Goal: Information Seeking & Learning: Learn about a topic

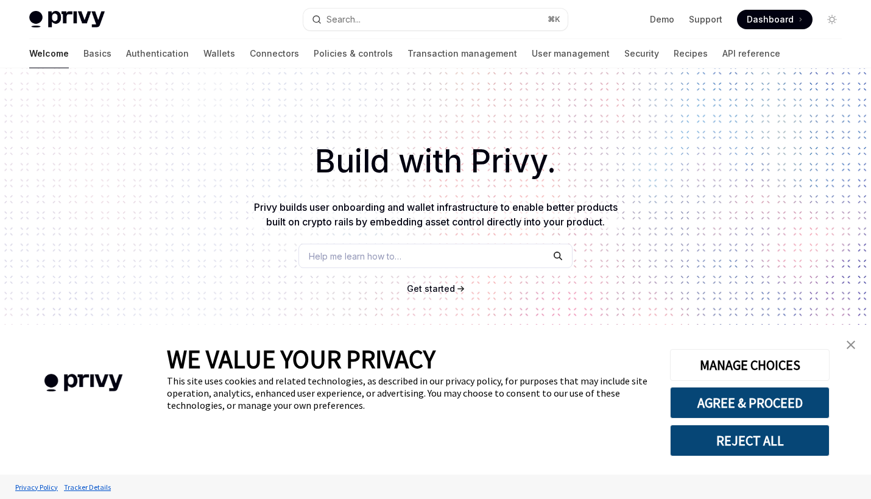
scroll to position [172, 0]
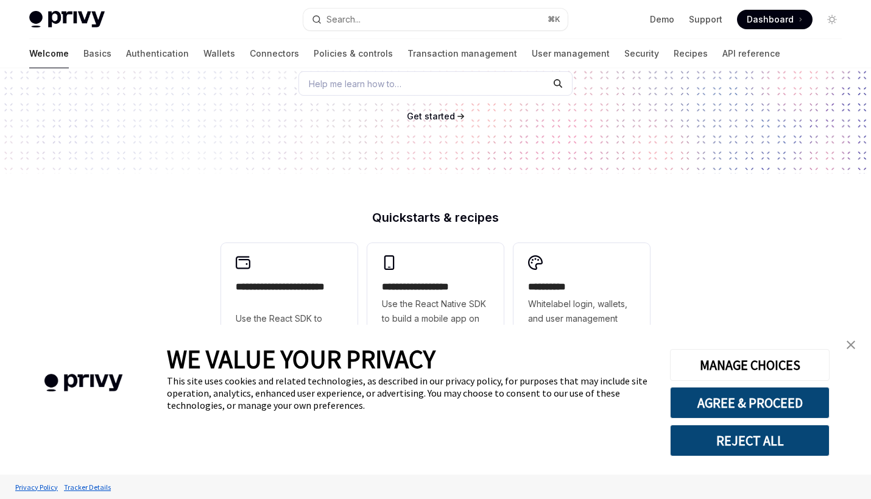
click at [757, 433] on button "REJECT ALL" at bounding box center [750, 441] width 160 height 32
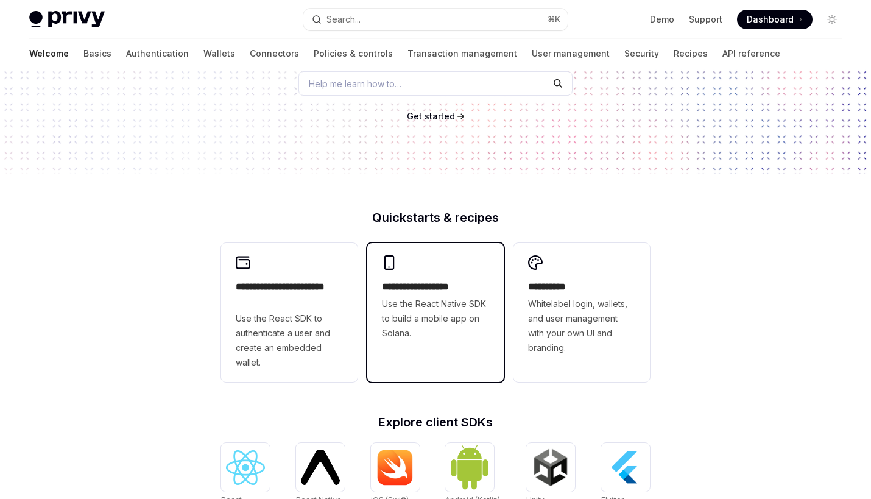
scroll to position [183, 0]
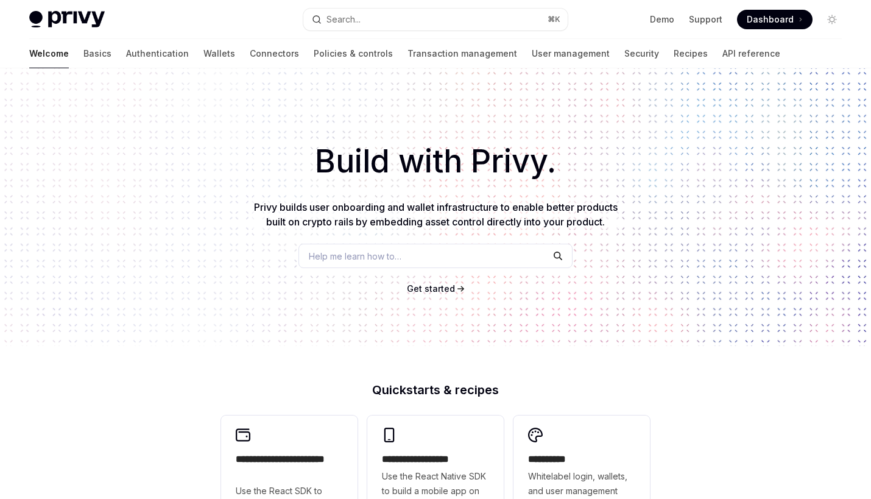
scroll to position [194, 0]
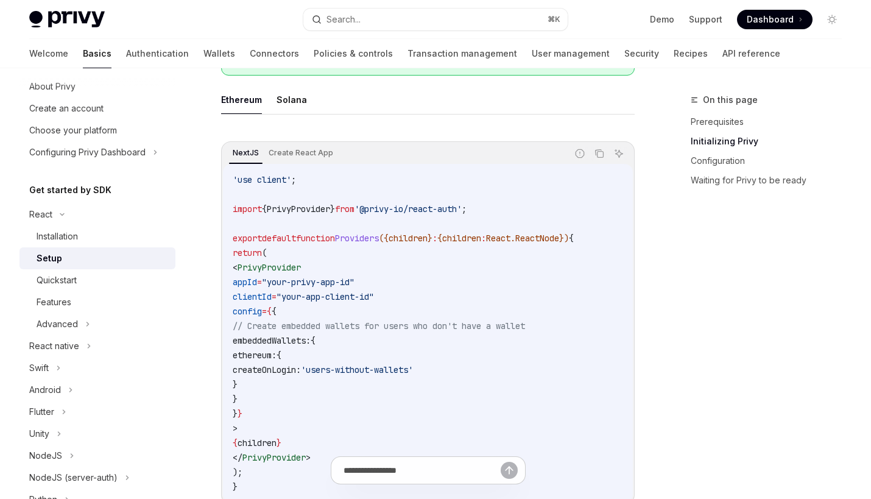
scroll to position [377, 0]
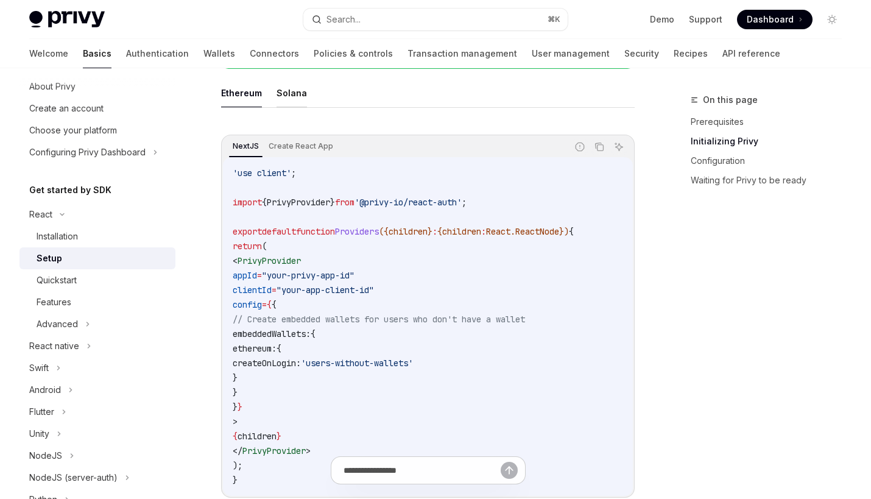
click at [286, 97] on button "Solana" at bounding box center [292, 93] width 30 height 29
click at [204, 44] on link "Wallets" at bounding box center [220, 53] width 32 height 29
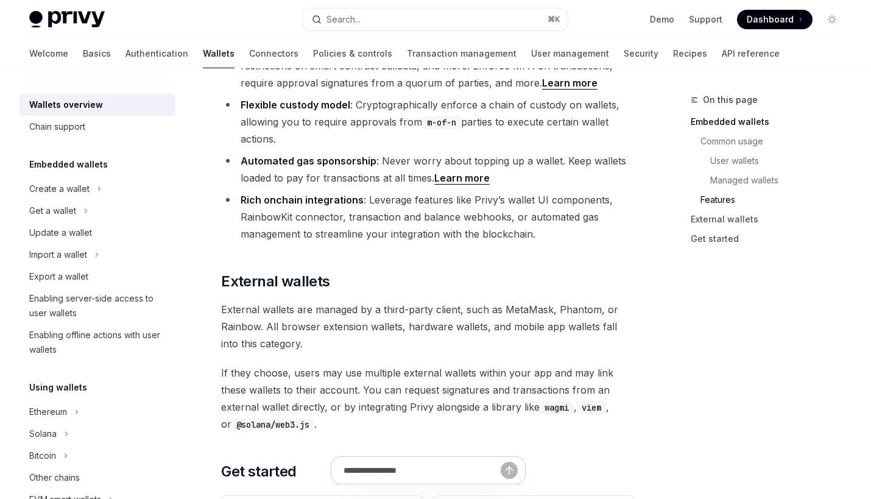
scroll to position [1668, 0]
click at [85, 130] on div "Chain support" at bounding box center [57, 126] width 56 height 15
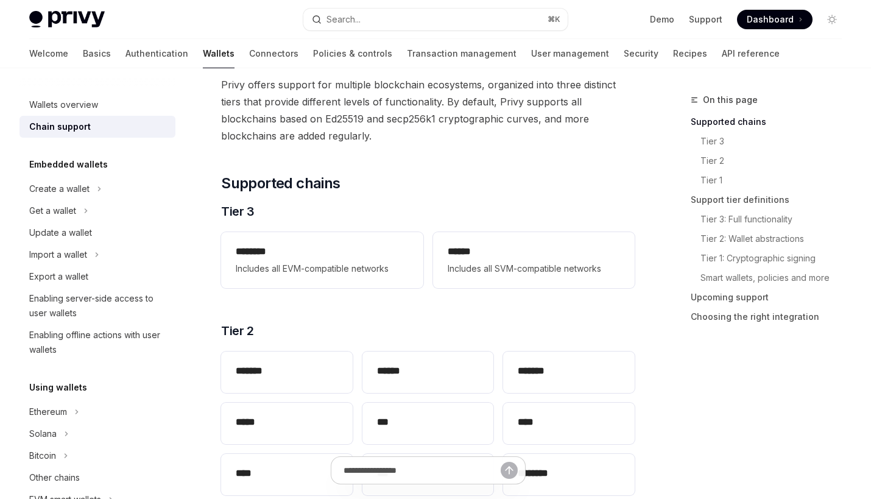
scroll to position [83, 0]
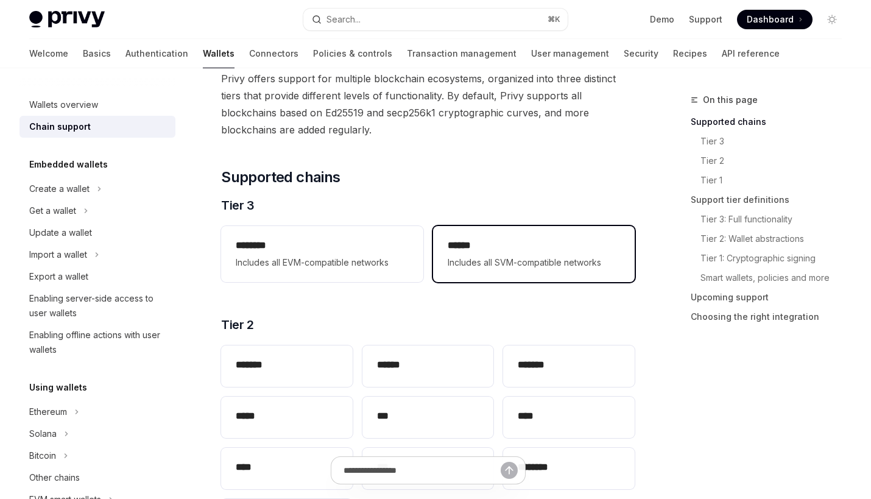
click at [461, 235] on div "****** Includes all SVM-compatible networks" at bounding box center [534, 254] width 202 height 56
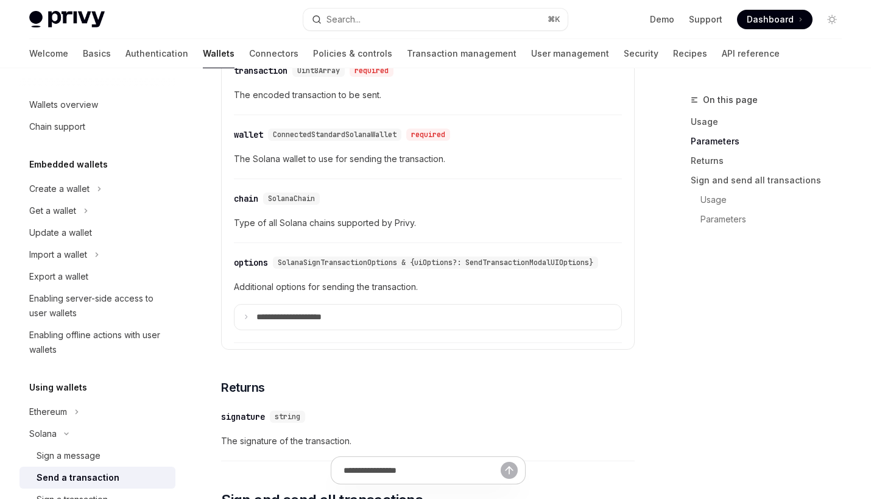
scroll to position [1446, 0]
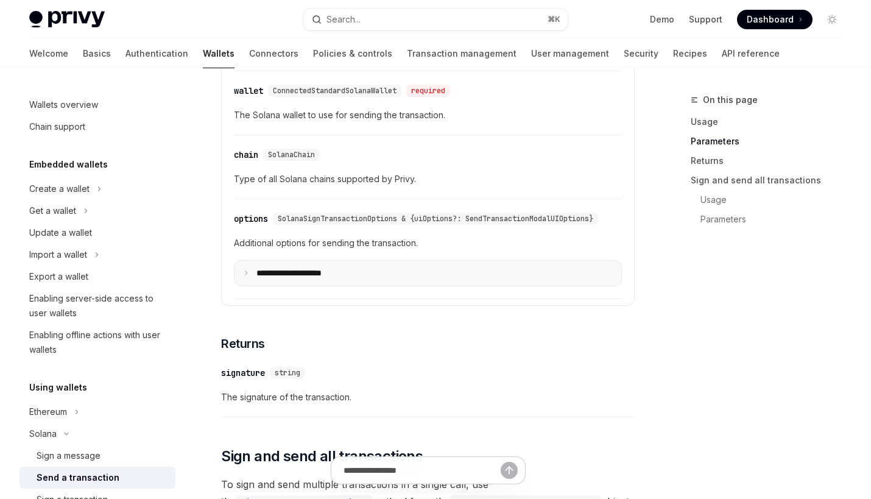
click at [244, 276] on icon at bounding box center [246, 273] width 6 height 6
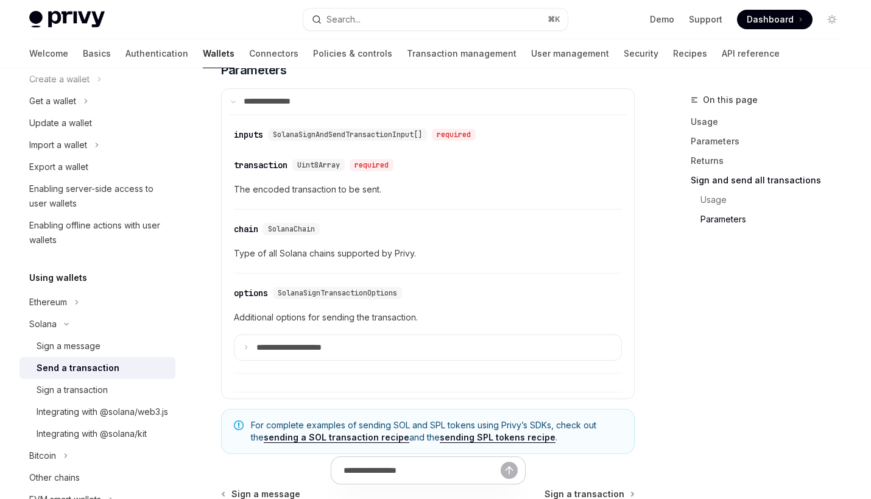
scroll to position [3536, 0]
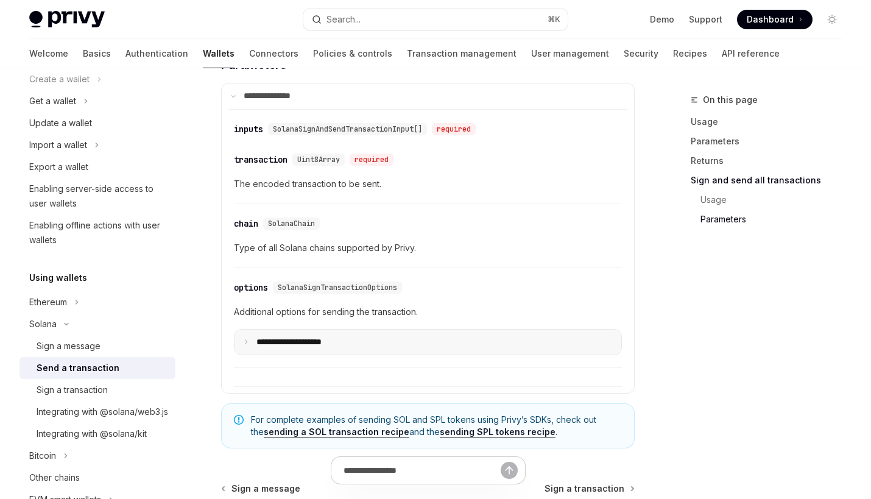
click at [283, 355] on summary "**********" at bounding box center [428, 343] width 387 height 26
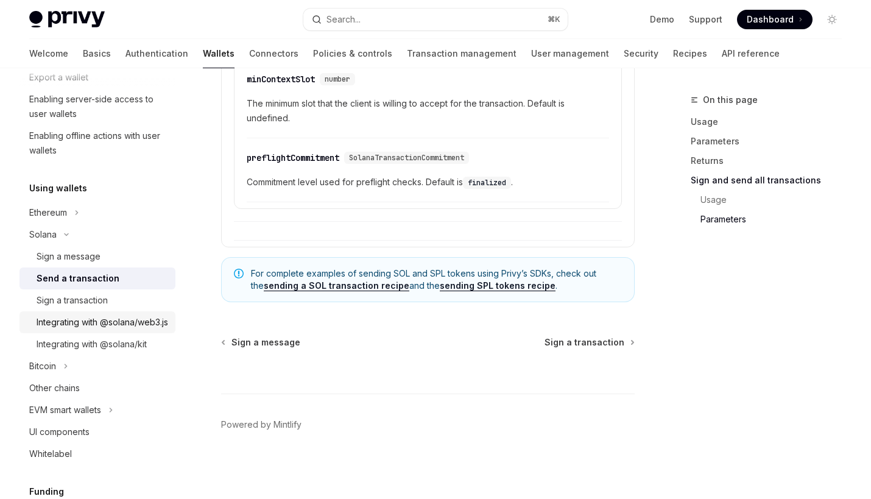
scroll to position [200, 0]
click at [132, 351] on div "Integrating with @solana/kit" at bounding box center [92, 343] width 110 height 15
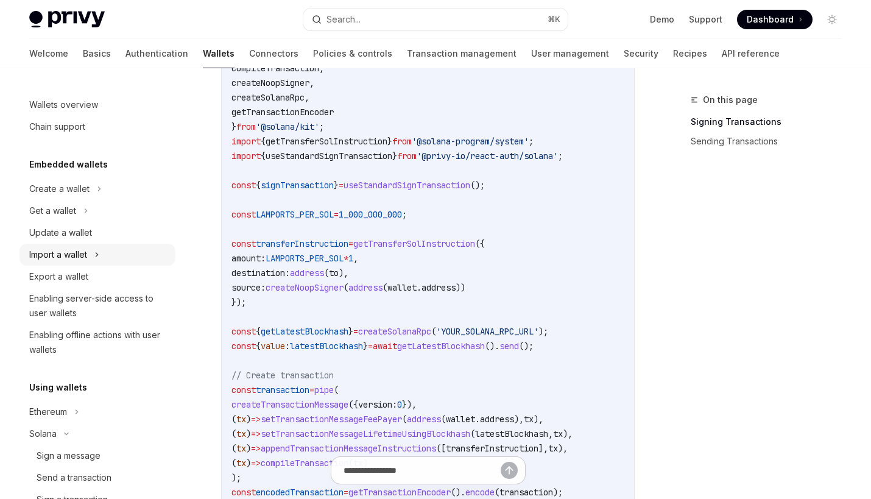
click at [99, 253] on icon at bounding box center [96, 254] width 5 height 15
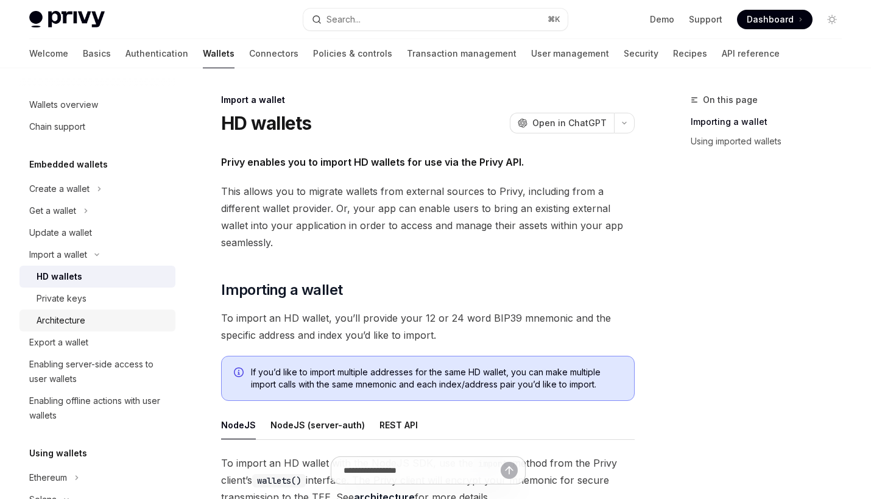
click at [148, 316] on div "Architecture" at bounding box center [103, 320] width 132 height 15
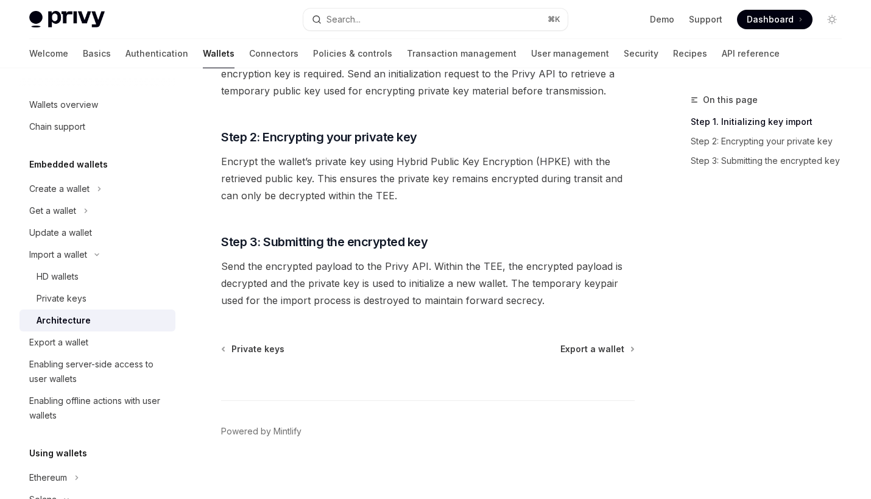
scroll to position [275, 0]
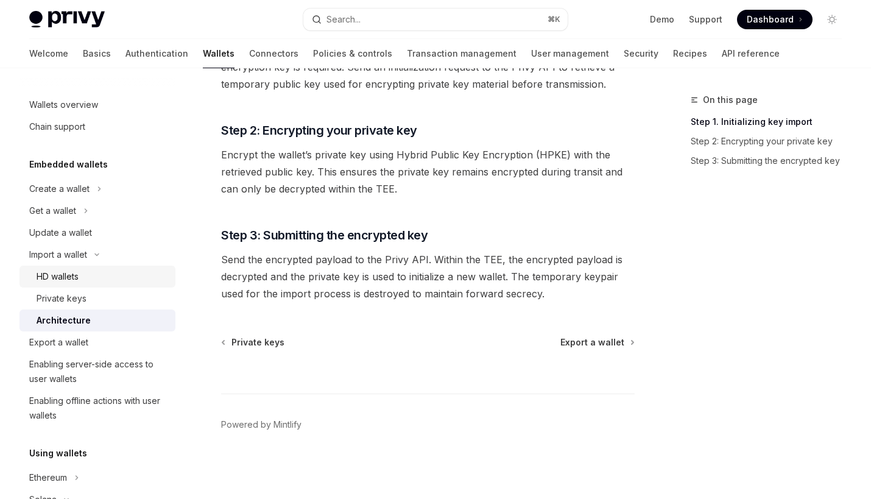
click at [88, 279] on div "HD wallets" at bounding box center [103, 276] width 132 height 15
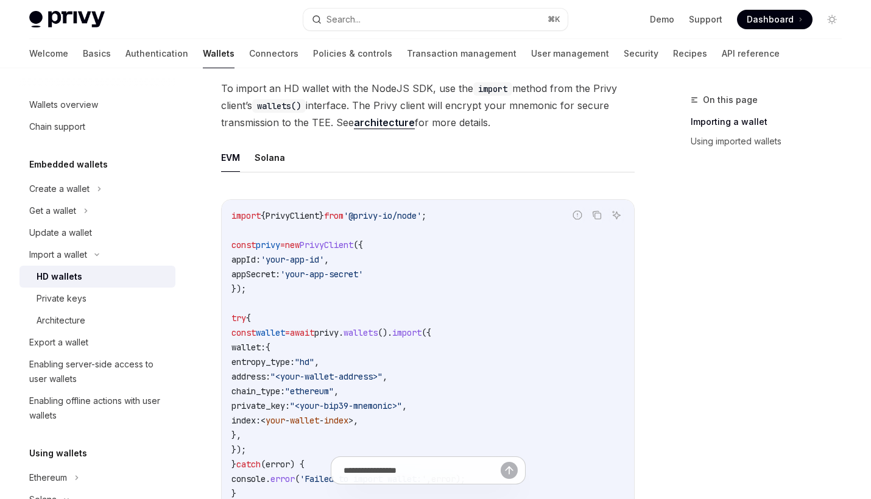
scroll to position [398, 0]
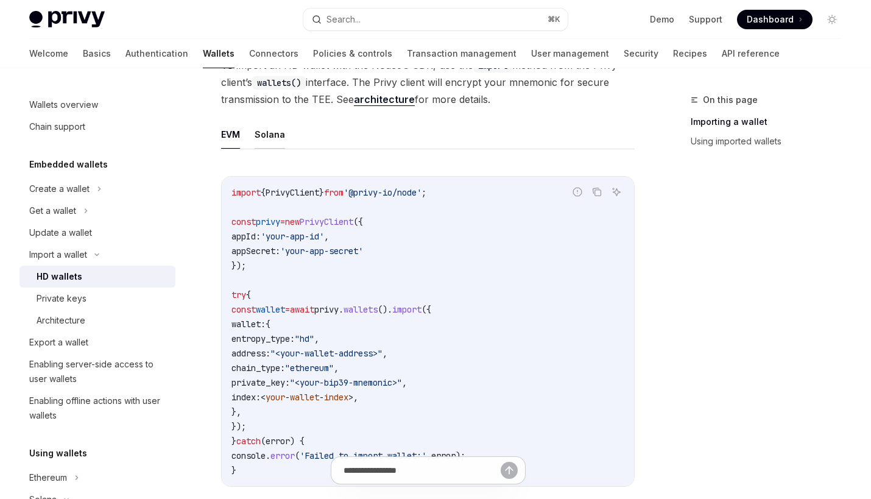
click at [276, 146] on button "Solana" at bounding box center [270, 134] width 30 height 29
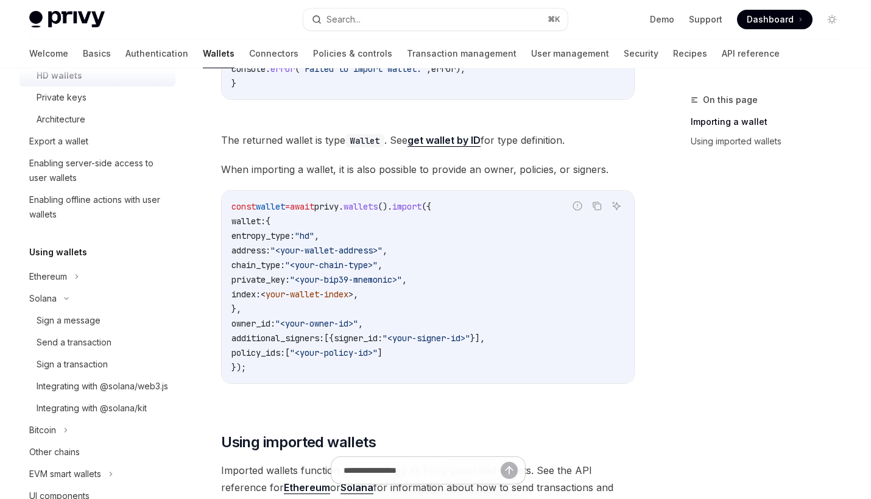
scroll to position [789, 0]
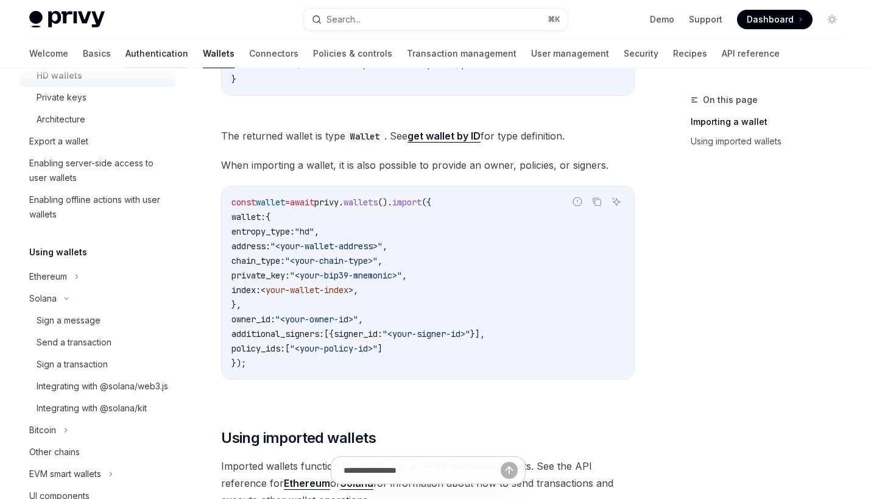
click at [126, 58] on link "Authentication" at bounding box center [157, 53] width 63 height 29
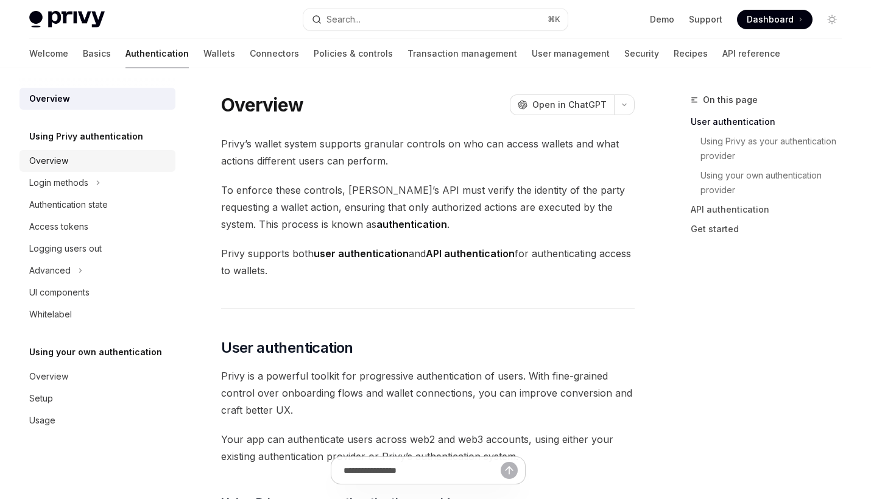
click at [76, 157] on div "Overview" at bounding box center [98, 161] width 139 height 15
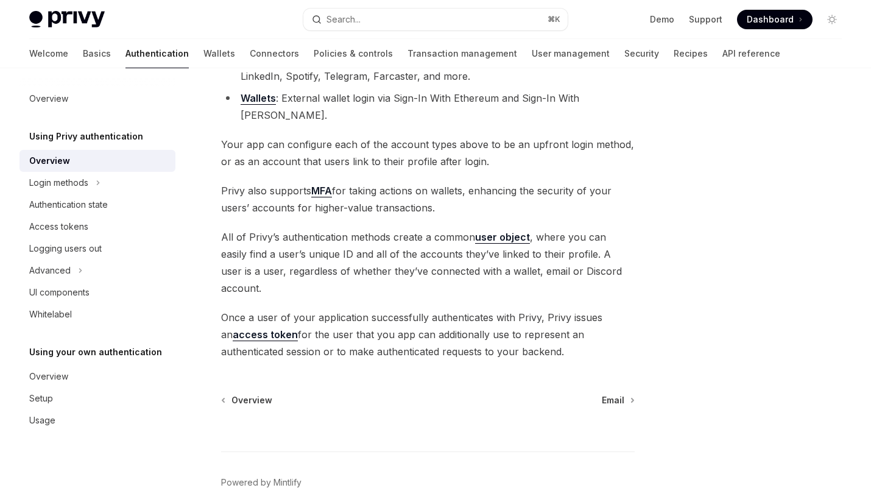
scroll to position [204, 0]
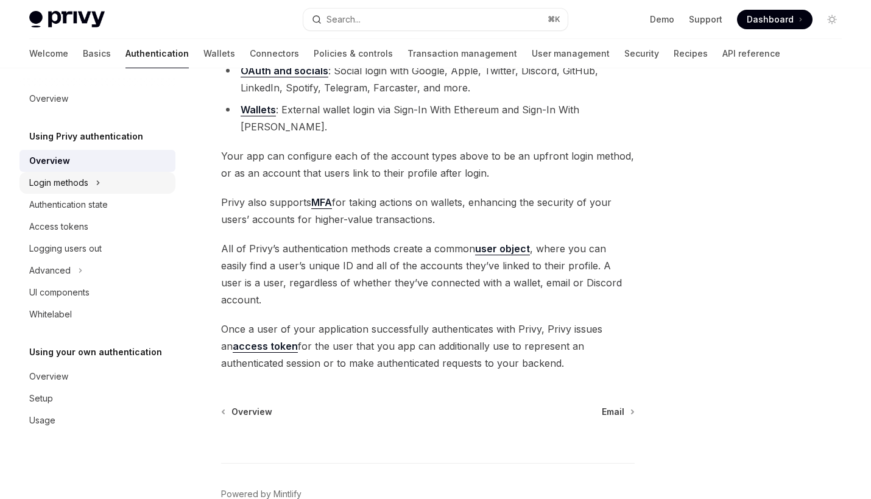
click at [121, 180] on div "Login methods" at bounding box center [97, 183] width 156 height 22
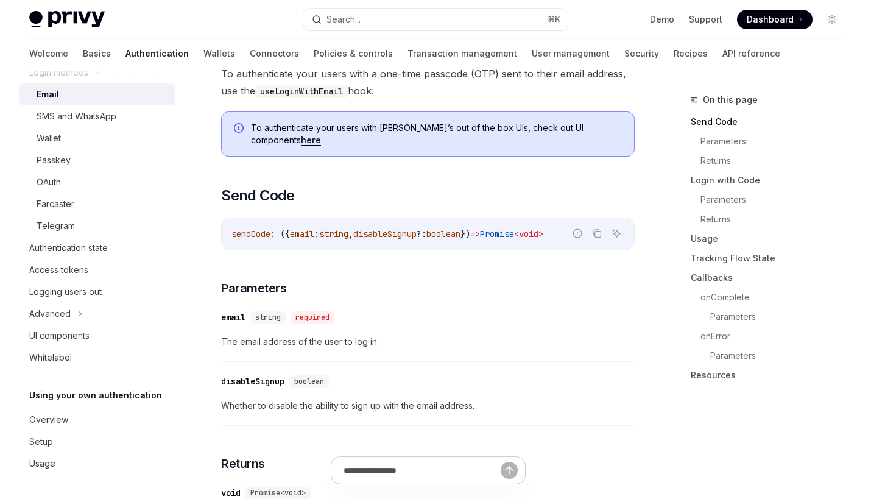
scroll to position [239, 0]
click at [76, 428] on link "Overview" at bounding box center [97, 420] width 156 height 22
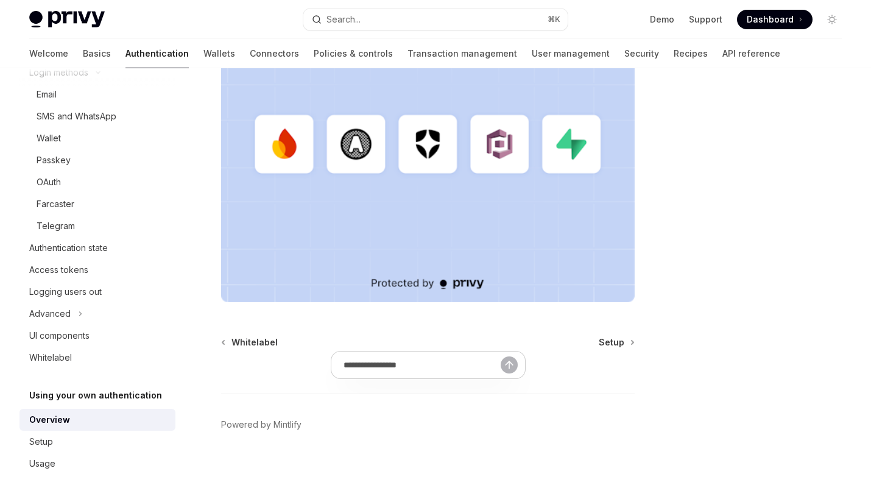
scroll to position [484, 0]
click at [83, 51] on link "Basics" at bounding box center [97, 53] width 28 height 29
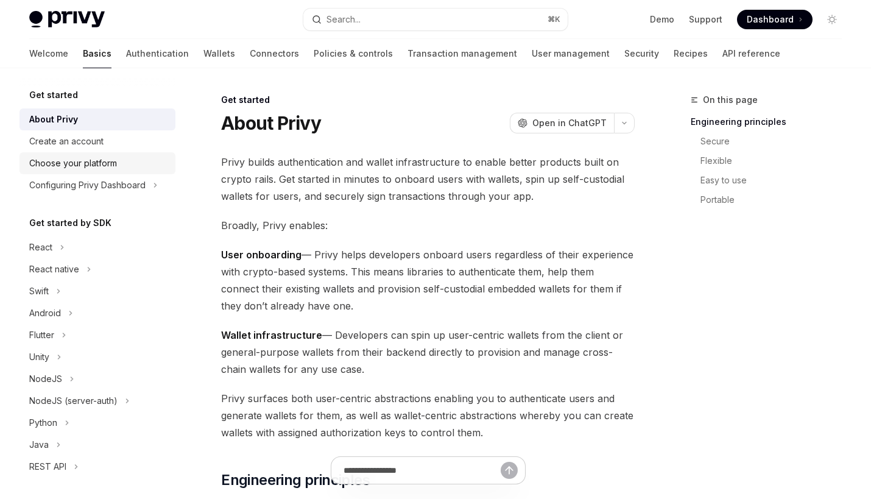
click at [101, 163] on div "Choose your platform" at bounding box center [73, 163] width 88 height 15
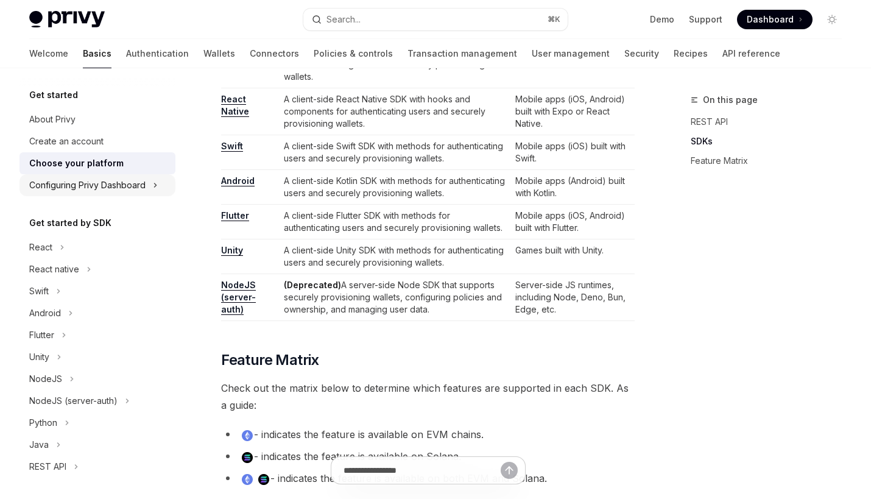
click at [145, 182] on div "Configuring Privy Dashboard" at bounding box center [87, 185] width 116 height 15
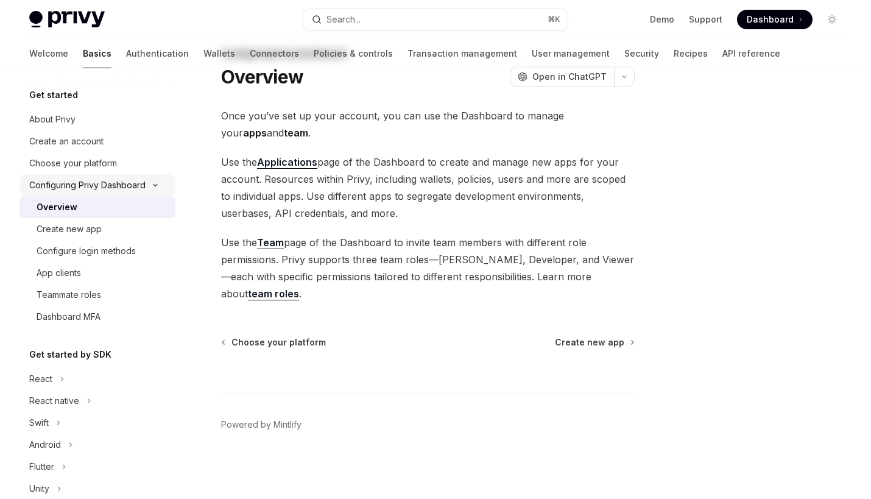
scroll to position [29, 0]
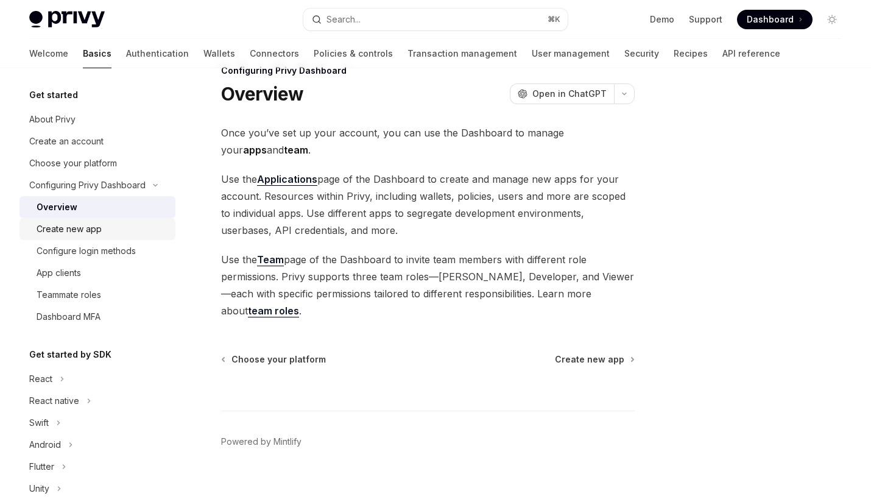
click at [140, 227] on div "Create new app" at bounding box center [103, 229] width 132 height 15
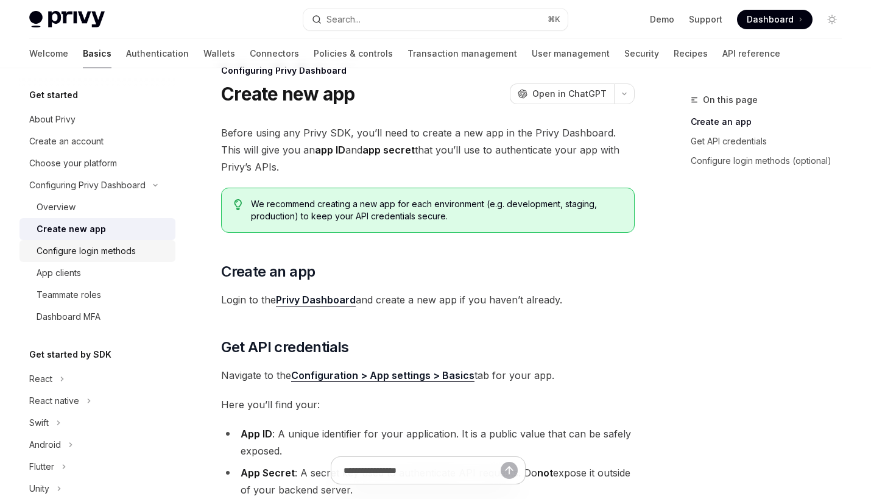
click at [140, 249] on div "Configure login methods" at bounding box center [103, 251] width 132 height 15
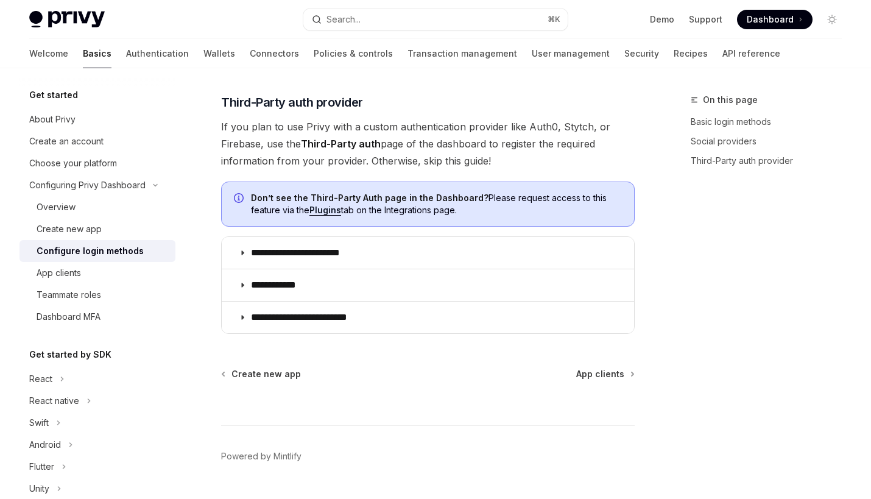
scroll to position [633, 0]
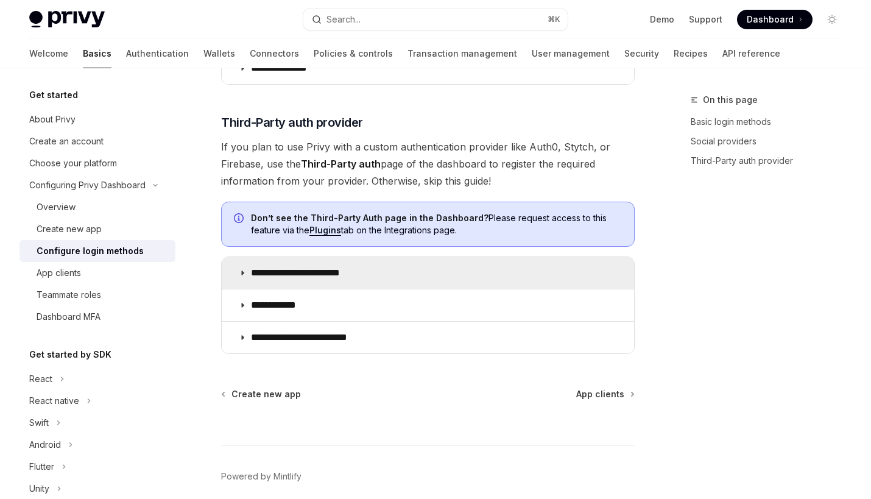
click at [274, 278] on p "**********" at bounding box center [307, 273] width 112 height 12
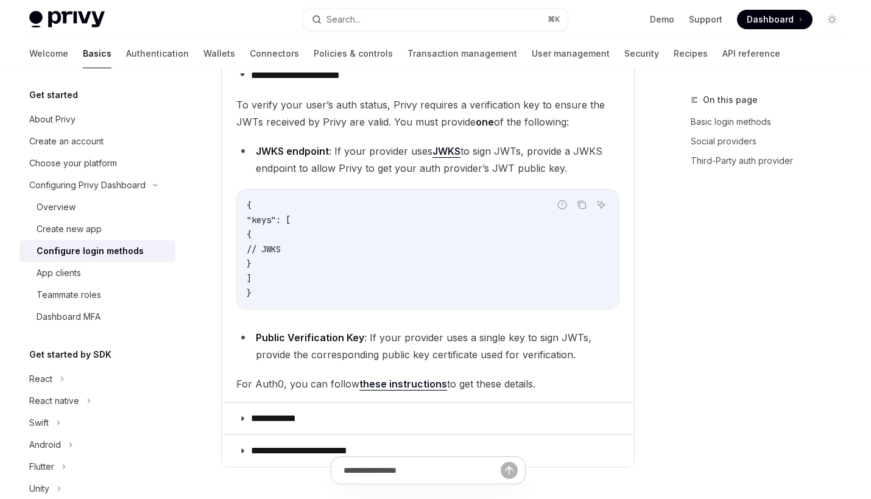
scroll to position [837, 0]
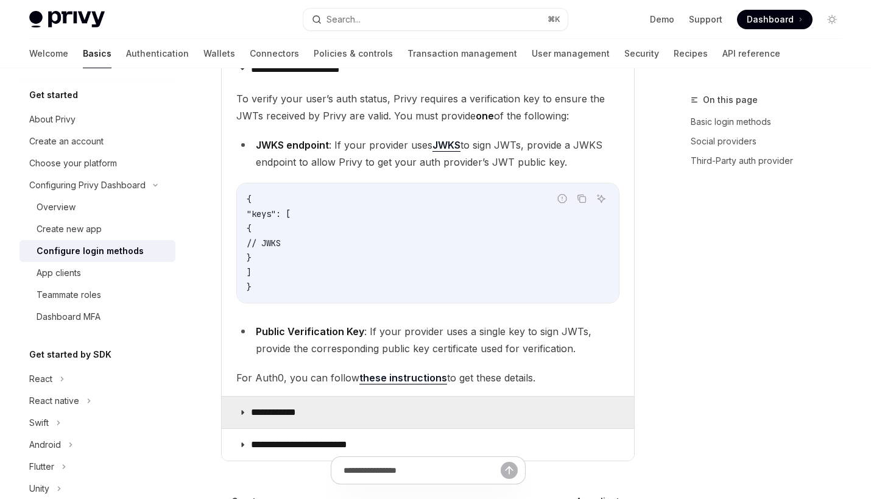
click at [323, 411] on summary "**********" at bounding box center [428, 413] width 413 height 32
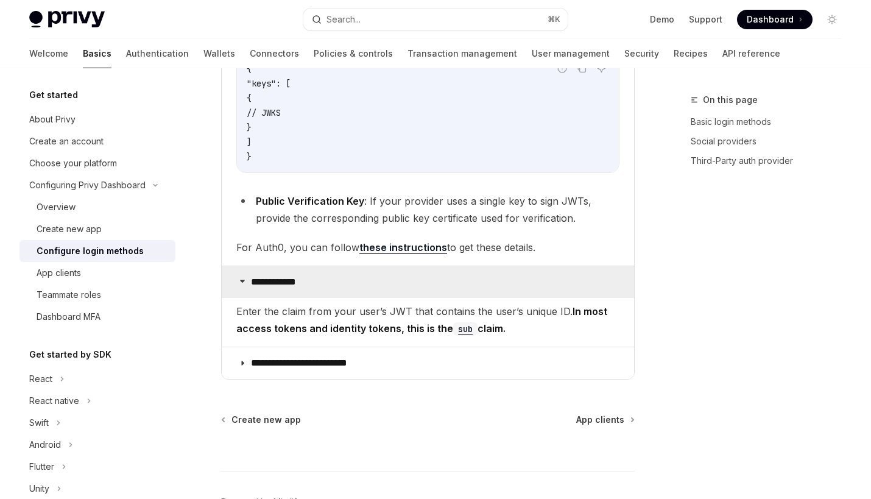
scroll to position [968, 0]
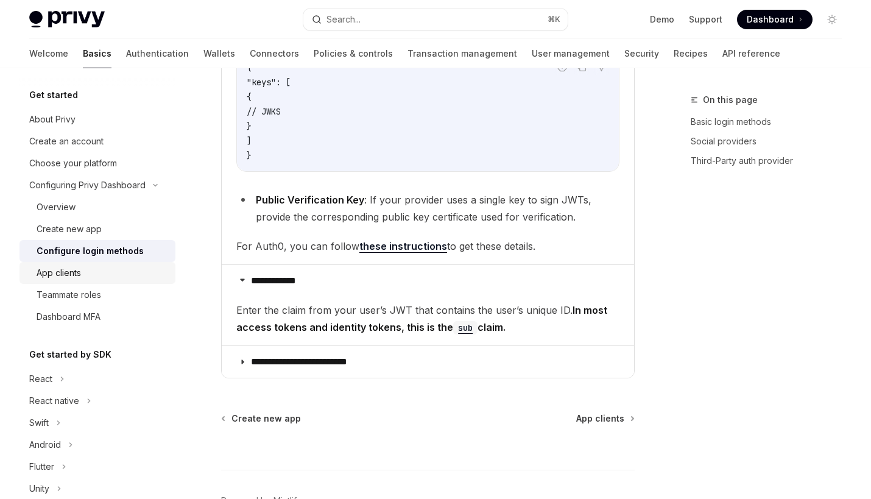
click at [130, 280] on link "App clients" at bounding box center [97, 273] width 156 height 22
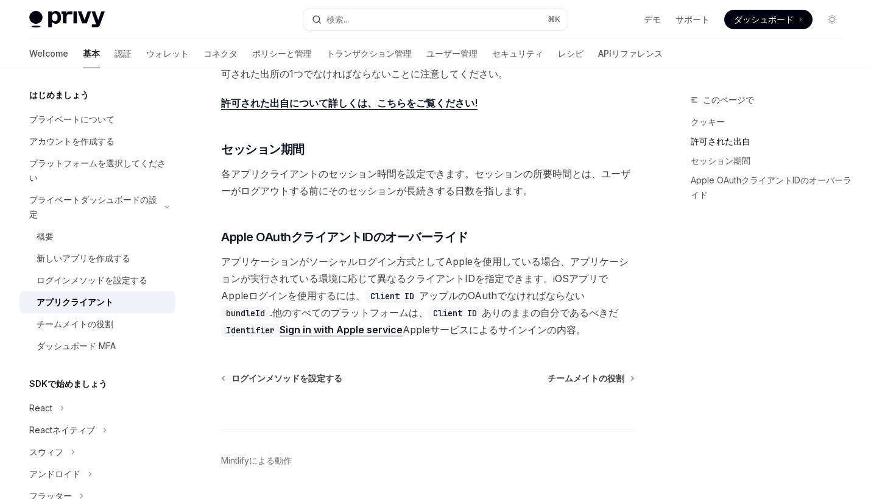
scroll to position [491, 0]
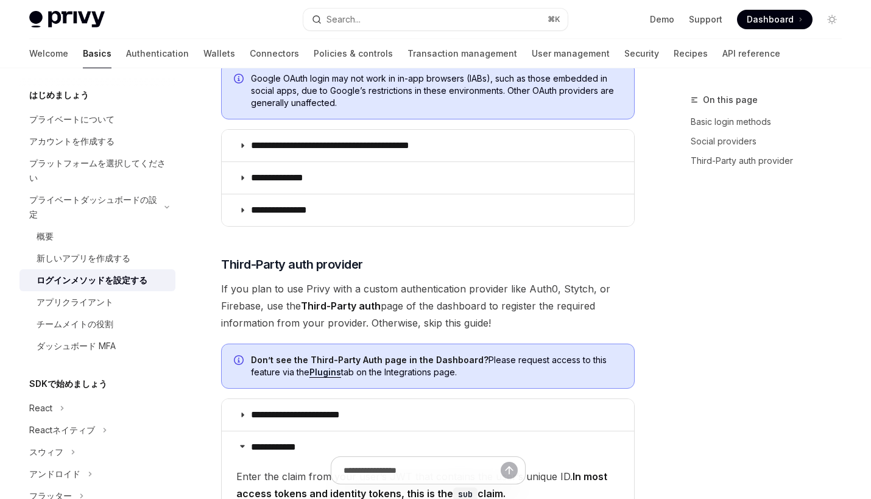
scroll to position [734, 0]
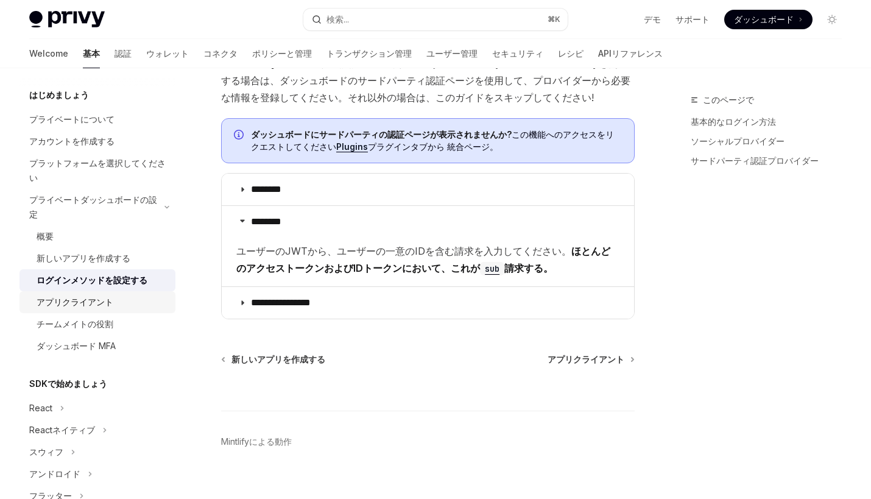
click at [135, 305] on div "アプリクライアント" at bounding box center [103, 302] width 132 height 15
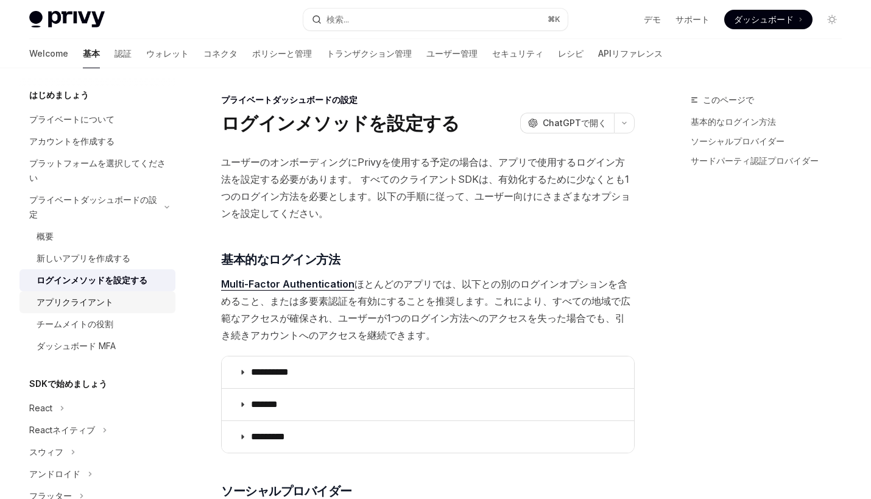
type textarea "*"
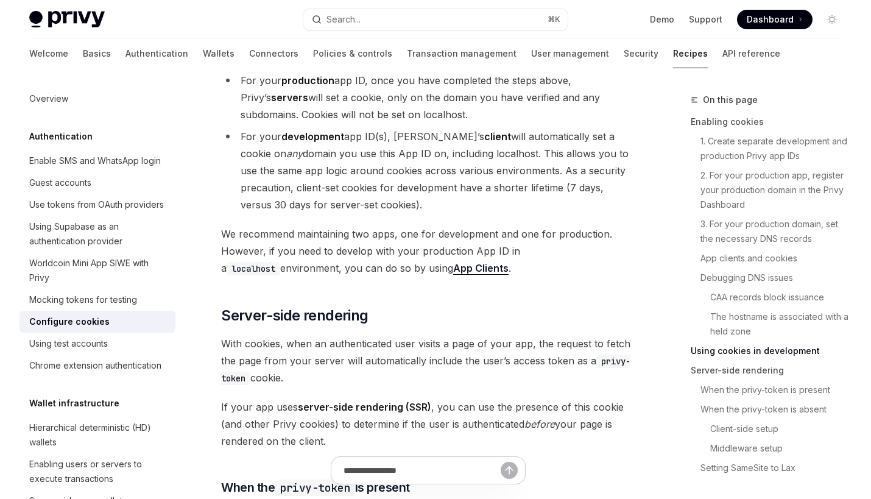
scroll to position [2306, 0]
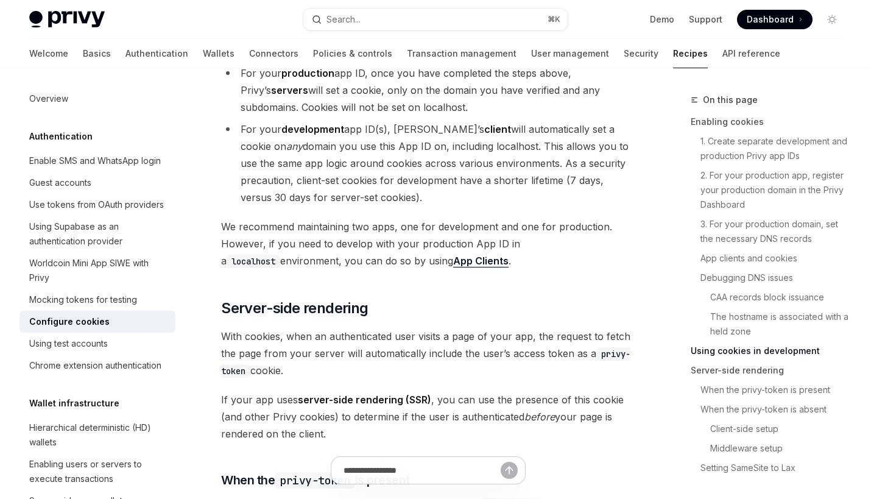
click at [280, 255] on code "localhost" at bounding box center [254, 261] width 54 height 13
copy span "localhost"
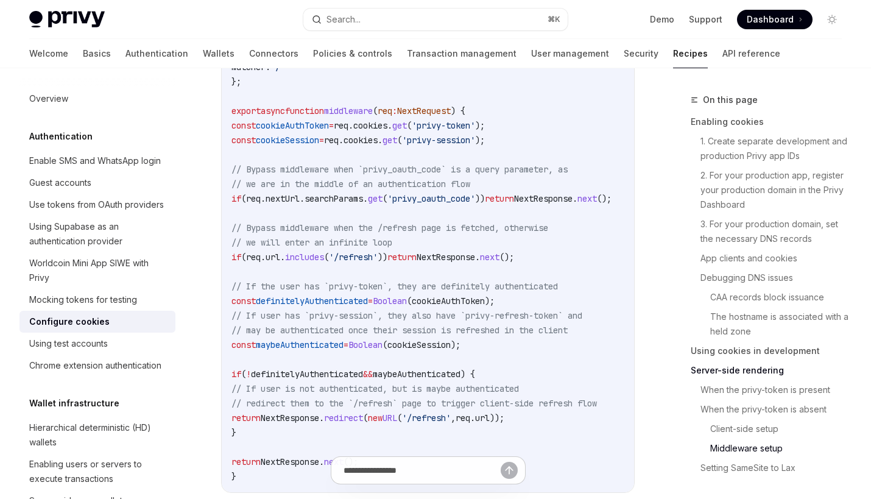
scroll to position [3924, 0]
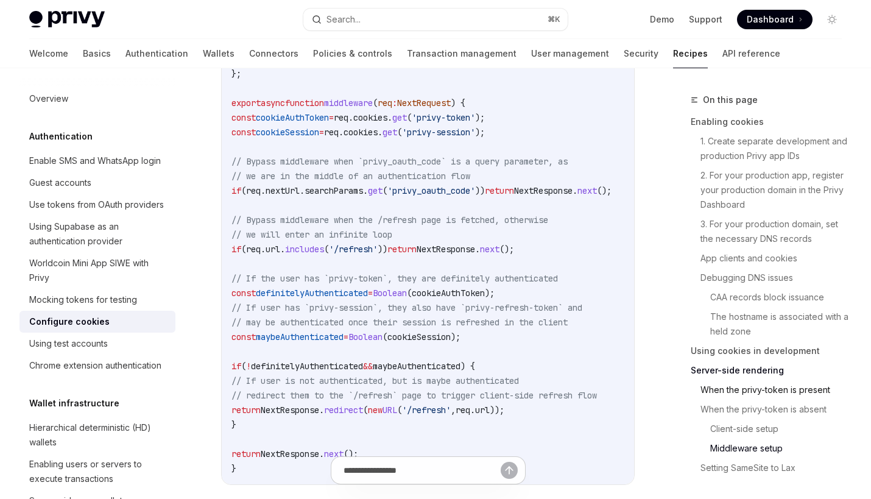
click at [787, 392] on link "When the privy-token is present" at bounding box center [776, 389] width 151 height 19
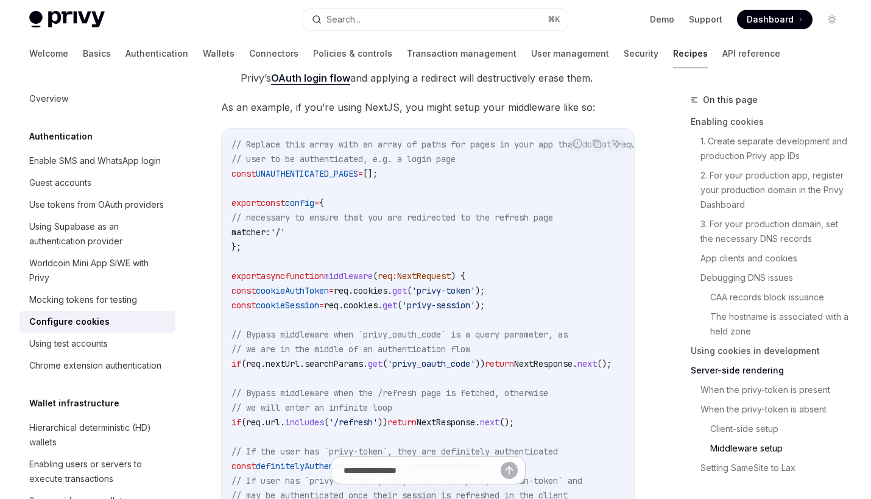
scroll to position [3725, 0]
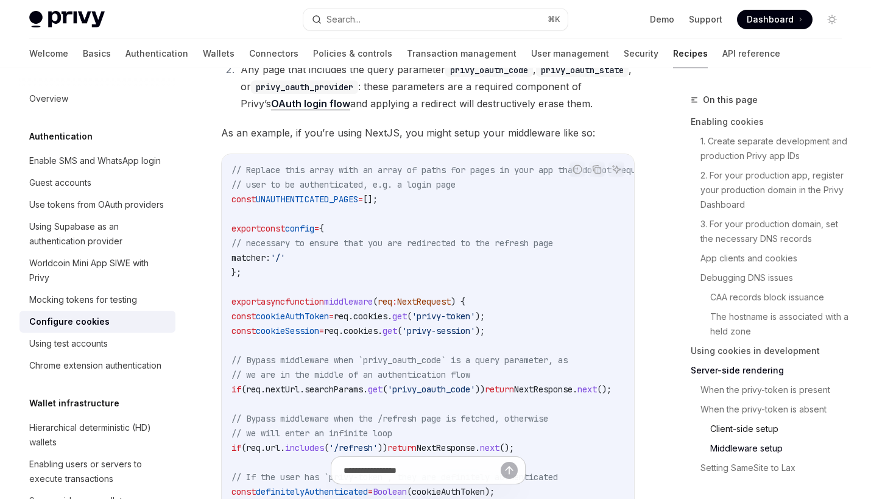
click at [736, 434] on link "Client-side setup" at bounding box center [780, 428] width 141 height 19
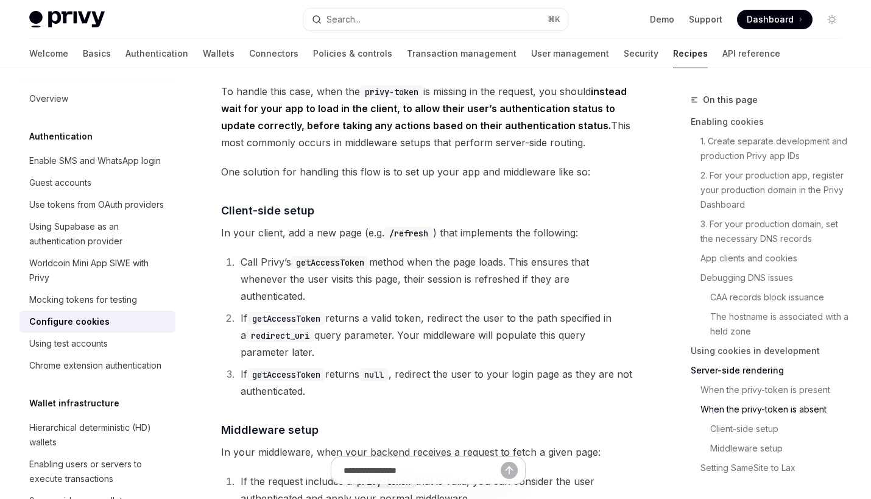
scroll to position [3147, 0]
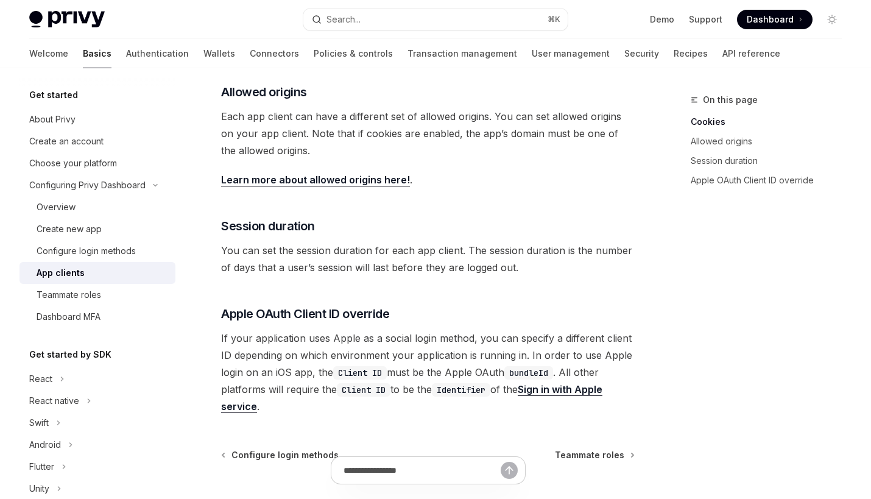
scroll to position [525, 0]
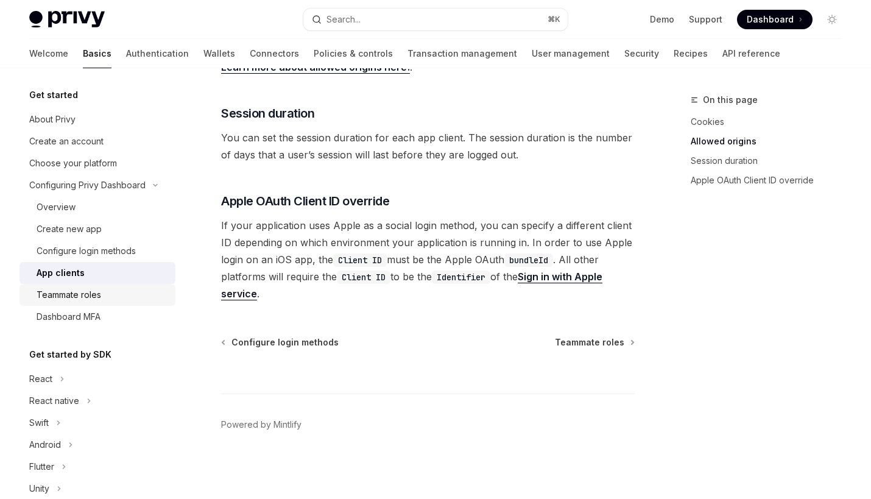
click at [89, 292] on div "Teammate roles" at bounding box center [69, 295] width 65 height 15
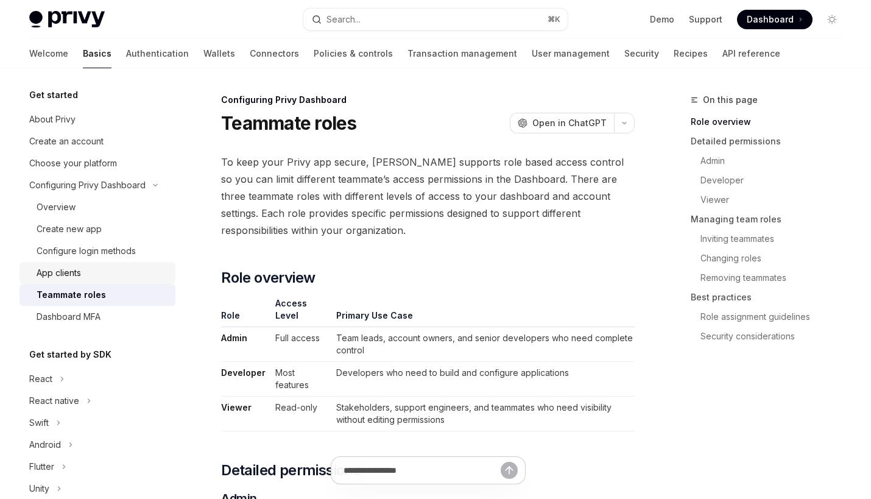
click at [94, 273] on div "App clients" at bounding box center [103, 273] width 132 height 15
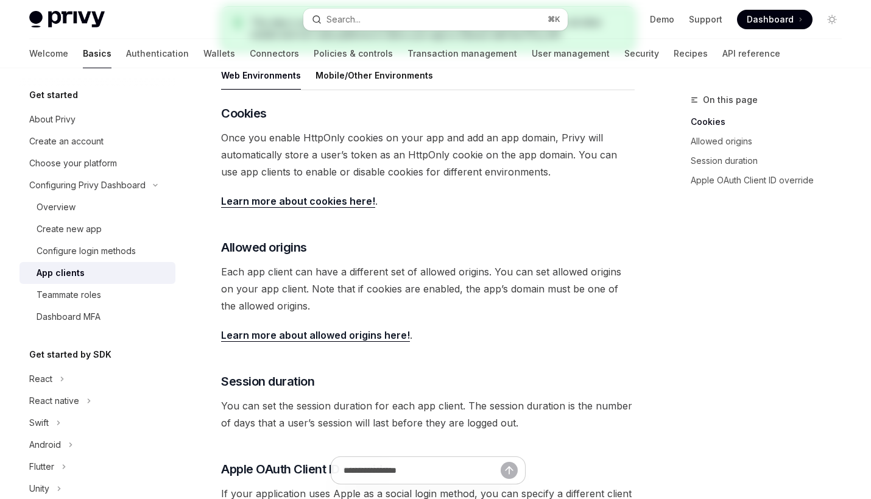
scroll to position [525, 0]
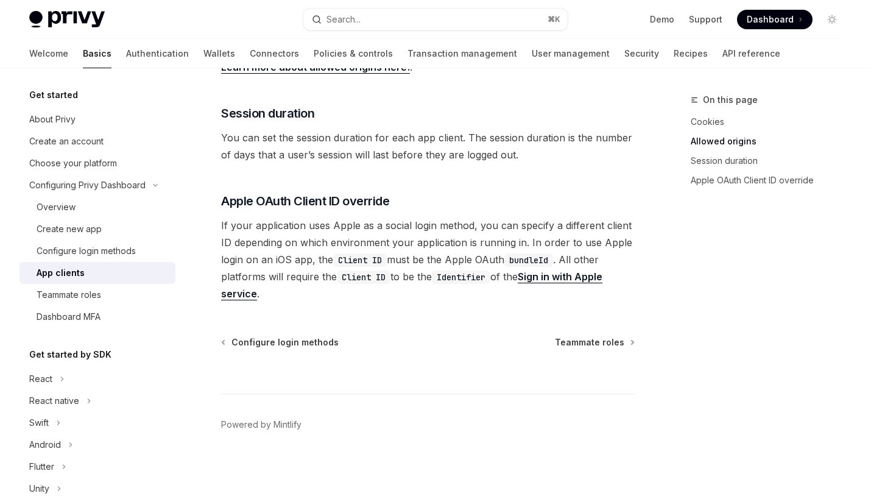
click at [565, 277] on link "Sign in with Apple service" at bounding box center [411, 286] width 381 height 30
click at [101, 303] on link "Teammate roles" at bounding box center [97, 295] width 156 height 22
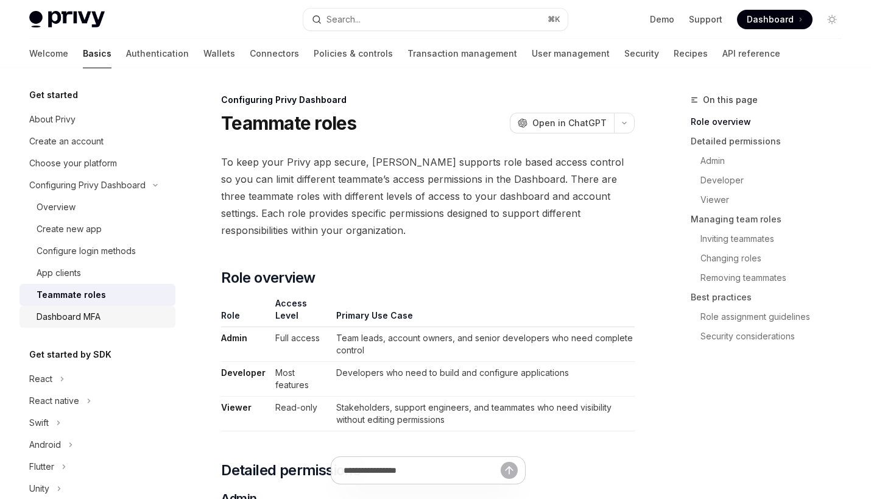
click at [101, 315] on div "Dashboard MFA" at bounding box center [103, 317] width 132 height 15
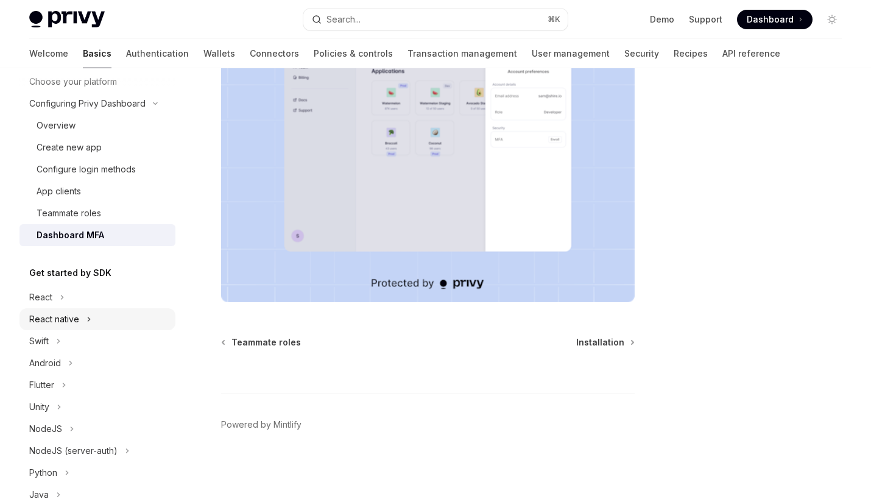
scroll to position [84, 0]
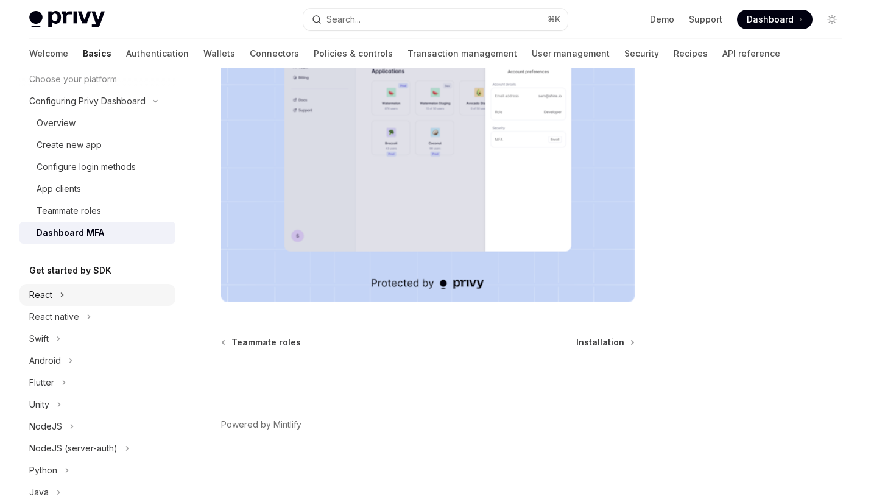
click at [96, 305] on div "React" at bounding box center [97, 295] width 156 height 22
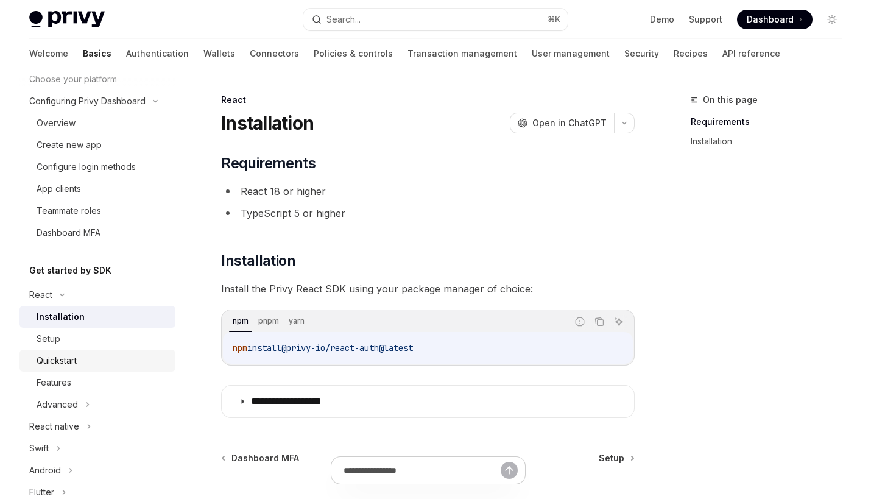
click at [93, 370] on link "Quickstart" at bounding box center [97, 361] width 156 height 22
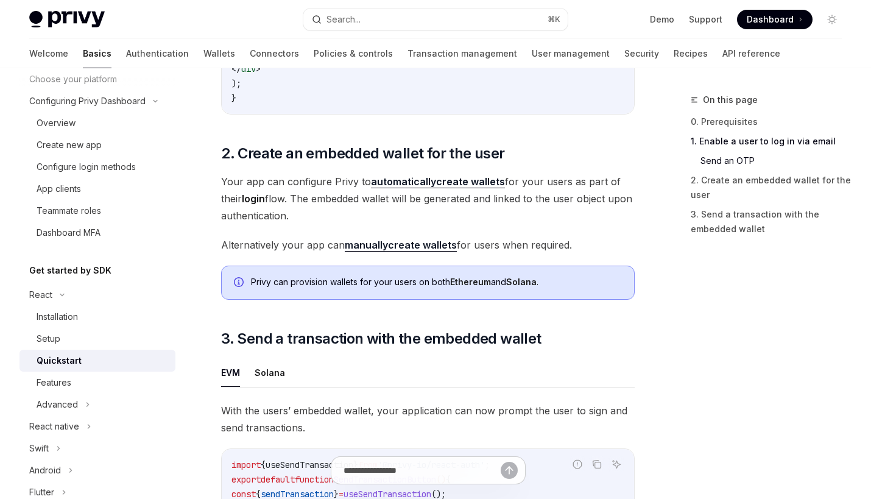
scroll to position [815, 0]
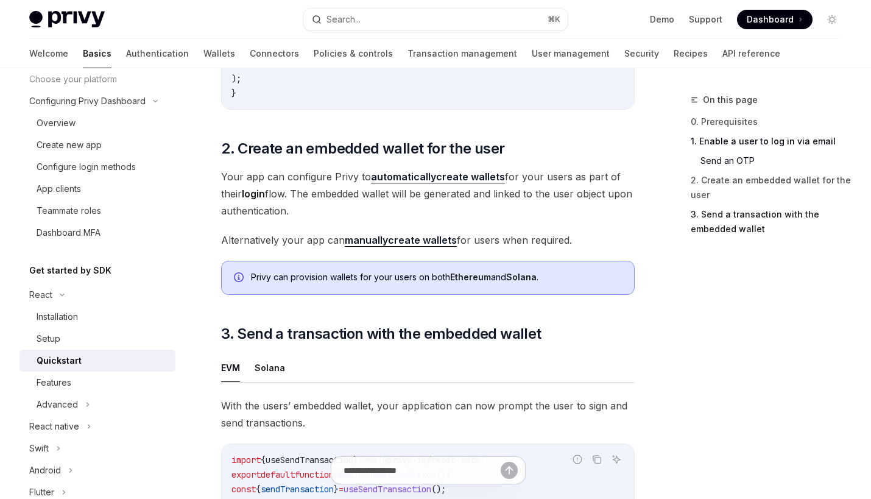
click at [737, 224] on link "3. Send a transaction with the embedded wallet" at bounding box center [771, 222] width 161 height 34
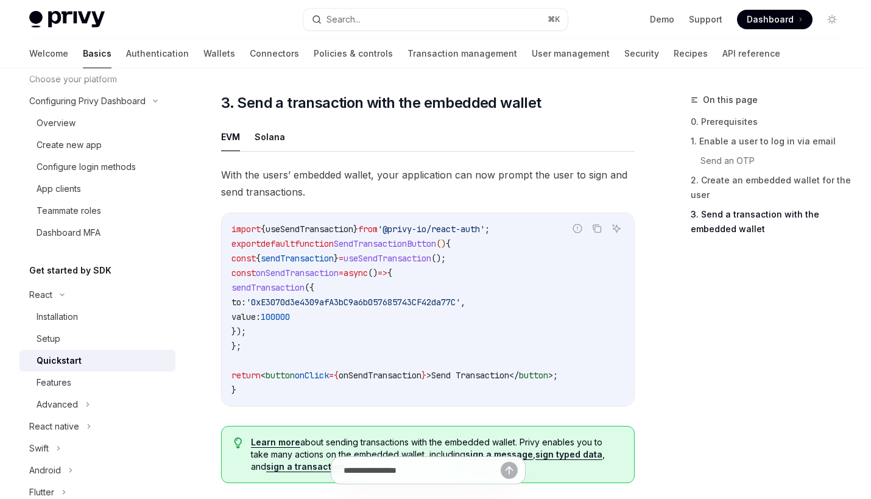
scroll to position [1047, 0]
click at [266, 138] on button "Solana" at bounding box center [270, 136] width 30 height 29
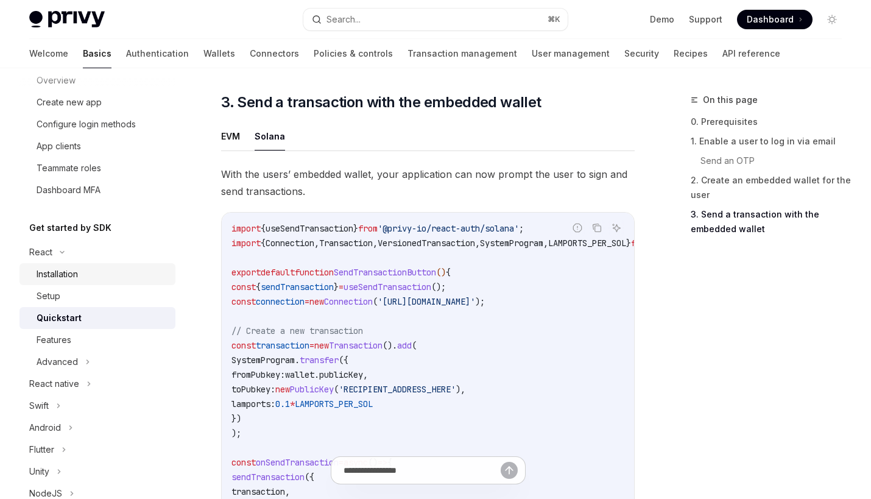
scroll to position [163, 0]
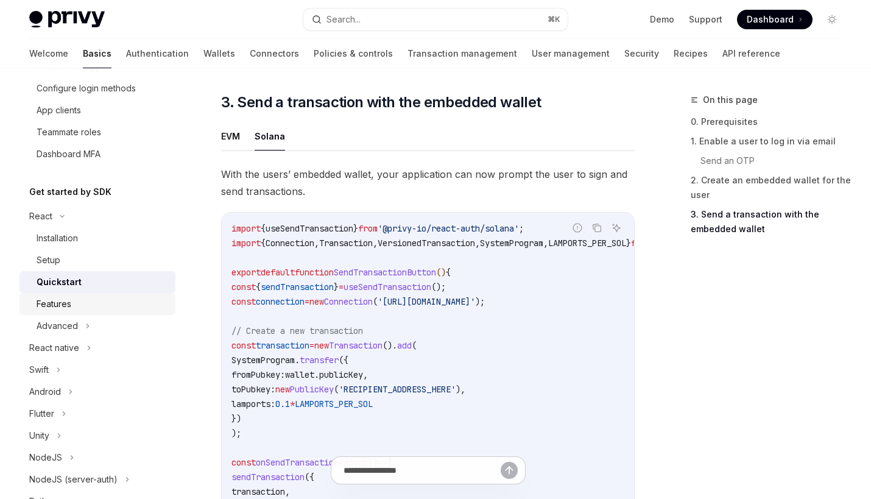
click at [104, 308] on div "Features" at bounding box center [103, 304] width 132 height 15
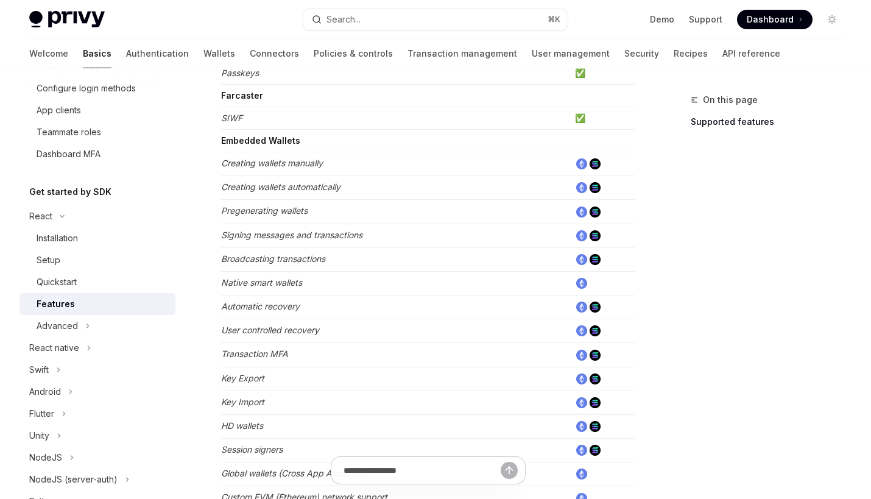
scroll to position [377, 0]
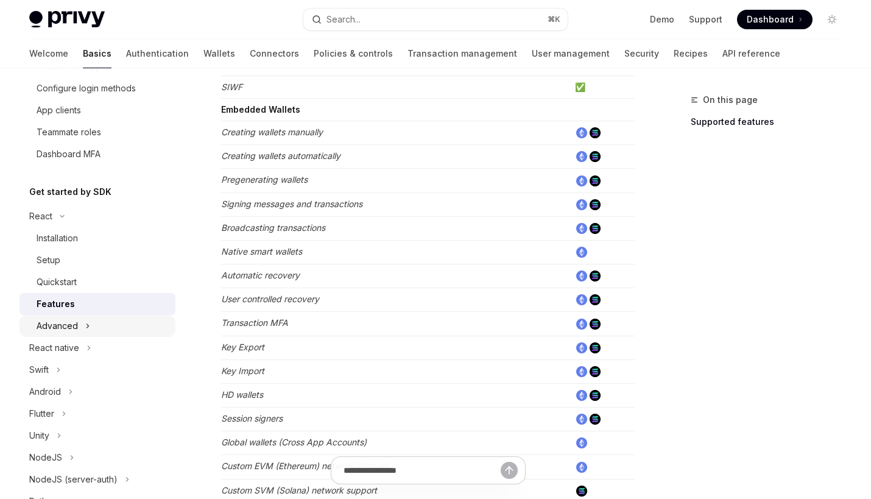
click at [97, 331] on div "Advanced" at bounding box center [97, 326] width 156 height 22
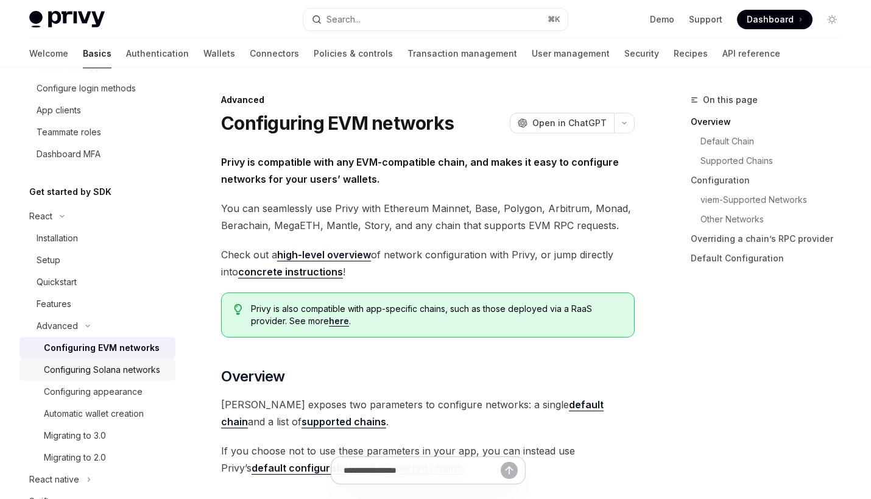
click at [137, 369] on div "Configuring Solana networks" at bounding box center [102, 370] width 116 height 15
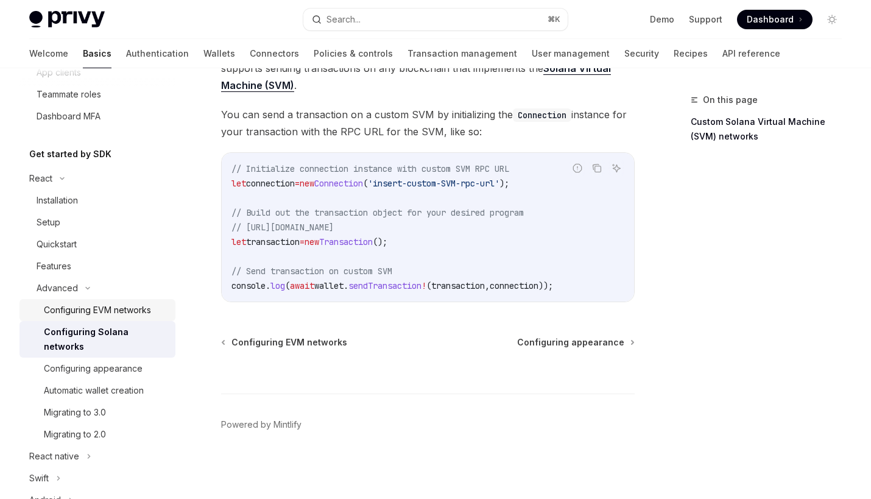
scroll to position [214, 0]
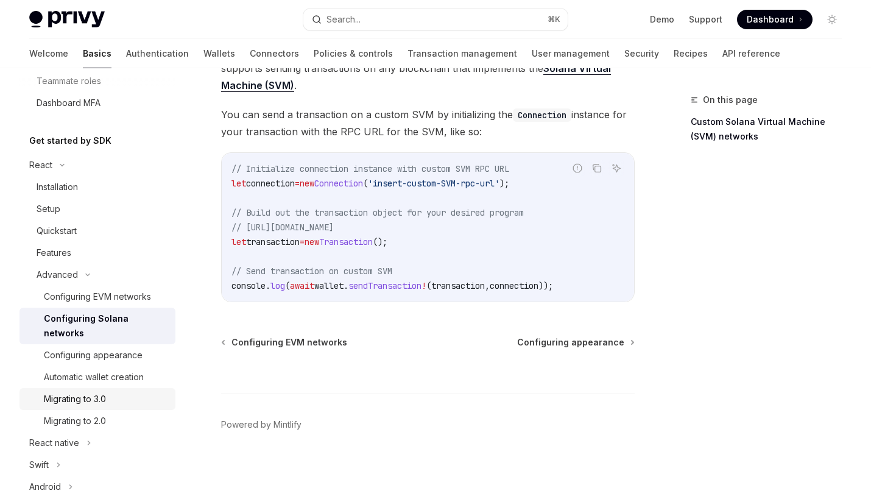
click at [124, 392] on div "Migrating to 3.0" at bounding box center [106, 399] width 124 height 15
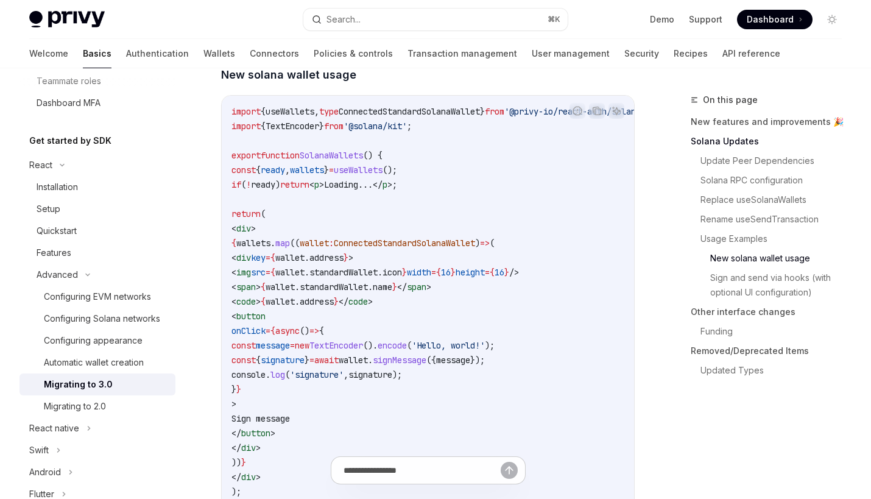
scroll to position [2186, 0]
click at [532, 64] on link "User management" at bounding box center [571, 53] width 78 height 29
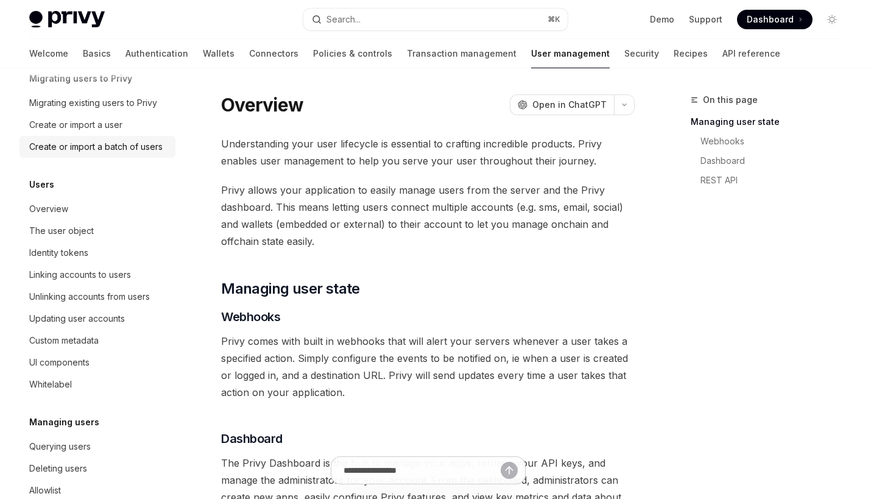
scroll to position [83, 0]
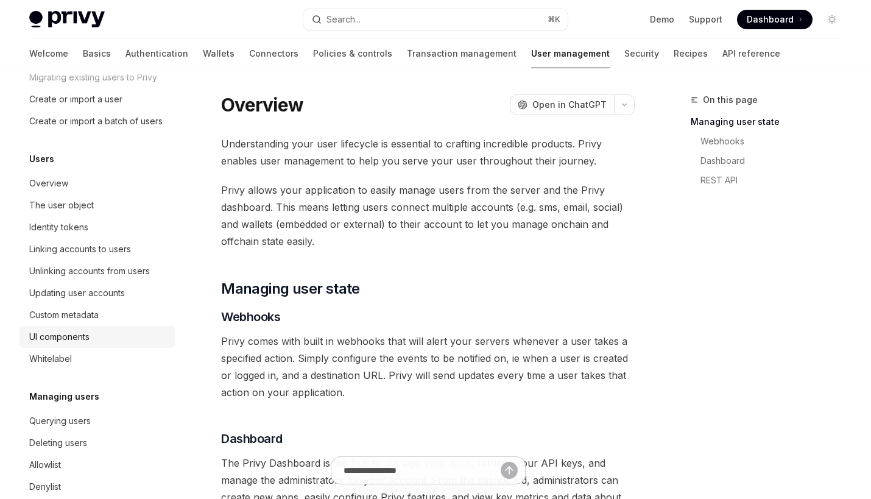
click at [79, 329] on link "UI components" at bounding box center [97, 337] width 156 height 22
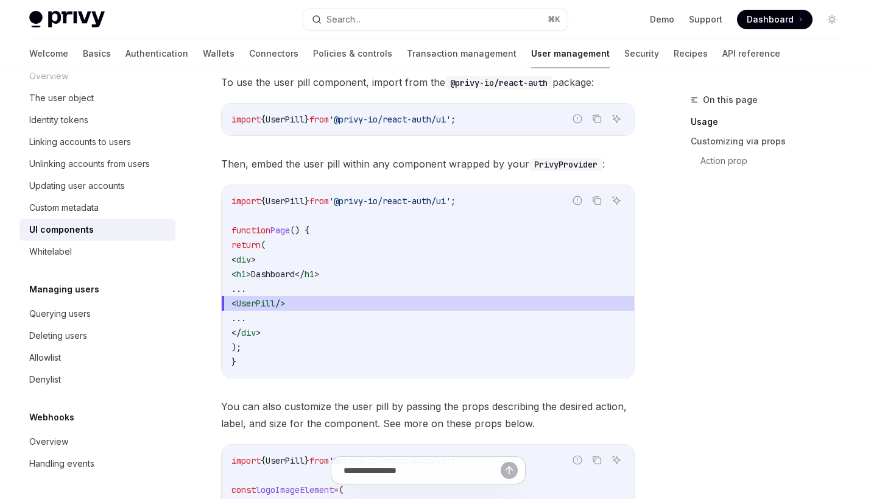
scroll to position [409, 0]
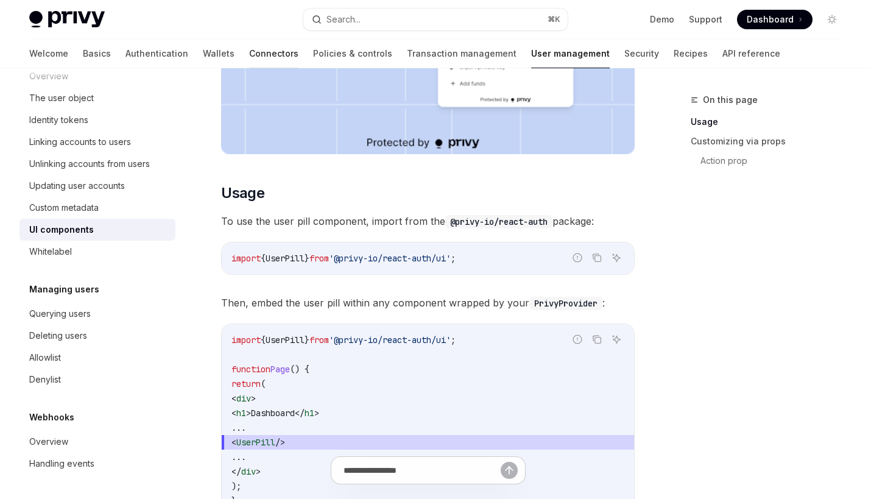
click at [249, 48] on link "Connectors" at bounding box center [273, 53] width 49 height 29
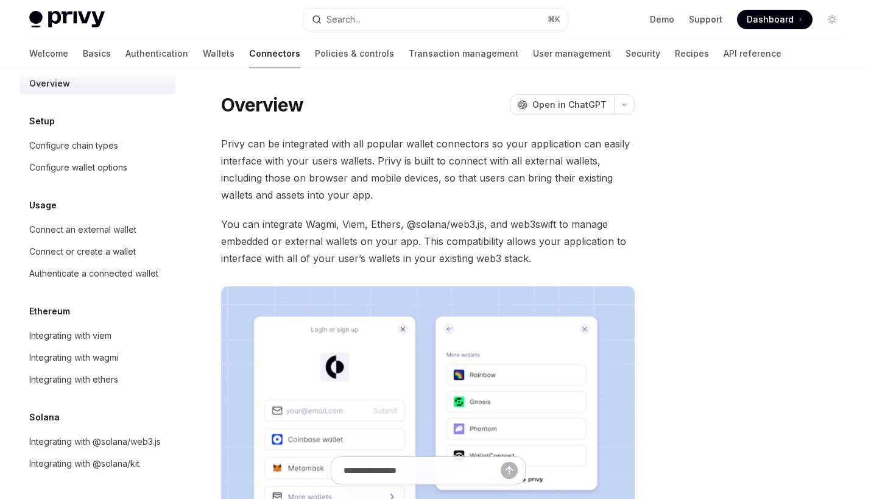
scroll to position [15, 0]
click at [132, 140] on div "Configure chain types" at bounding box center [98, 145] width 139 height 15
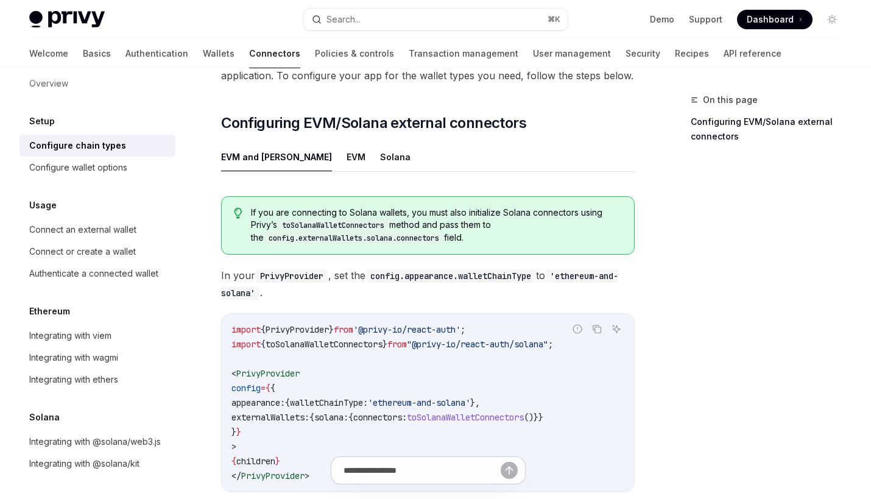
scroll to position [113, 0]
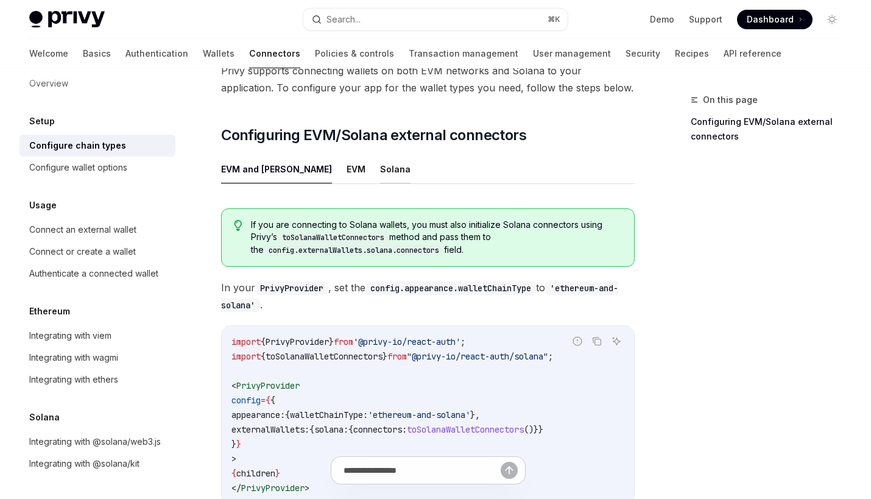
click at [380, 168] on button "Solana" at bounding box center [395, 169] width 30 height 29
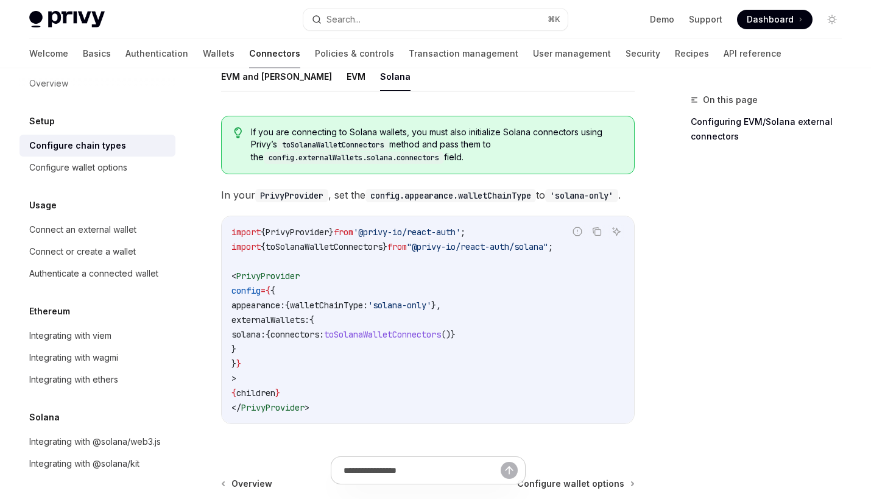
scroll to position [207, 0]
click at [113, 165] on div "Configure wallet options" at bounding box center [78, 167] width 98 height 15
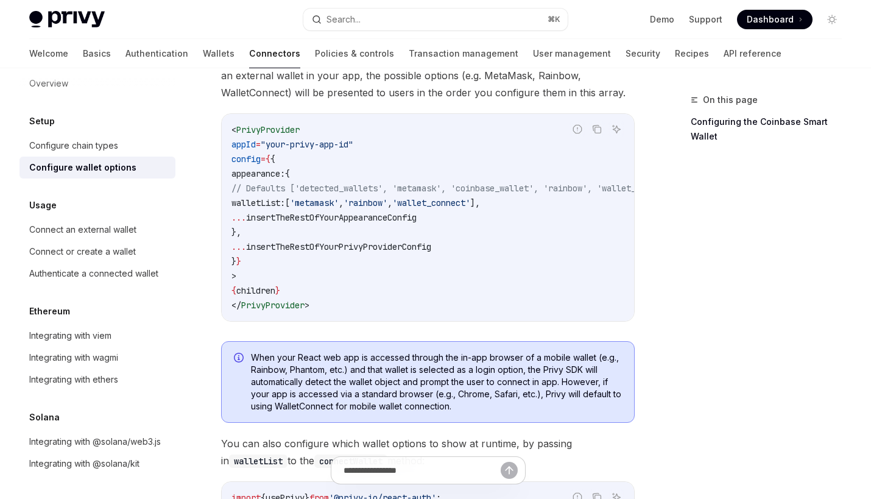
scroll to position [122, 0]
click at [91, 238] on link "Connect an external wallet" at bounding box center [97, 230] width 156 height 22
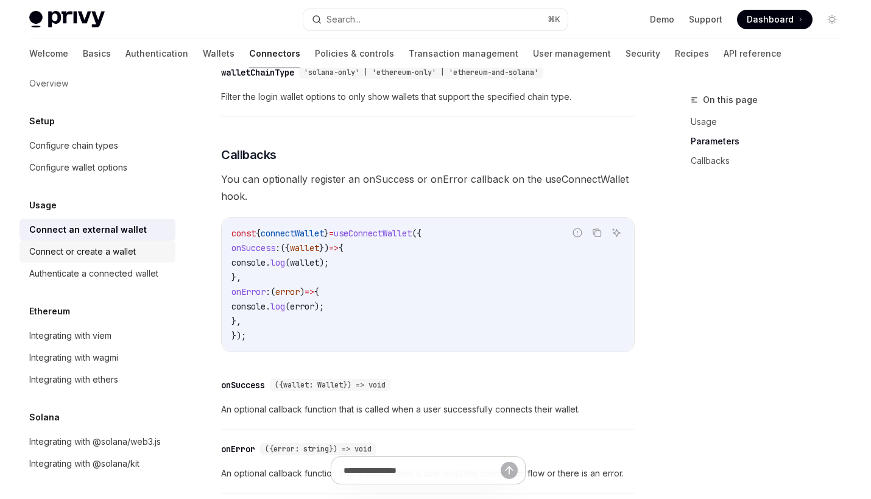
scroll to position [661, 0]
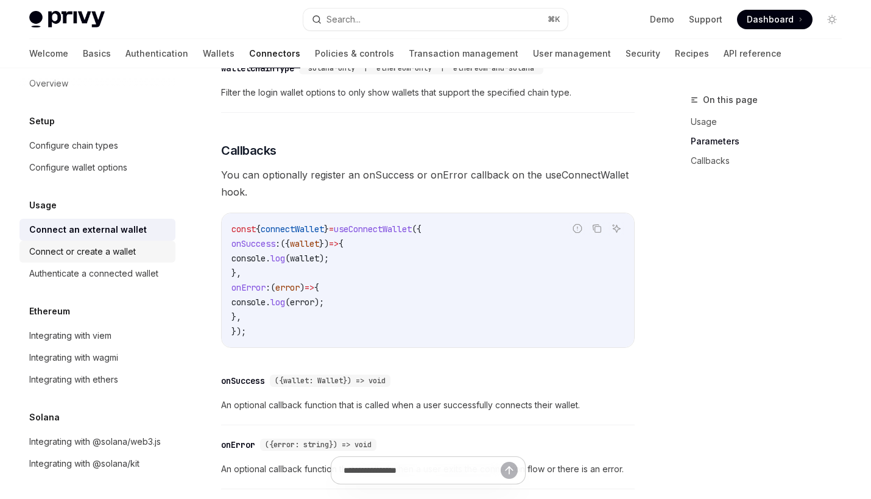
click at [140, 249] on div "Connect or create a wallet" at bounding box center [98, 251] width 139 height 15
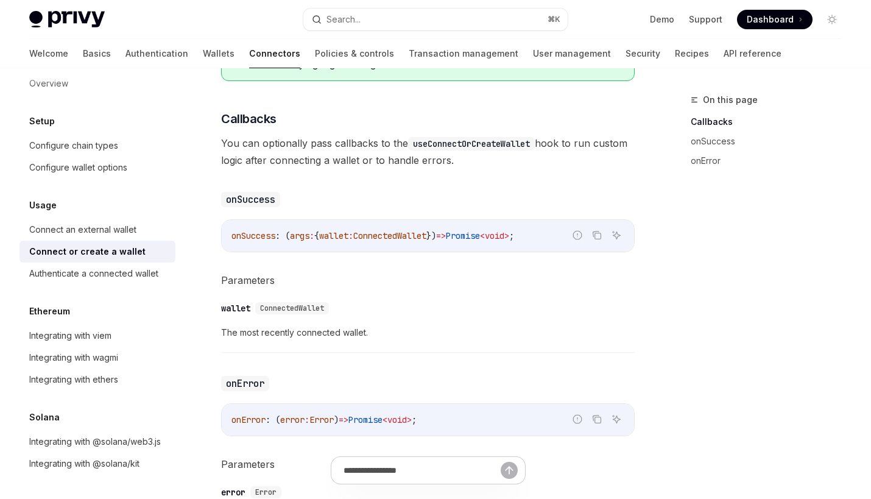
scroll to position [647, 0]
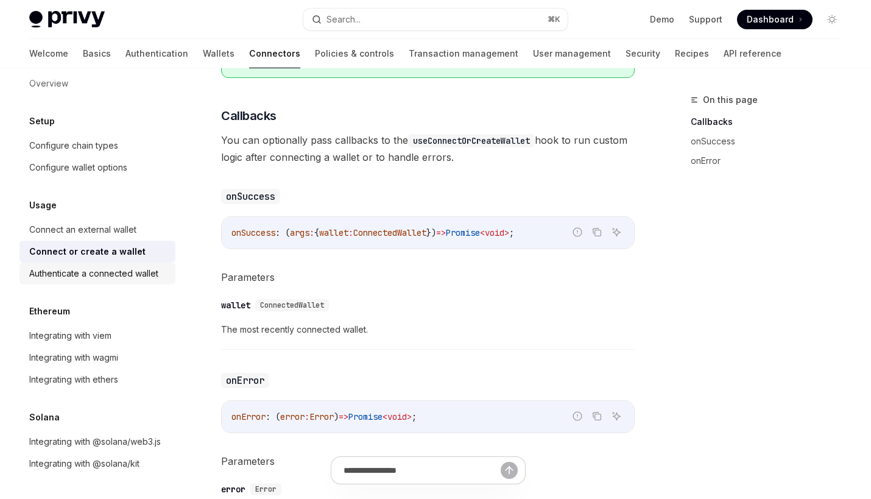
click at [156, 272] on div "Authenticate a connected wallet" at bounding box center [93, 273] width 129 height 15
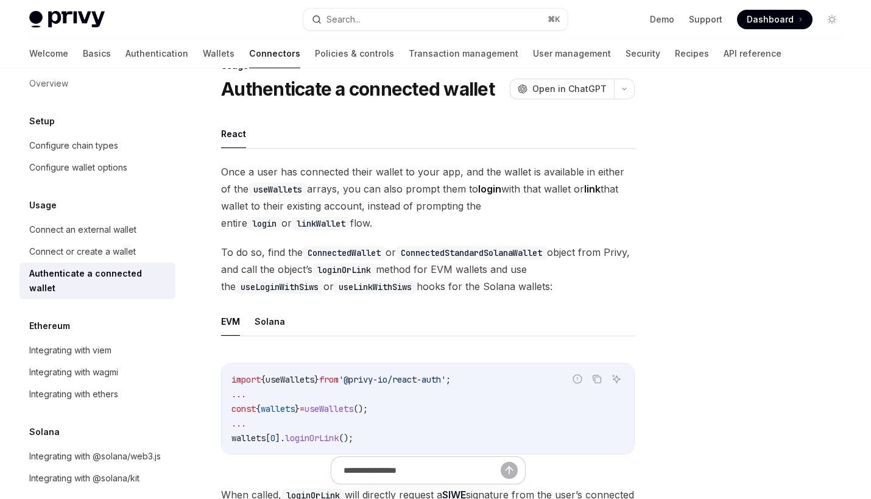
scroll to position [40, 0]
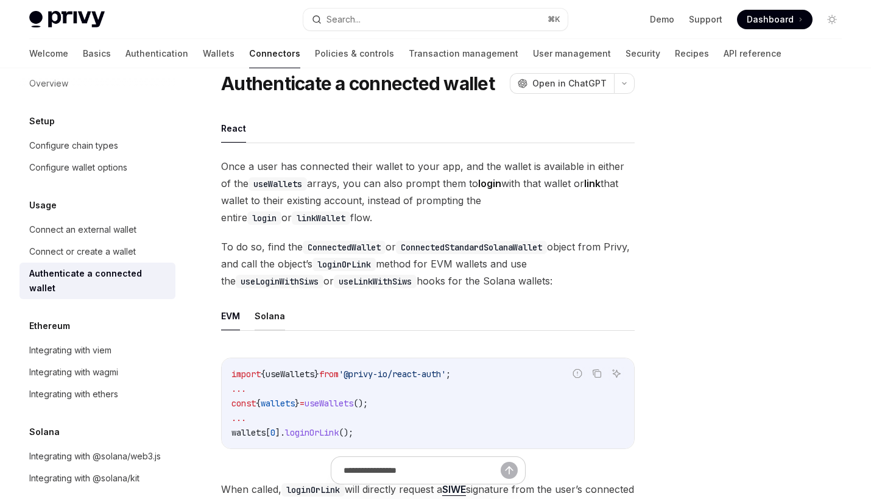
click at [272, 317] on button "Solana" at bounding box center [270, 316] width 30 height 29
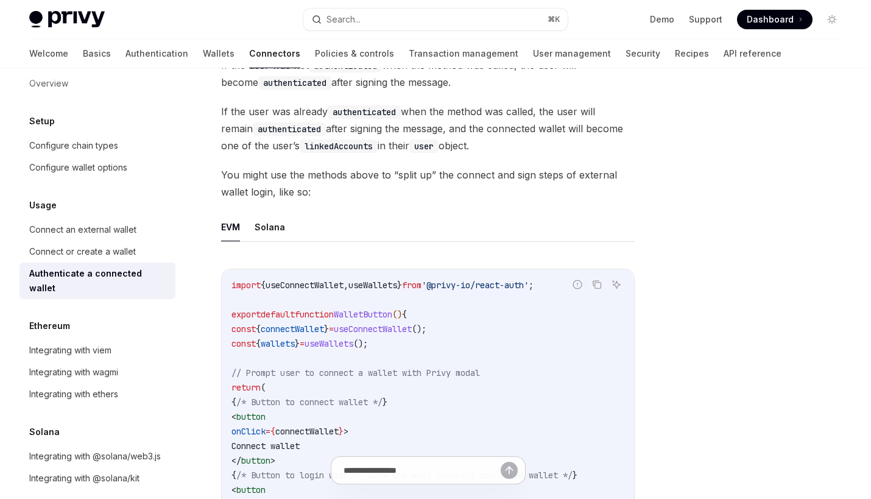
scroll to position [585, 0]
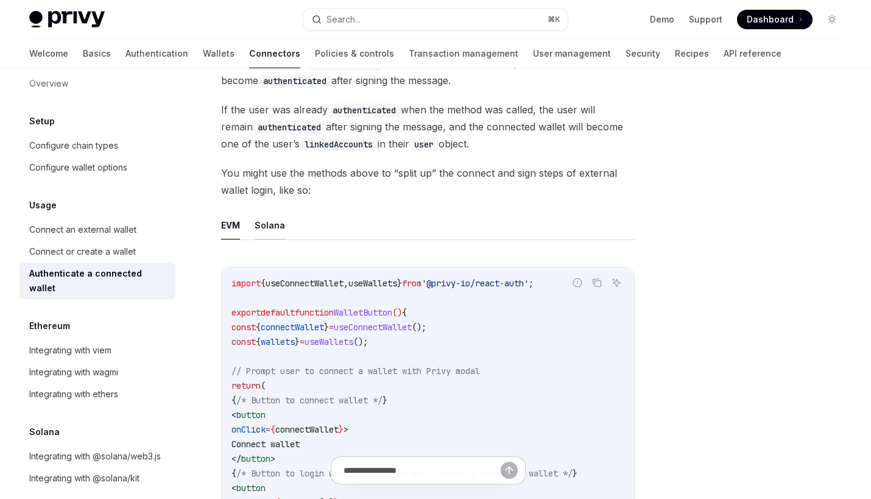
click at [269, 222] on button "Solana" at bounding box center [270, 225] width 30 height 29
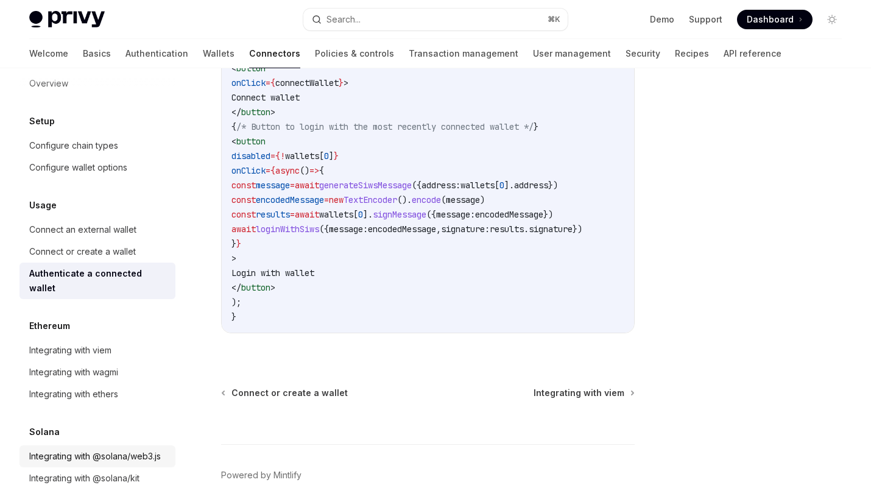
scroll to position [977, 0]
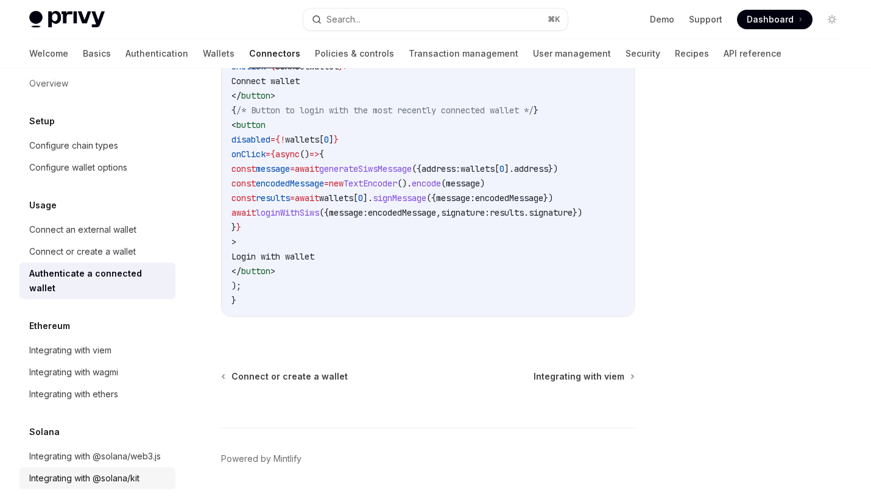
click at [107, 471] on div "Integrating with @solana/kit" at bounding box center [84, 478] width 110 height 15
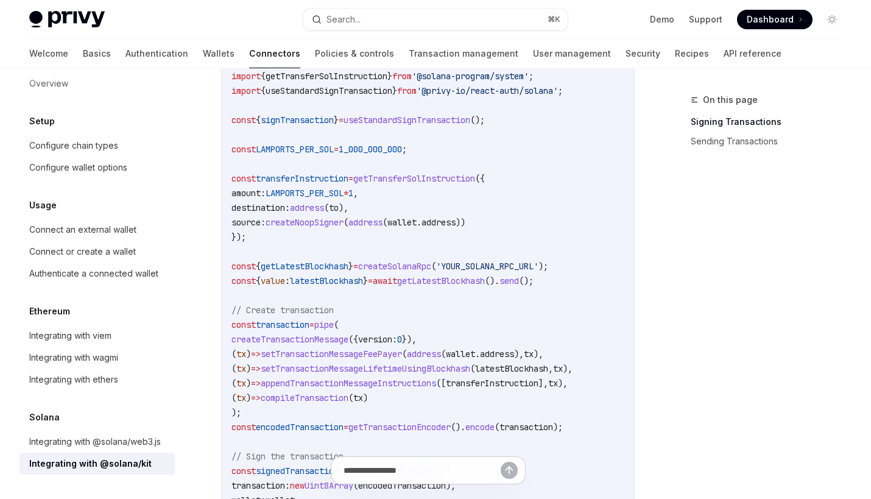
scroll to position [604, 0]
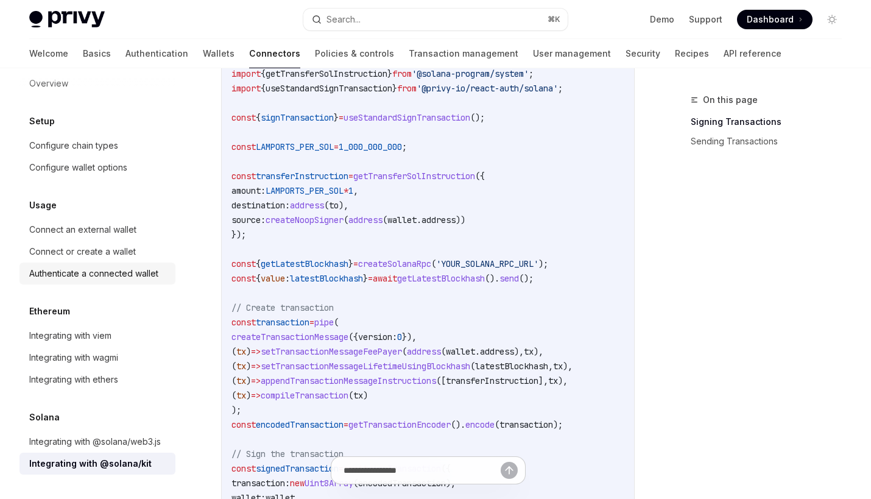
click at [114, 273] on div "Authenticate a connected wallet" at bounding box center [93, 273] width 129 height 15
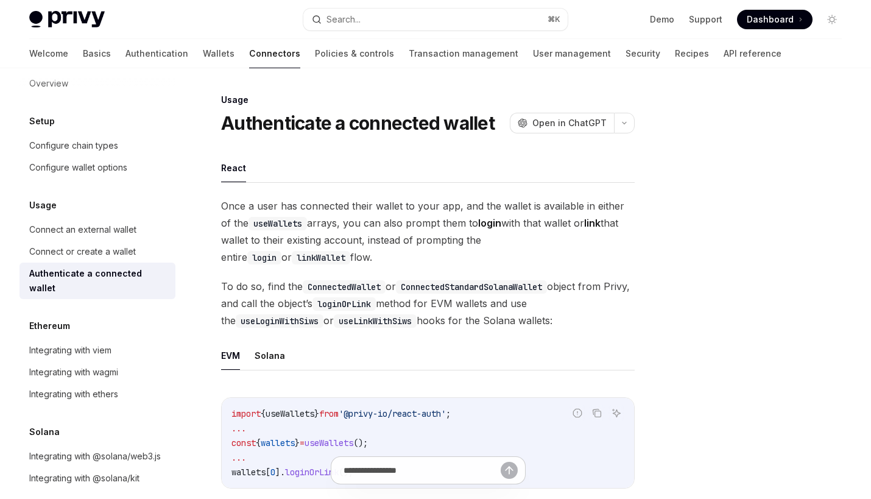
type textarea "*"
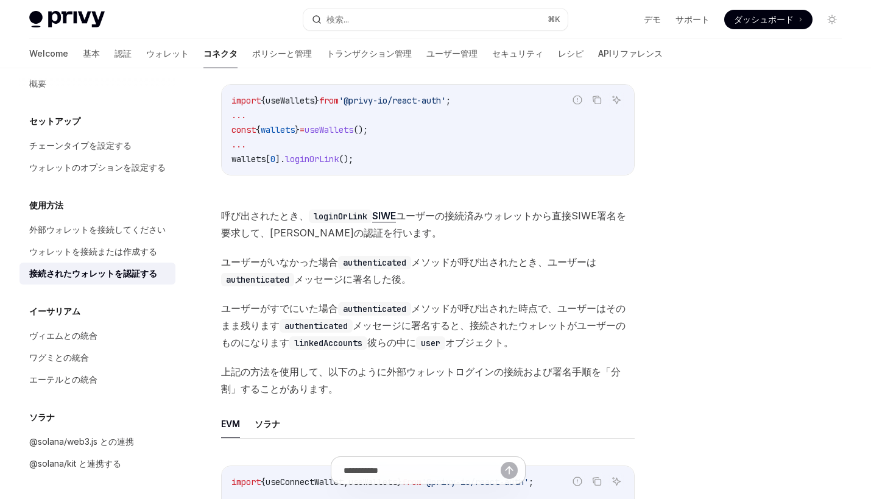
scroll to position [349, 0]
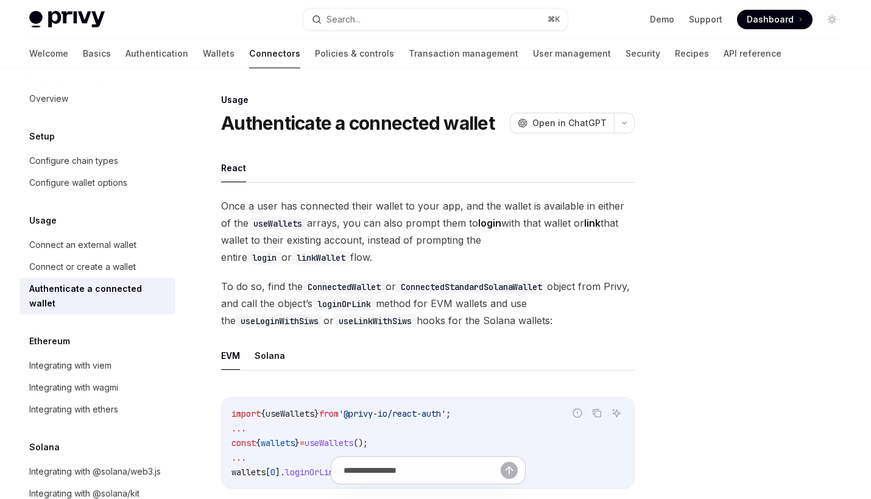
click at [280, 341] on button "Solana" at bounding box center [270, 355] width 30 height 29
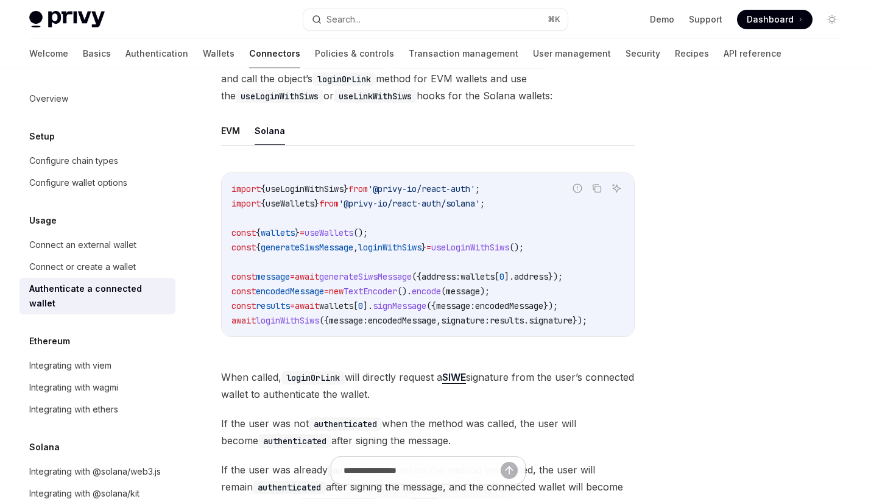
scroll to position [227, 0]
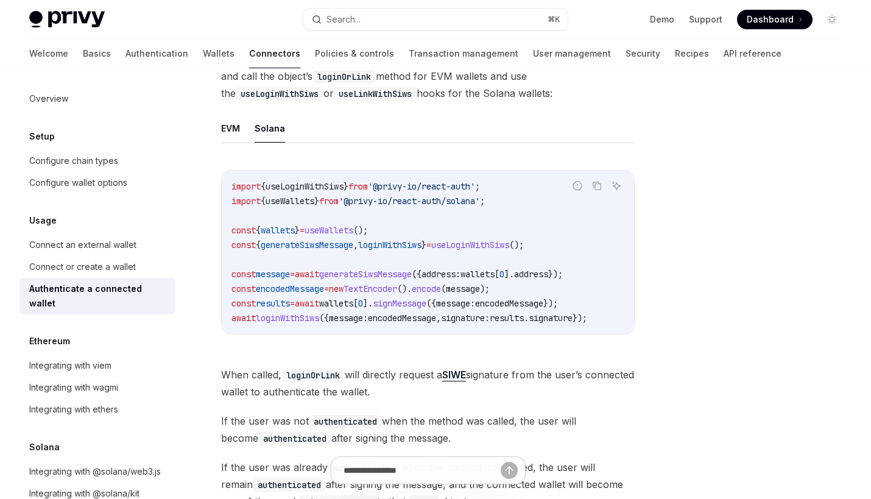
click at [321, 193] on code "import { useLoginWithSiws } from '@privy-io/react-auth' ; import { useWallets }…" at bounding box center [428, 252] width 393 height 146
click at [306, 188] on span "useLoginWithSiws" at bounding box center [305, 186] width 78 height 11
copy span "useLoginWithSiws"
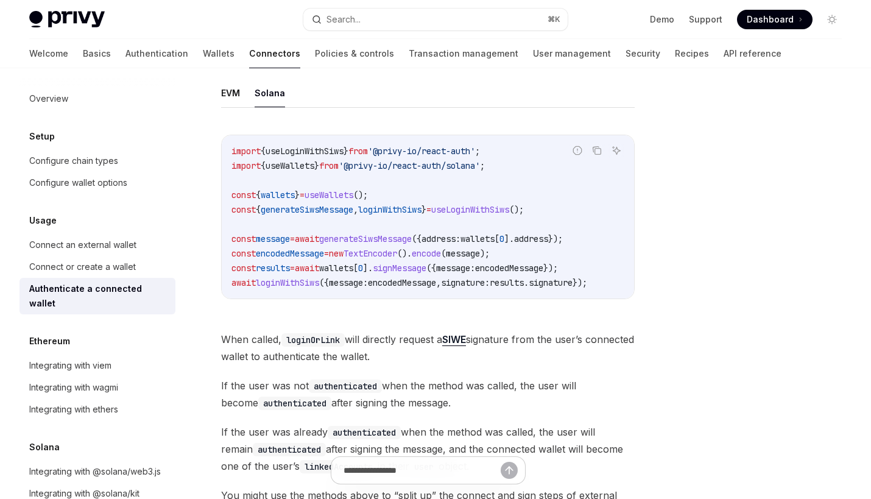
scroll to position [264, 0]
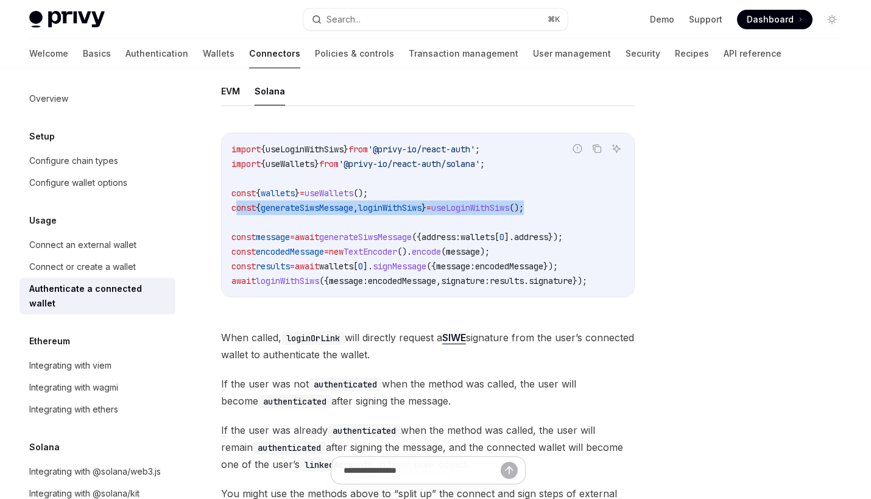
drag, startPoint x: 235, startPoint y: 207, endPoint x: 571, endPoint y: 211, distance: 336.4
click at [571, 211] on code "import { useLoginWithSiws } from '@privy-io/react-auth' ; import { useWallets }…" at bounding box center [428, 215] width 393 height 146
click at [571, 202] on code "import { useLoginWithSiws } from '@privy-io/react-auth' ; import { useWallets }…" at bounding box center [428, 215] width 393 height 146
drag, startPoint x: 567, startPoint y: 208, endPoint x: 199, endPoint y: 208, distance: 367.4
click at [222, 208] on div "import { useLoginWithSiws } from '@privy-io/react-auth' ; import { useWallets }…" at bounding box center [428, 214] width 413 height 163
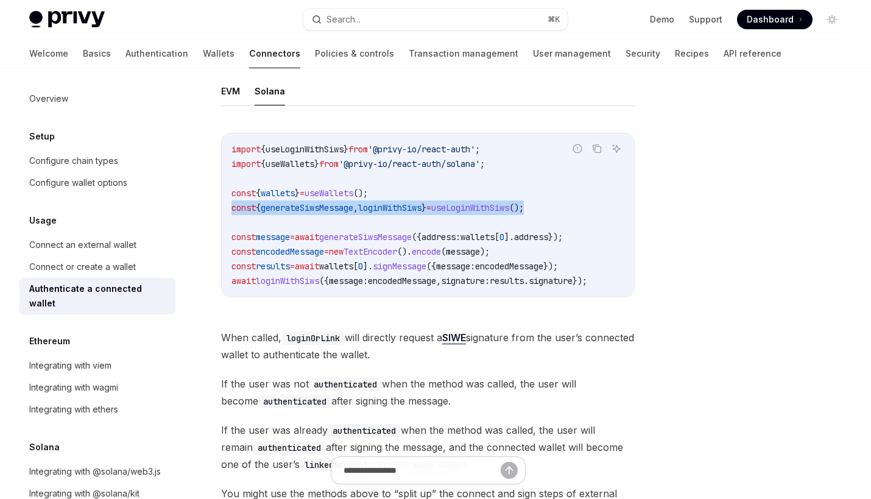
copy span "const { generateSiwsMessage , loginWithSiws } = useLoginWithSiws ();"
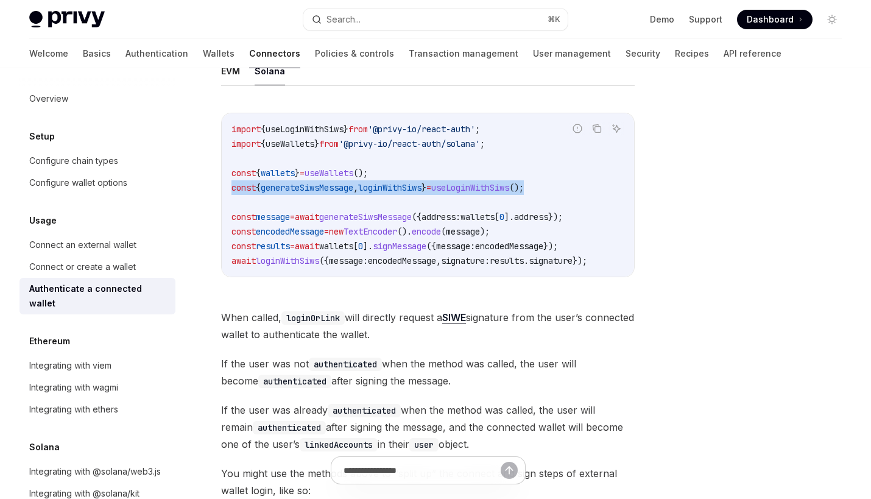
scroll to position [286, 0]
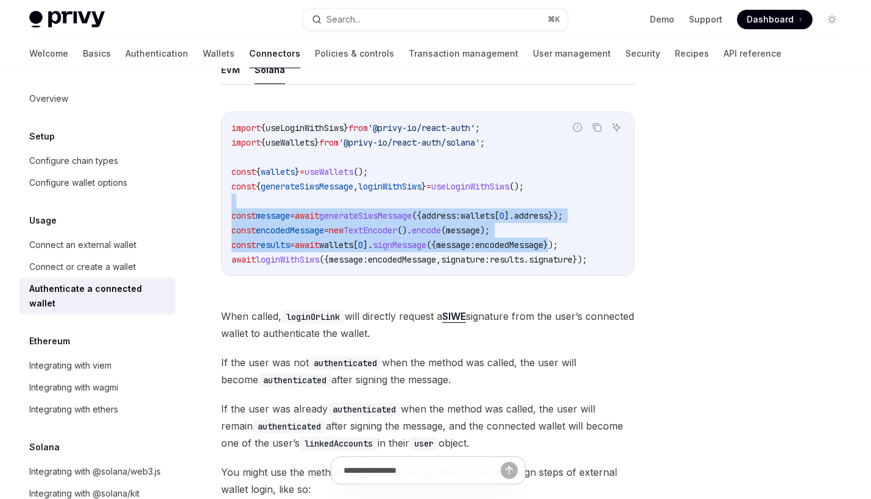
drag, startPoint x: 323, startPoint y: 194, endPoint x: 588, endPoint y: 245, distance: 270.0
click at [588, 245] on code "import { useLoginWithSiws } from '@privy-io/react-auth' ; import { useWallets }…" at bounding box center [428, 194] width 393 height 146
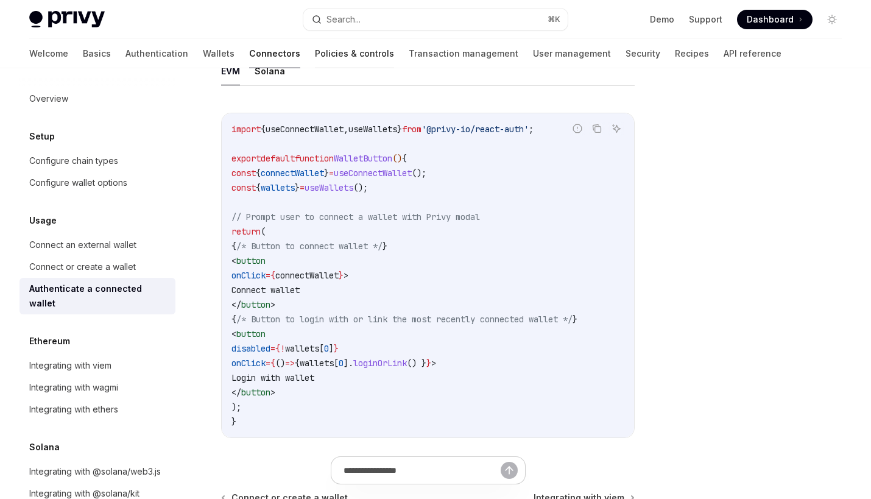
scroll to position [741, 0]
click at [273, 71] on button "Solana" at bounding box center [270, 69] width 30 height 29
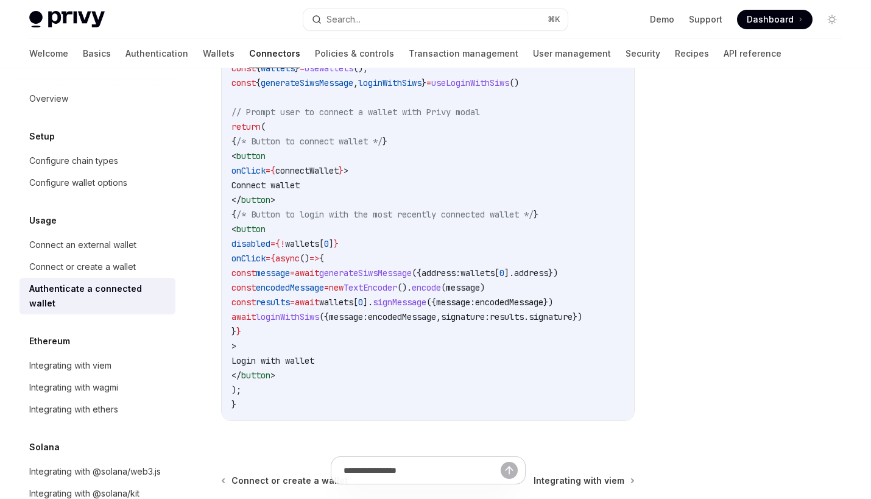
scroll to position [874, 0]
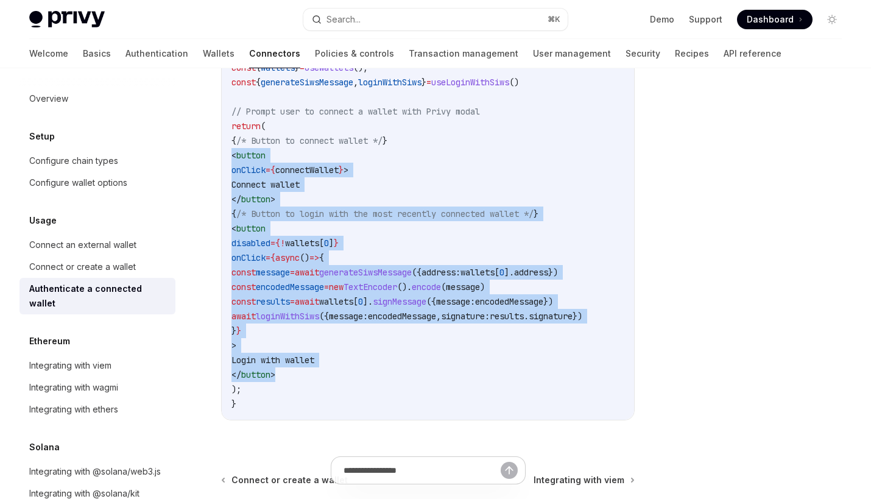
drag, startPoint x: 316, startPoint y: 374, endPoint x: 228, endPoint y: 150, distance: 241.0
click at [228, 150] on div "import { useConnectWallet , useLoginWithSiws } from '@privy-io/react-auth' ; im…" at bounding box center [428, 199] width 413 height 441
copy code "< button onClick = { connectWallet } > Connect wallet </ button > { /* Button t…"
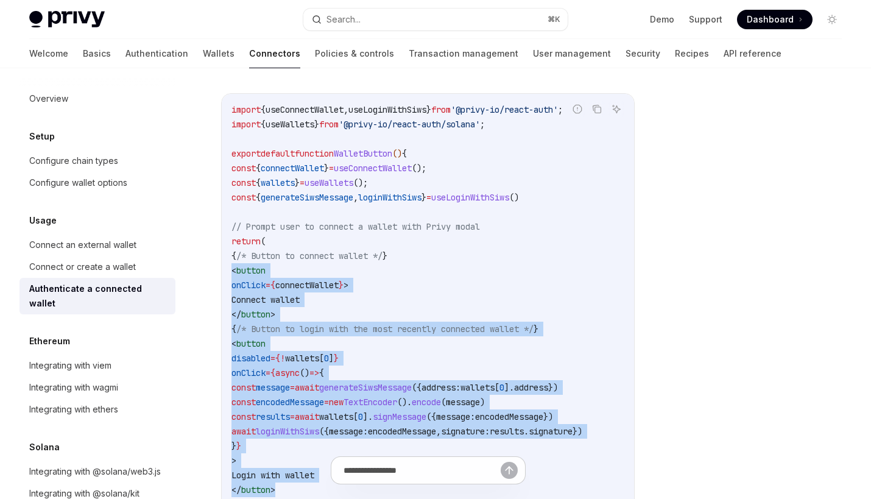
scroll to position [754, 0]
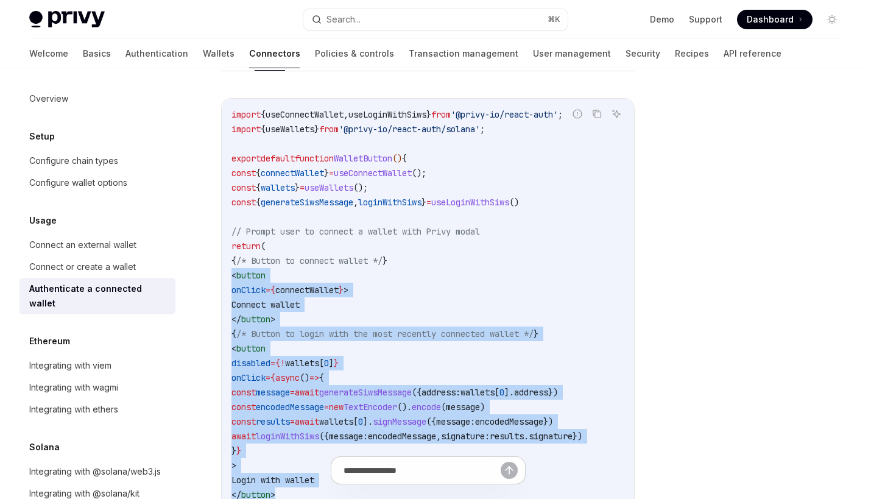
copy code "< button onClick = { connectWallet } > Connect wallet </ button > { /* Button t…"
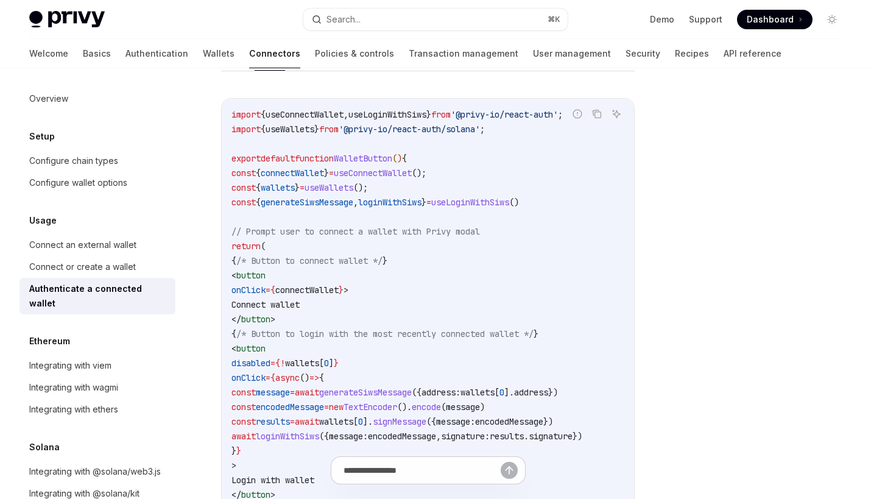
click at [321, 109] on span "useConnectWallet" at bounding box center [305, 114] width 78 height 11
copy span "useConnectWallet"
drag, startPoint x: 248, startPoint y: 172, endPoint x: 512, endPoint y: 172, distance: 263.8
click at [512, 172] on code "import { useConnectWallet , useLoginWithSiws } from '@privy-io/react-auth' ; im…" at bounding box center [428, 319] width 393 height 424
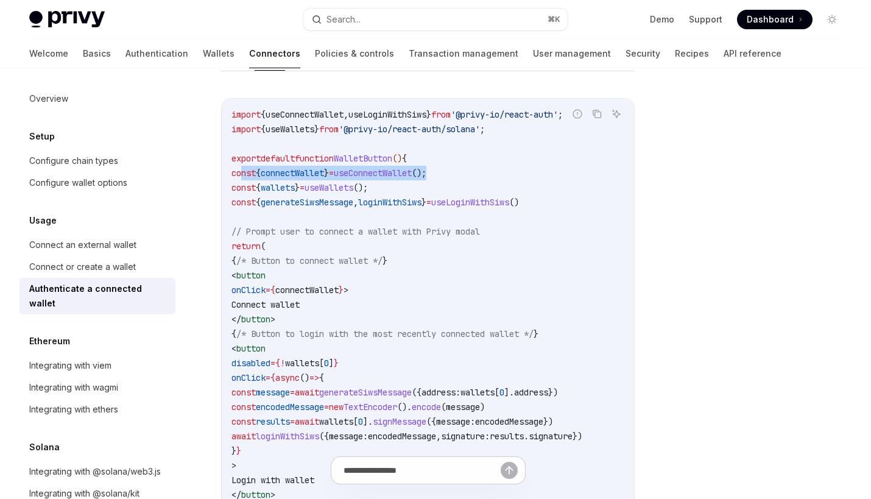
copy span "const { connectWallet } = useConnectWallet ();"
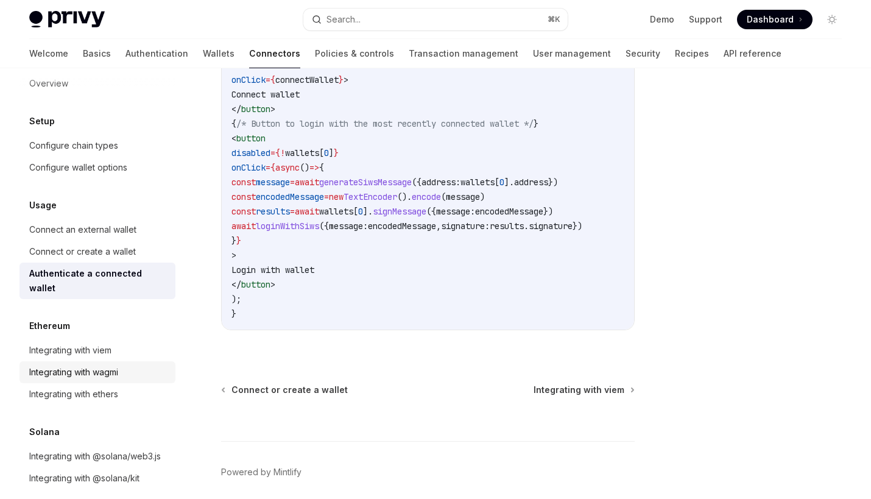
scroll to position [965, 0]
click at [132, 471] on div "Integrating with @solana/kit" at bounding box center [84, 478] width 110 height 15
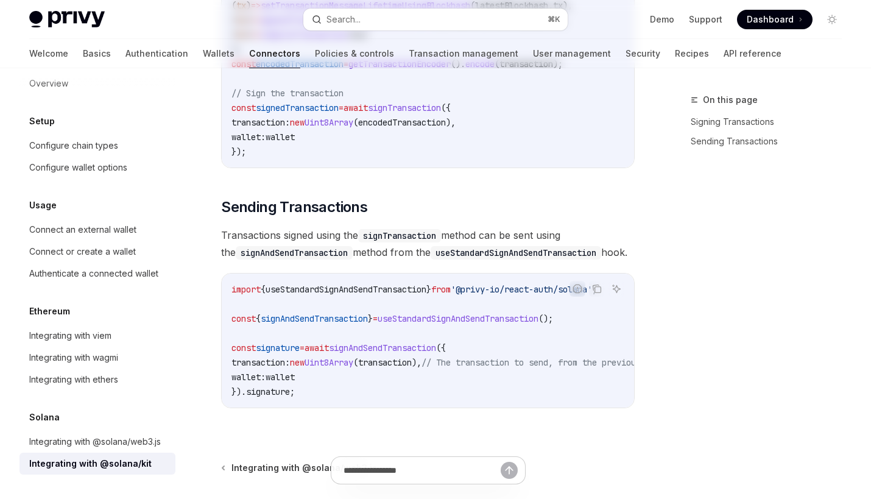
type textarea "*"
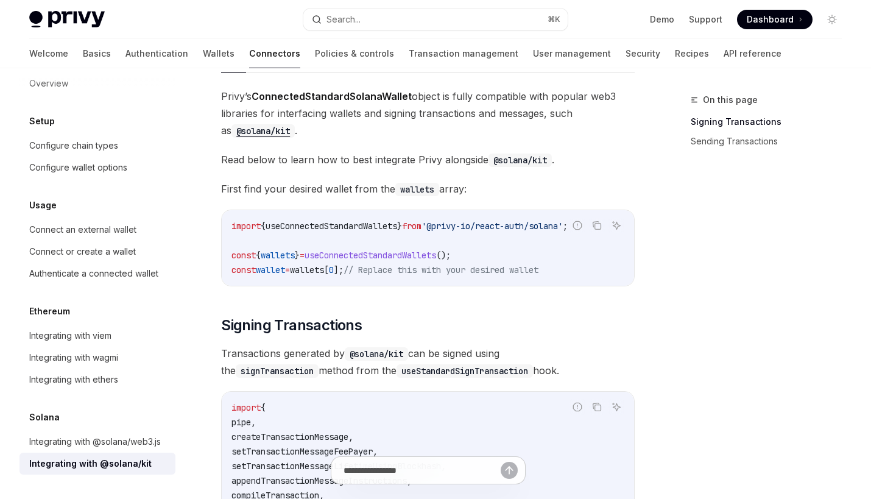
scroll to position [112, 0]
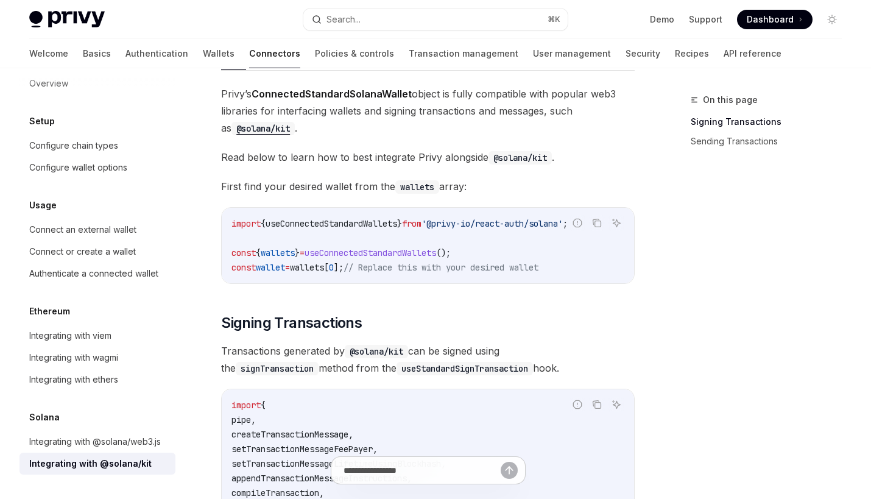
click at [377, 222] on span "useConnectedStandardWallets" at bounding box center [332, 223] width 132 height 11
copy span "useConnectedStandardWallets"
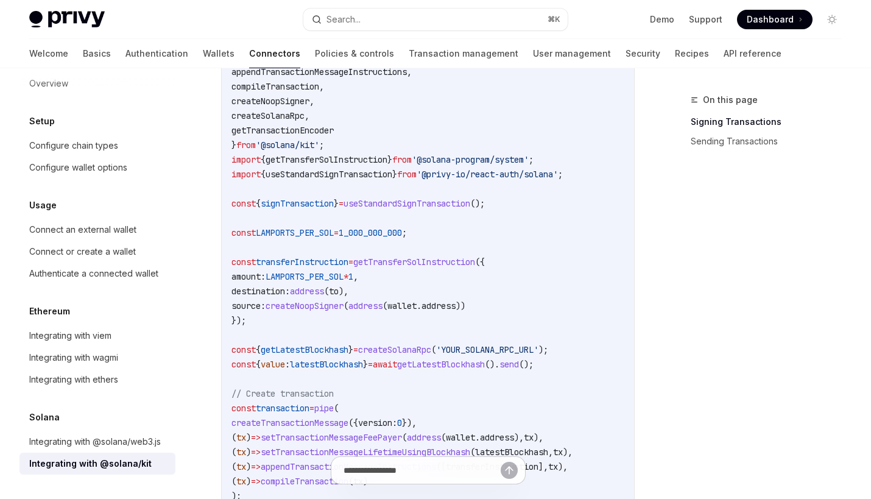
scroll to position [528, 0]
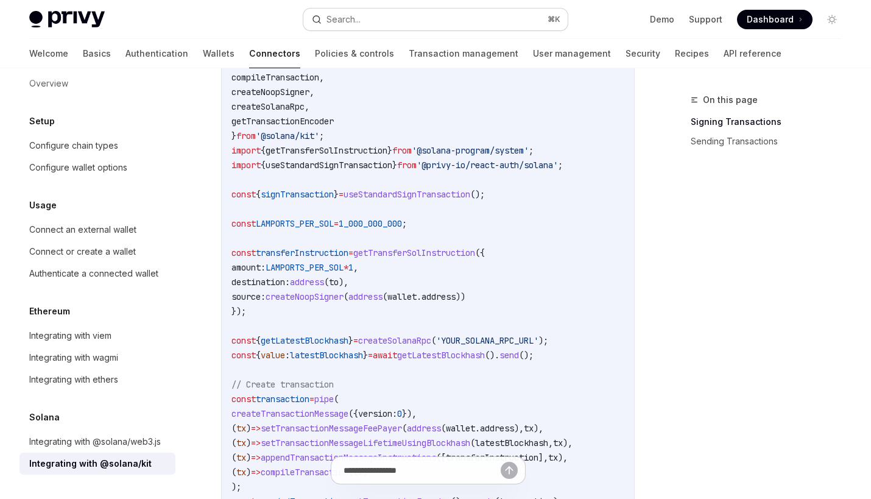
click at [448, 19] on button "Search... ⌘ K" at bounding box center [435, 20] width 264 height 22
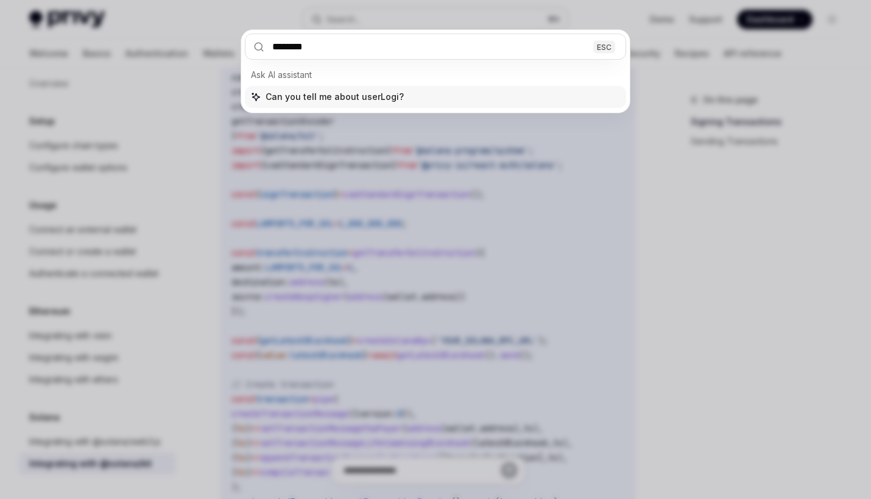
type input "*********"
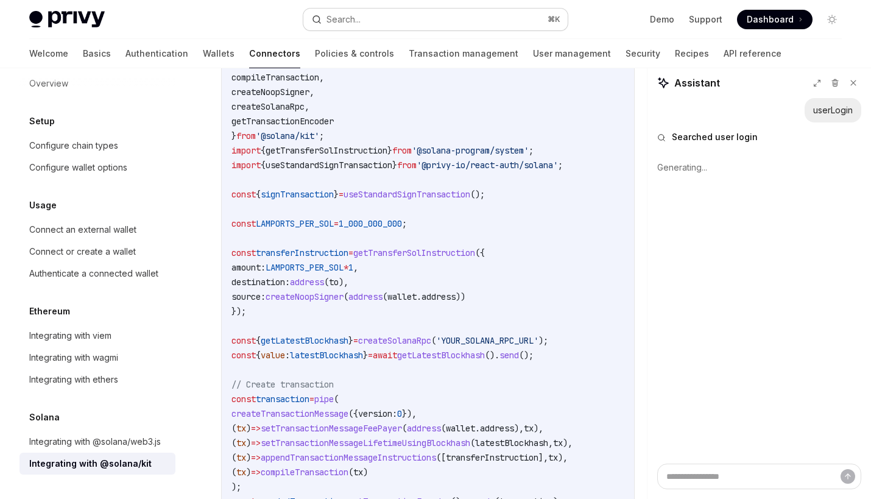
click at [347, 14] on div "Search..." at bounding box center [344, 19] width 34 height 15
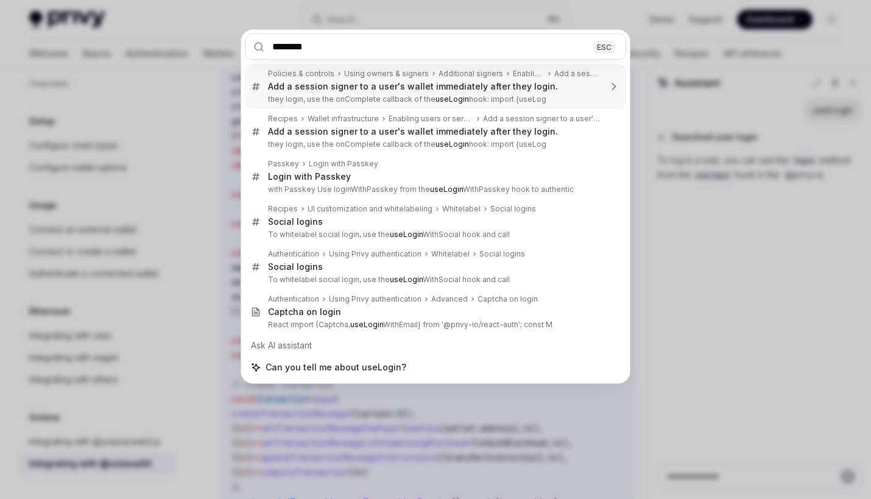
type textarea "*"
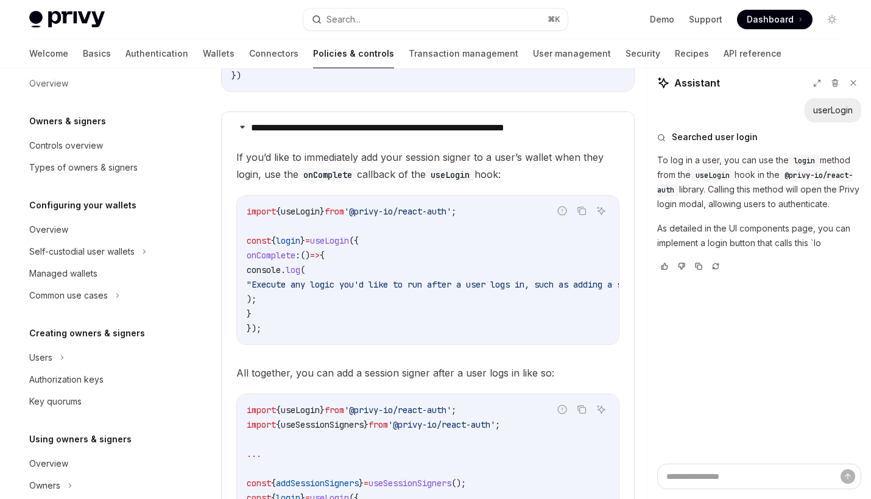
scroll to position [283, 0]
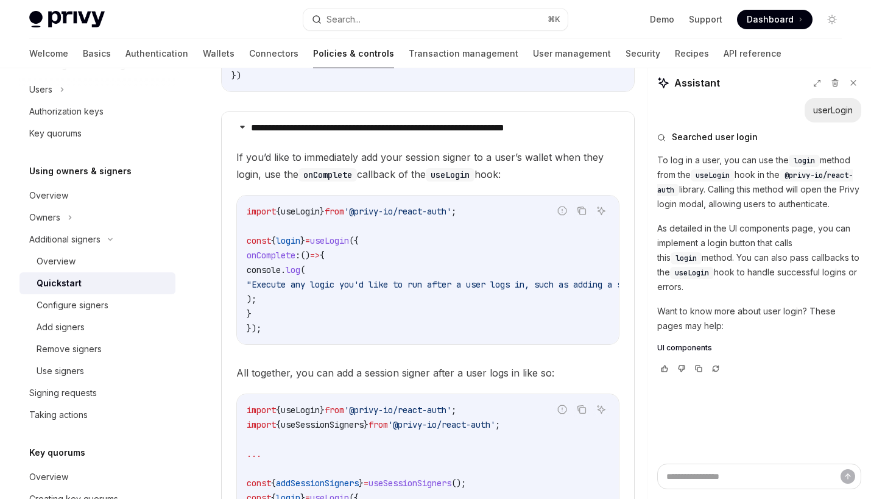
click at [845, 83] on div at bounding box center [836, 83] width 52 height 16
click at [851, 83] on icon at bounding box center [853, 83] width 9 height 9
type textarea "*"
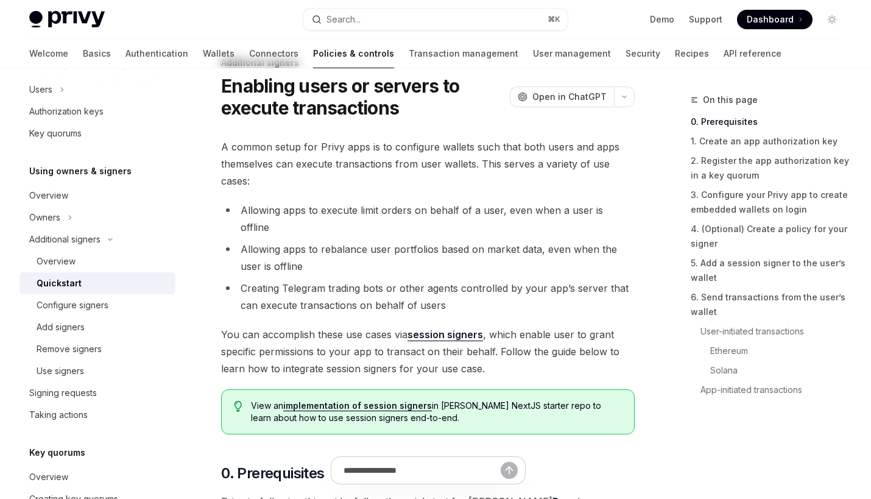
scroll to position [0, 0]
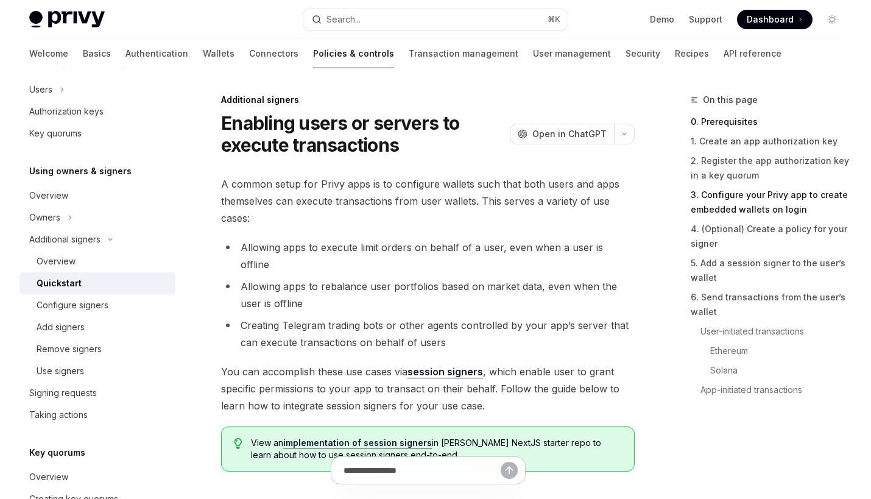
click at [757, 195] on link "3. Configure your Privy app to create embedded wallets on login" at bounding box center [771, 202] width 161 height 34
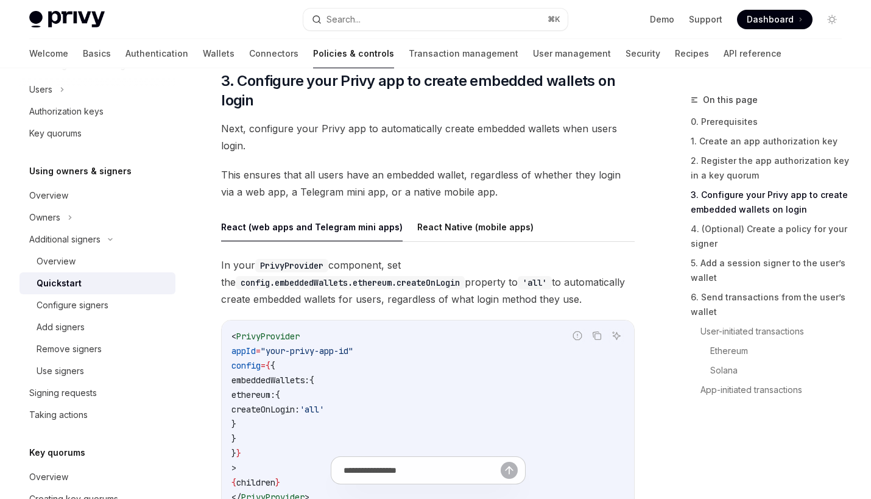
scroll to position [1234, 0]
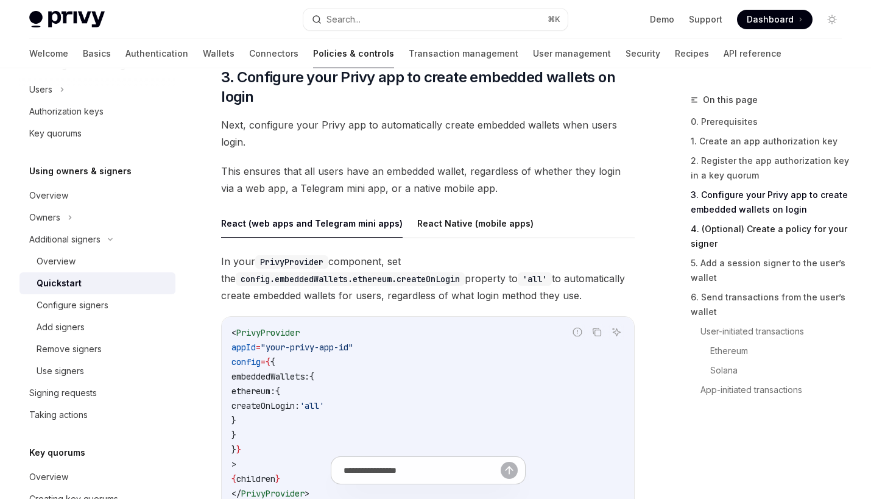
click at [737, 243] on link "4. (Optional) Create a policy for your signer" at bounding box center [771, 236] width 161 height 34
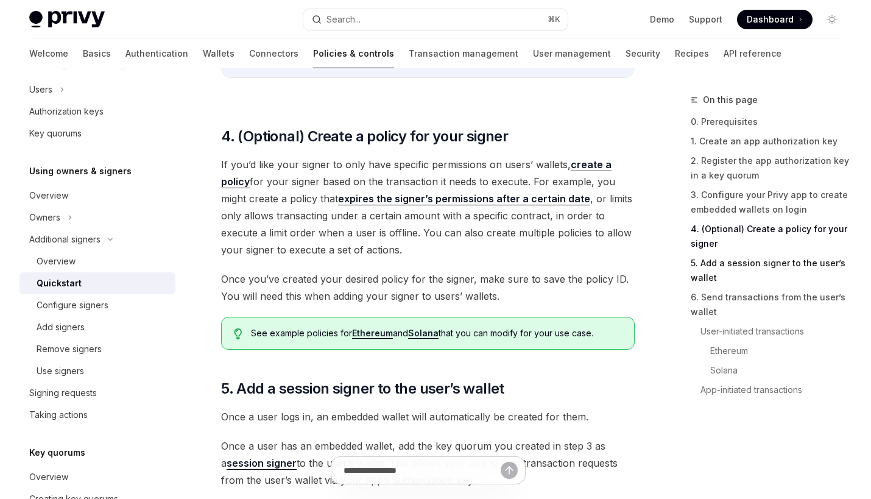
click at [743, 269] on link "5. Add a session signer to the user’s wallet" at bounding box center [771, 270] width 161 height 34
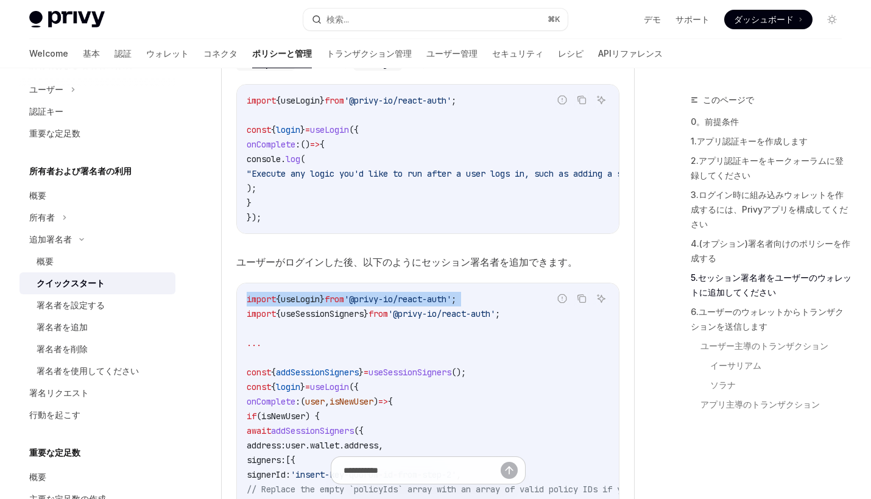
drag, startPoint x: 529, startPoint y: 263, endPoint x: 284, endPoint y: 270, distance: 245.1
click at [257, 283] on div "誤ったコードを報告してください コピー AIに尋ねる import { useLogin } from '@privy-io/react-auth' ; im…" at bounding box center [427, 453] width 383 height 340
click at [313, 308] on span "useSessionSigners" at bounding box center [322, 313] width 83 height 11
copy span "useSessionSigners"
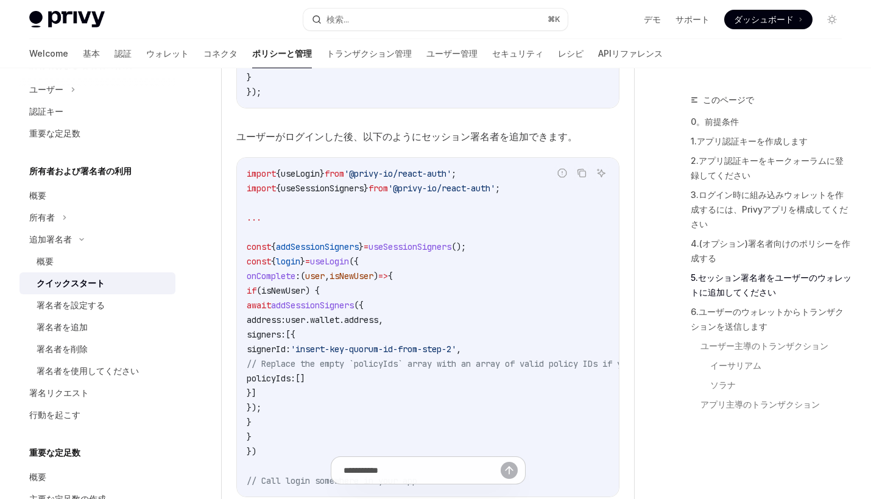
scroll to position [2692, 0]
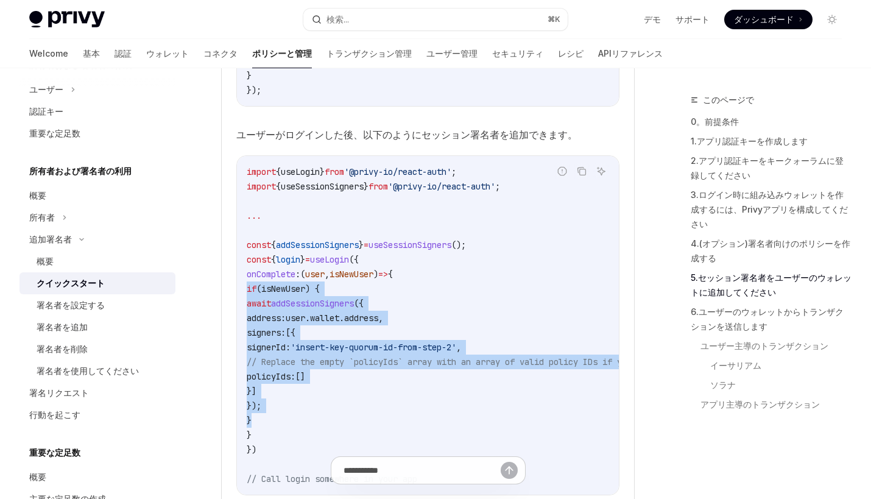
drag, startPoint x: 310, startPoint y: 366, endPoint x: 227, endPoint y: 238, distance: 152.1
click at [237, 238] on div "import { useLogin } from '@privy-io/react-auth' ; import { useSessionSigners } …" at bounding box center [428, 325] width 382 height 339
copy code "if ( isNewUser ) { await addSessionSigners ({ address: user . wallet . address …"
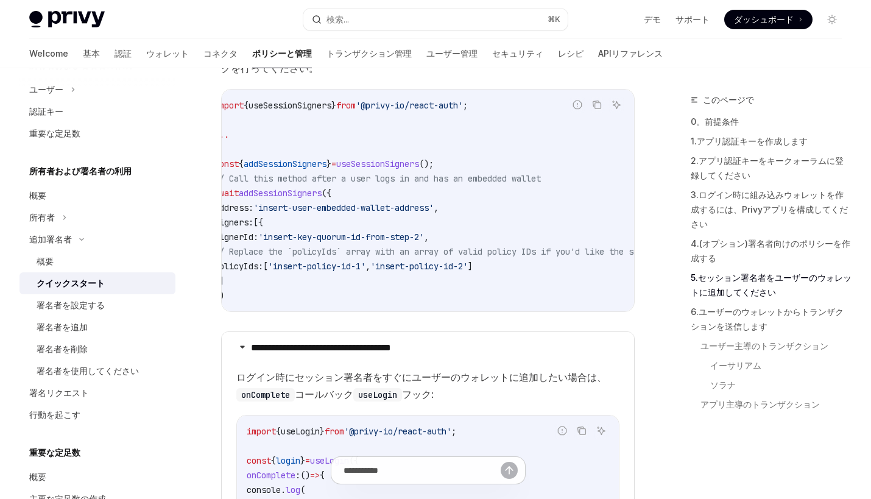
scroll to position [0, 18]
click at [762, 165] on link "2.アプリ認証キーをキークォーラムに登録してください" at bounding box center [771, 168] width 161 height 34
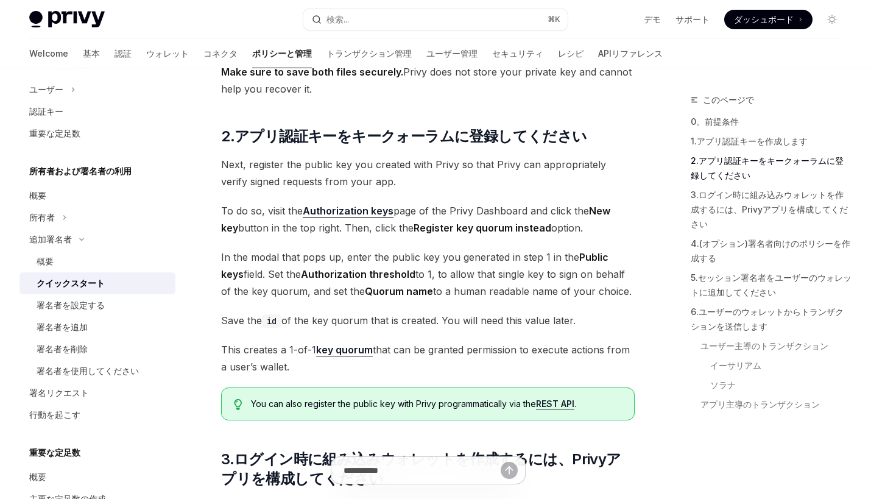
scroll to position [852, 0]
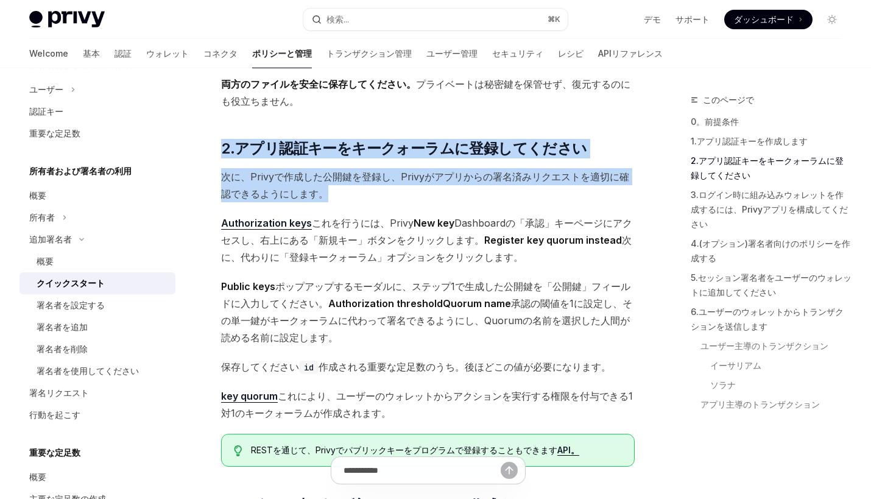
drag, startPoint x: 380, startPoint y: 127, endPoint x: 426, endPoint y: 195, distance: 82.5
click at [453, 195] on span "次に、Privyで作成した公開鍵を登録し、Privyがアプリからの署名済みリクエストを適切に確認できるようにします。" at bounding box center [428, 185] width 414 height 34
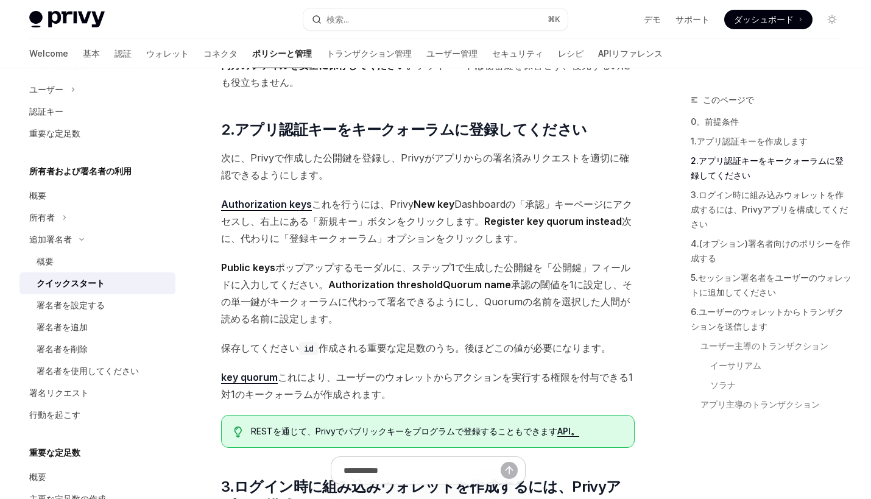
scroll to position [871, 0]
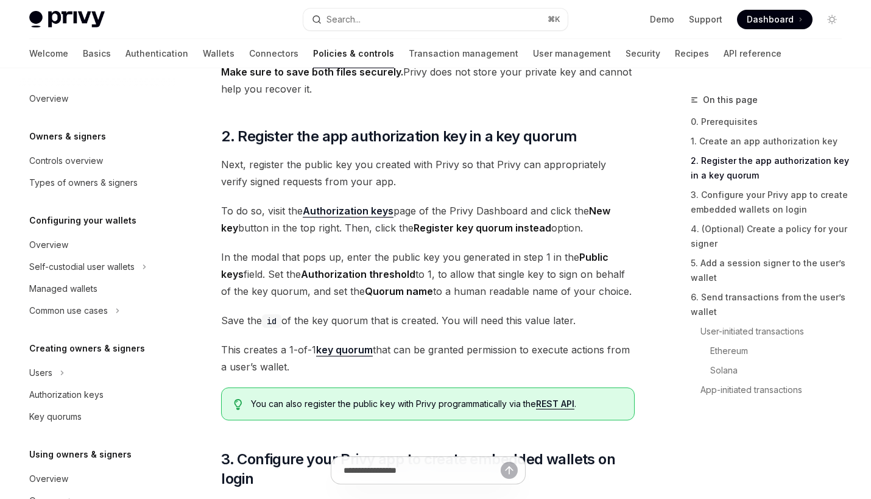
scroll to position [283, 0]
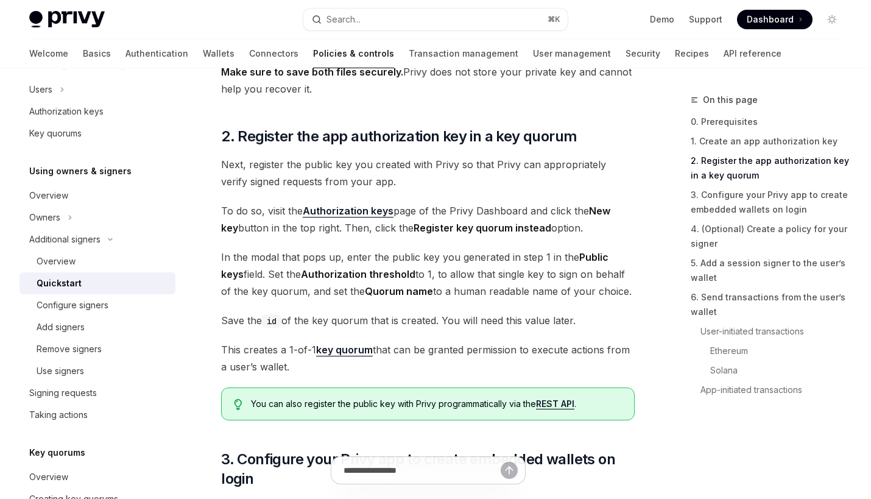
drag, startPoint x: 223, startPoint y: 129, endPoint x: 436, endPoint y: 336, distance: 297.3
copy div "Next, register the public key you created with Privy so that Privy can appropri…"
click at [734, 199] on link "3. Configure your Privy app to create embedded wallets on login" at bounding box center [771, 202] width 161 height 34
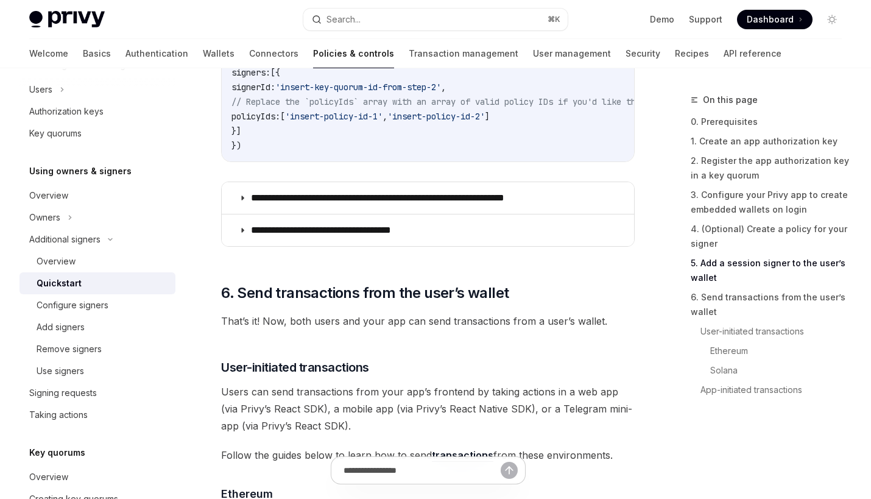
scroll to position [2360, 0]
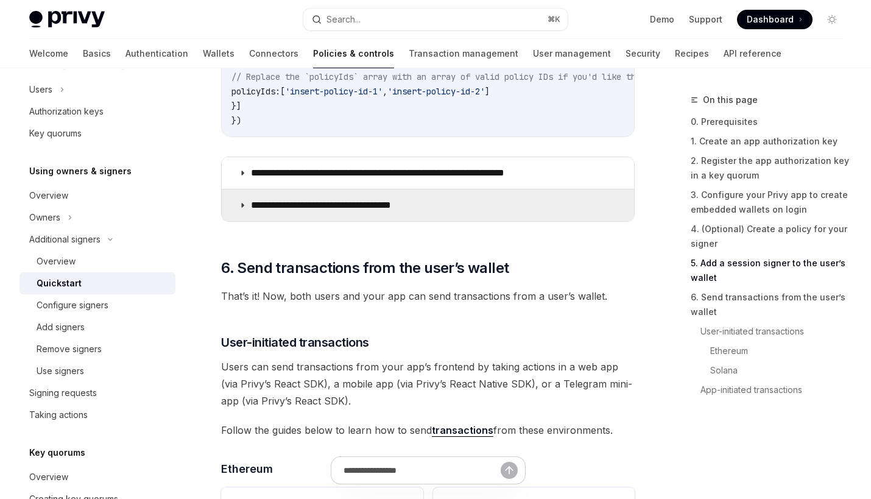
click at [473, 190] on summary "**********" at bounding box center [428, 206] width 413 height 32
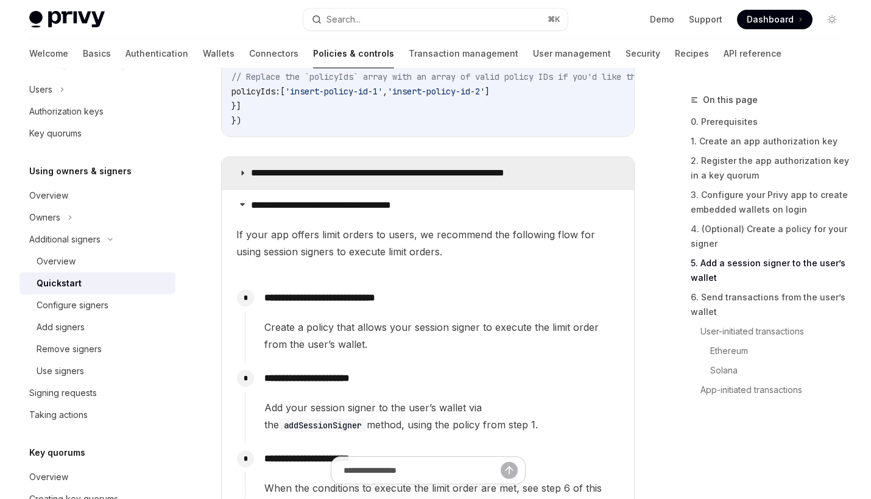
click at [476, 167] on p "**********" at bounding box center [407, 173] width 313 height 12
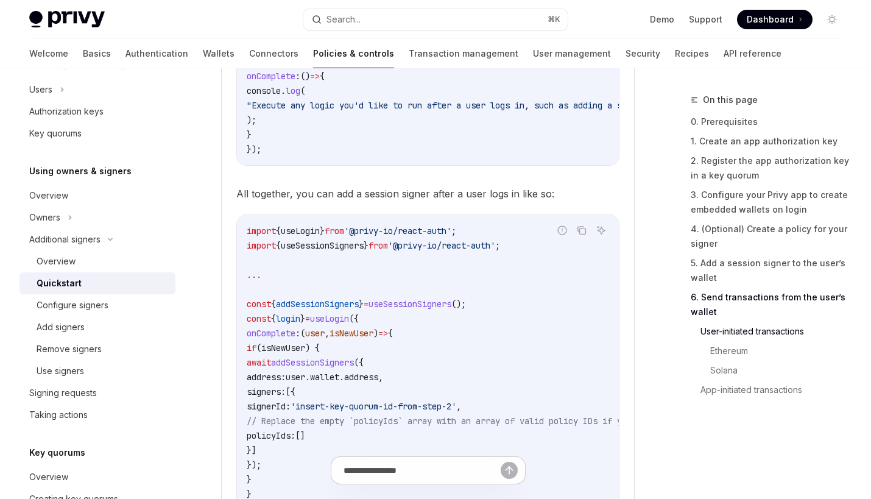
scroll to position [2598, 0]
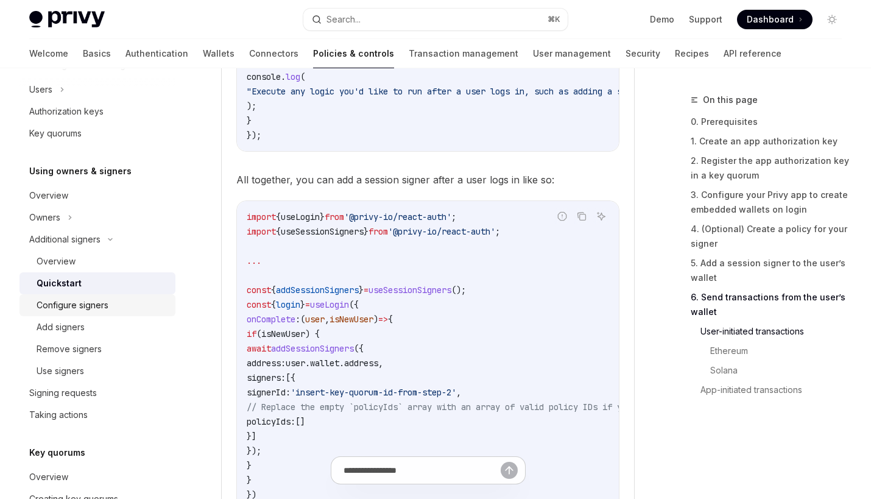
click at [107, 311] on div "Configure signers" at bounding box center [73, 305] width 72 height 15
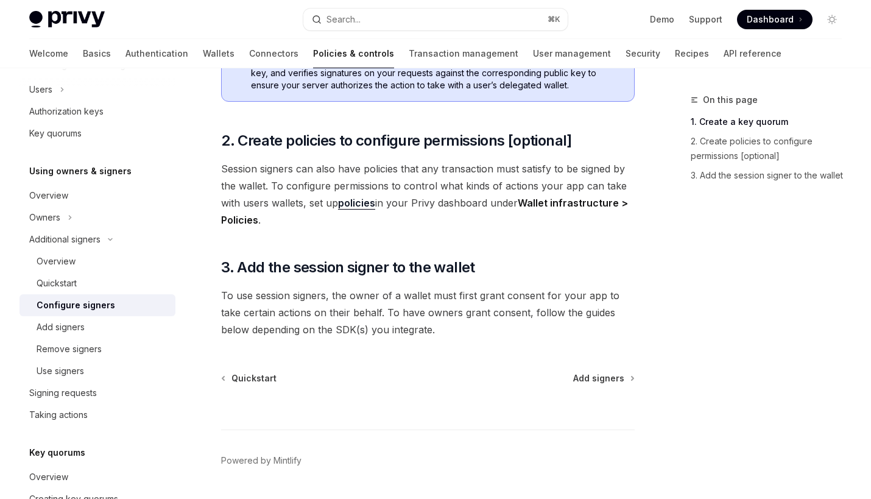
scroll to position [406, 0]
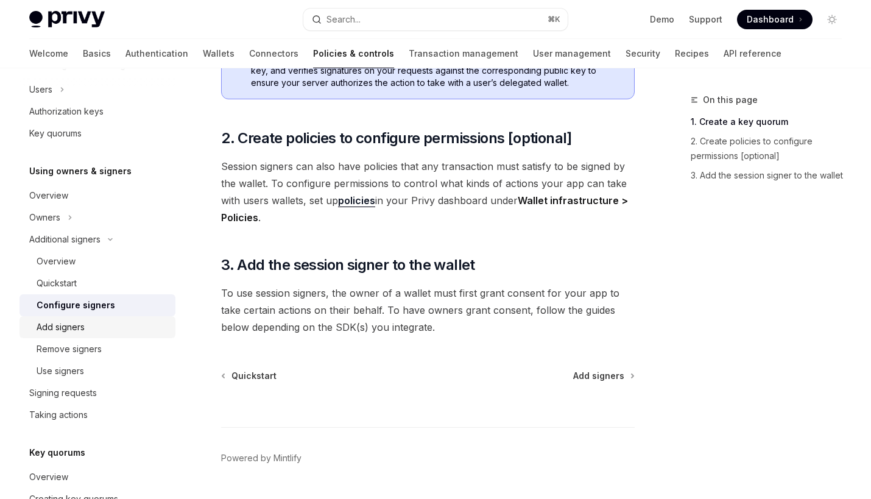
click at [123, 330] on div "Add signers" at bounding box center [103, 327] width 132 height 15
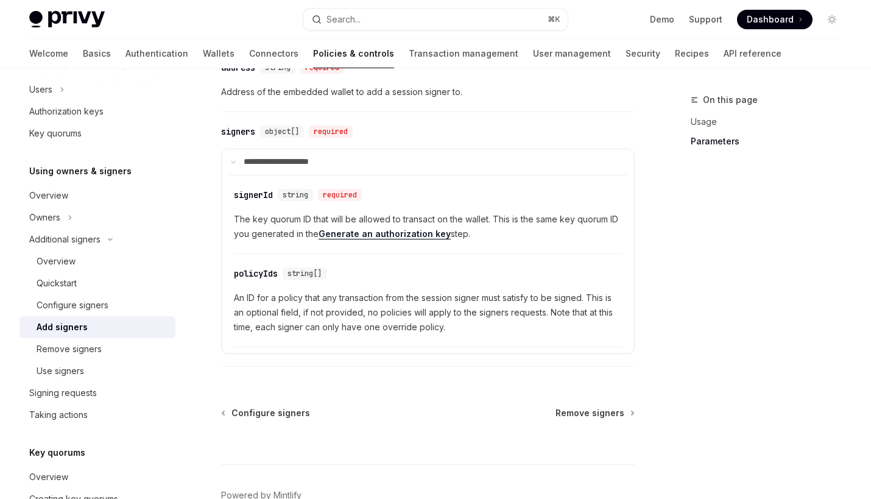
scroll to position [553, 0]
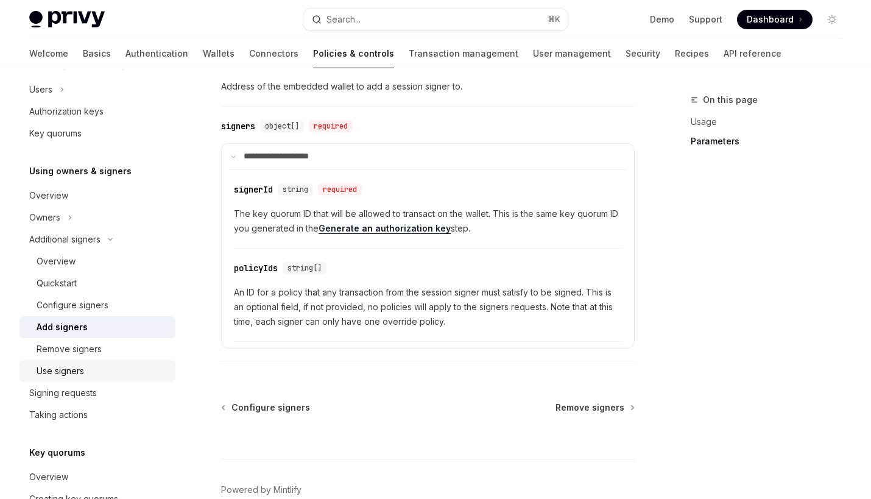
click at [93, 369] on div "Use signers" at bounding box center [103, 371] width 132 height 15
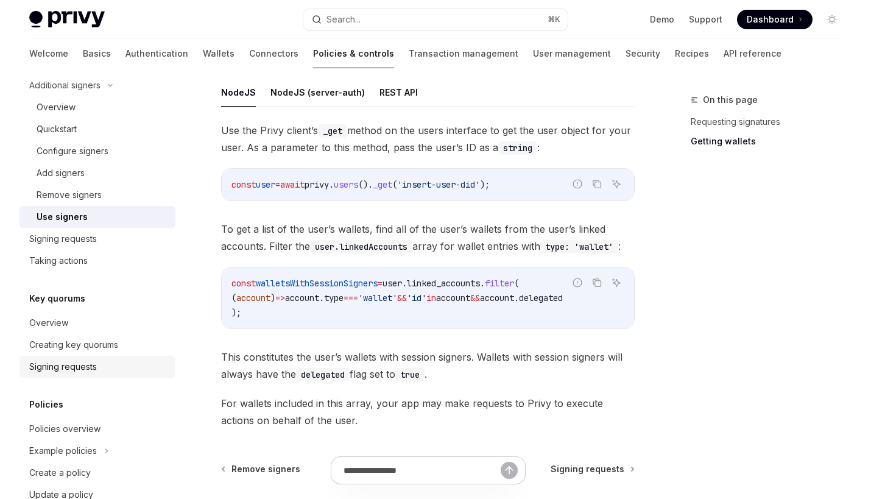
scroll to position [439, 0]
click at [103, 265] on div "Taking actions" at bounding box center [98, 259] width 139 height 15
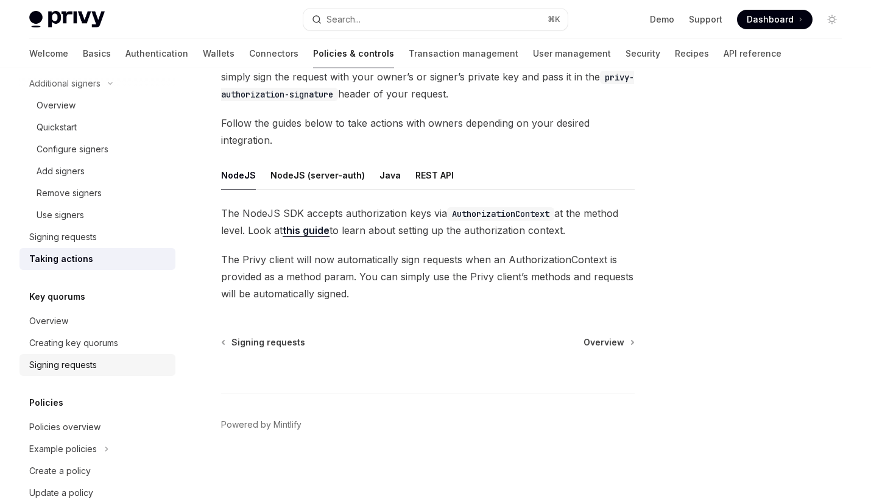
scroll to position [491, 0]
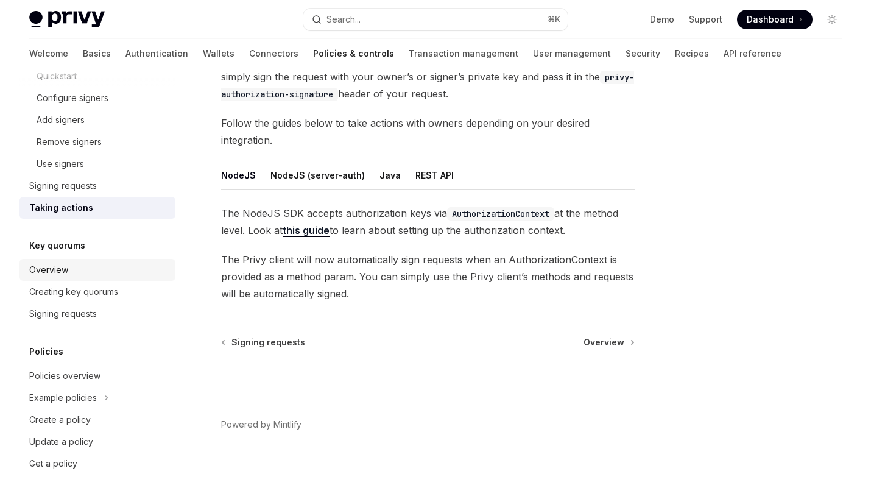
click at [136, 279] on link "Overview" at bounding box center [97, 270] width 156 height 22
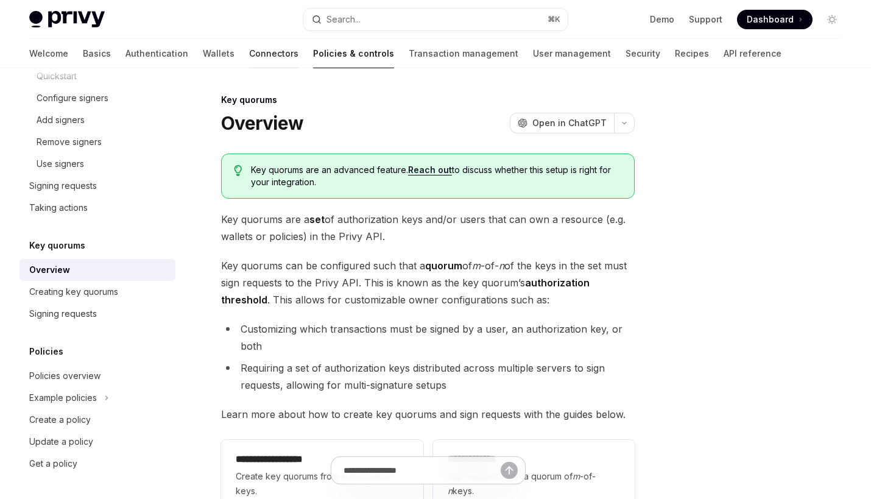
click at [249, 55] on link "Connectors" at bounding box center [273, 53] width 49 height 29
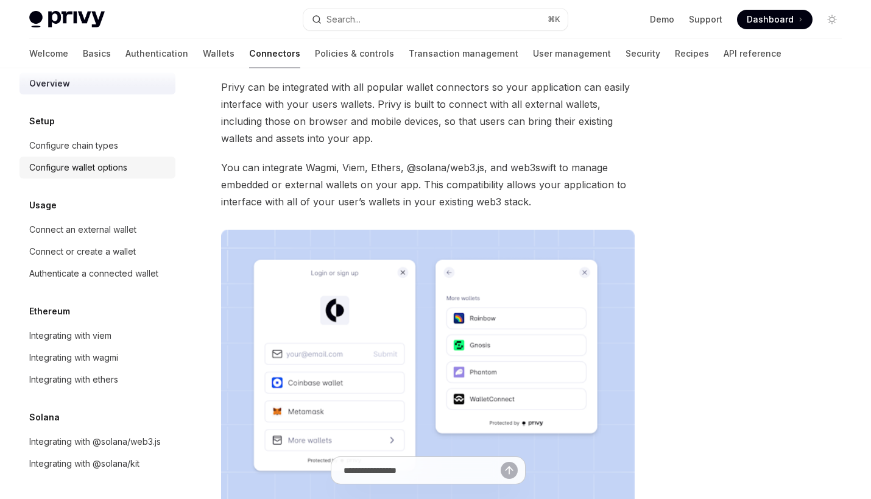
scroll to position [107, 0]
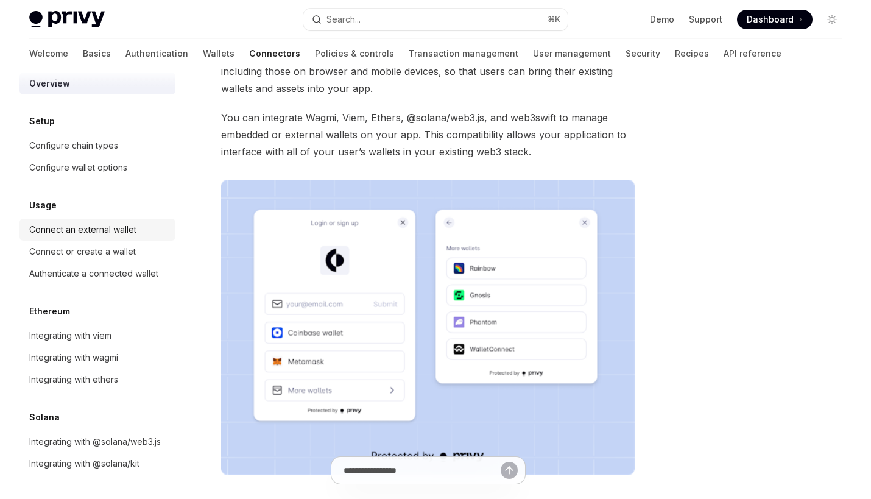
click at [103, 233] on div "Connect an external wallet" at bounding box center [82, 229] width 107 height 15
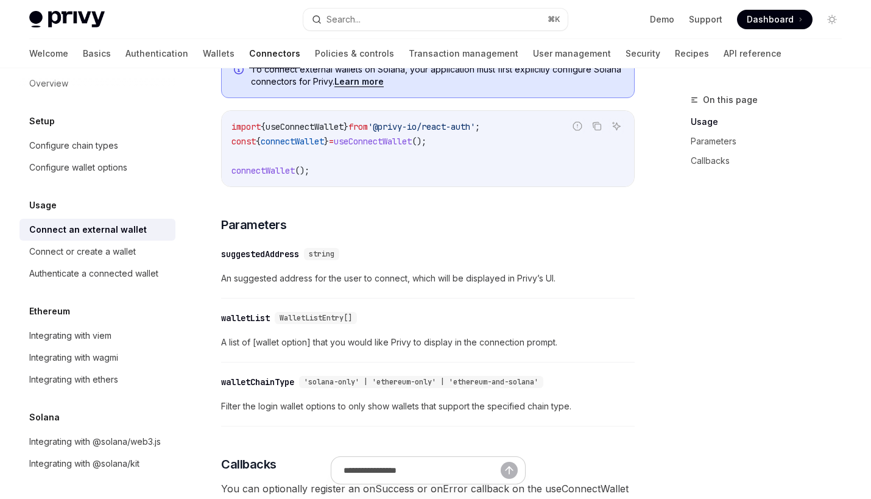
scroll to position [348, 0]
drag, startPoint x: 475, startPoint y: 141, endPoint x: 335, endPoint y: 141, distance: 140.1
click at [335, 141] on code "import { useConnectWallet } from '@privy-io/react-auth' ; const { connectWallet…" at bounding box center [428, 148] width 393 height 58
click at [317, 126] on span "useConnectWallet" at bounding box center [305, 126] width 78 height 11
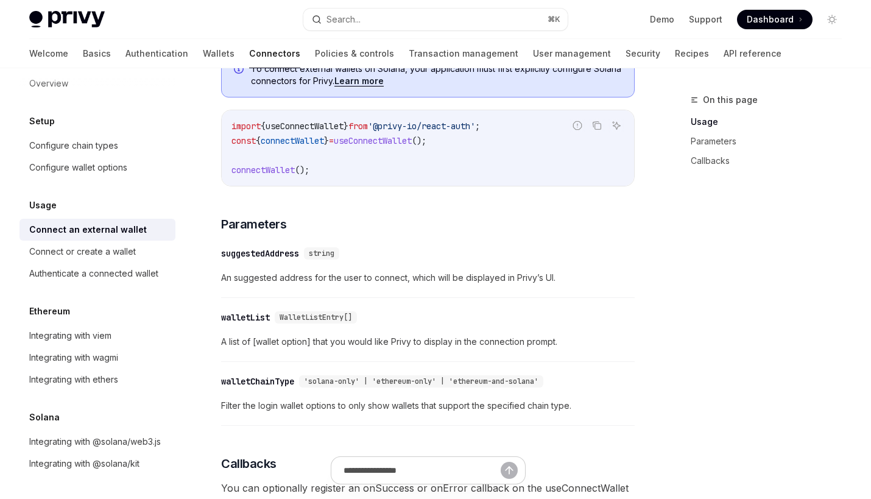
copy span "useConnectWallet"
drag, startPoint x: 232, startPoint y: 144, endPoint x: 482, endPoint y: 136, distance: 250.5
click at [482, 136] on div "import { useConnectWallet } from '@privy-io/react-auth' ; const { connectWallet…" at bounding box center [428, 148] width 413 height 76
copy span "const { connectWallet } = useConnectWallet ();"
drag, startPoint x: 231, startPoint y: 168, endPoint x: 319, endPoint y: 170, distance: 88.4
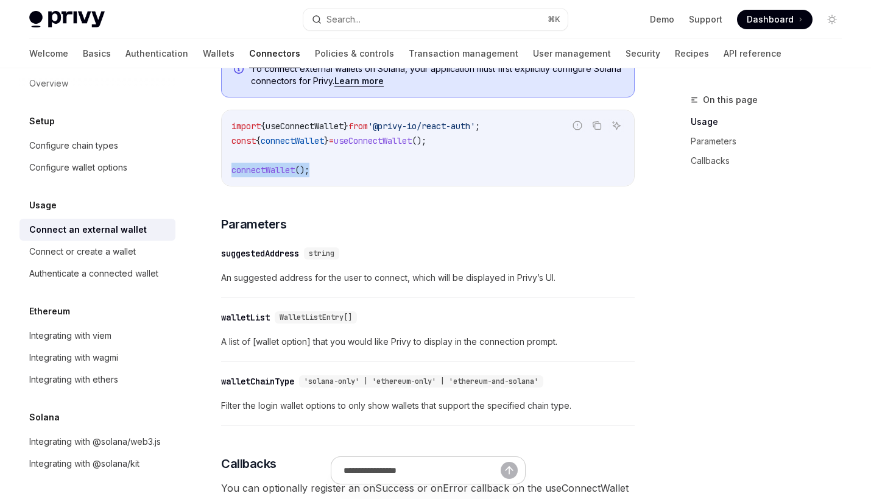
click at [319, 170] on div "import { useConnectWallet } from '@privy-io/react-auth' ; const { connectWallet…" at bounding box center [428, 148] width 413 height 76
copy span "connectWallet ();"
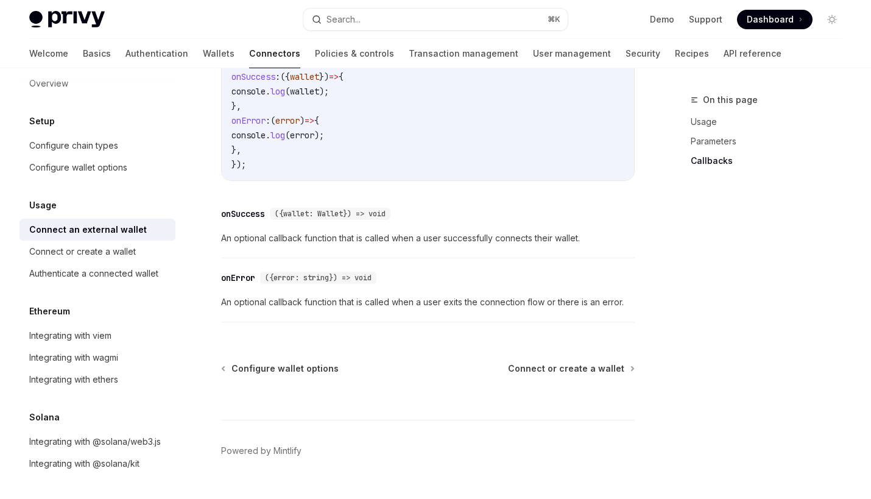
scroll to position [854, 0]
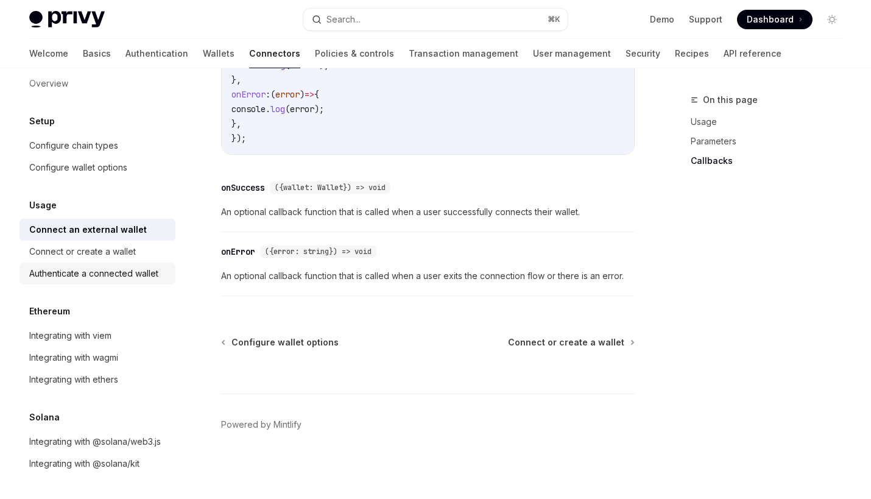
click at [152, 268] on div "Authenticate a connected wallet" at bounding box center [93, 273] width 129 height 15
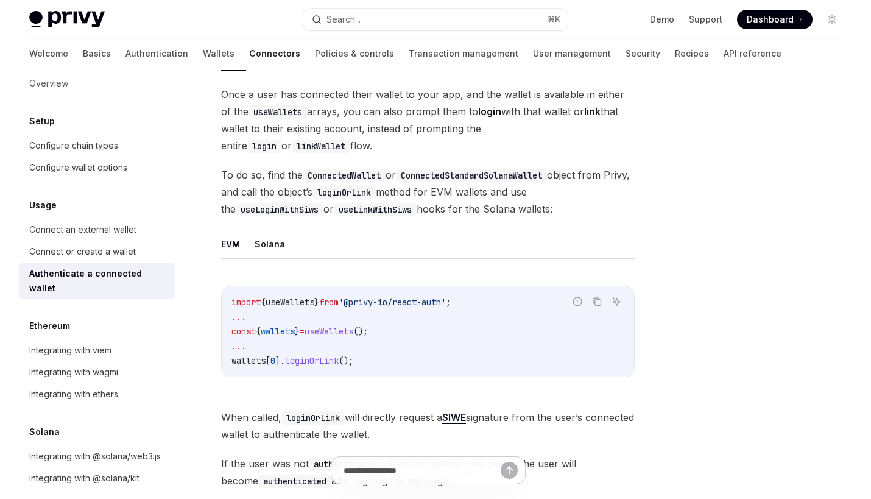
scroll to position [122, 0]
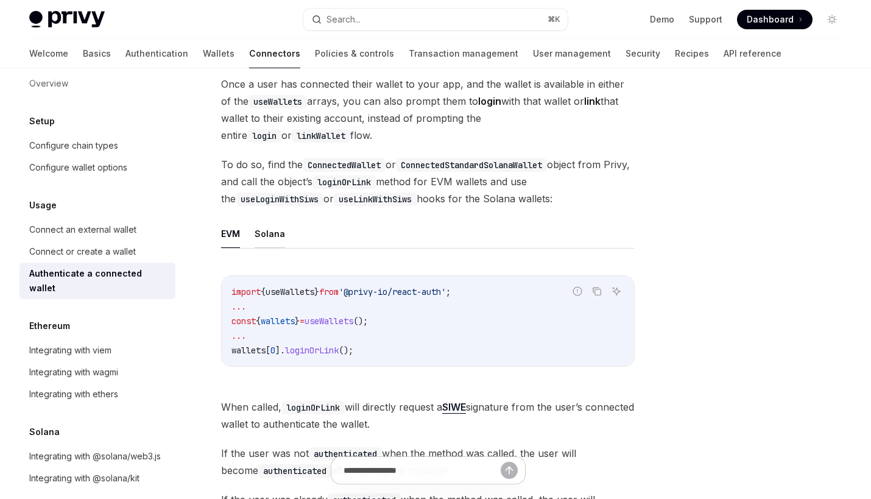
click at [274, 236] on button "Solana" at bounding box center [270, 233] width 30 height 29
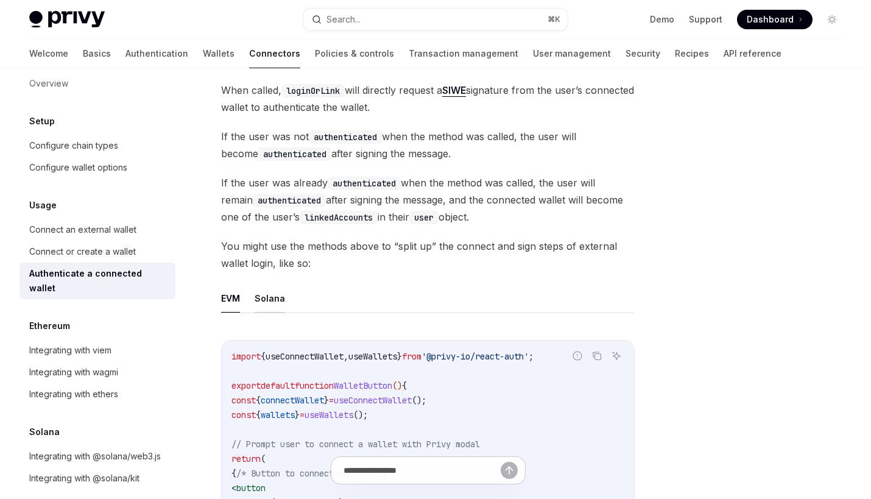
click at [275, 297] on button "Solana" at bounding box center [270, 298] width 30 height 29
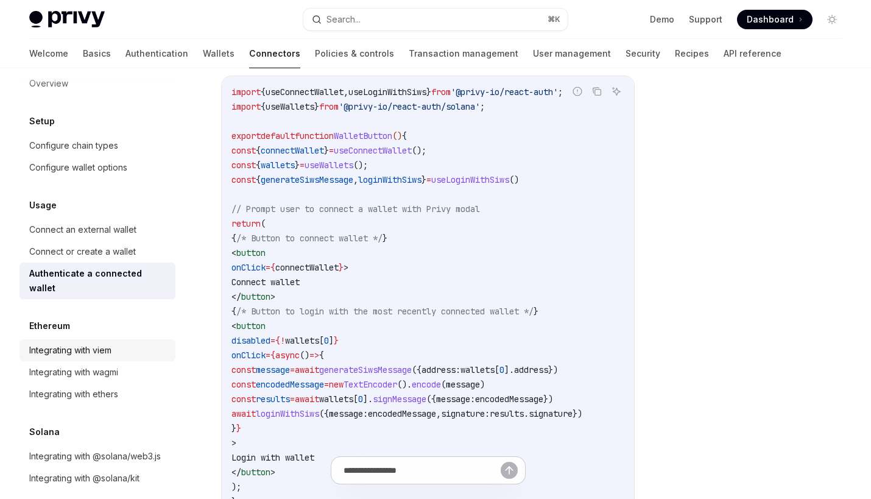
scroll to position [848, 0]
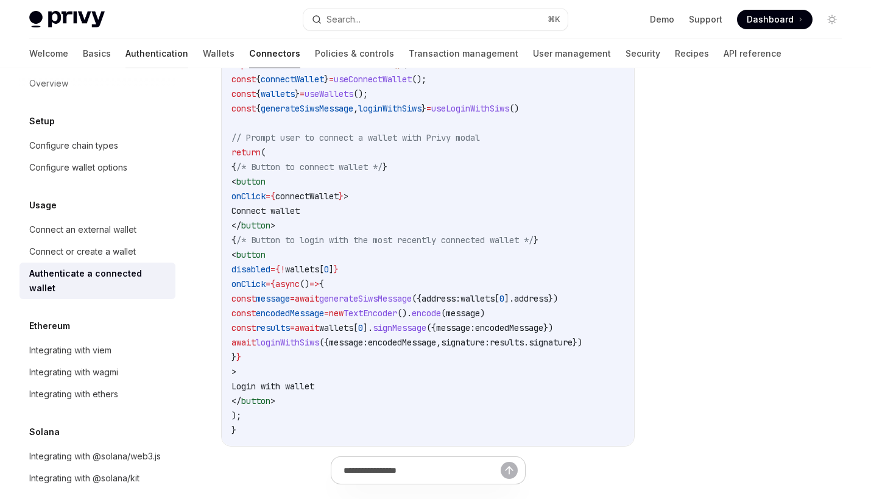
click at [126, 53] on link "Authentication" at bounding box center [157, 53] width 63 height 29
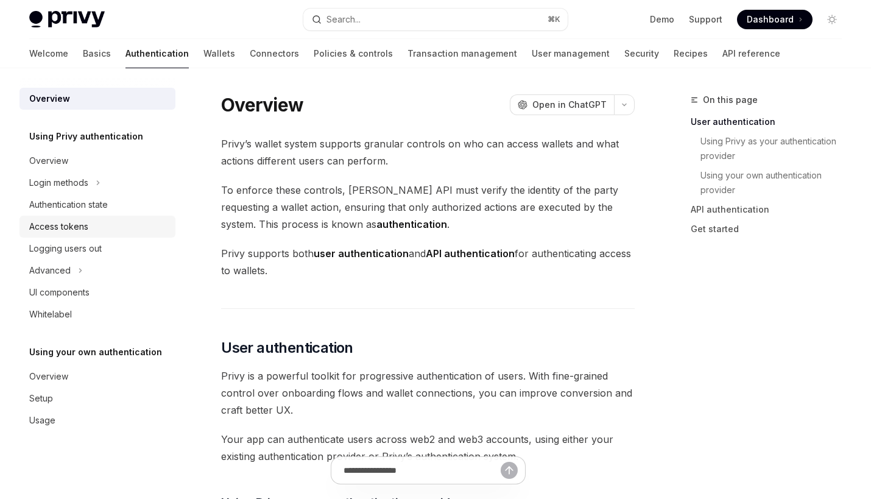
click at [104, 221] on div "Access tokens" at bounding box center [98, 226] width 139 height 15
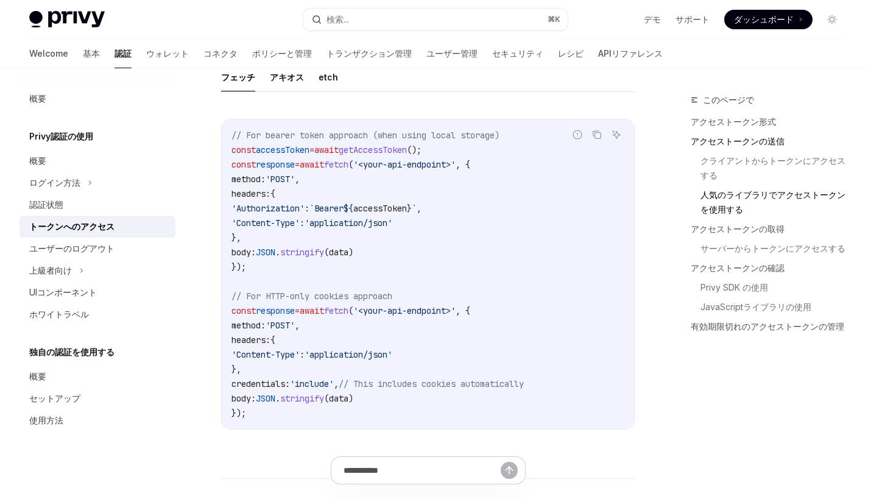
scroll to position [1196, 0]
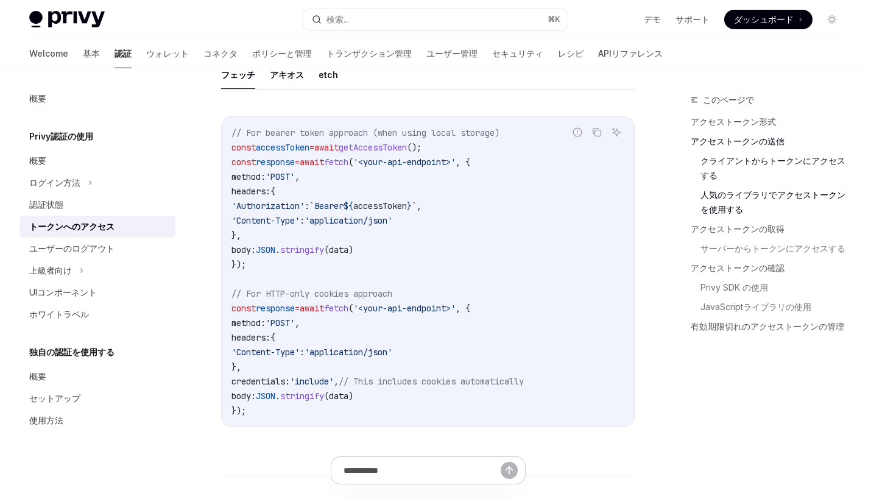
click at [729, 165] on link "クライアントからトークンにアクセスする" at bounding box center [776, 168] width 151 height 34
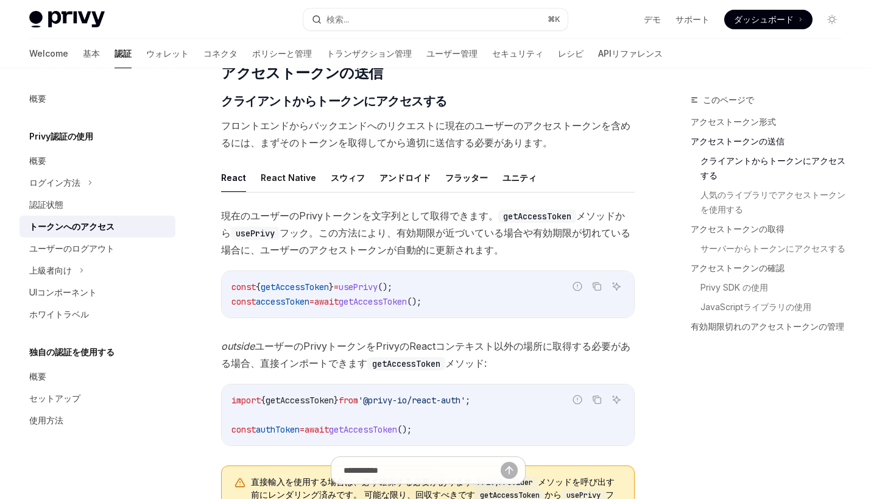
scroll to position [543, 0]
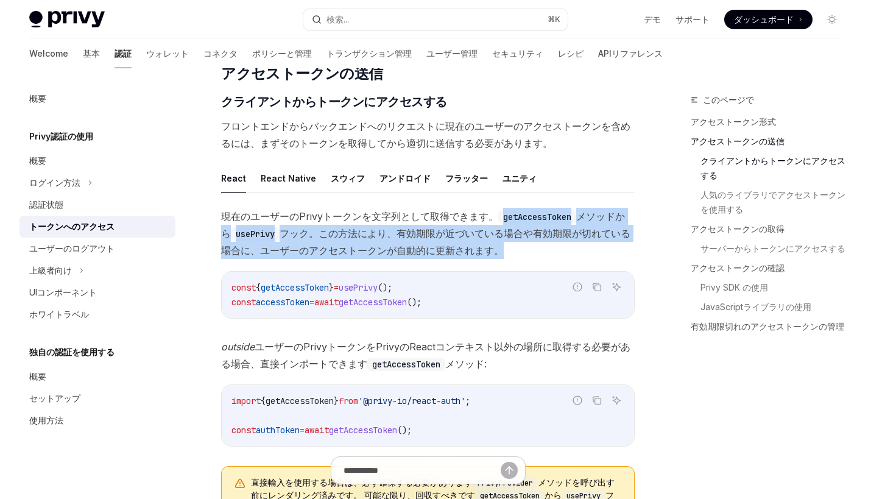
drag, startPoint x: 501, startPoint y: 216, endPoint x: 504, endPoint y: 260, distance: 43.4
click at [504, 260] on div "現在のユーザーのPrivyトークンを文字列として取得できます。 getAccessToken メソッドから usePrivy フック。この方法により、有効期限…" at bounding box center [428, 371] width 414 height 327
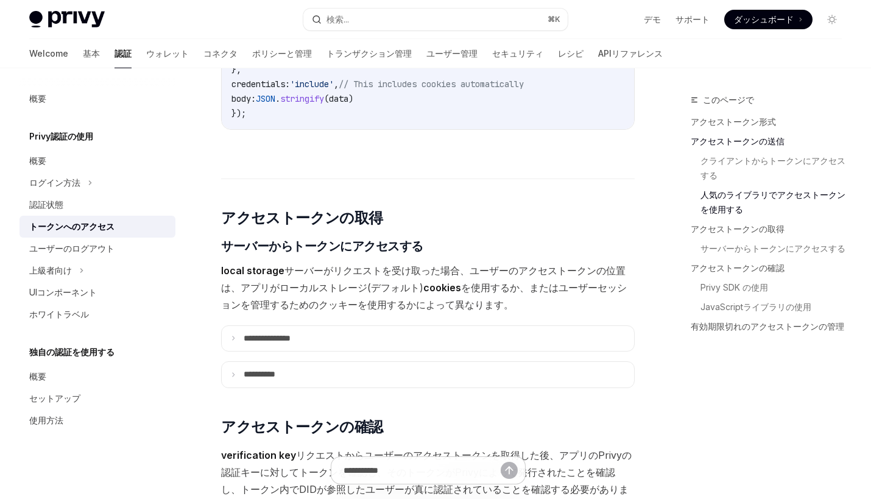
scroll to position [1510, 0]
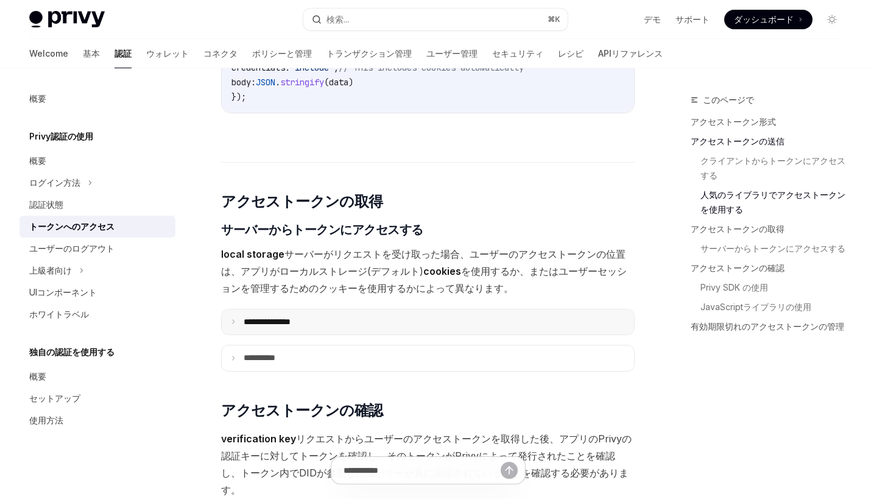
click at [416, 327] on summary "**********" at bounding box center [428, 323] width 413 height 26
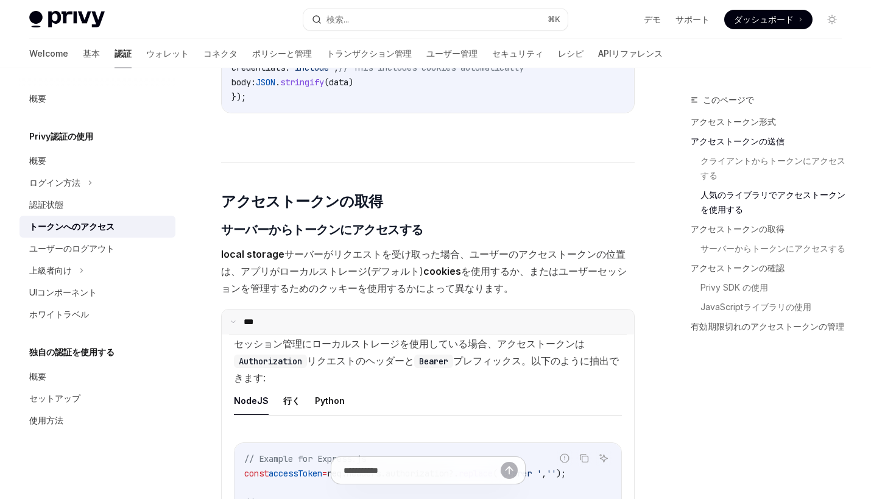
click at [416, 327] on summary "***" at bounding box center [428, 323] width 413 height 26
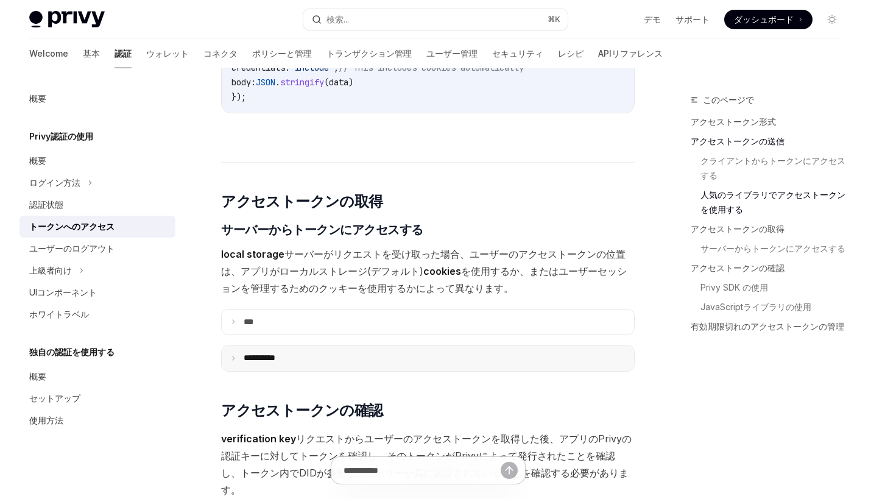
click at [411, 363] on summary "**********" at bounding box center [428, 358] width 413 height 26
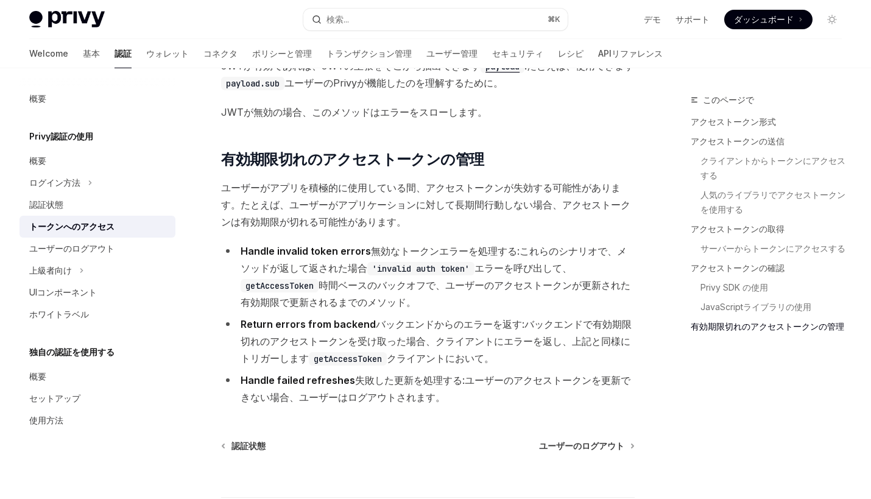
scroll to position [3677, 0]
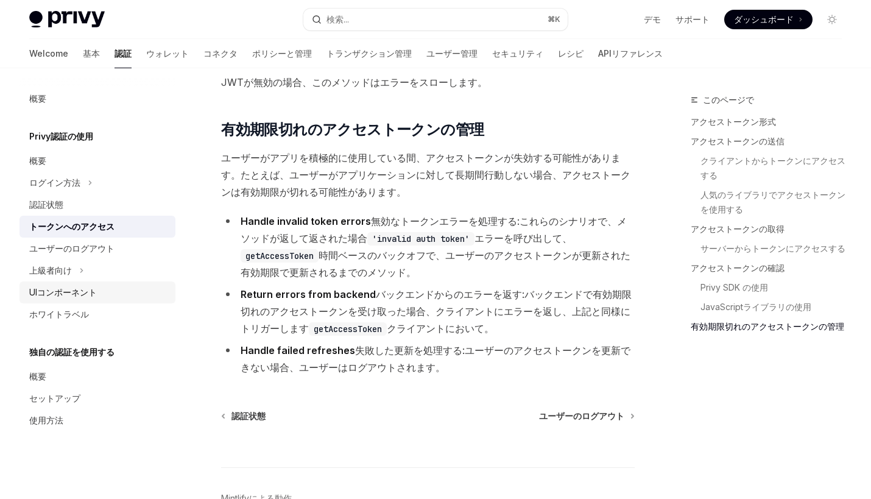
click at [97, 294] on div "UIコンポーネント" at bounding box center [63, 292] width 68 height 15
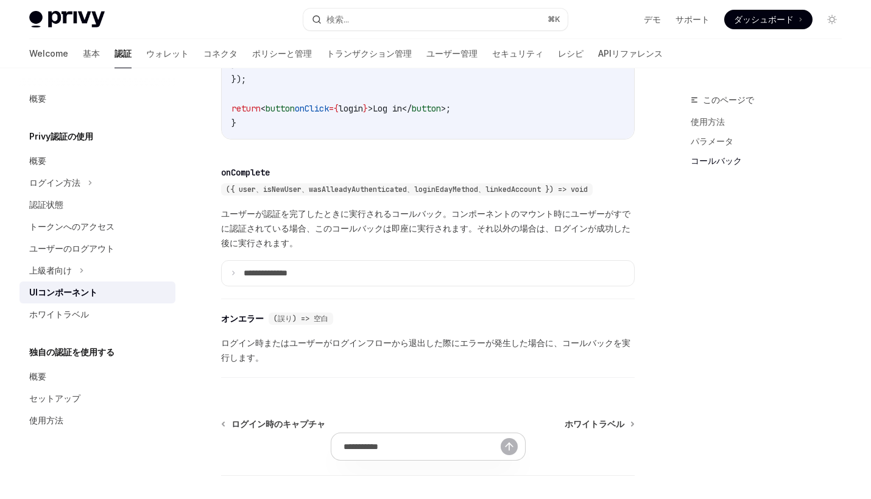
scroll to position [1893, 0]
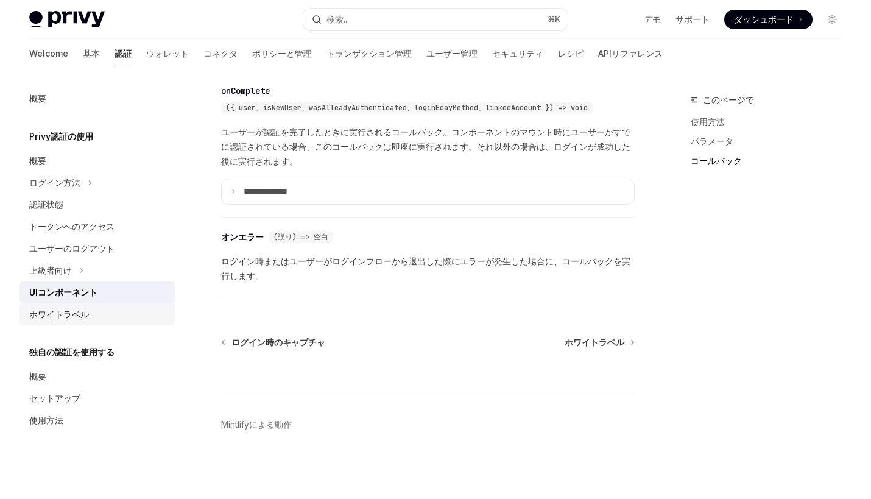
click at [83, 321] on div "ホワイトラベル" at bounding box center [59, 314] width 60 height 15
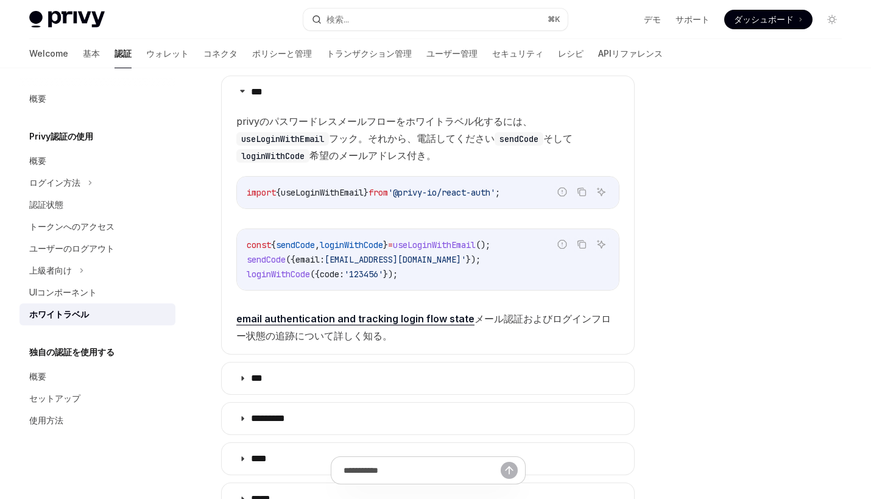
scroll to position [252, 0]
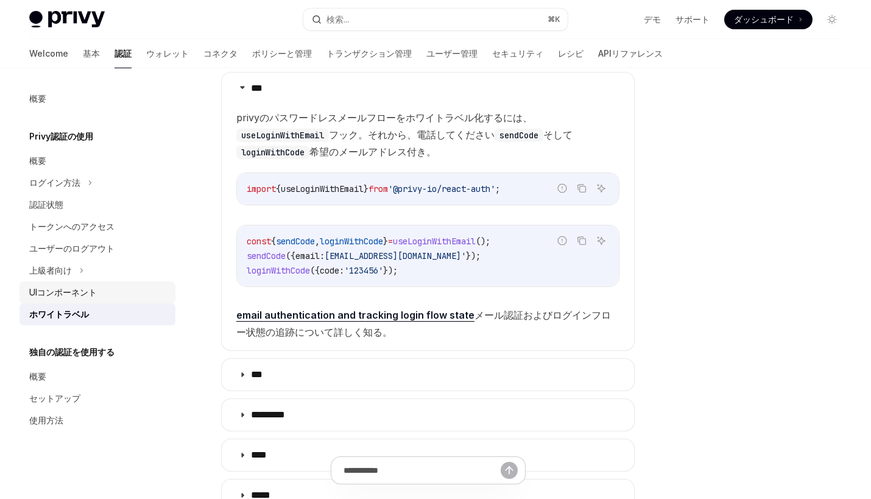
click at [81, 282] on link "UIコンポーネント" at bounding box center [97, 293] width 156 height 22
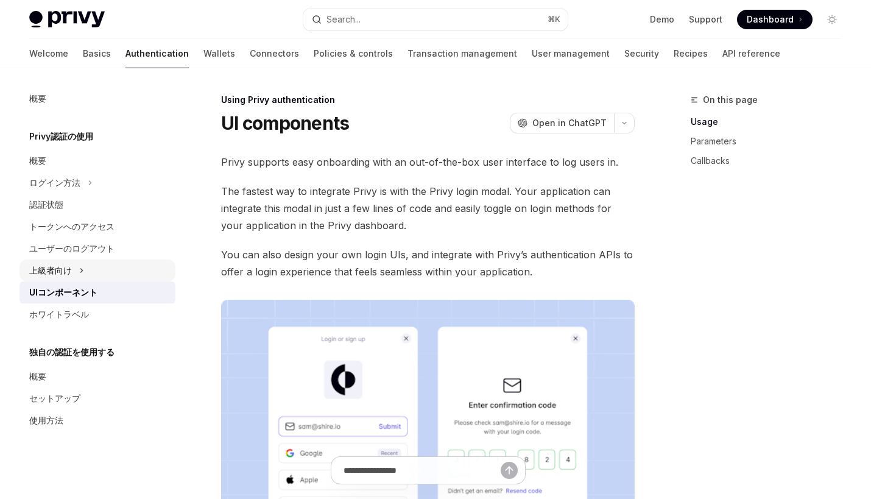
click at [79, 277] on div "上級者向け" at bounding box center [97, 271] width 156 height 22
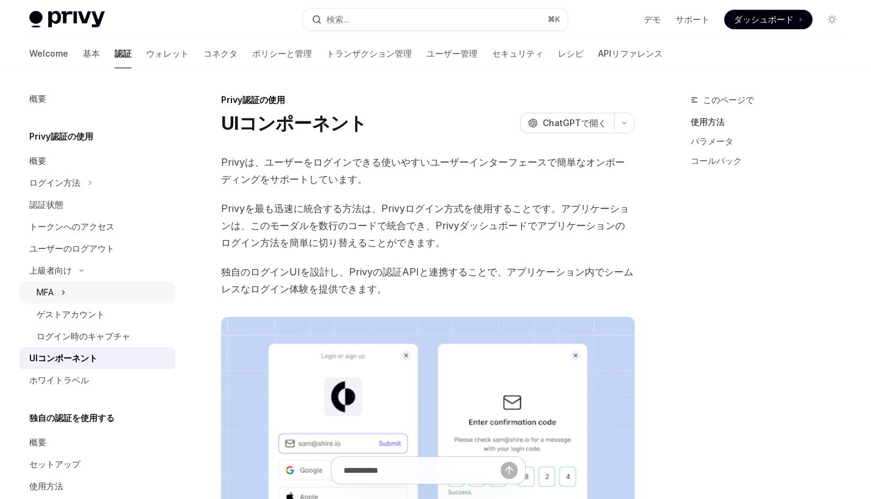
click at [88, 289] on div "MFA" at bounding box center [97, 293] width 156 height 22
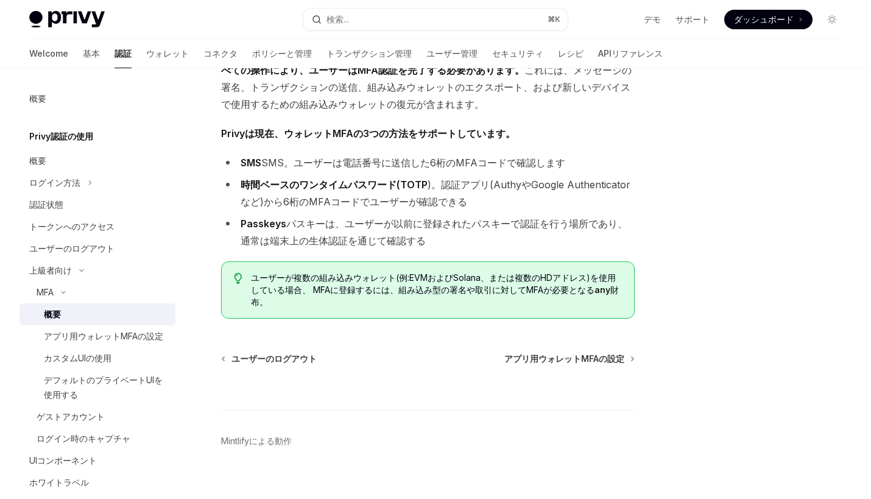
scroll to position [511, 0]
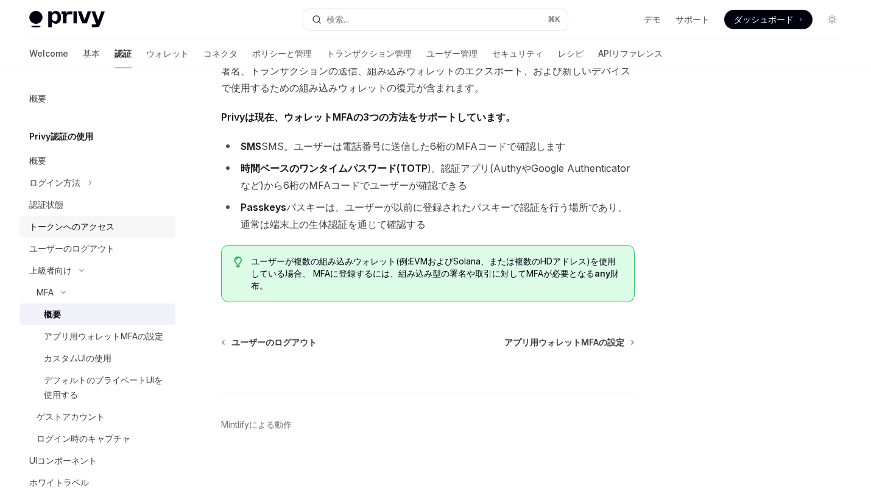
click at [85, 224] on div "トークンへのアクセス" at bounding box center [71, 226] width 85 height 15
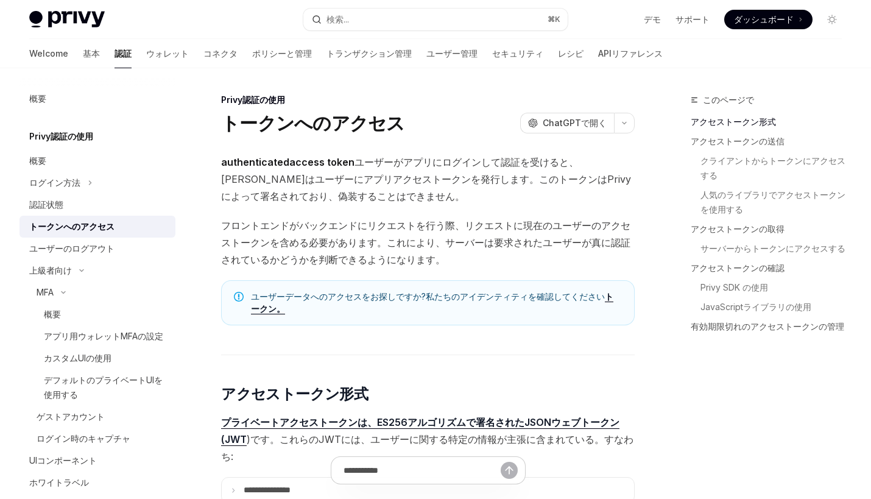
scroll to position [188, 0]
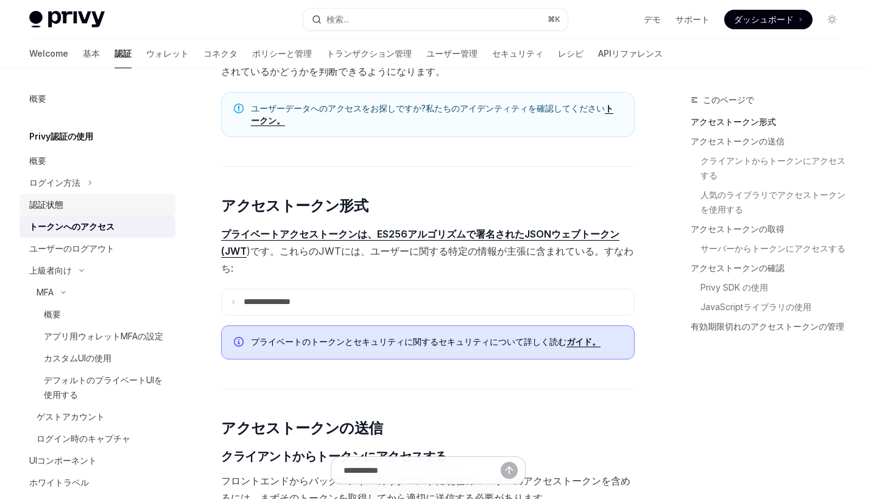
click at [97, 213] on link "認証状態" at bounding box center [97, 205] width 156 height 22
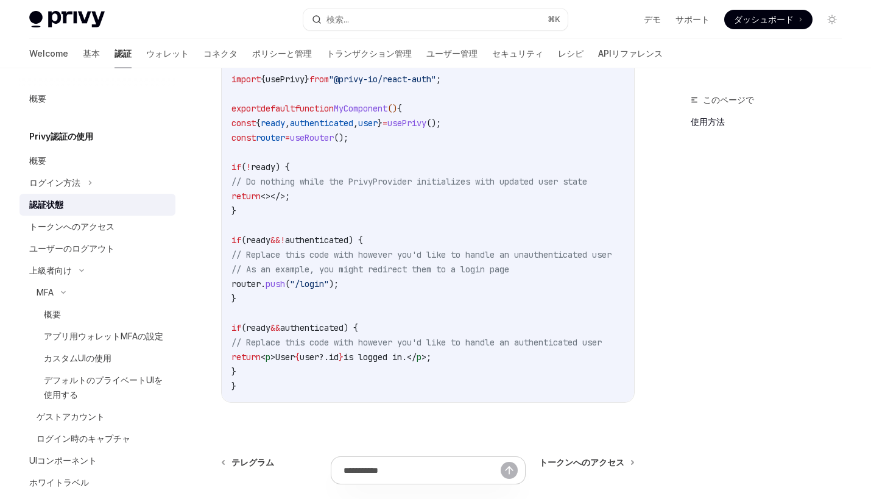
scroll to position [428, 0]
click at [146, 55] on link "ウォレット" at bounding box center [167, 53] width 43 height 29
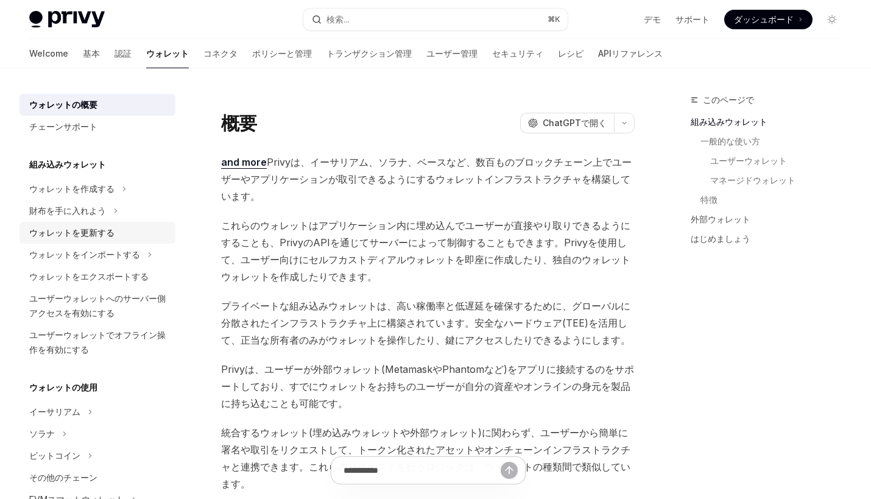
click at [116, 238] on div "ウォレットを更新する" at bounding box center [98, 232] width 139 height 15
type textarea "*"
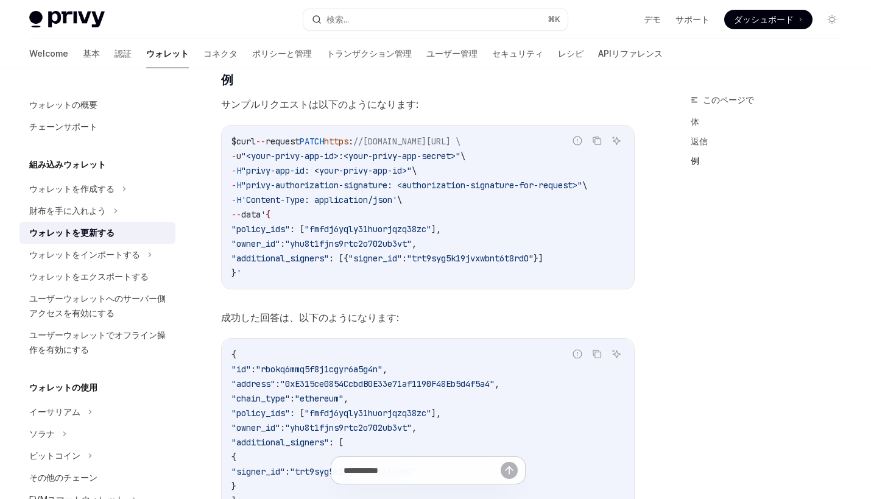
scroll to position [1261, 0]
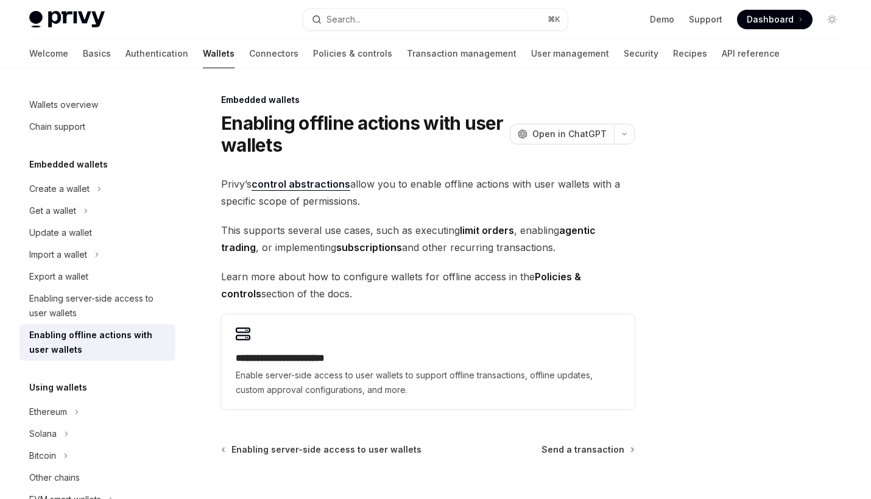
scroll to position [107, 0]
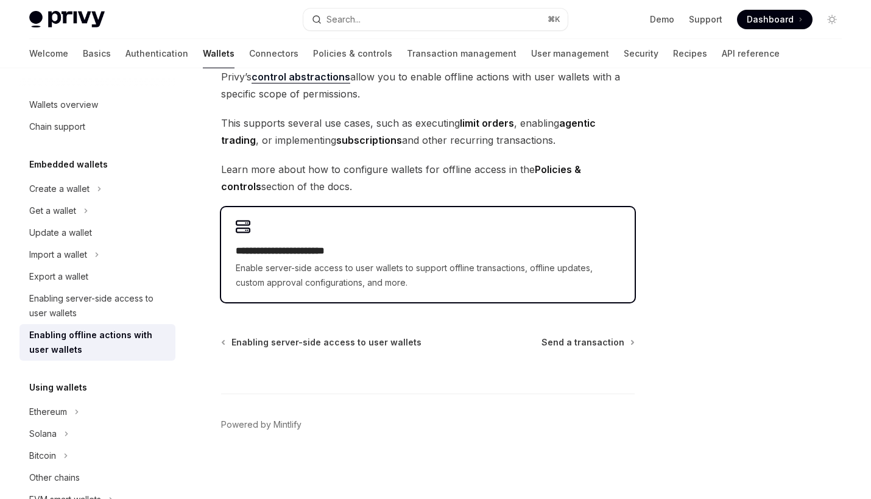
click at [540, 260] on div "**********" at bounding box center [428, 267] width 384 height 46
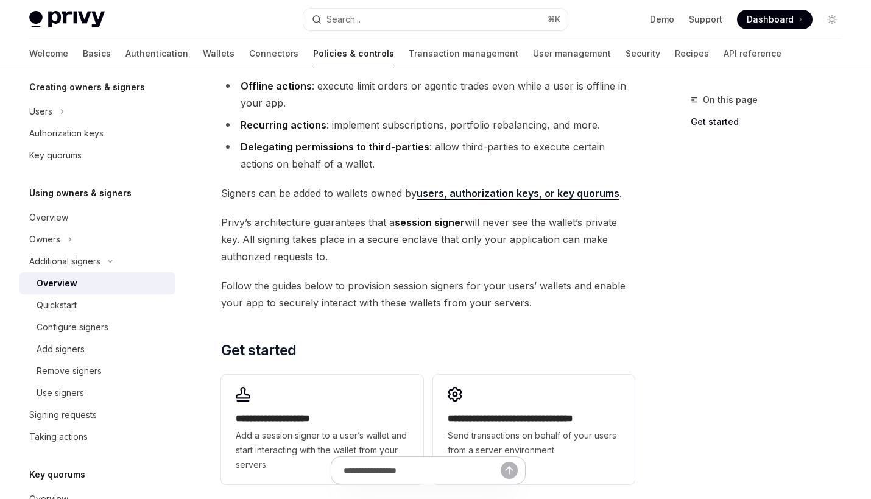
scroll to position [143, 0]
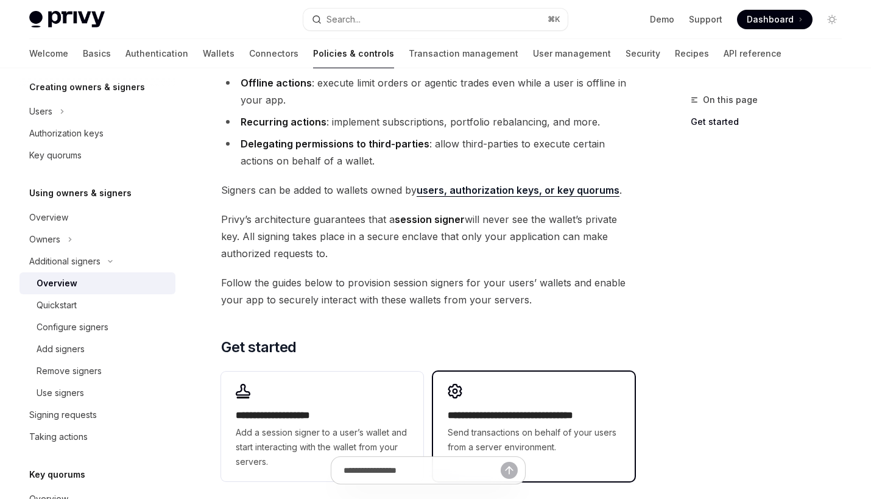
click at [506, 411] on h2 "**********" at bounding box center [534, 415] width 172 height 15
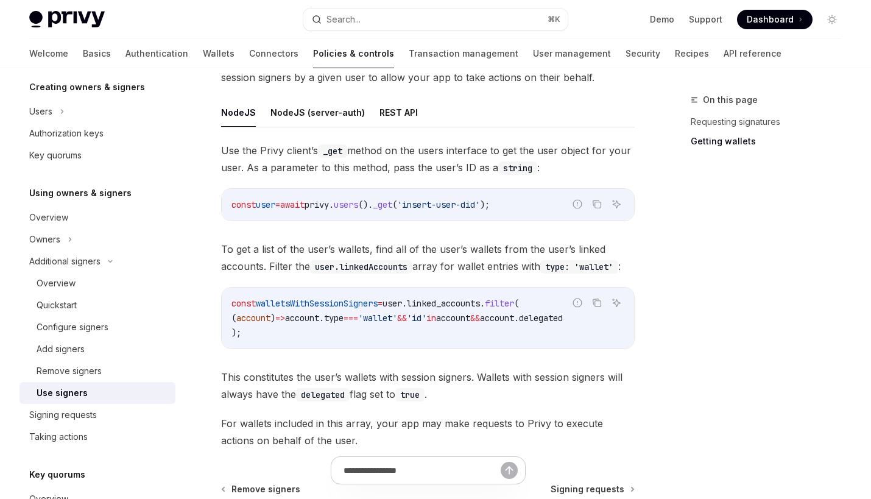
scroll to position [476, 0]
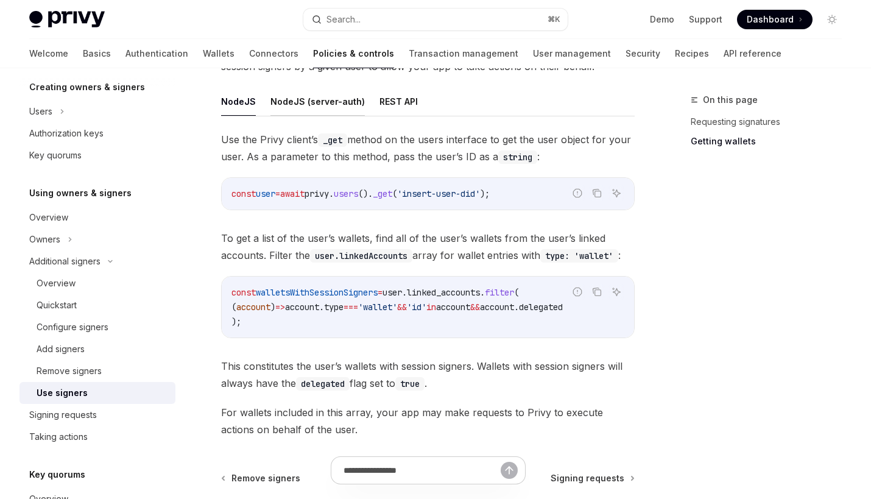
click at [321, 103] on button "NodeJS (server-auth)" at bounding box center [318, 101] width 94 height 29
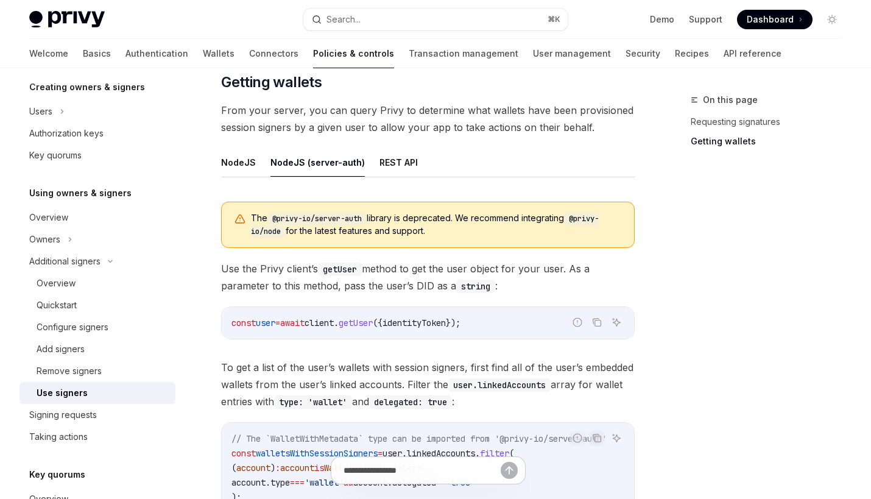
scroll to position [400, 0]
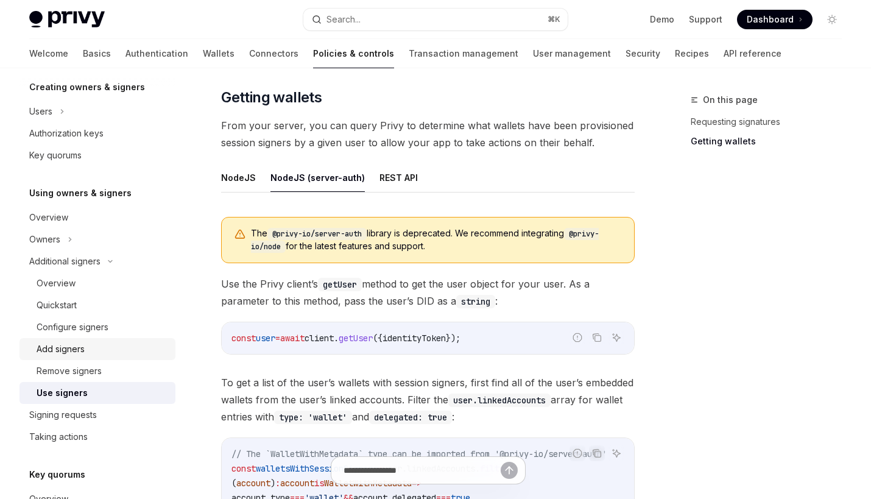
click at [64, 342] on div "Add signers" at bounding box center [61, 349] width 48 height 15
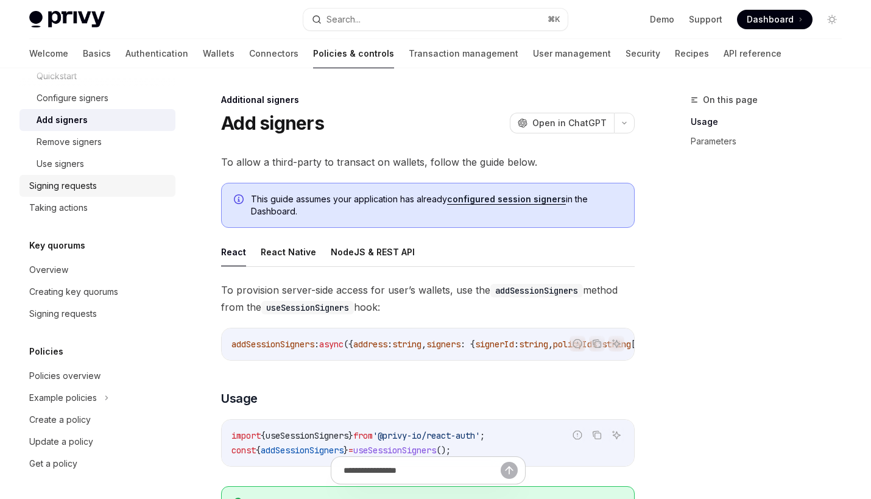
scroll to position [13, 0]
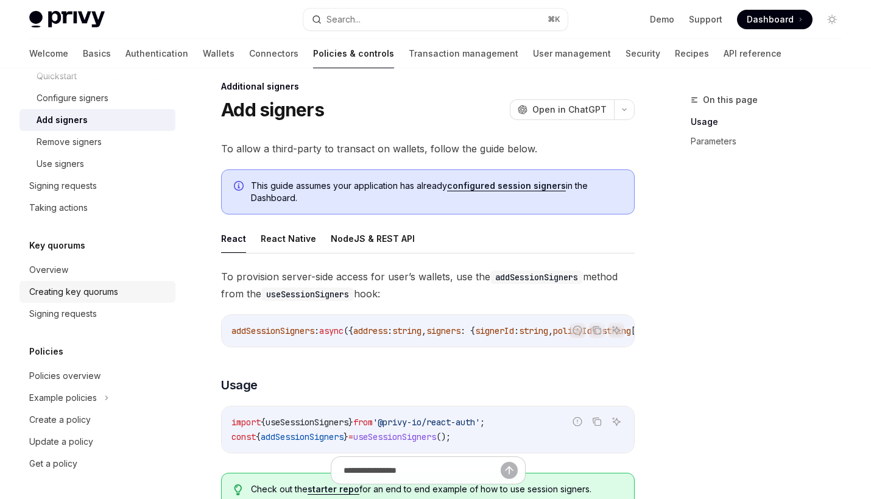
click at [87, 298] on div "Creating key quorums" at bounding box center [73, 292] width 89 height 15
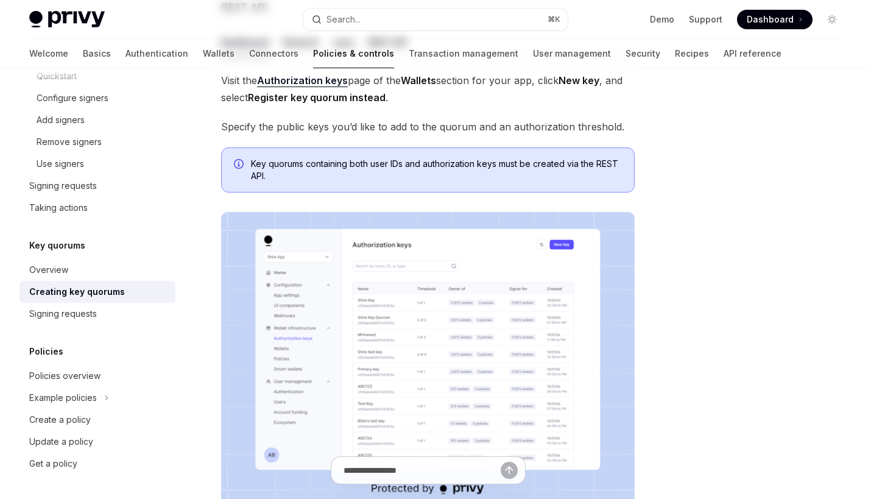
scroll to position [7, 0]
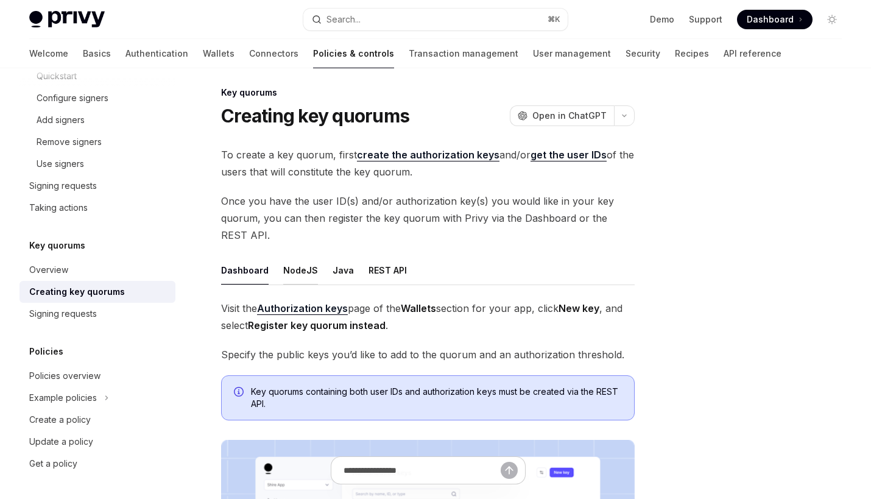
click at [300, 282] on button "NodeJS" at bounding box center [300, 270] width 35 height 29
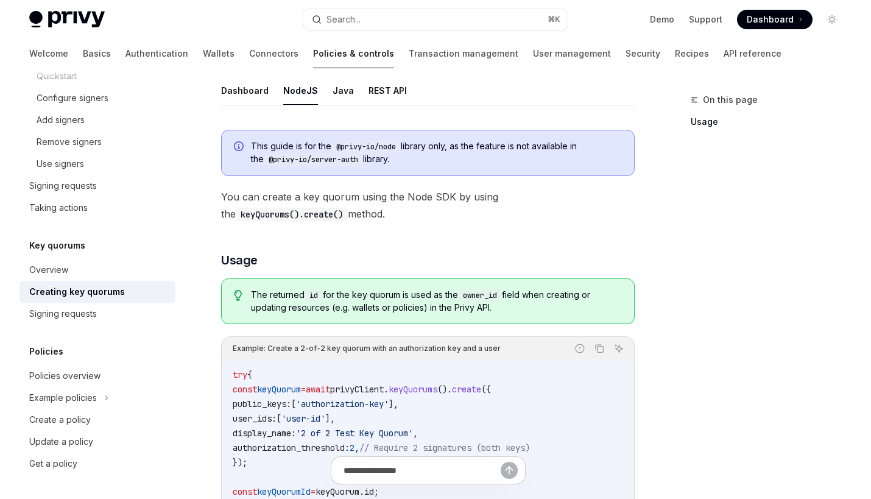
scroll to position [177, 0]
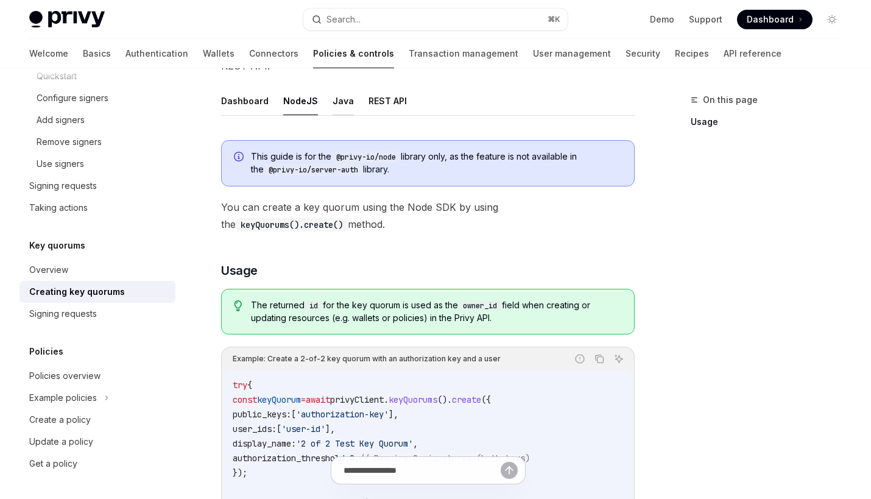
click at [336, 108] on button "Java" at bounding box center [343, 101] width 21 height 29
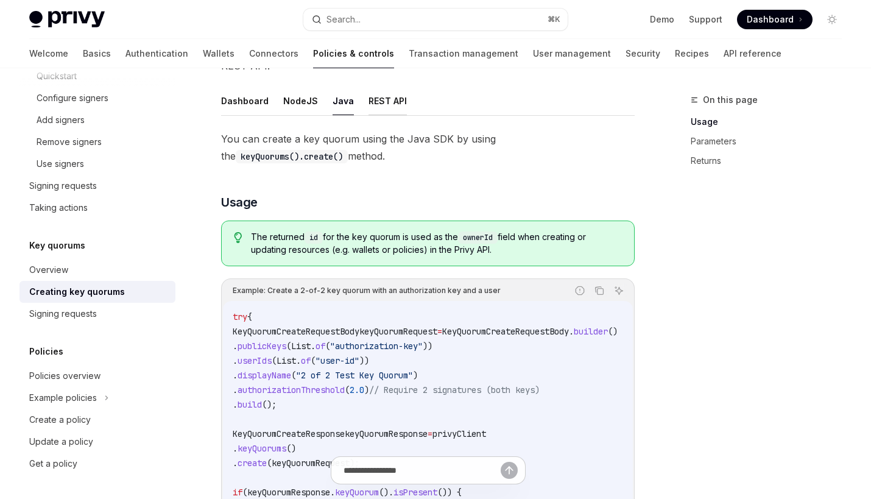
click at [369, 109] on button "REST API" at bounding box center [388, 101] width 38 height 29
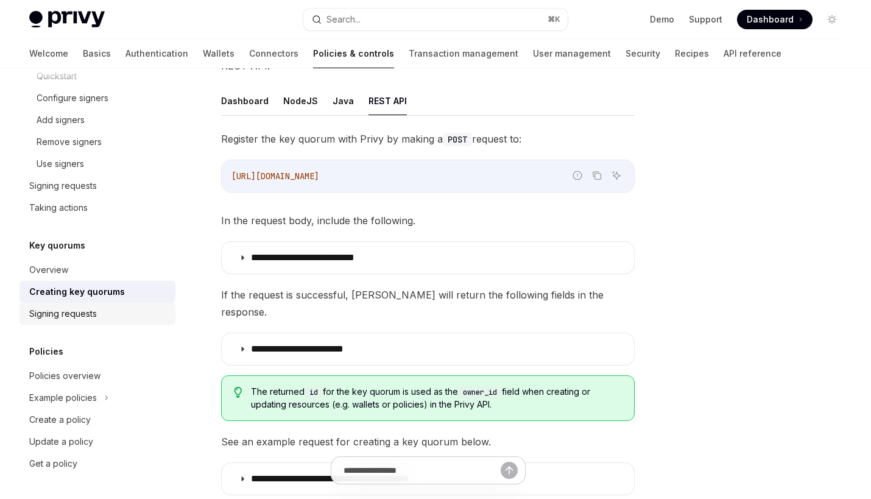
click at [100, 316] on div "Signing requests" at bounding box center [98, 313] width 139 height 15
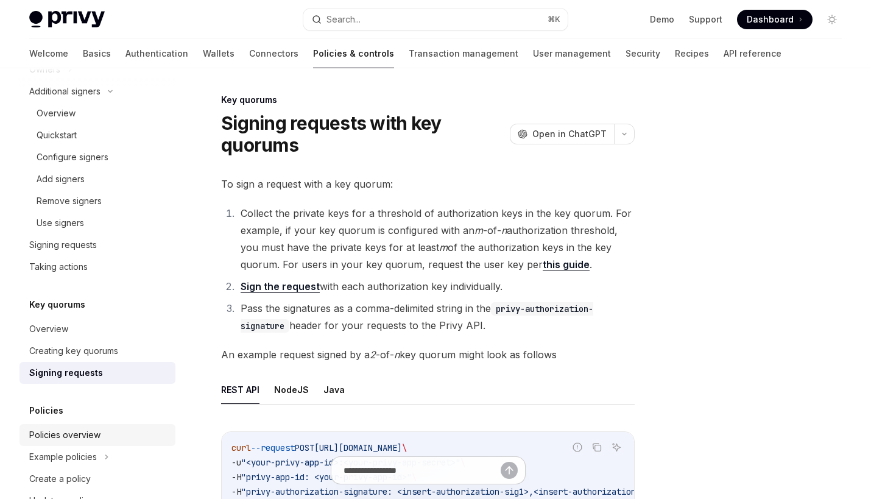
scroll to position [388, 0]
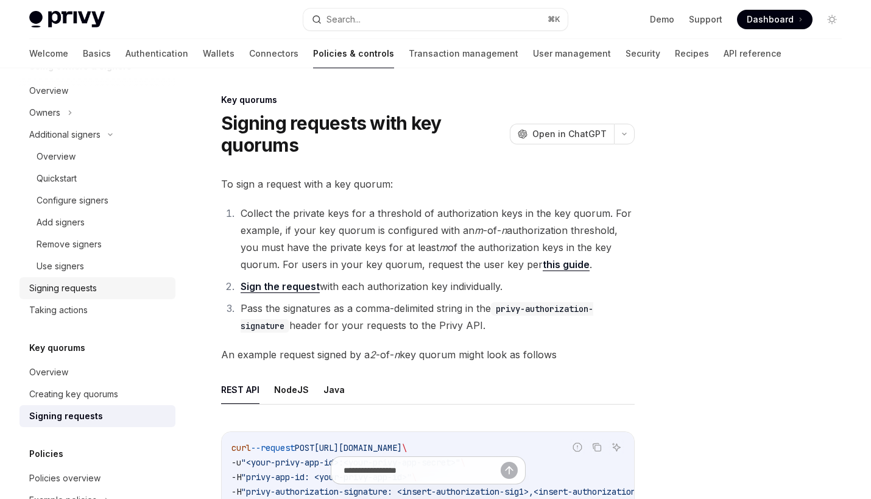
click at [87, 294] on div "Signing requests" at bounding box center [63, 288] width 68 height 15
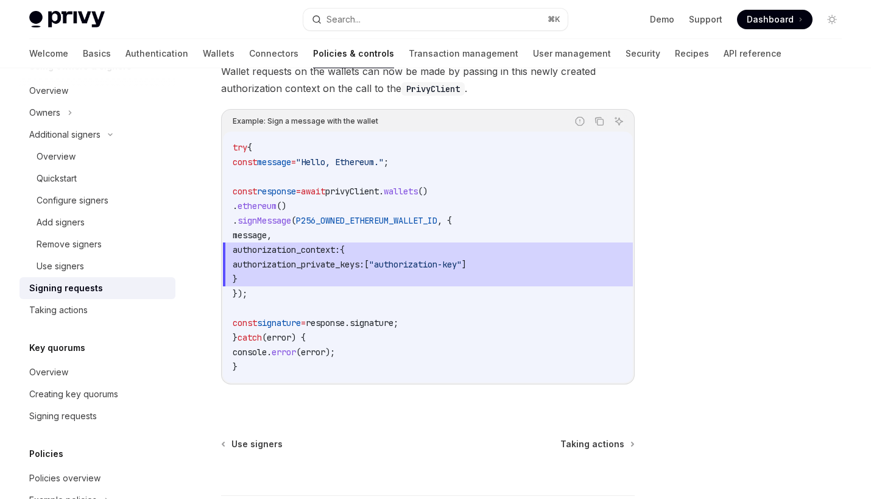
scroll to position [591, 0]
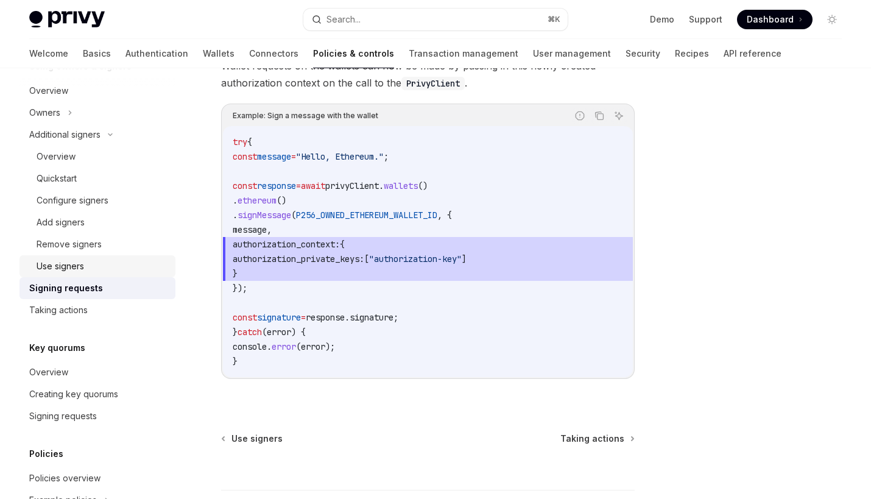
click at [105, 261] on div "Use signers" at bounding box center [103, 266] width 132 height 15
type textarea "*"
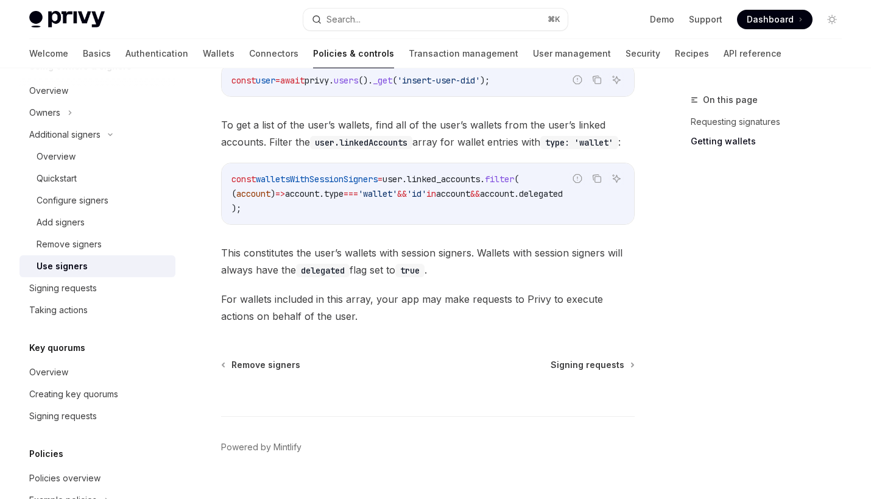
scroll to position [612, 0]
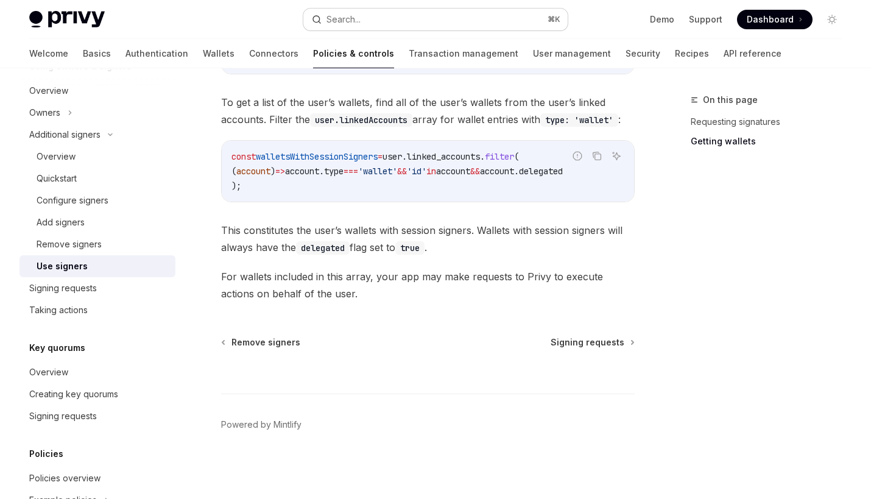
click at [509, 17] on button "Search... ⌘ K" at bounding box center [435, 20] width 264 height 22
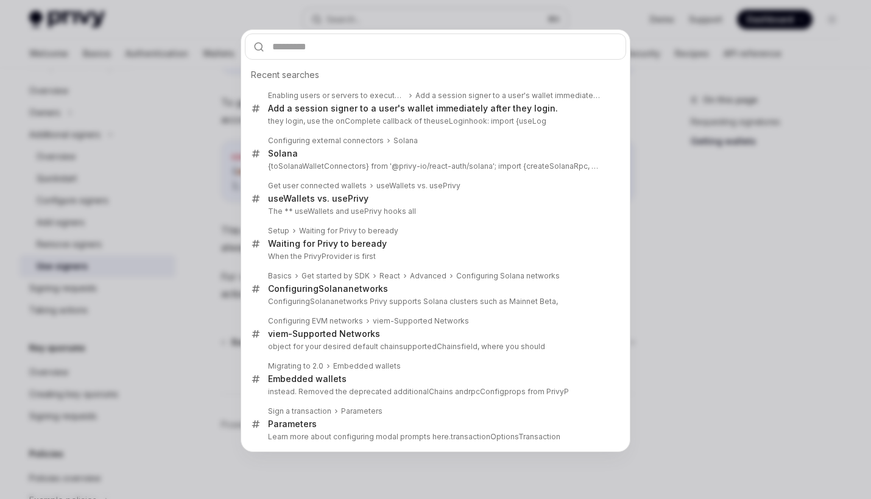
type input "**********"
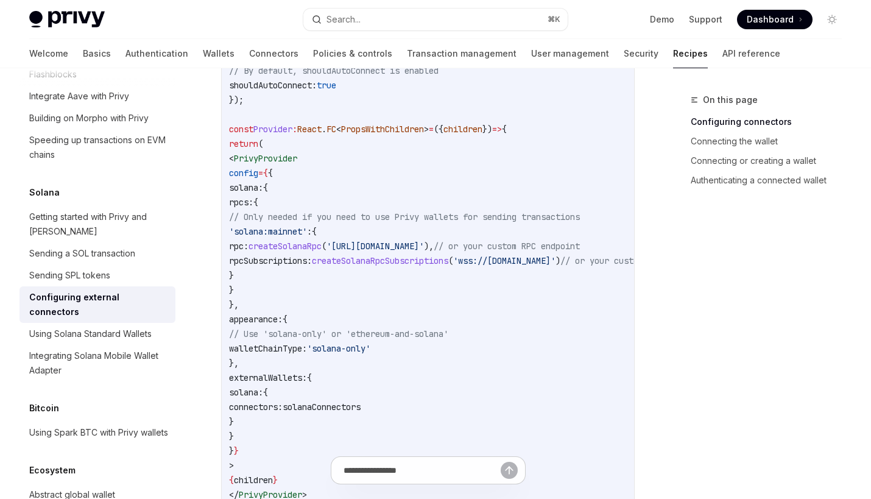
scroll to position [652, 0]
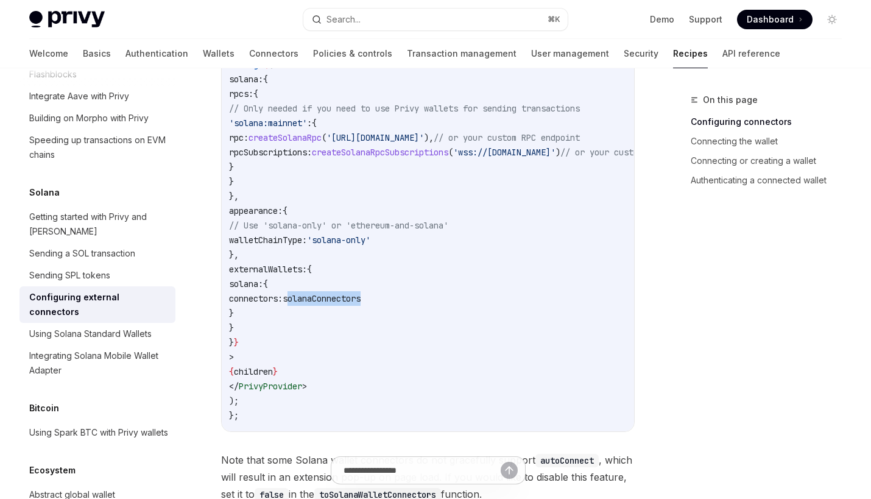
drag, startPoint x: 355, startPoint y: 301, endPoint x: 465, endPoint y: 301, distance: 110.3
click at [465, 301] on code "import { toSolanaWalletConnectors } from '@privy-io/react-auth/solana' ; import…" at bounding box center [482, 159] width 507 height 526
copy span "solanaConnectors"
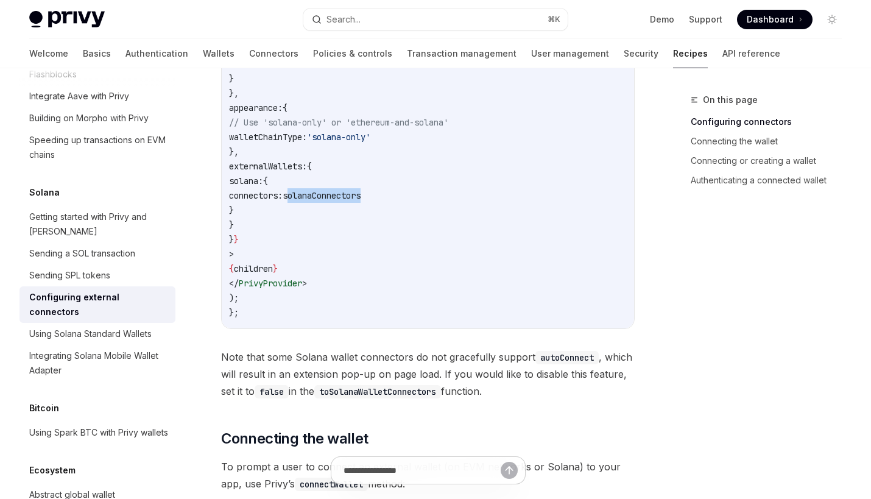
scroll to position [780, 0]
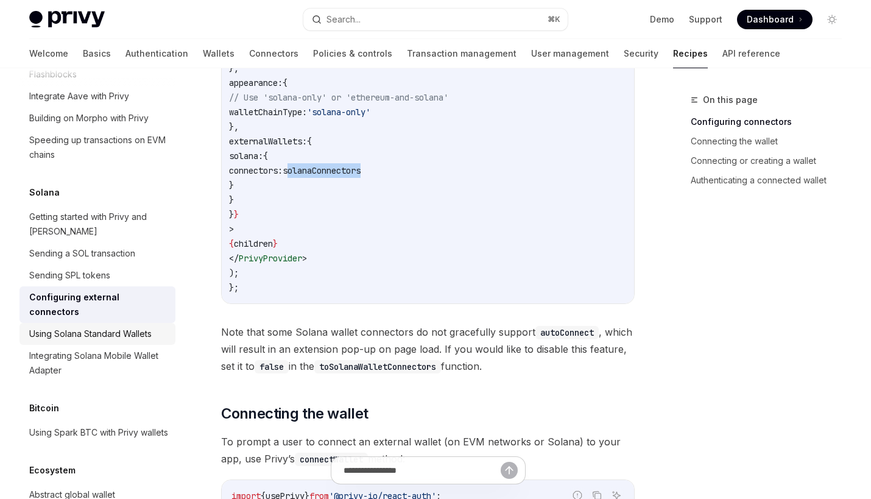
click at [124, 327] on div "Using Solana Standard Wallets" at bounding box center [90, 334] width 122 height 15
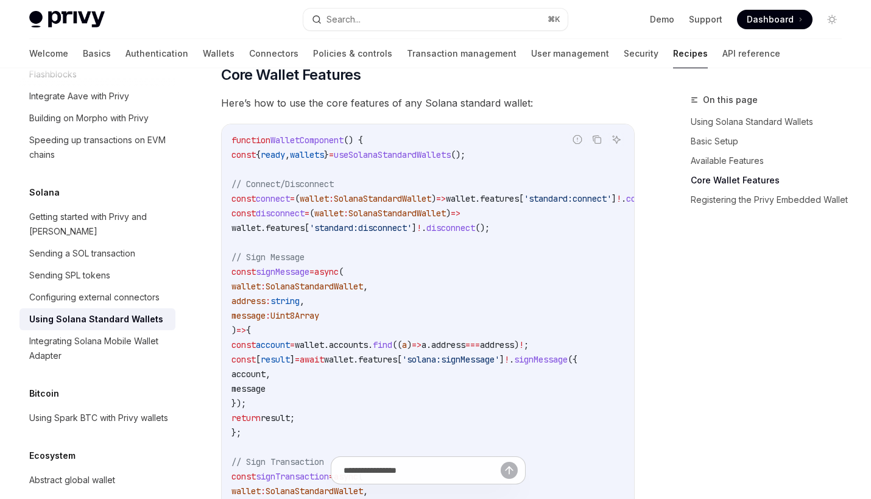
scroll to position [1847, 0]
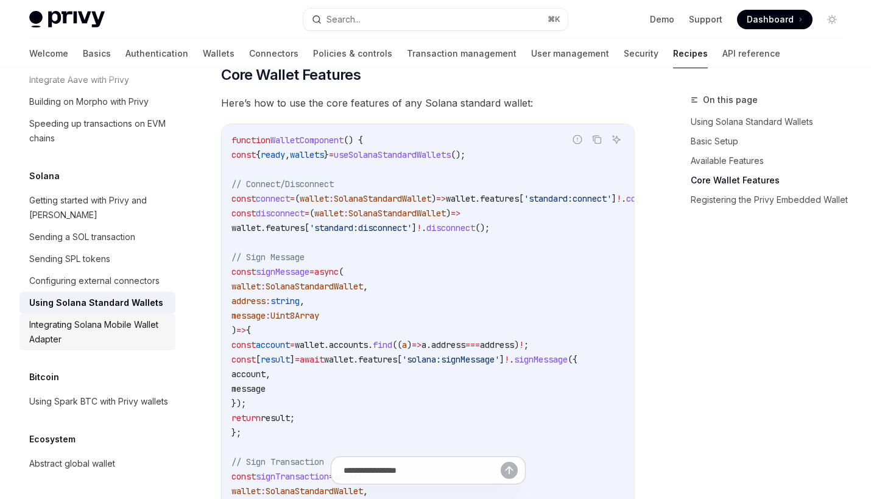
click at [146, 327] on div "Integrating Solana Mobile Wallet Adapter" at bounding box center [98, 331] width 139 height 29
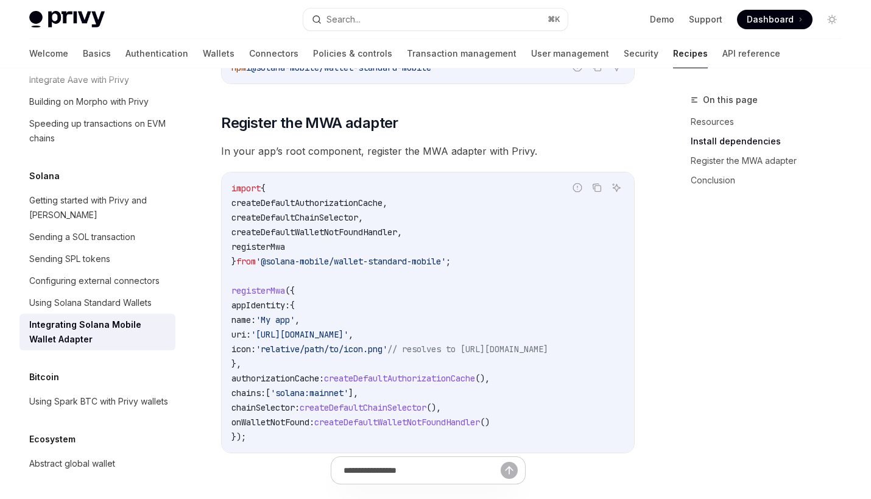
scroll to position [464, 0]
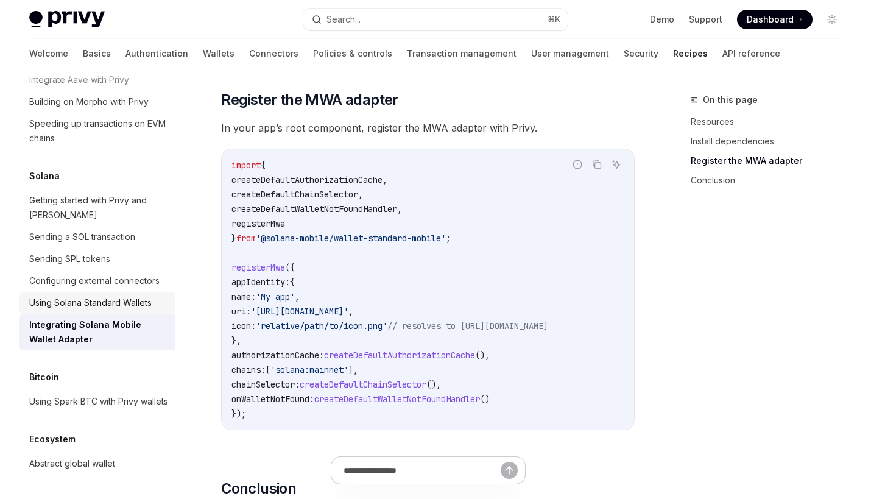
click at [122, 296] on div "Using Solana Standard Wallets" at bounding box center [90, 303] width 122 height 15
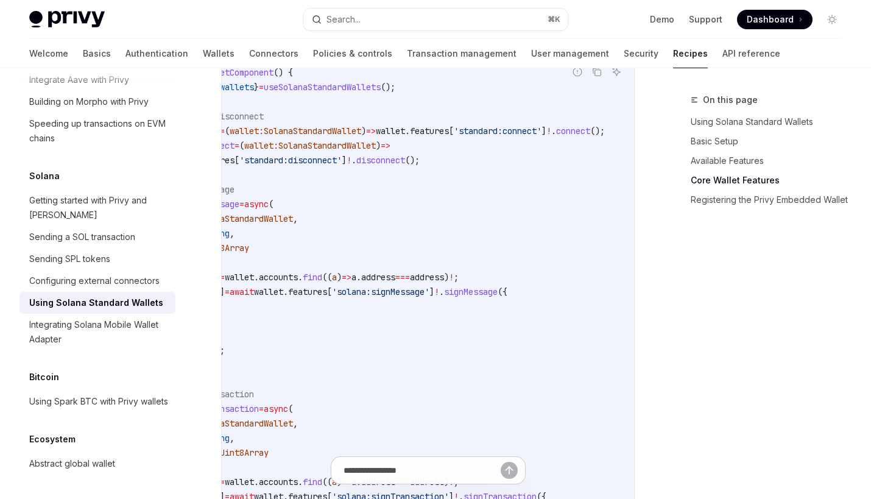
scroll to position [0, 115]
click at [802, 193] on link "Registering the Privy Embedded Wallet" at bounding box center [771, 199] width 161 height 19
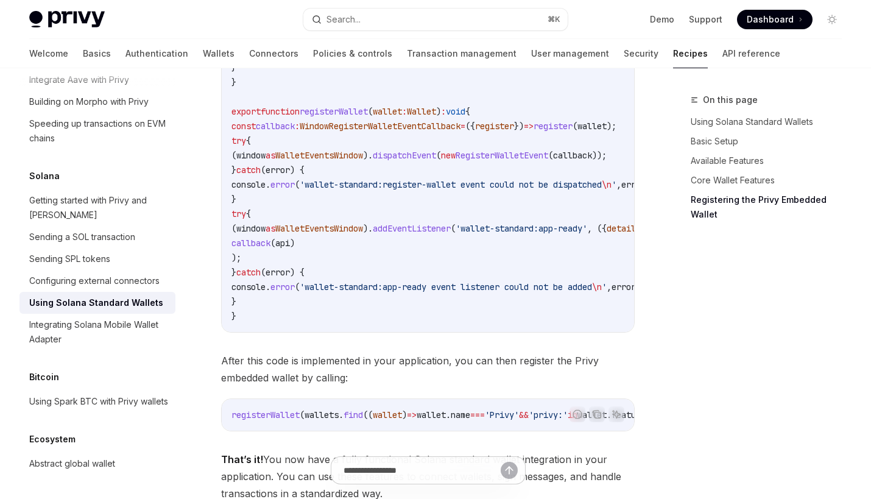
scroll to position [2009, 0]
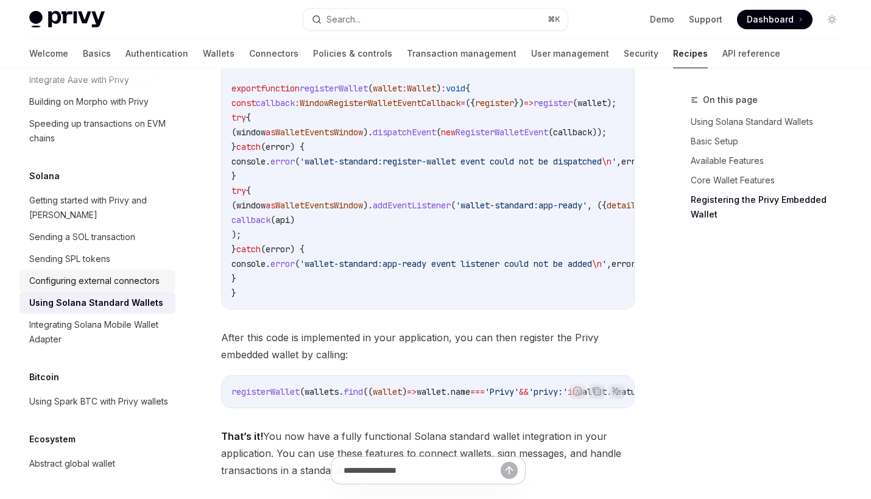
click at [125, 274] on div "Configuring external connectors" at bounding box center [94, 281] width 130 height 15
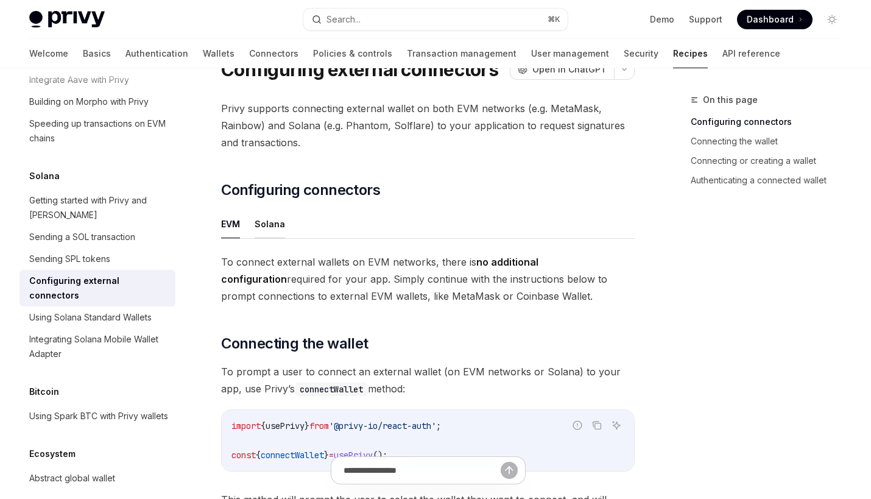
scroll to position [55, 0]
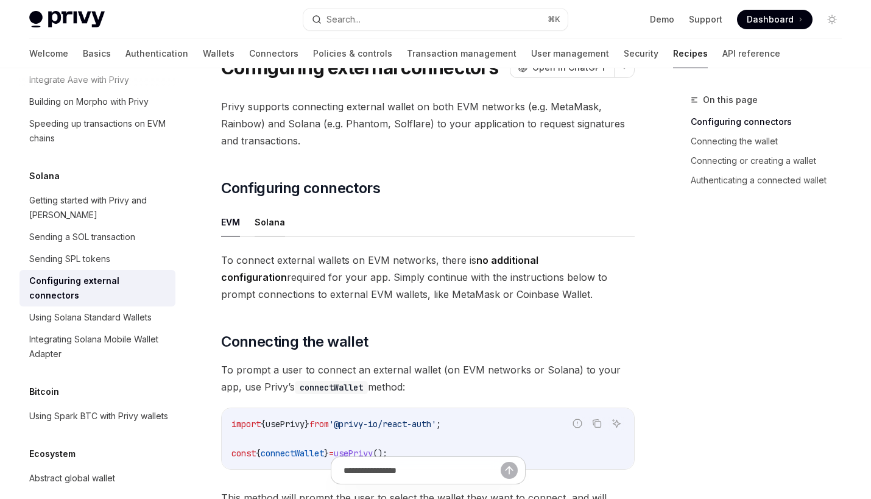
click at [264, 222] on button "Solana" at bounding box center [270, 222] width 30 height 29
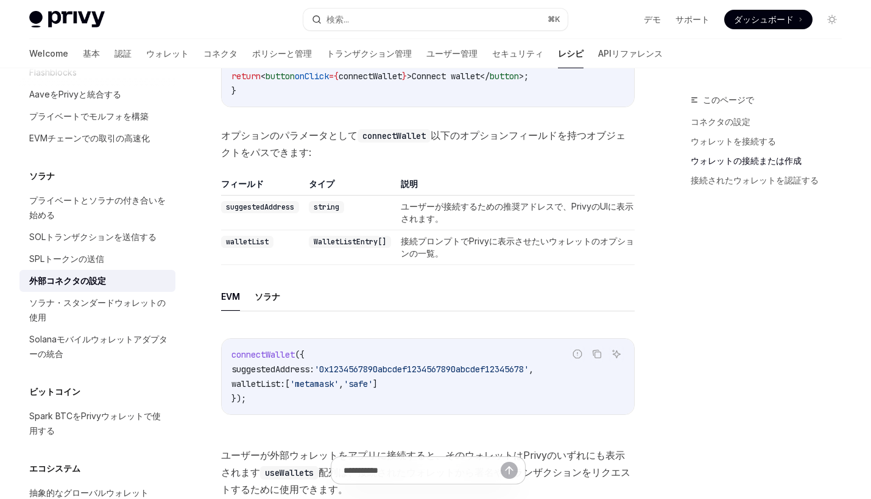
scroll to position [1507, 0]
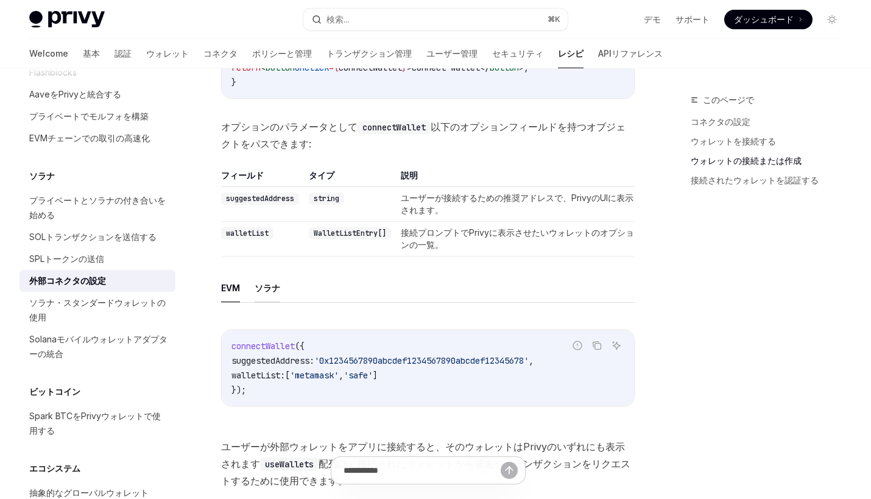
click at [275, 286] on button "ソラナ" at bounding box center [268, 288] width 26 height 29
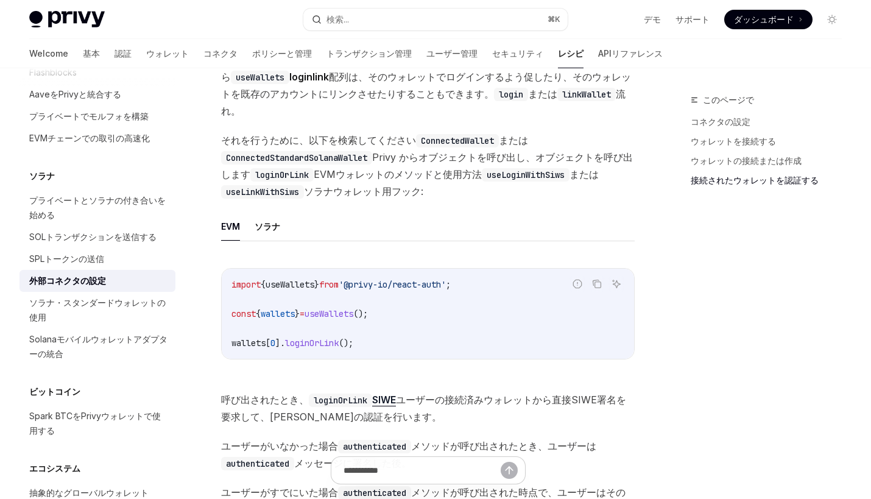
scroll to position [2548, 0]
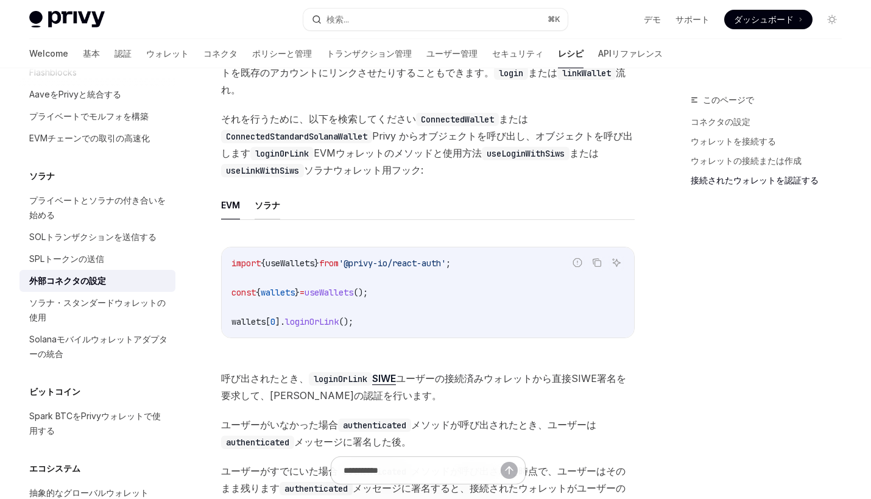
click at [256, 201] on button "ソラナ" at bounding box center [268, 205] width 26 height 29
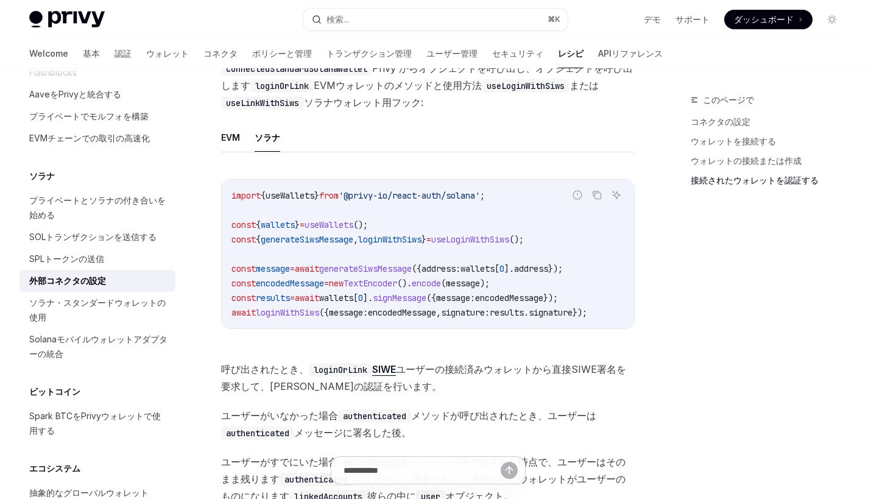
scroll to position [2633, 0]
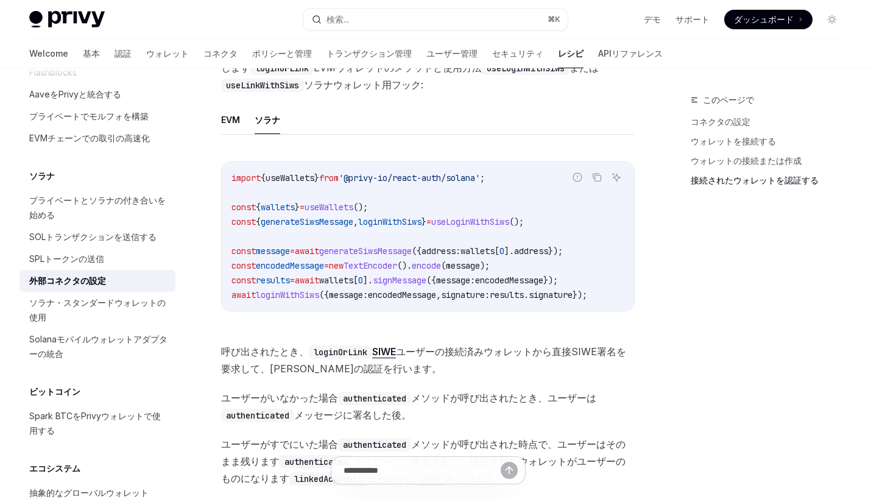
click at [299, 181] on span "useWallets" at bounding box center [290, 177] width 49 height 11
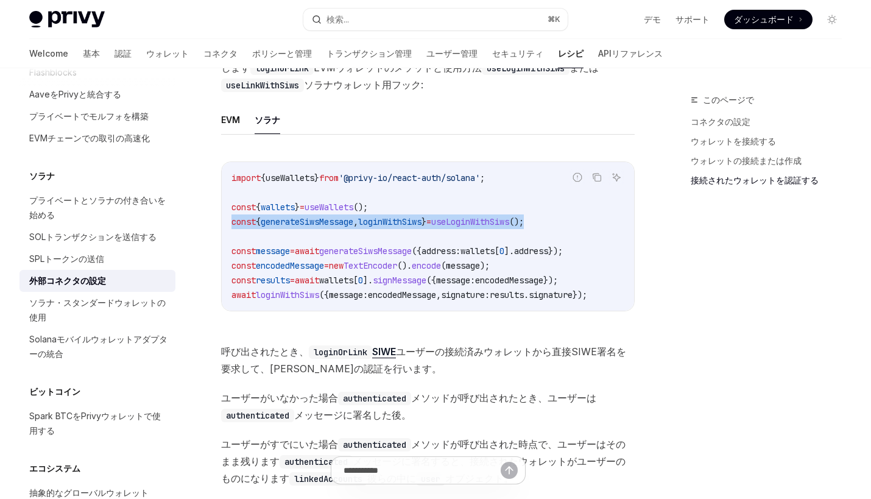
drag, startPoint x: 232, startPoint y: 225, endPoint x: 587, endPoint y: 222, distance: 355.2
click at [587, 222] on div "import { useWallets } from '@privy-io/react-auth/solana' ; const { wallets } = …" at bounding box center [428, 236] width 413 height 149
copy span "const { generateSiwsMessage , loginWithSiws } = useLoginWithSiws ();"
click at [503, 218] on span "useLoginWithSiws" at bounding box center [470, 221] width 78 height 11
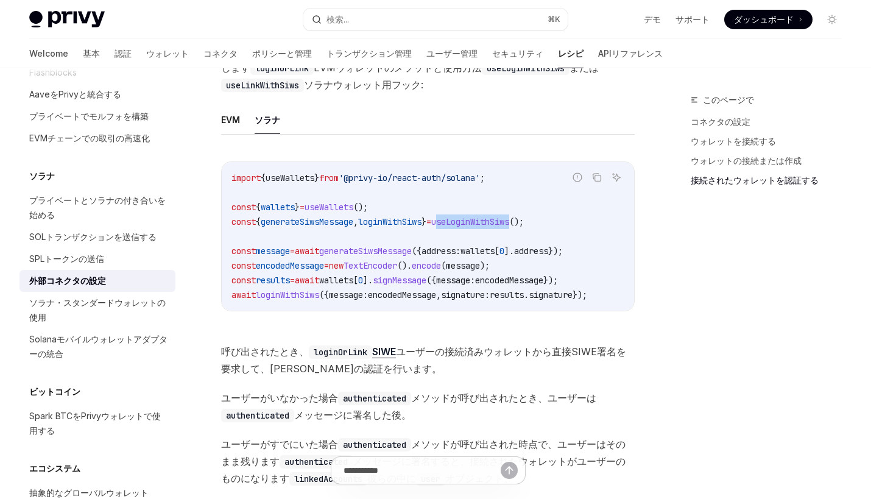
copy span "useLoginWithSiws"
drag, startPoint x: 232, startPoint y: 222, endPoint x: 579, endPoint y: 222, distance: 347.9
click at [579, 222] on div "import { useWallets } from '@privy-io/react-auth/solana' ; const { wallets } = …" at bounding box center [428, 236] width 413 height 149
copy span "const { generateSiwsMessage , loginWithSiws } = useLoginWithSiws ();"
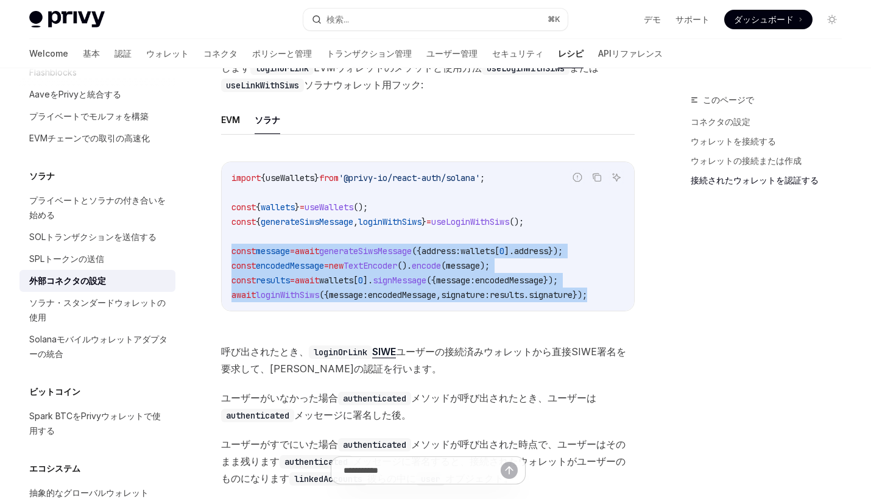
drag, startPoint x: 222, startPoint y: 251, endPoint x: 634, endPoint y: 294, distance: 414.2
click at [634, 294] on div "誤ったコードを報告してください コピー AIに尋ねる import { useWallets } from '@privy-io/react-auth/sol…" at bounding box center [428, 236] width 414 height 150
copy code "const message = await generateSiwsMessage ({ address: wallets [ 0 ]. address })…"
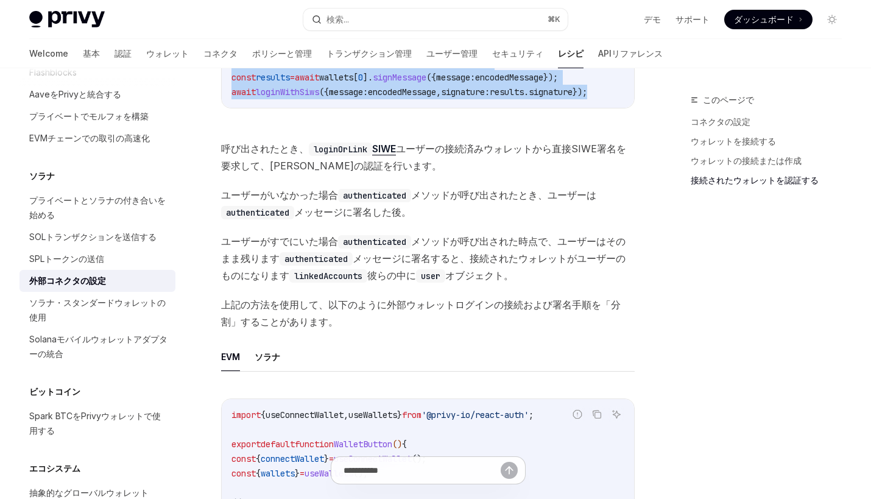
scroll to position [2906, 0]
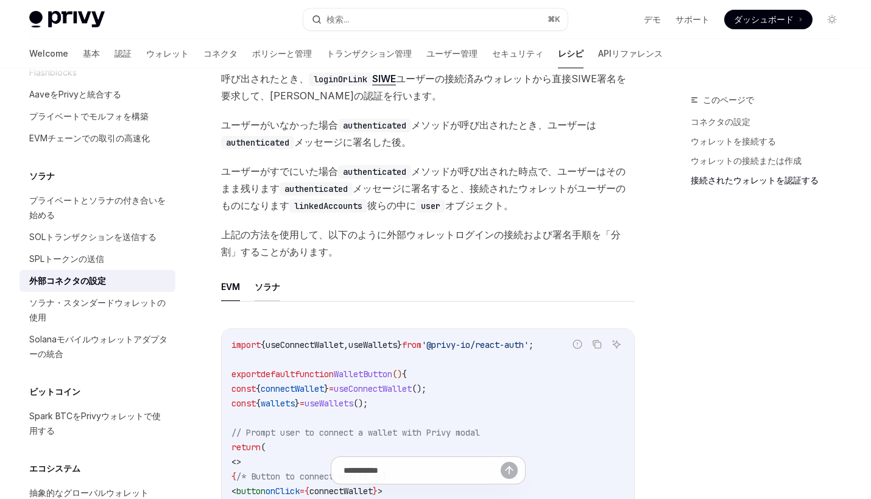
click at [264, 283] on button "ソラナ" at bounding box center [268, 286] width 26 height 29
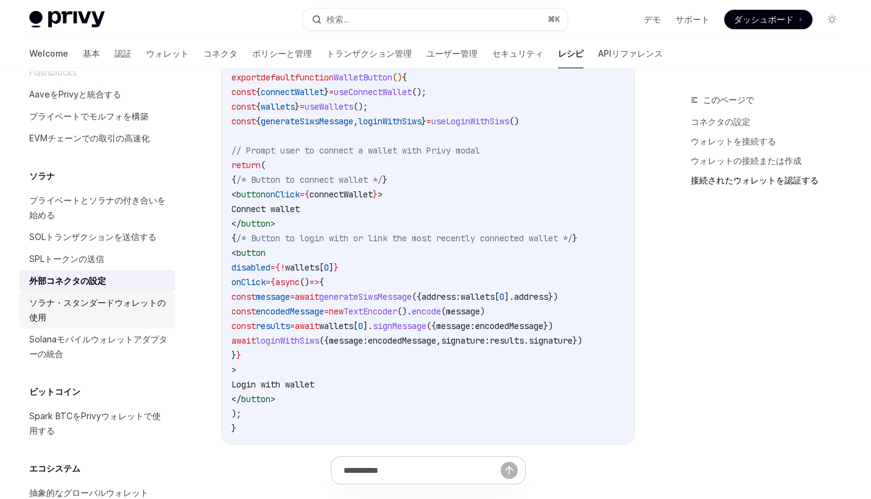
scroll to position [1843, 0]
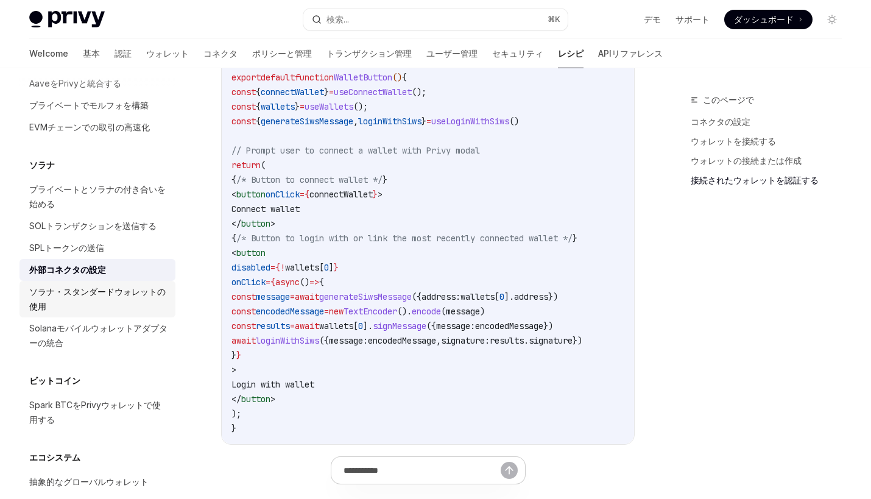
click at [114, 302] on link "ソラナ・スタンダードウォレットの使用" at bounding box center [97, 299] width 156 height 37
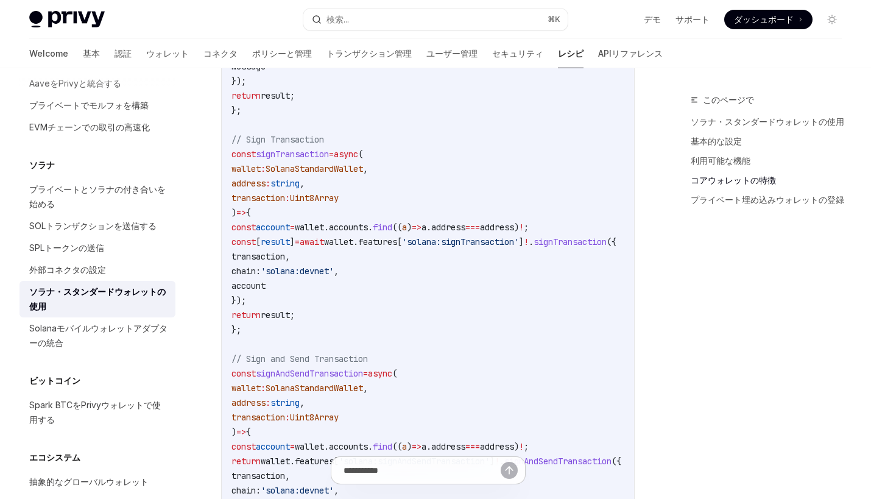
scroll to position [938, 0]
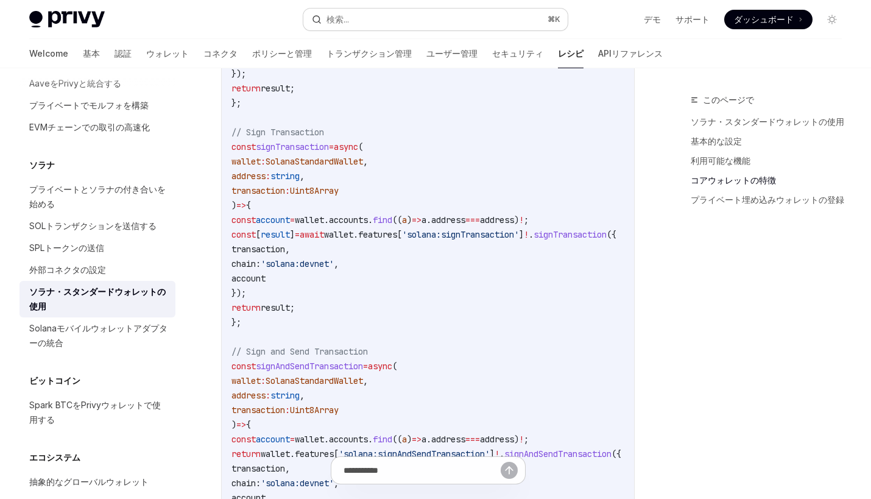
click at [370, 23] on button "検索... ⌘ K" at bounding box center [435, 20] width 264 height 22
type textarea "*"
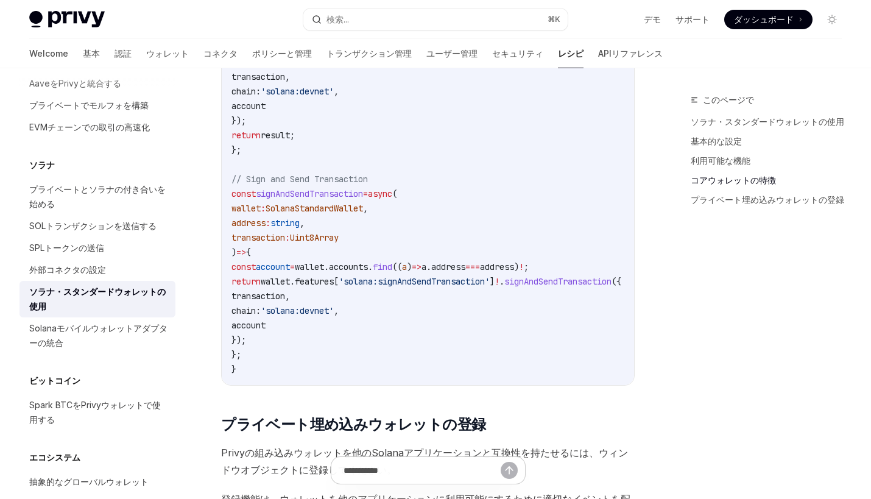
scroll to position [183, 0]
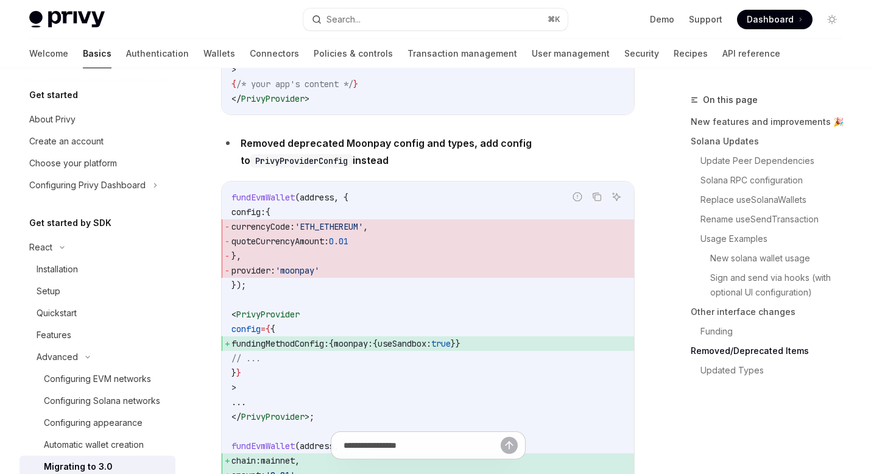
scroll to position [4442, 0]
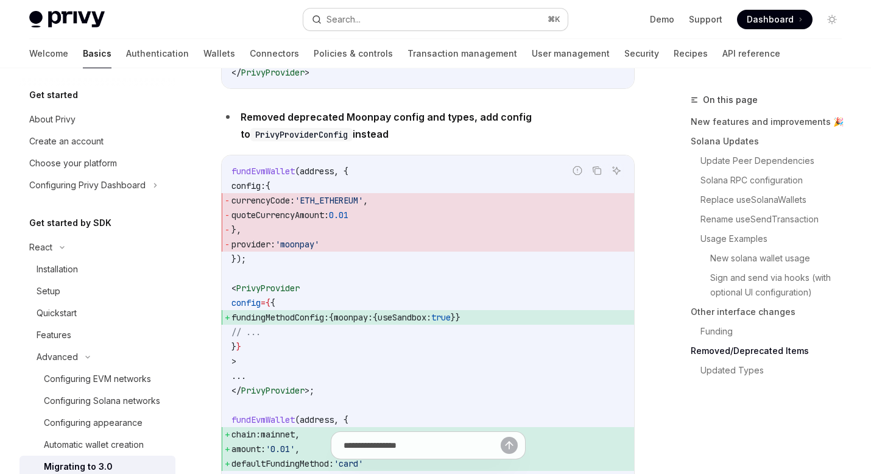
click at [382, 10] on button "Search... ⌘ K" at bounding box center [435, 20] width 264 height 22
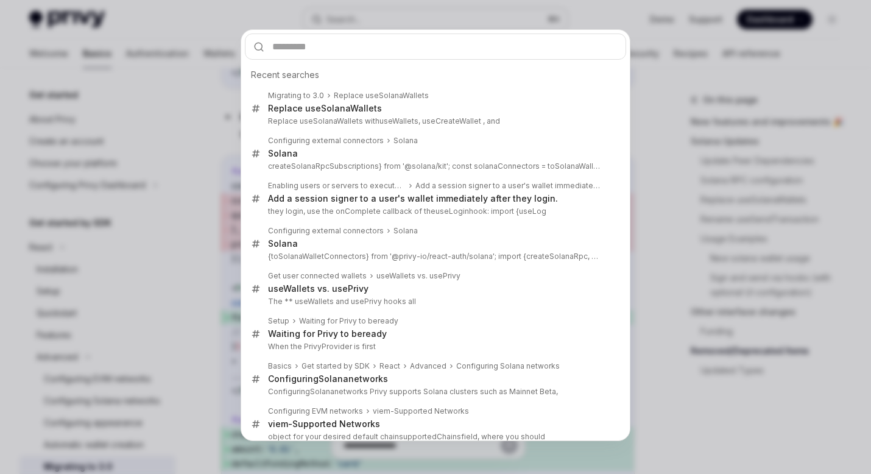
type input "**********"
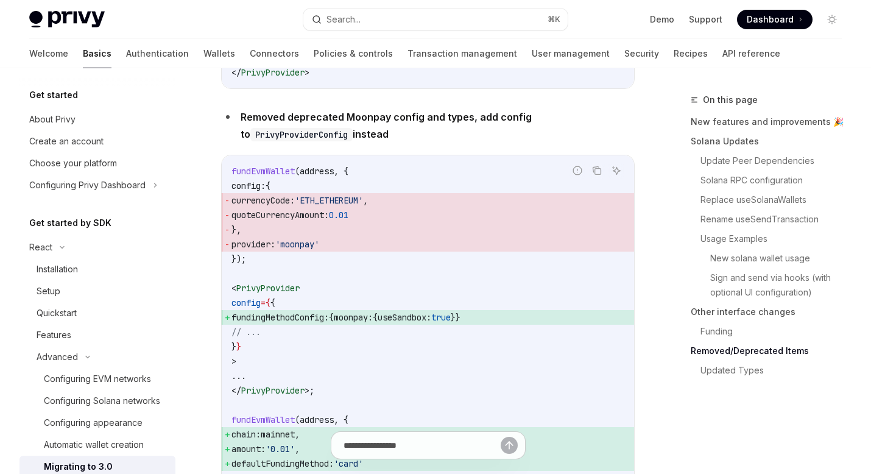
type textarea "*"
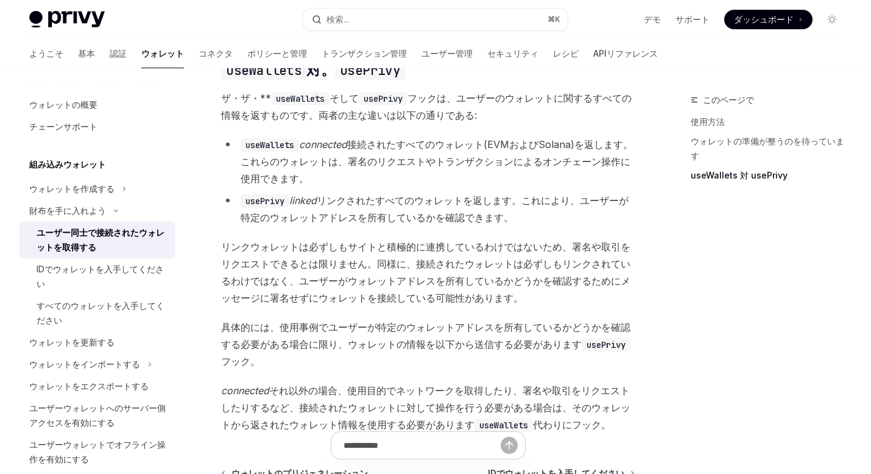
scroll to position [1171, 0]
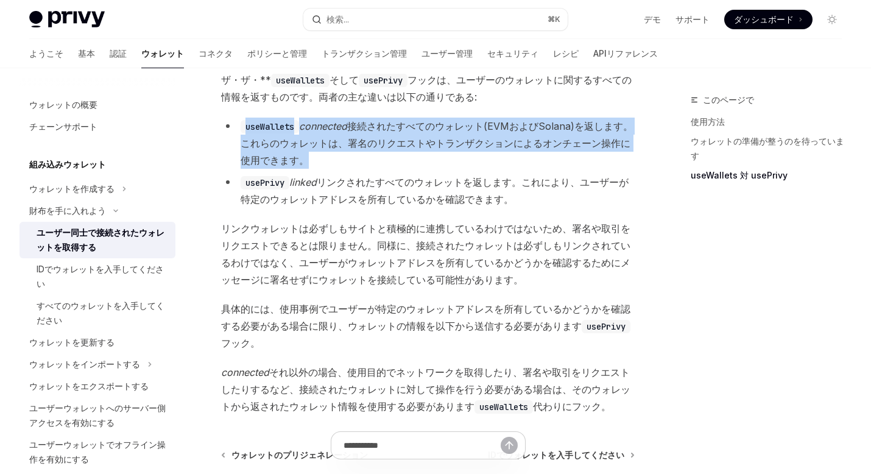
drag, startPoint x: 558, startPoint y: 105, endPoint x: 569, endPoint y: 163, distance: 59.6
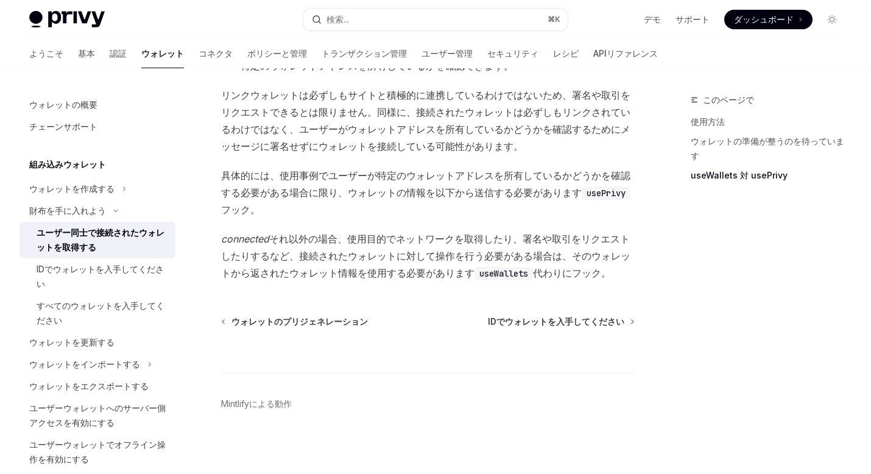
scroll to position [1309, 0]
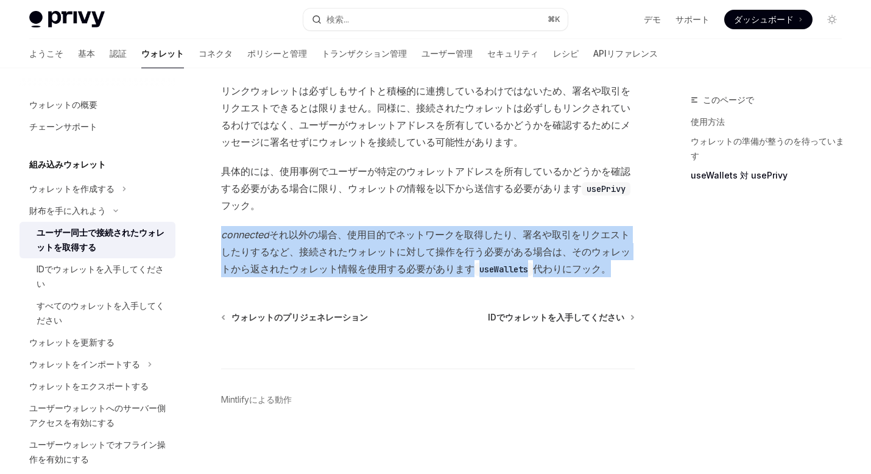
drag, startPoint x: 372, startPoint y: 216, endPoint x: 460, endPoint y: 285, distance: 112.0
click at [360, 26] on button "検索... ⌘ K" at bounding box center [435, 20] width 264 height 22
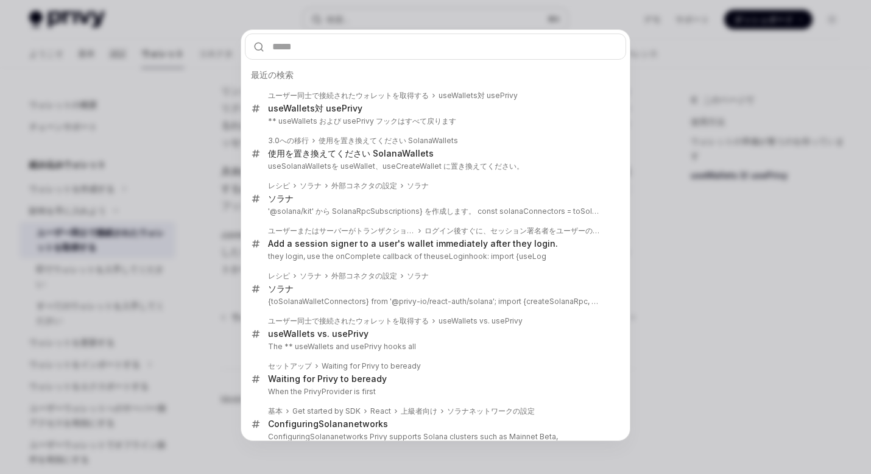
type input "**********"
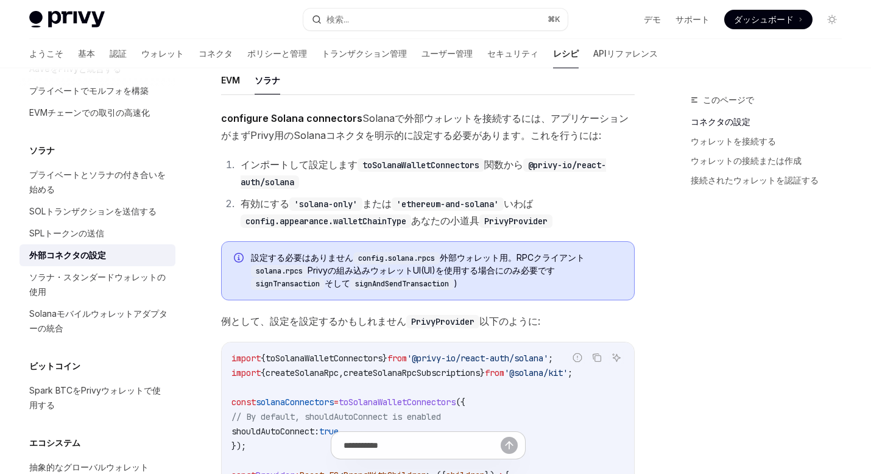
scroll to position [194, 0]
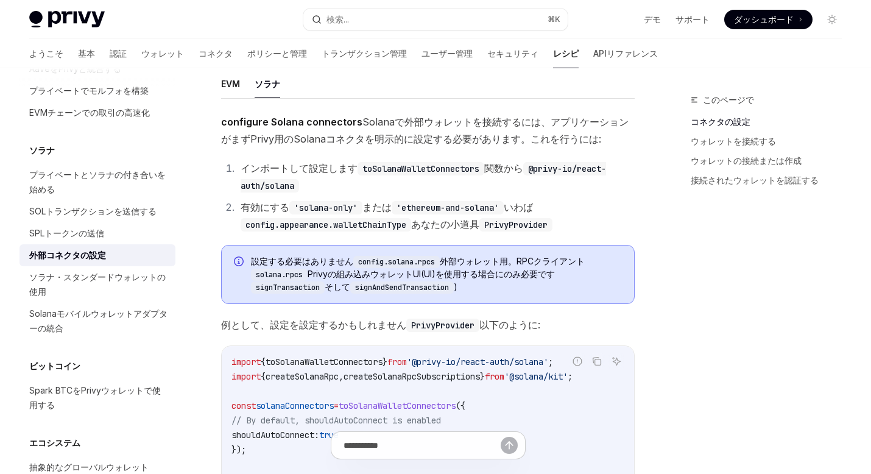
click at [263, 88] on button "ソラナ" at bounding box center [268, 83] width 26 height 29
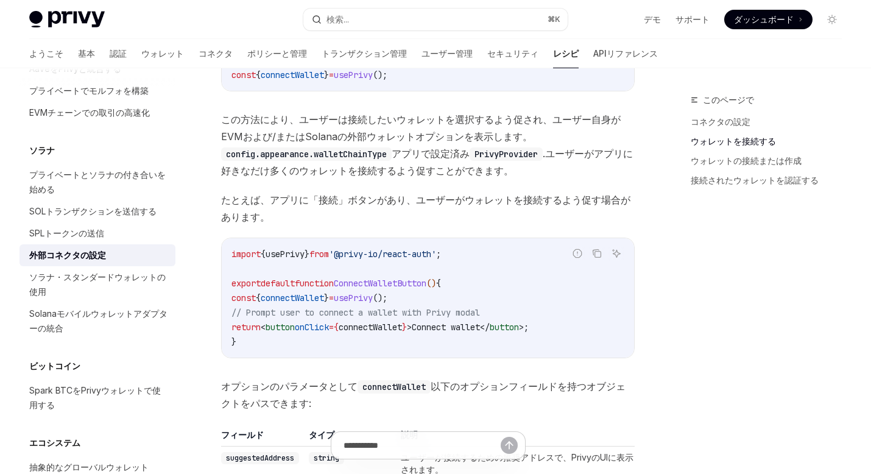
scroll to position [1242, 0]
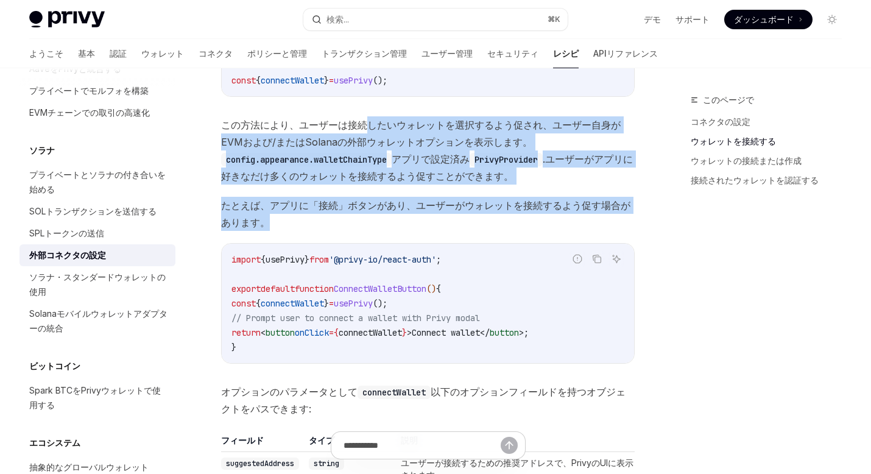
drag, startPoint x: 366, startPoint y: 119, endPoint x: 548, endPoint y: 231, distance: 213.6
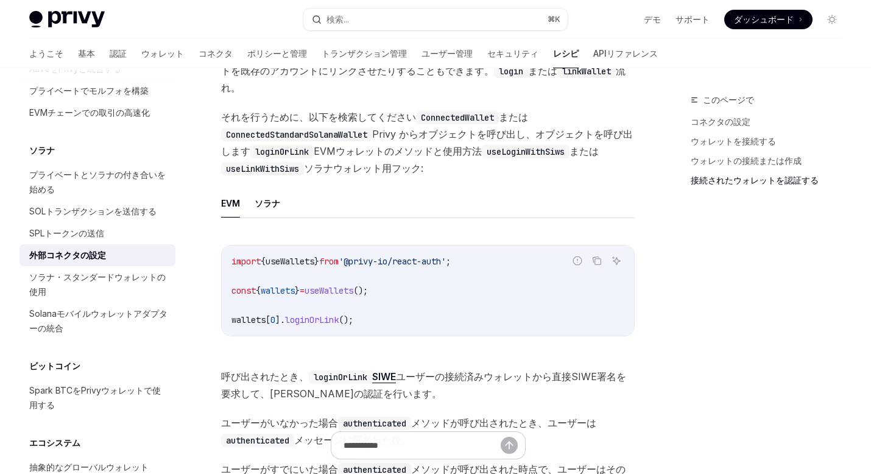
scroll to position [2546, 0]
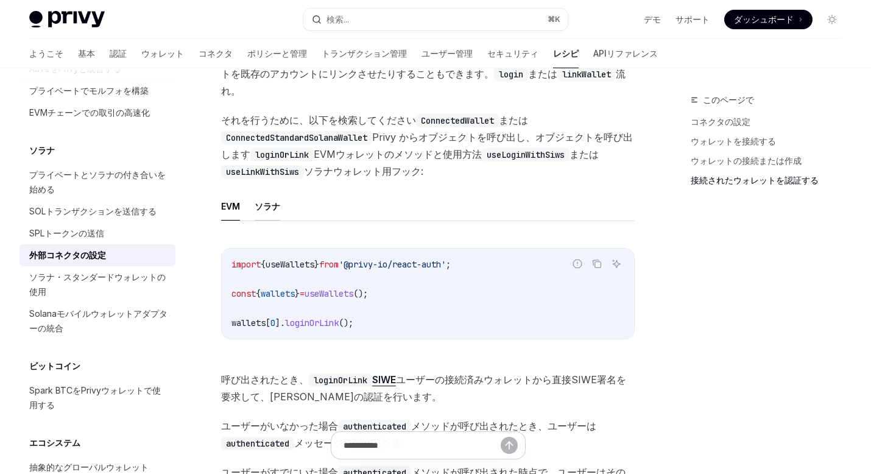
click at [258, 210] on button "ソラナ" at bounding box center [268, 206] width 26 height 29
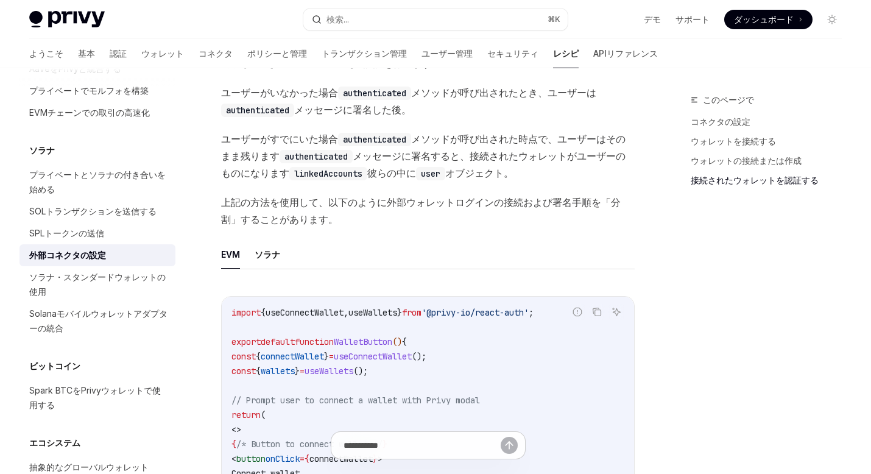
scroll to position [2945, 0]
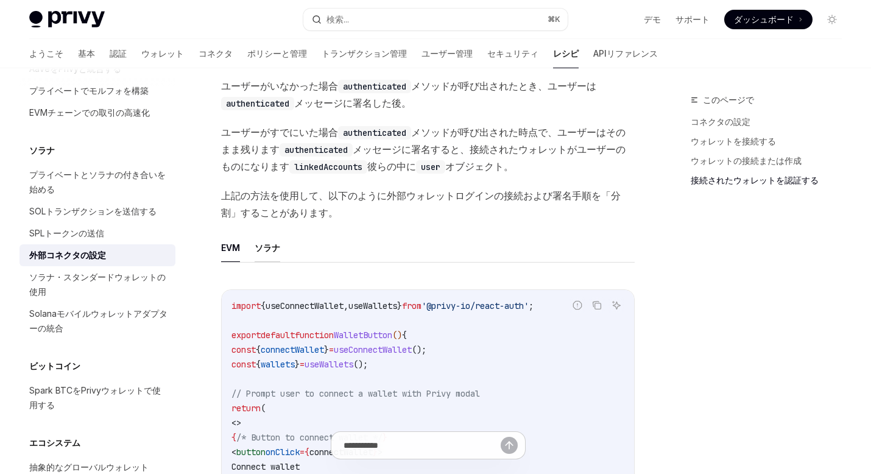
click at [274, 243] on button "ソラナ" at bounding box center [268, 247] width 26 height 29
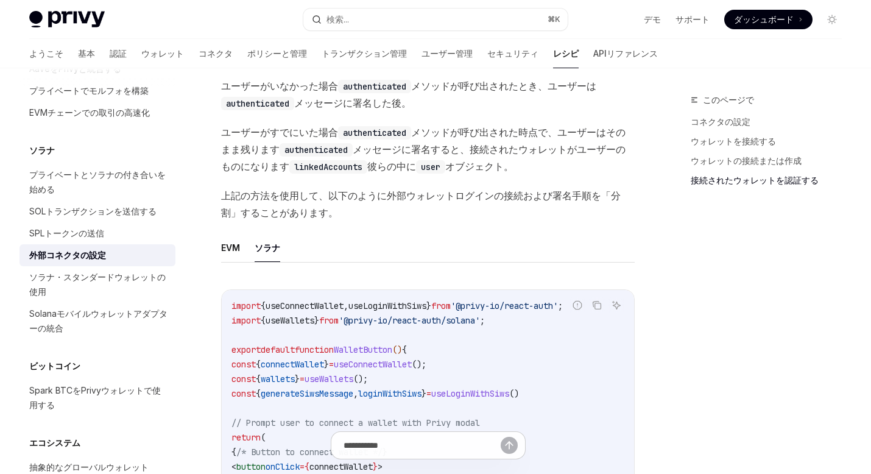
click at [274, 243] on button "ソラナ" at bounding box center [268, 247] width 26 height 29
type textarea "*"
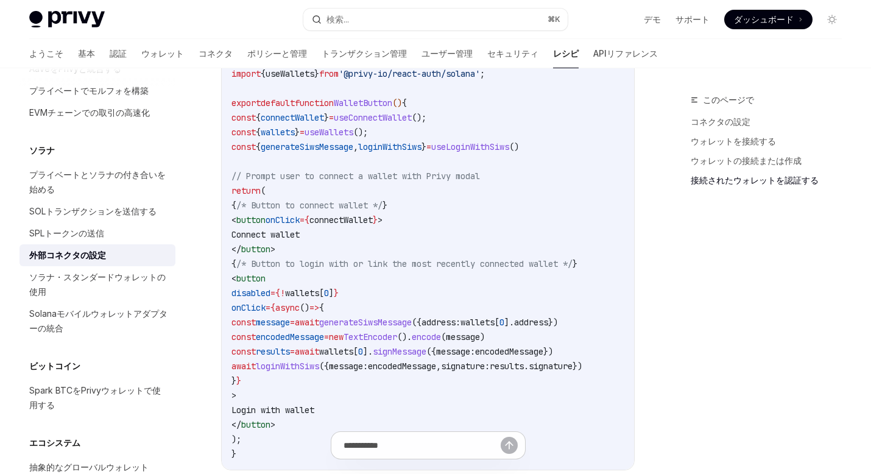
scroll to position [3200, 0]
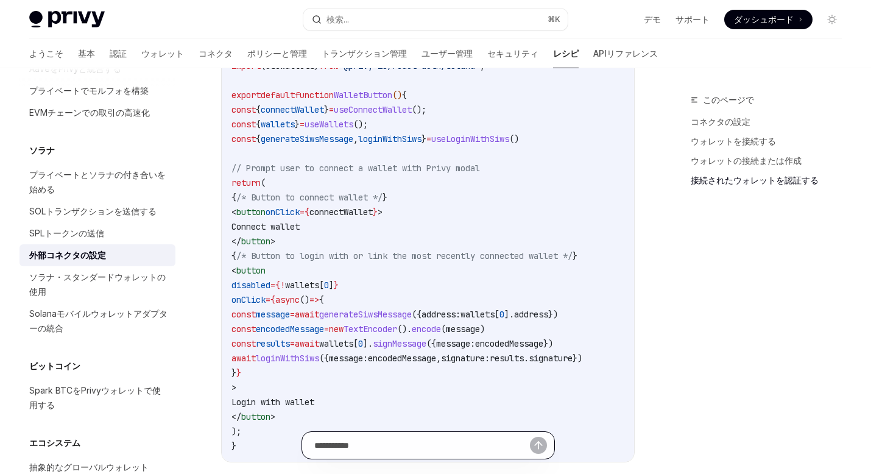
click at [381, 443] on input "text" at bounding box center [422, 445] width 216 height 27
paste input "**********"
type input "**********"
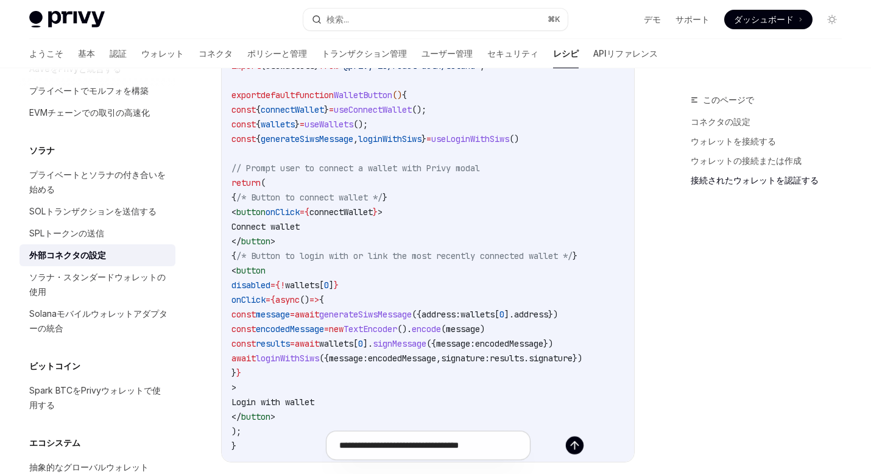
type textarea "*"
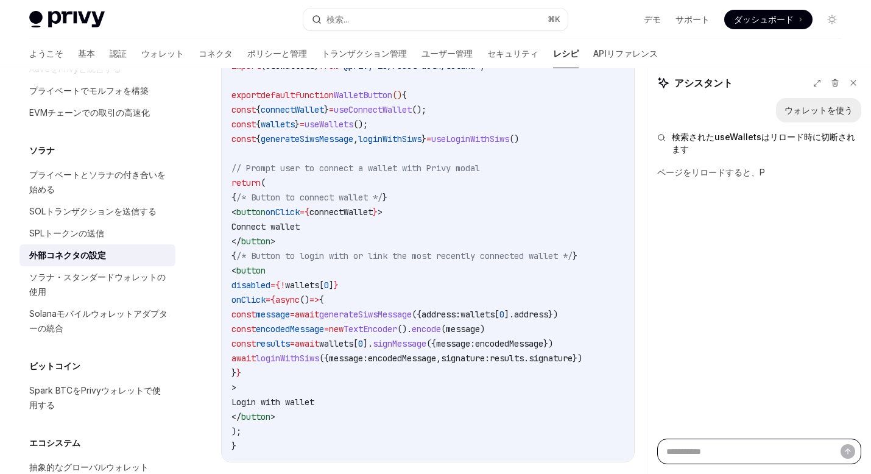
type textarea "*"
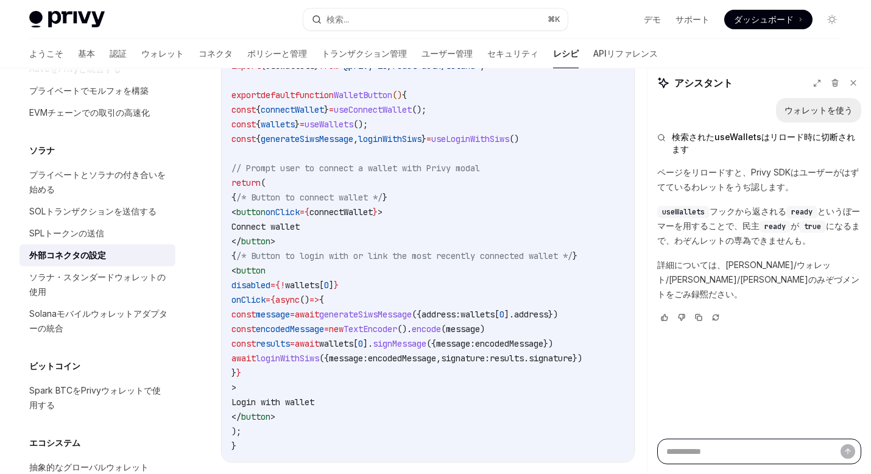
type textarea "*"
type textarea "**"
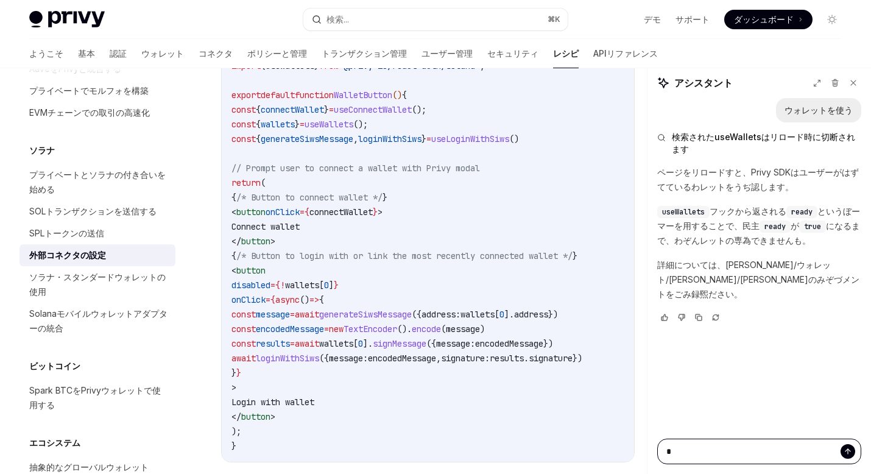
type textarea "*"
type textarea "**"
type textarea "*"
type textarea "***"
type textarea "*"
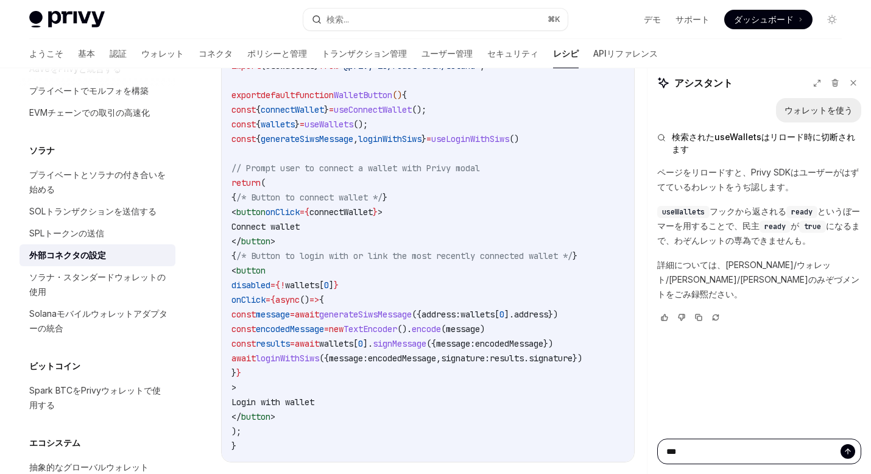
type textarea "****"
type textarea "*"
type textarea "****"
type textarea "*"
type textarea "*****"
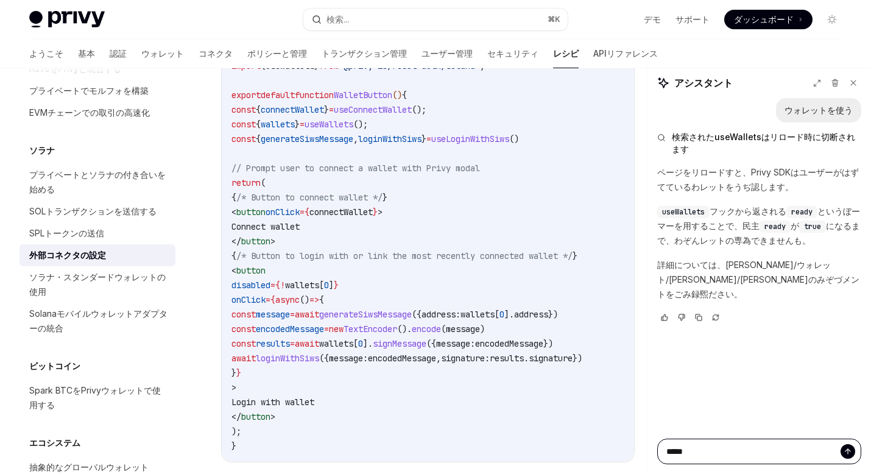
type textarea "*"
type textarea "*****"
type textarea "*"
type textarea "******"
type textarea "*"
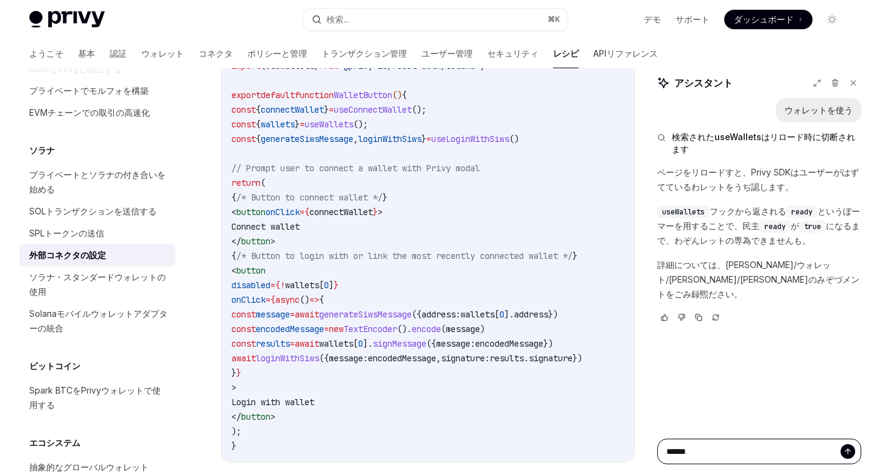
type textarea "******"
type textarea "*"
type textarea "****"
type textarea "*"
type textarea "*****"
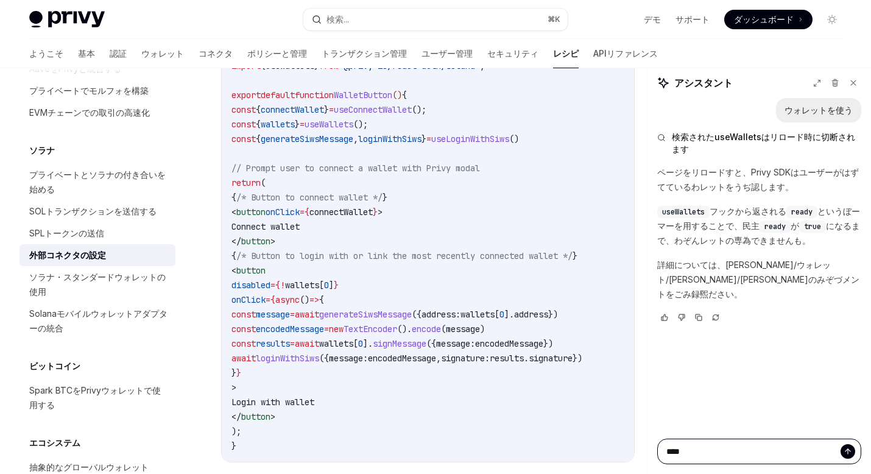
type textarea "*"
type textarea "*****"
type textarea "*"
type textarea "******"
type textarea "*"
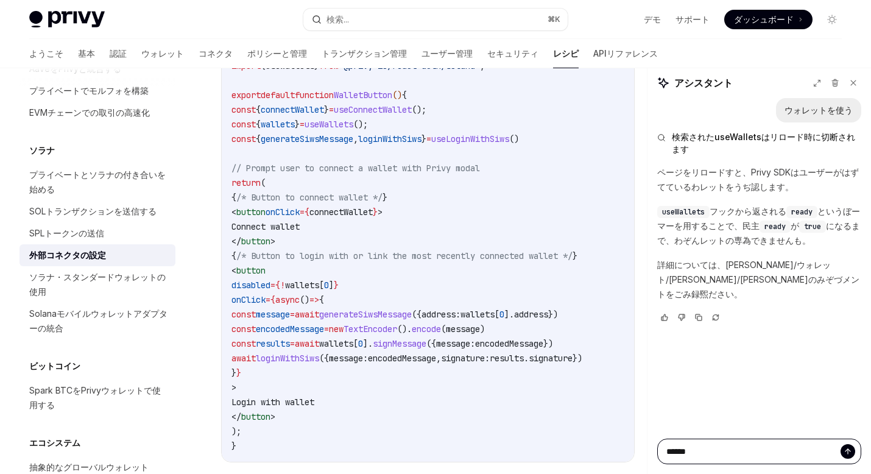
type textarea "*******"
type textarea "*"
type textarea "*******"
type textarea "*"
type textarea "********"
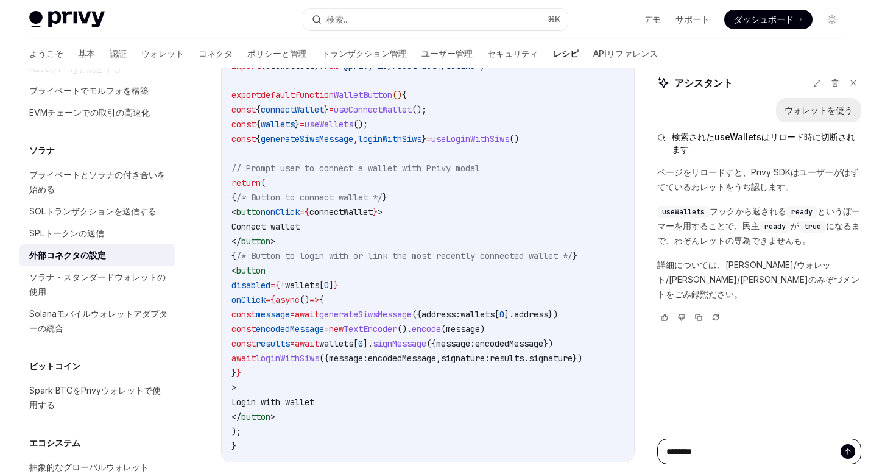
type textarea "*"
type textarea "*********"
type textarea "*"
type textarea "*********"
type textarea "*"
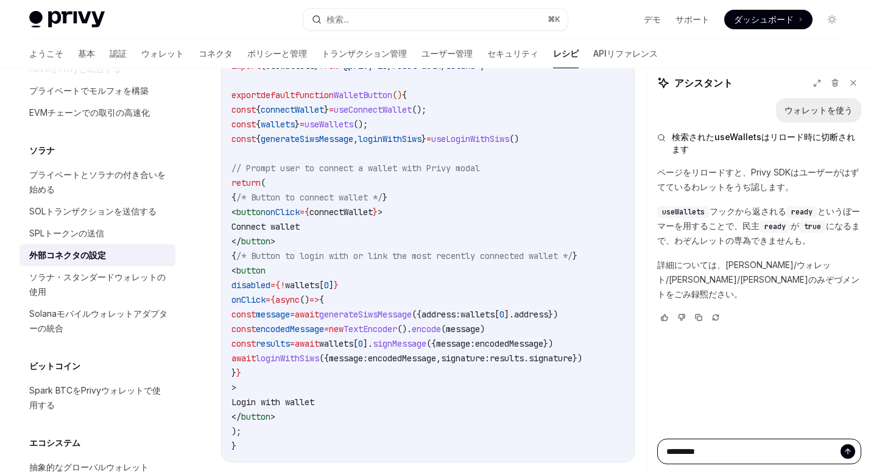
type textarea "**********"
type textarea "*"
type textarea "**********"
type textarea "*"
type textarea "**********"
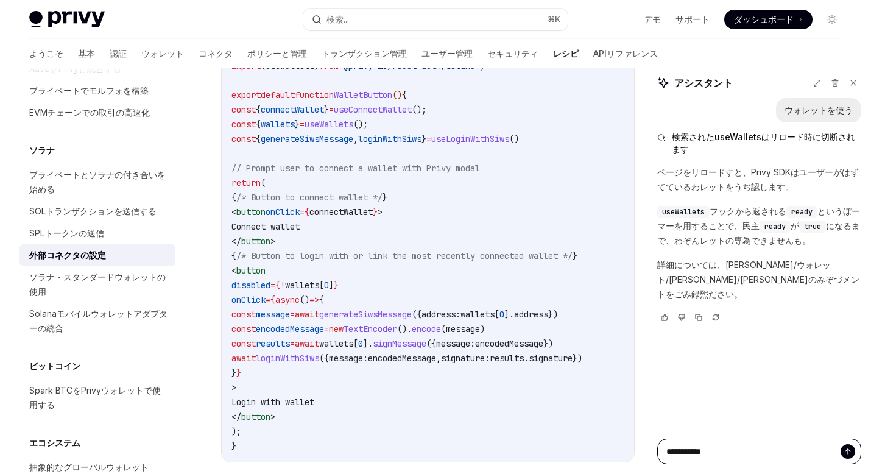
type textarea "*"
type textarea "**********"
type textarea "*"
type textarea "**********"
type textarea "*"
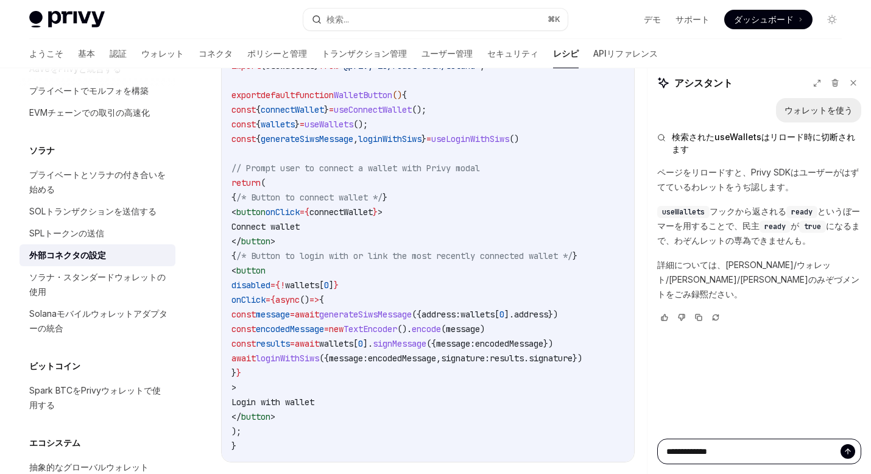
type textarea "**********"
type textarea "*"
type textarea "**********"
type textarea "*"
type textarea "**********"
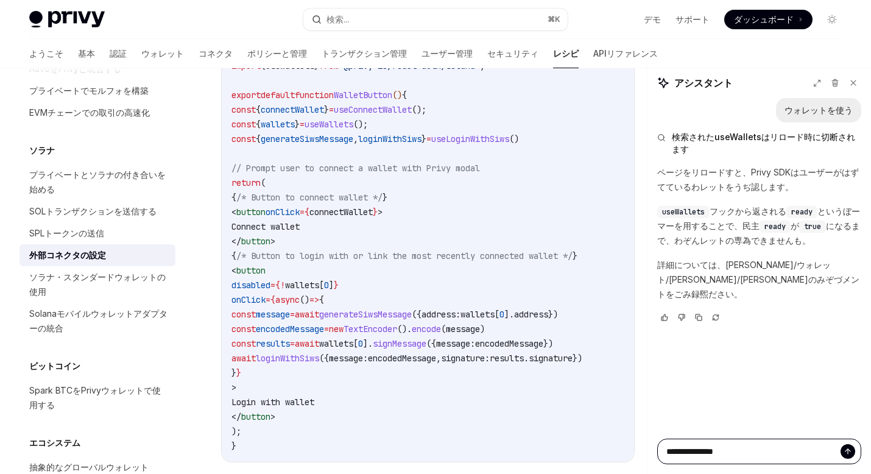
type textarea "*"
type textarea "**********"
type textarea "*"
type textarea "**********"
type textarea "*"
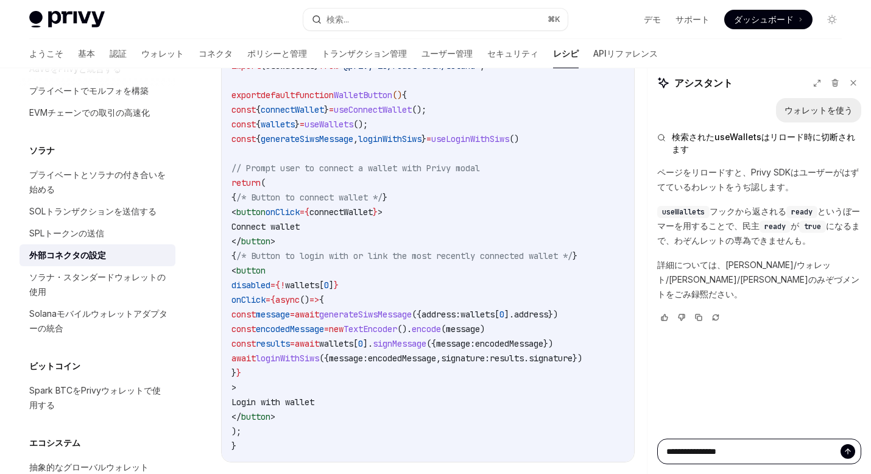
type textarea "**********"
type textarea "*"
type textarea "**********"
type textarea "*"
type textarea "**********"
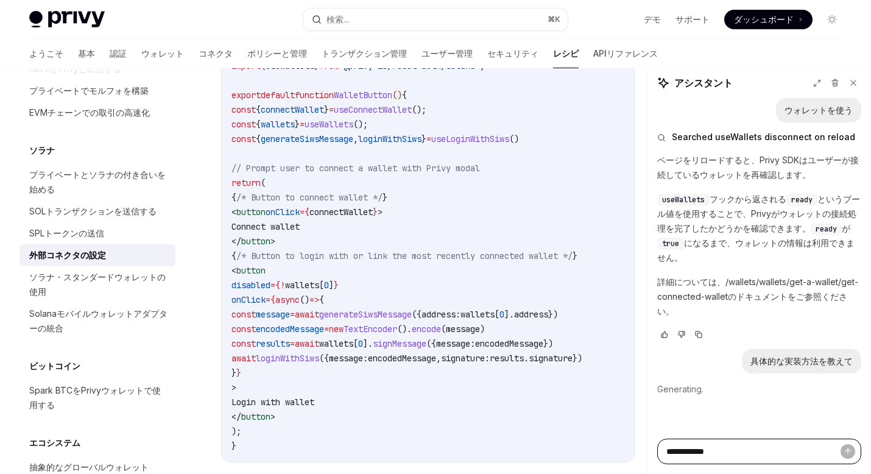
type textarea "*"
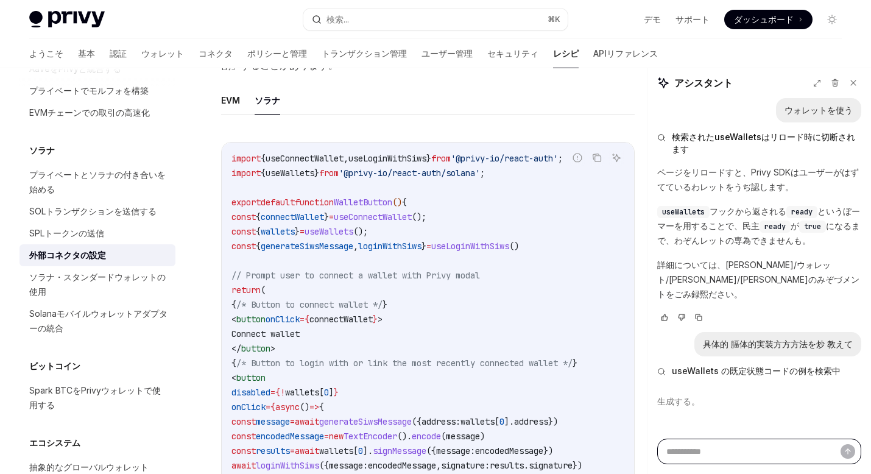
scroll to position [3094, 0]
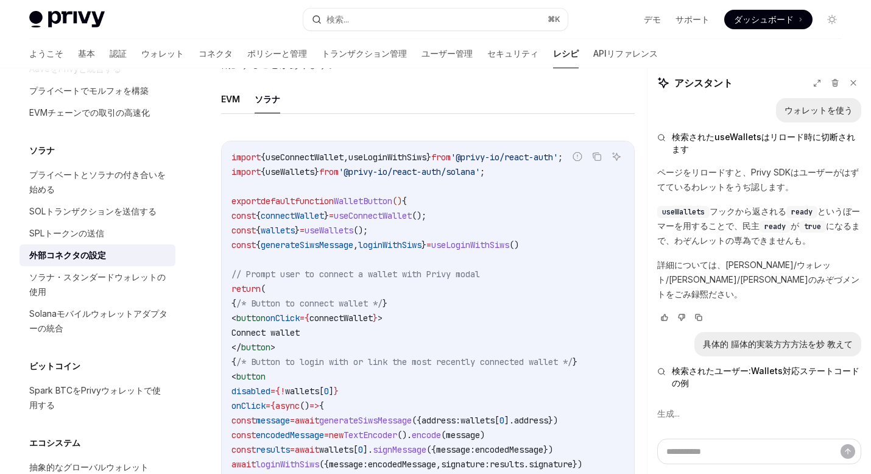
click at [748, 260] on p "詳細については、ウォレット/ウォレット/ゲット・ア・ウォレット/ゲット・リゾッド・ウォレットのみぞづメントをごみ録煕ださい。" at bounding box center [759, 280] width 204 height 44
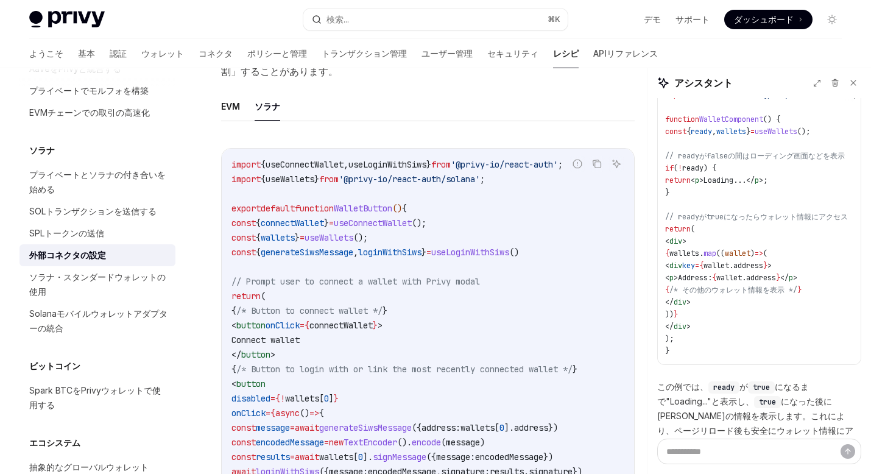
scroll to position [400, 0]
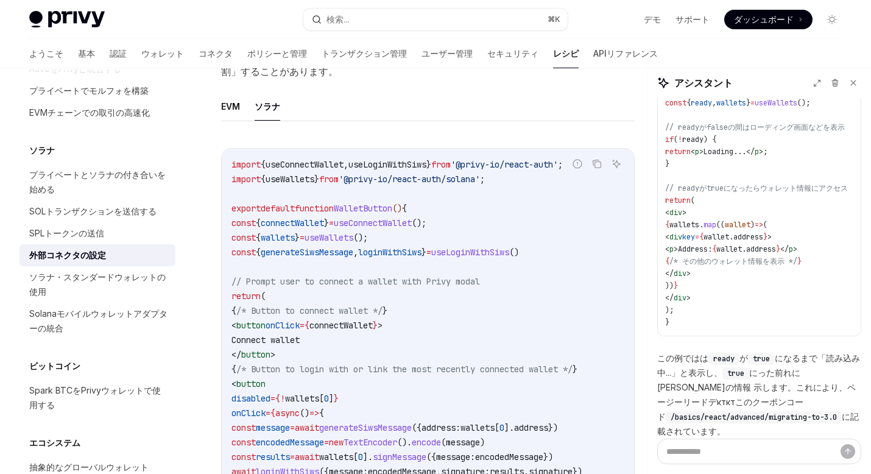
type textarea "*"
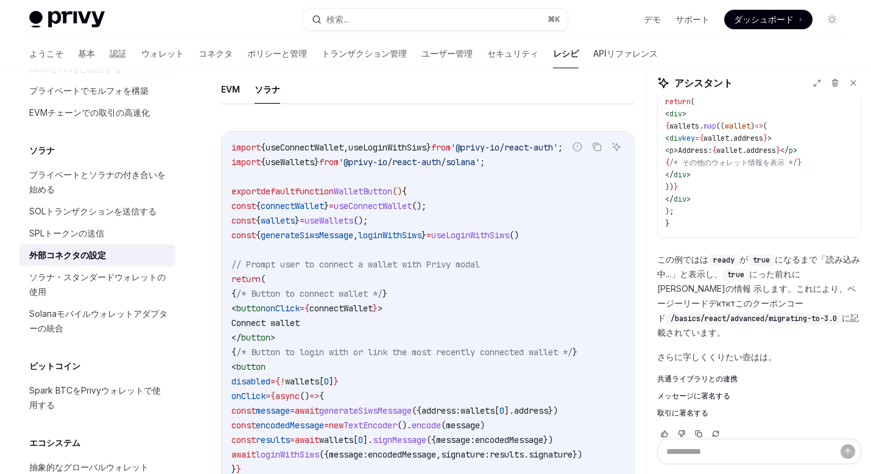
scroll to position [500, 0]
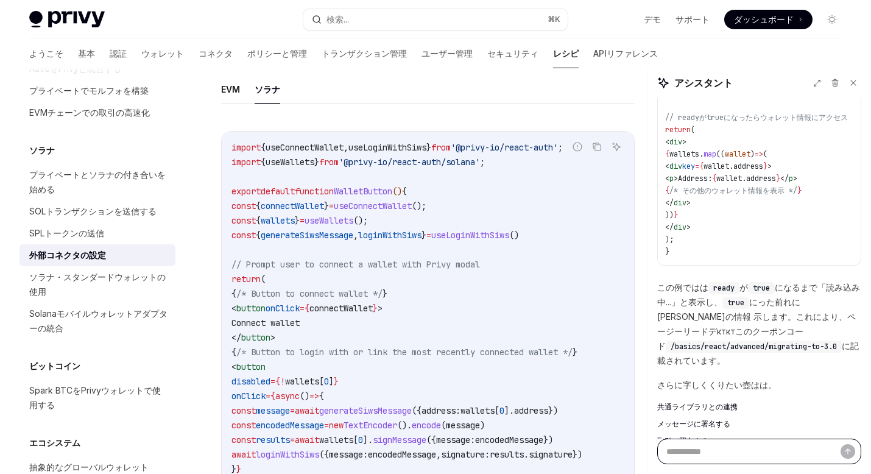
click at [715, 445] on textarea at bounding box center [759, 452] width 204 height 26
type textarea "*"
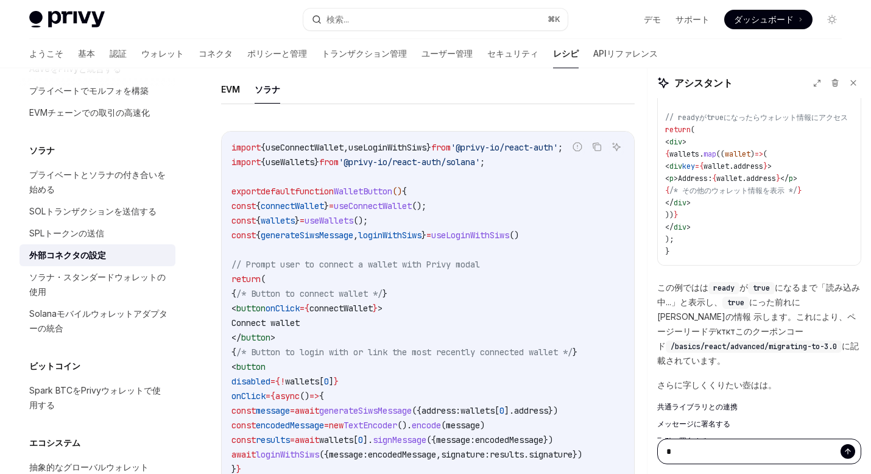
type textarea "**"
type textarea "*"
type textarea "**"
type textarea "*"
type textarea "***"
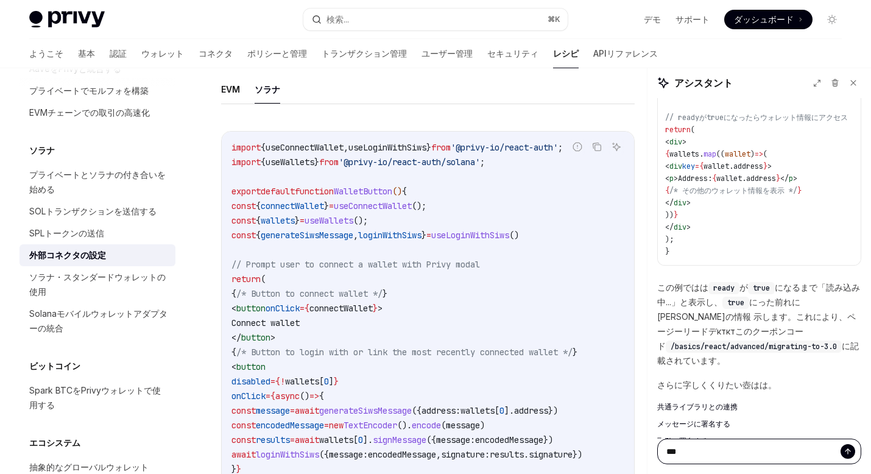
type textarea "*"
type textarea "***"
type textarea "*"
type textarea "****"
type textarea "*"
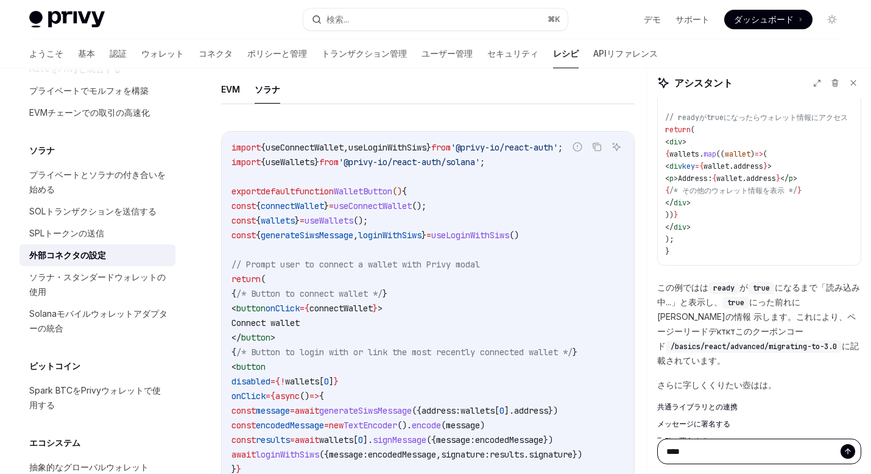
type textarea "****"
type textarea "*"
type textarea "*****"
type textarea "*"
type textarea "******"
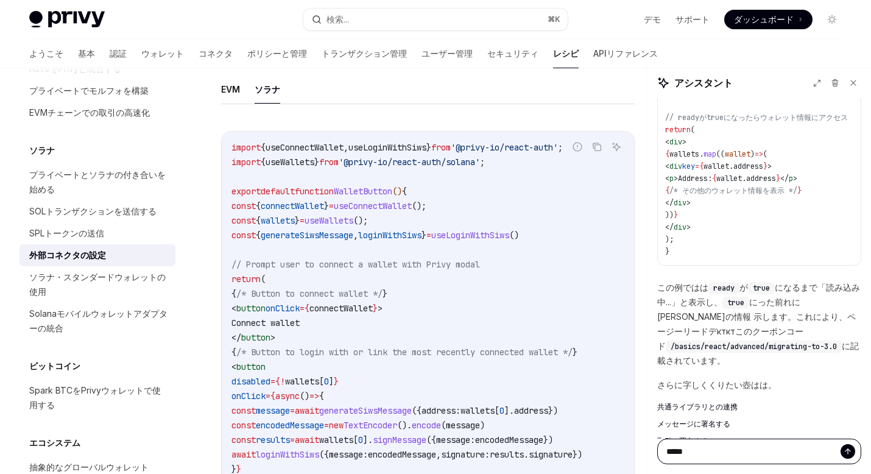
type textarea "*"
type textarea "******"
type textarea "*"
type textarea "*******"
type textarea "*"
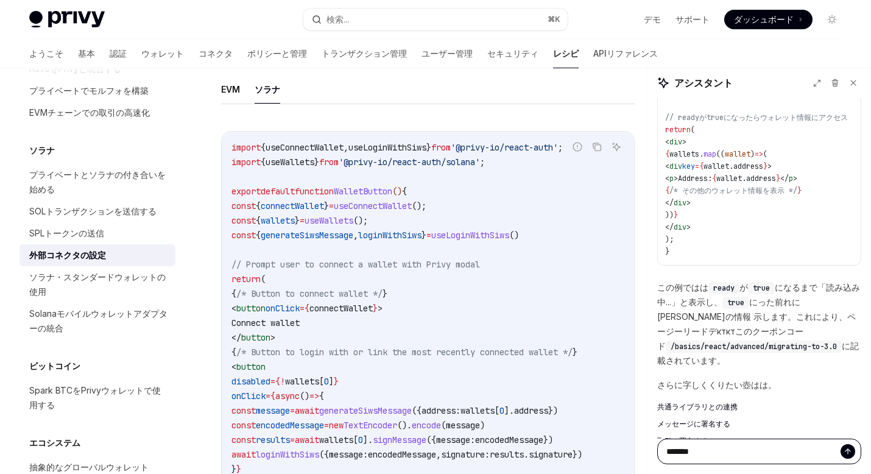
type textarea "********"
type textarea "*"
type textarea "********"
type textarea "*"
type textarea "*********"
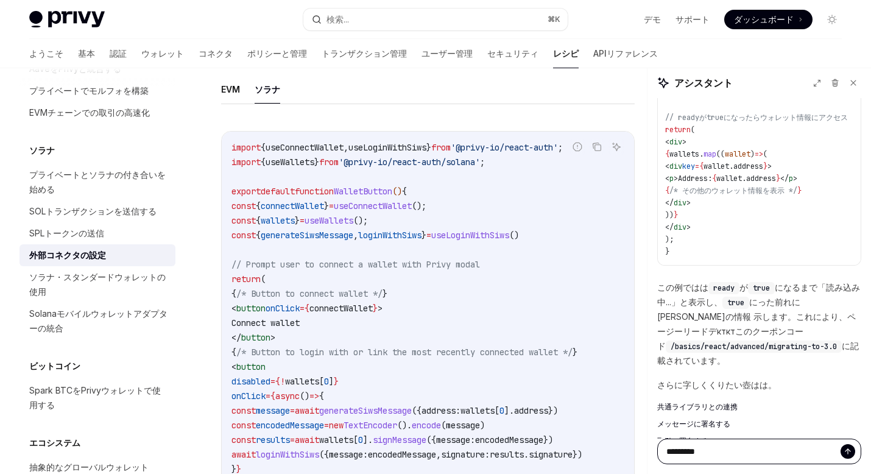
type textarea "*"
type textarea "**********"
type textarea "*"
type textarea "**********"
type textarea "*"
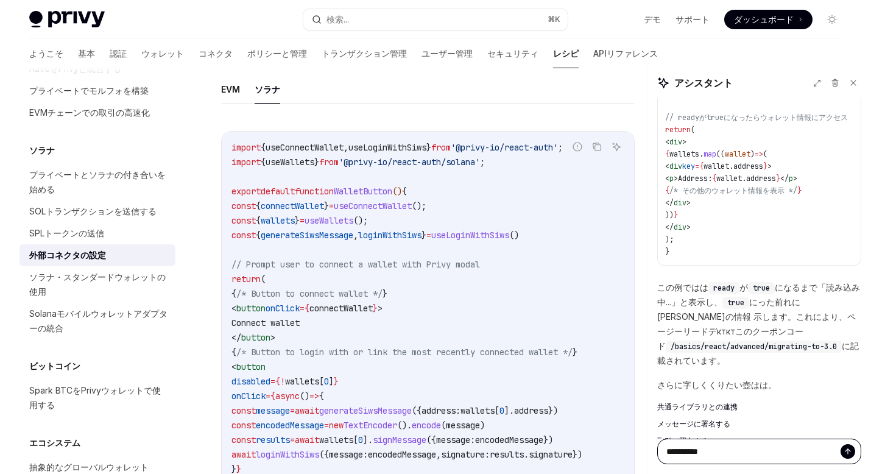
type textarea "*****"
type textarea "*"
type textarea "******"
type textarea "*"
type textarea "*******"
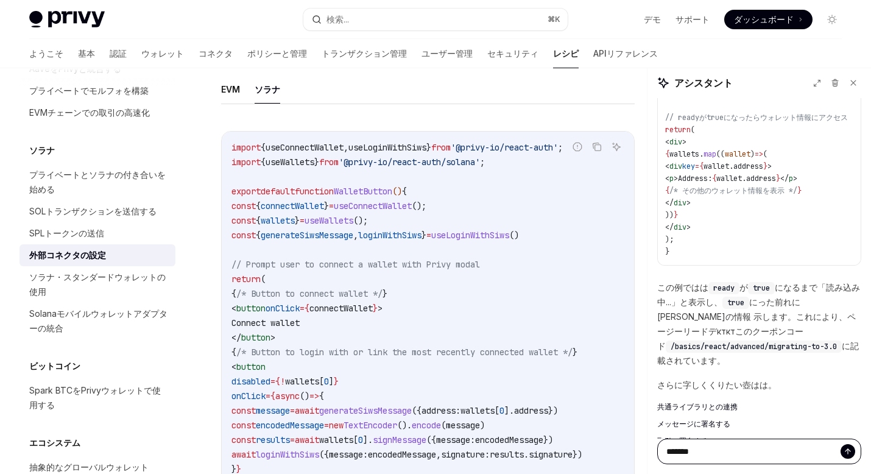
type textarea "*"
type textarea "*******"
type textarea "*"
type textarea "********"
type textarea "*"
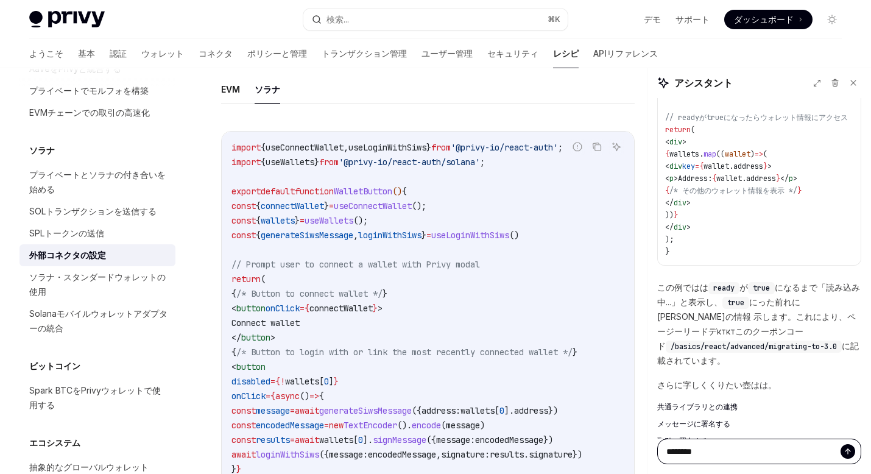
type textarea "********"
type textarea "*"
type textarea "*********"
type textarea "*"
type textarea "*********"
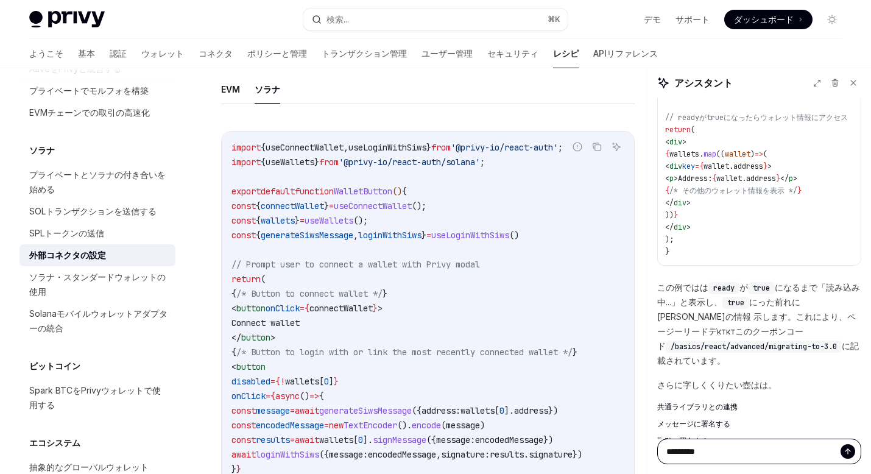
type textarea "*"
type textarea "**********"
type textarea "*"
type textarea "**********"
type textarea "*"
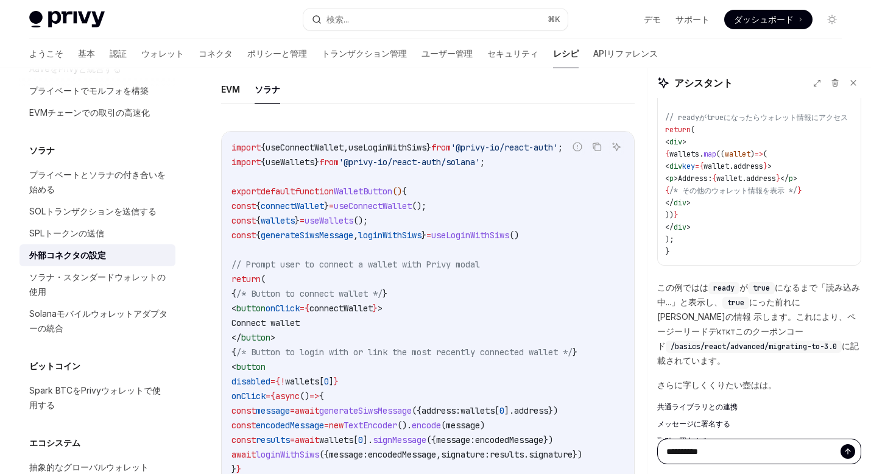
type textarea "**********"
type textarea "*"
type textarea "**********"
type textarea "*"
type textarea "**********"
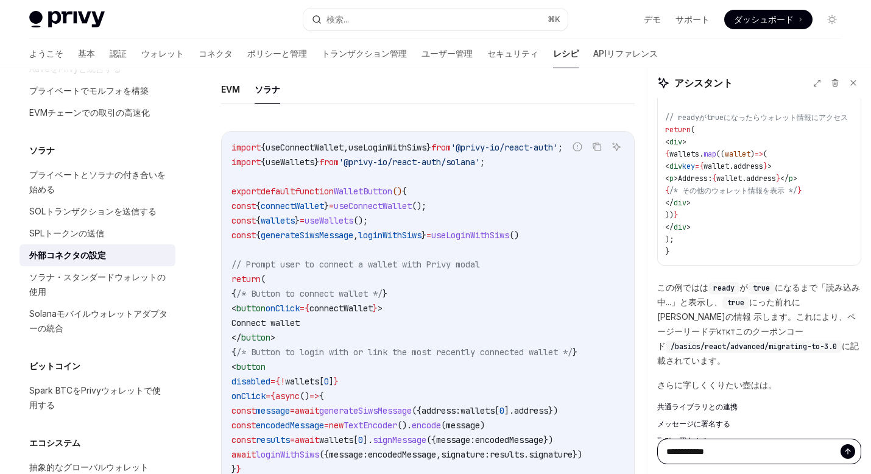
type textarea "*"
type textarea "**********"
type textarea "*"
type textarea "**********"
type textarea "*"
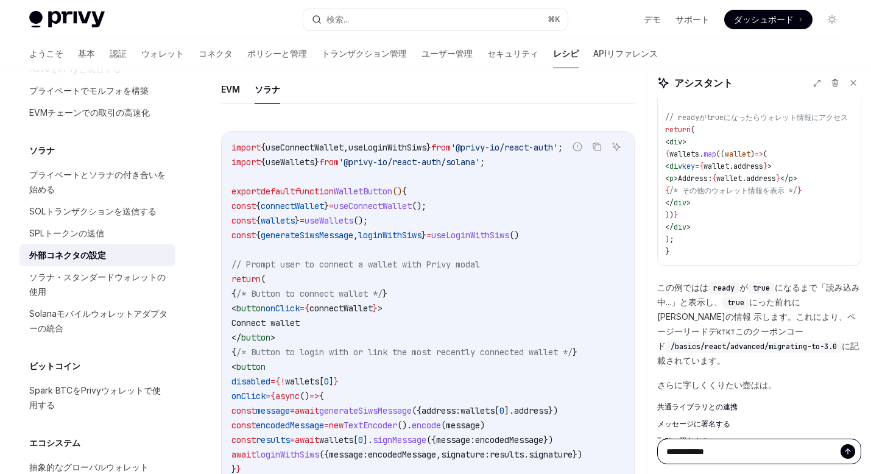
type textarea "**********"
type textarea "*"
type textarea "**********"
type textarea "*"
type textarea "**********"
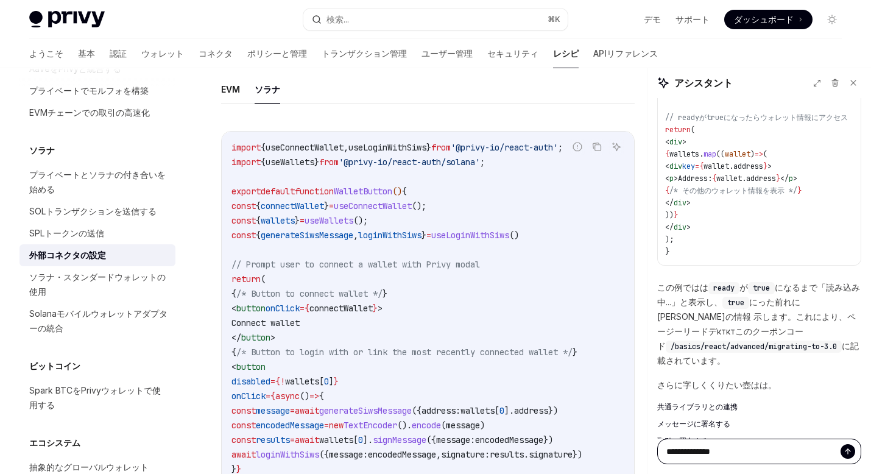
type textarea "*"
type textarea "**********"
type textarea "*"
type textarea "**********"
type textarea "*"
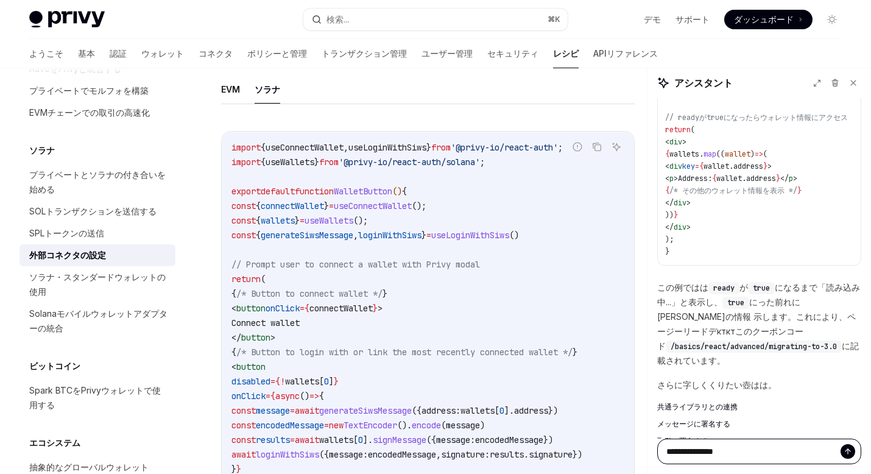
type textarea "**********"
type textarea "*"
type textarea "**********"
type textarea "*"
type textarea "**********"
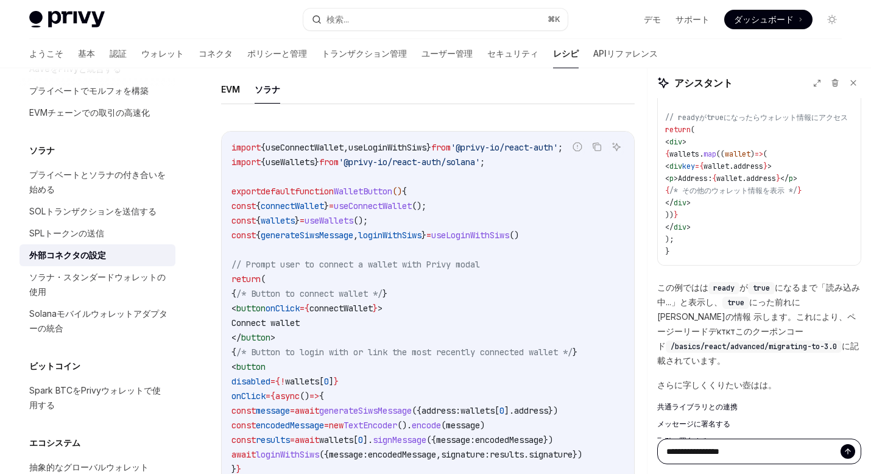
type textarea "*"
type textarea "**********"
type textarea "*"
type textarea "**********"
type textarea "*"
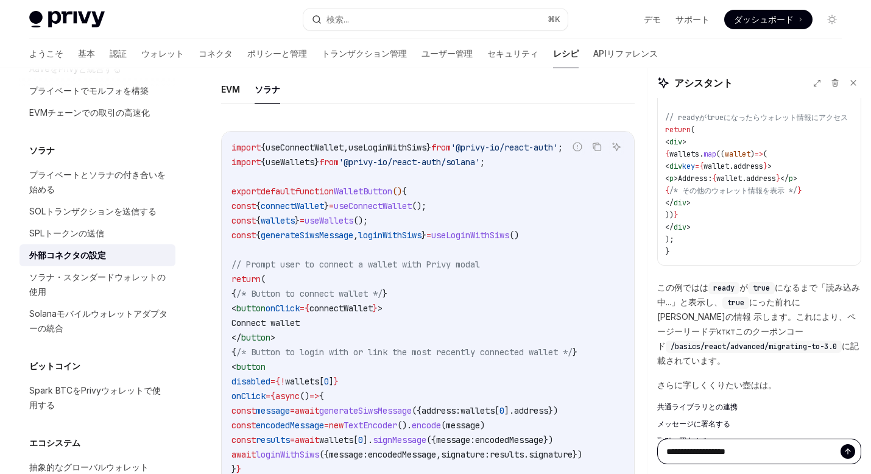
type textarea "**********"
type textarea "*"
type textarea "**********"
type textarea "*"
type textarea "**********"
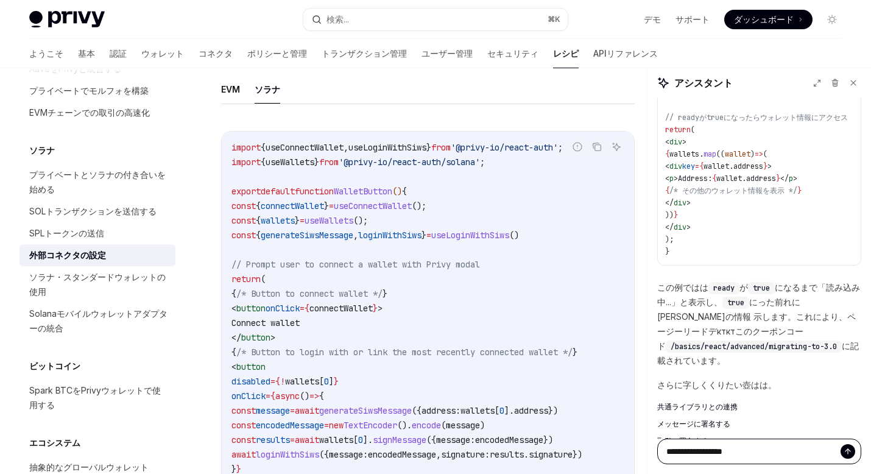
type textarea "*"
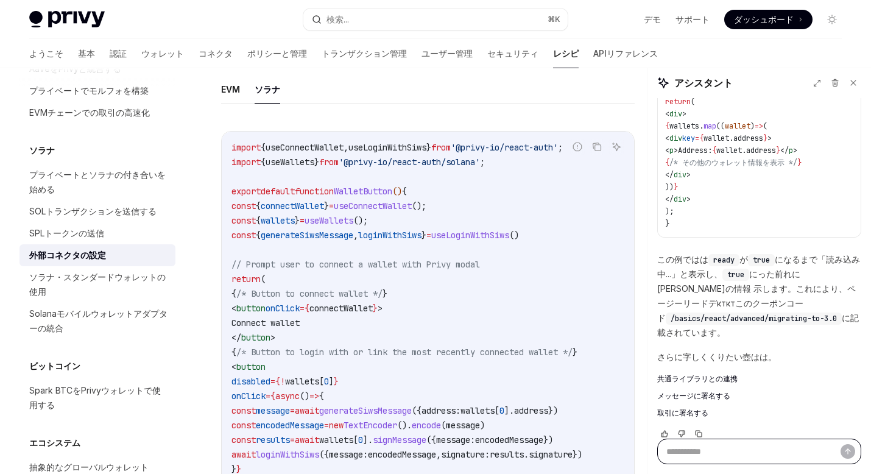
scroll to position [528, 0]
type textarea "*"
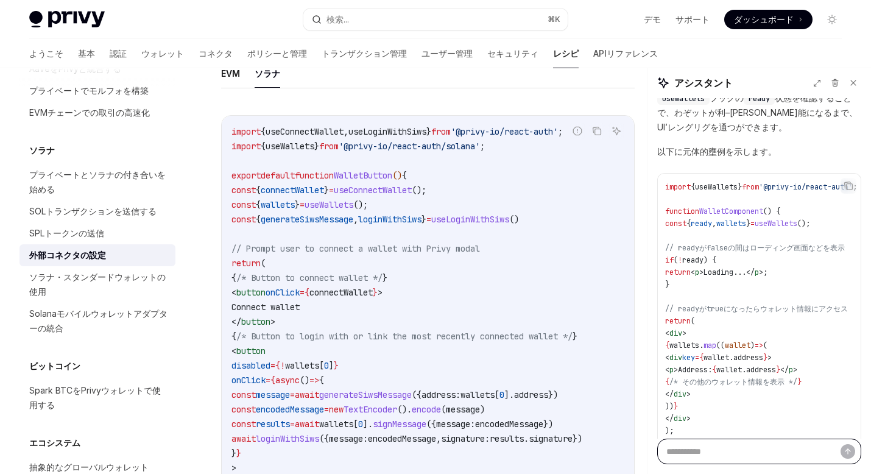
scroll to position [311, 0]
drag, startPoint x: 695, startPoint y: 283, endPoint x: 653, endPoint y: 258, distance: 48.6
click at [657, 258] on pre "import { useWallets } from '@privy-io/react-auth' ; function WalletComponent ()…" at bounding box center [759, 313] width 204 height 284
copy code "if ( ! ready ) { return < p > Loading... </ p > ; }"
click at [723, 302] on span "// readyがtrueになったらウォレット情報にアクセス" at bounding box center [756, 307] width 183 height 10
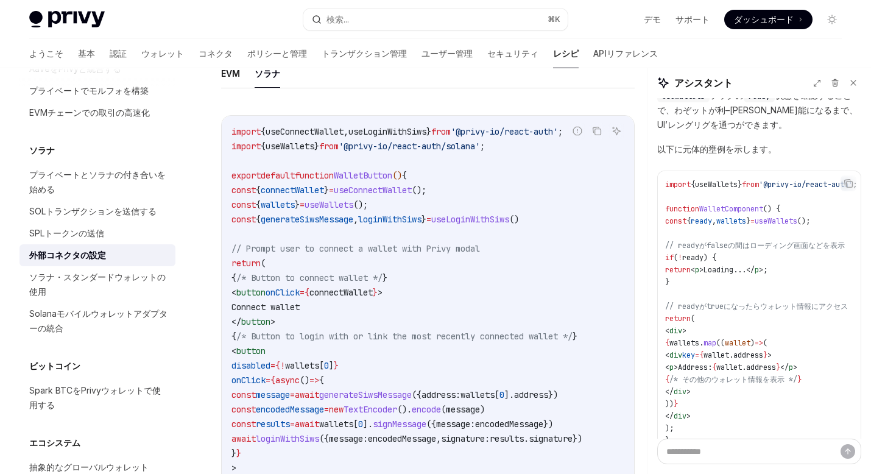
drag, startPoint x: 698, startPoint y: 278, endPoint x: 653, endPoint y: 255, distance: 51.0
click at [657, 255] on pre "import { useWallets } from '@privy-io/react-auth' ; function WalletComponent ()…" at bounding box center [759, 313] width 204 height 284
copy code "if ( ! ready ) { return < p > Loading... </ p > ; }"
click at [698, 257] on span "ready" at bounding box center [692, 258] width 21 height 10
drag, startPoint x: 692, startPoint y: 257, endPoint x: 718, endPoint y: 257, distance: 26.2
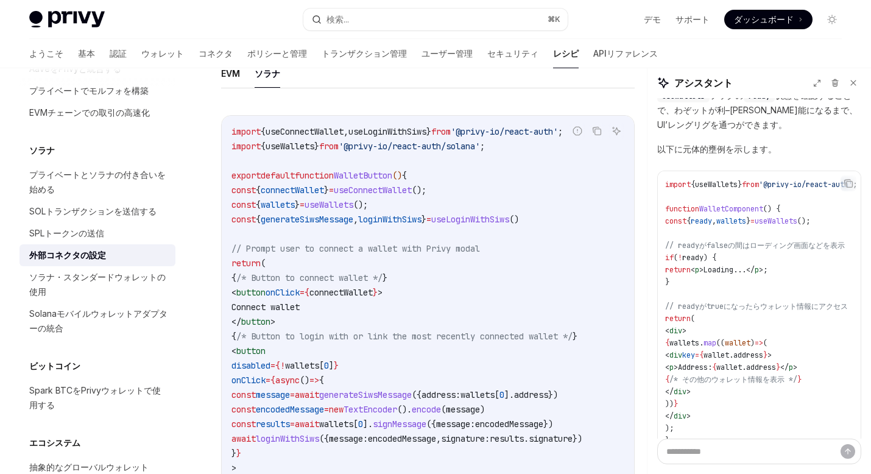
click at [718, 257] on code "import { useWallets } from '@privy-io/react-auth' ; function WalletComponent ()…" at bounding box center [761, 313] width 192 height 268
click at [704, 258] on span "ready" at bounding box center [692, 258] width 21 height 10
copy code "ready"
drag, startPoint x: 704, startPoint y: 281, endPoint x: 651, endPoint y: 254, distance: 59.4
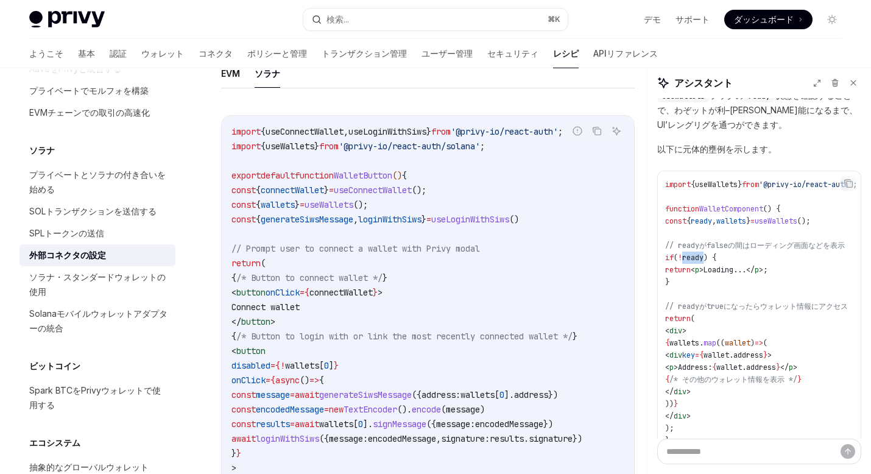
click at [657, 254] on pre "import { useWallets } from '@privy-io/react-auth' ; function WalletComponent ()…" at bounding box center [759, 313] width 204 height 284
copy code "if ( ! ready ) { return < p > Loading... </ p > ; }"
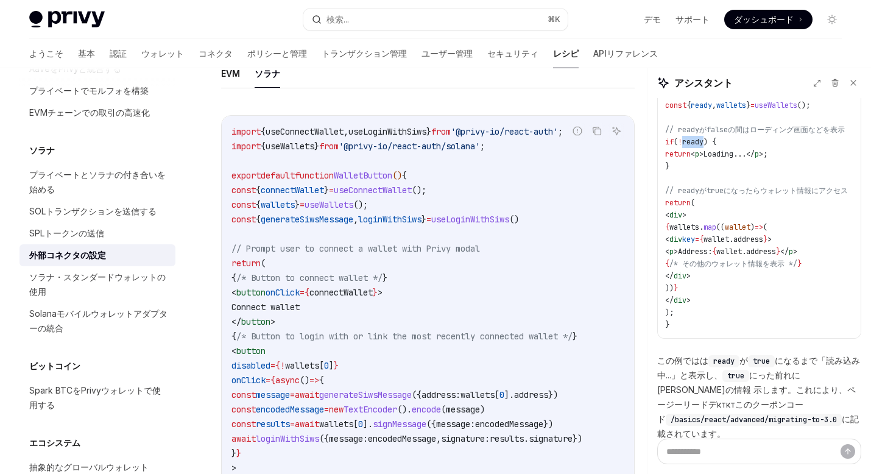
scroll to position [430, 0]
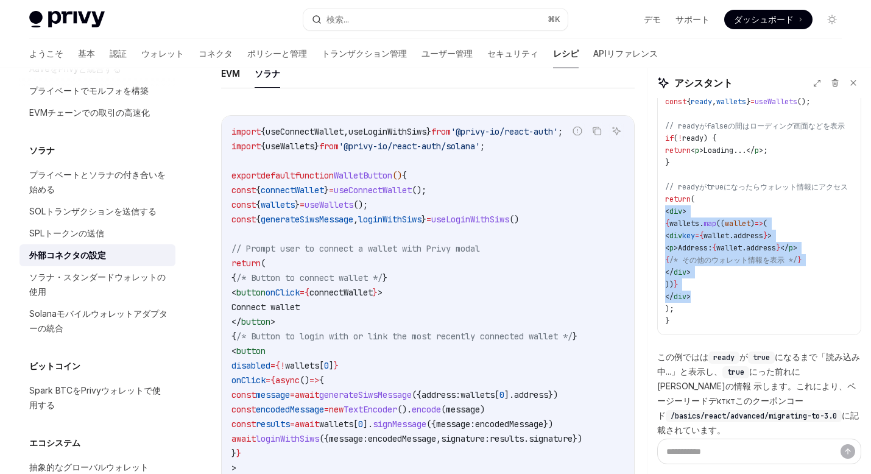
drag, startPoint x: 716, startPoint y: 295, endPoint x: 657, endPoint y: 213, distance: 101.3
click at [657, 213] on pre "import { useWallets } from '@privy-io/react-auth' ; function WalletComponent ()…" at bounding box center [759, 193] width 204 height 284
copy code "< div > { wallets . map (( wallet ) => ( < div key = { wallet . address } > < p…"
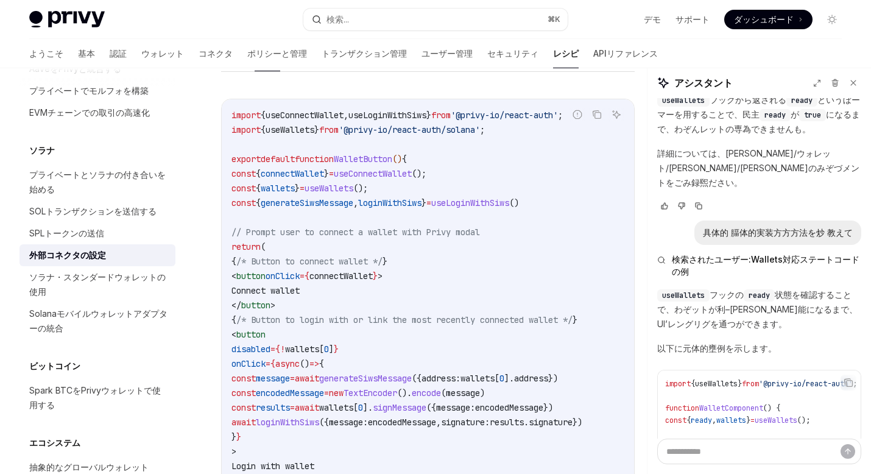
scroll to position [0, 0]
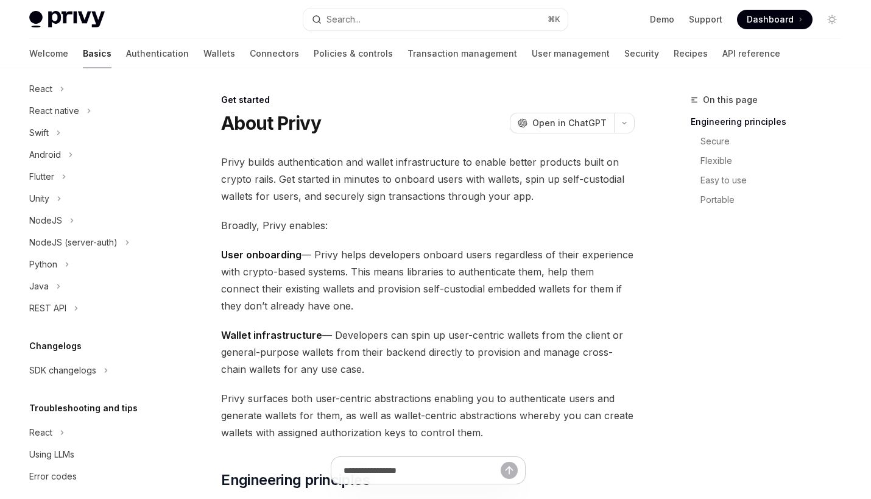
scroll to position [171, 0]
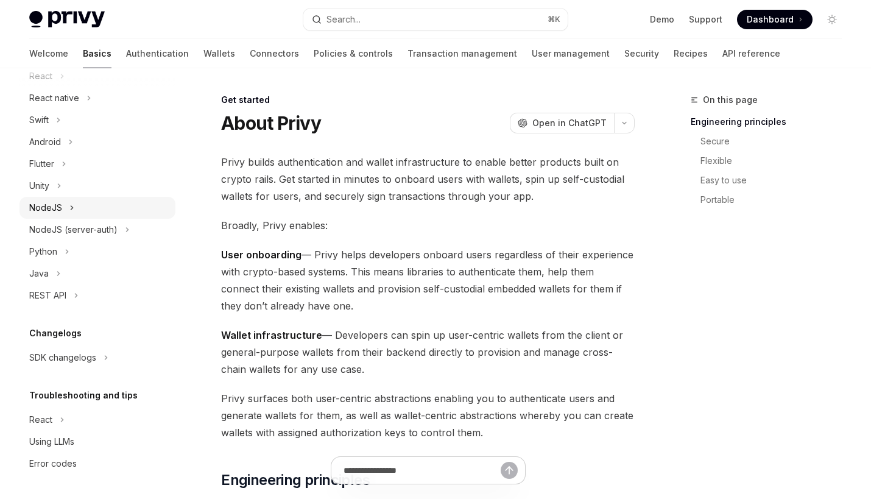
click at [66, 211] on div "NodeJS" at bounding box center [97, 208] width 156 height 22
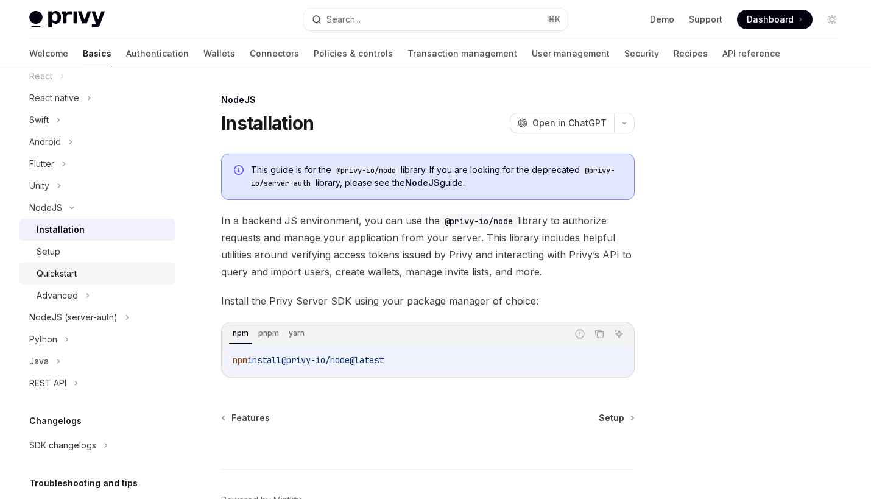
click at [81, 274] on div "Quickstart" at bounding box center [103, 273] width 132 height 15
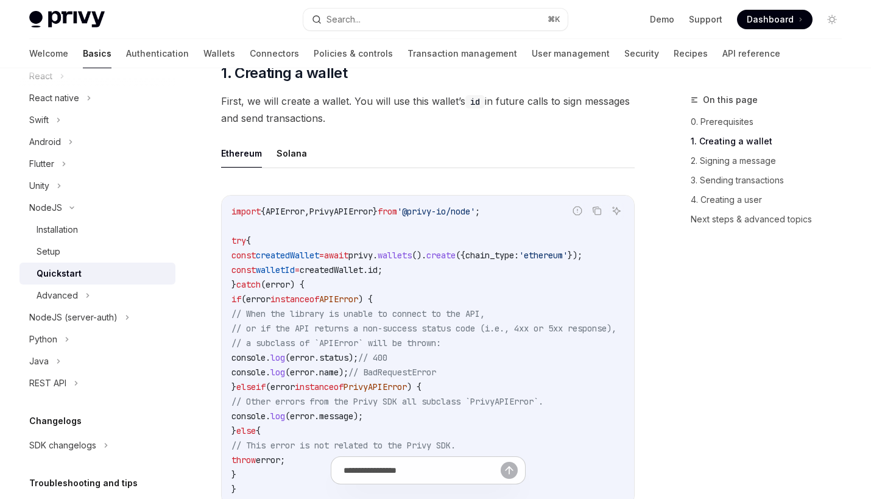
scroll to position [300, 0]
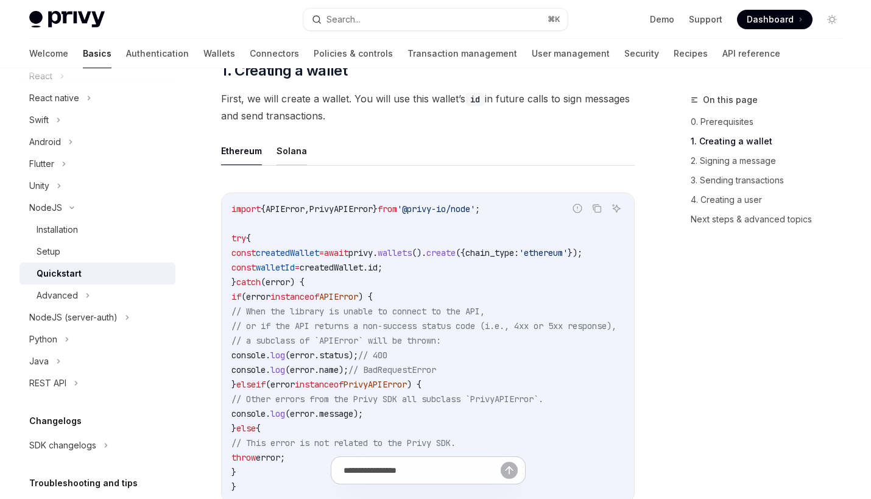
click at [295, 154] on button "Solana" at bounding box center [292, 150] width 30 height 29
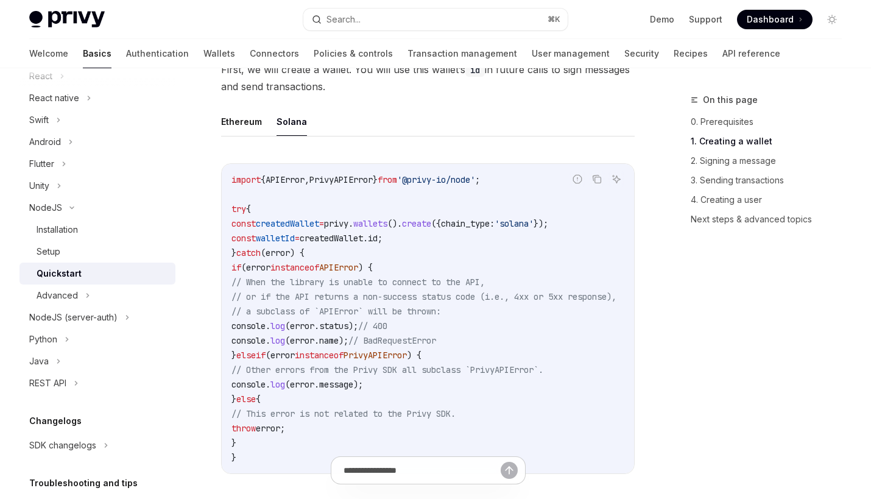
scroll to position [334, 0]
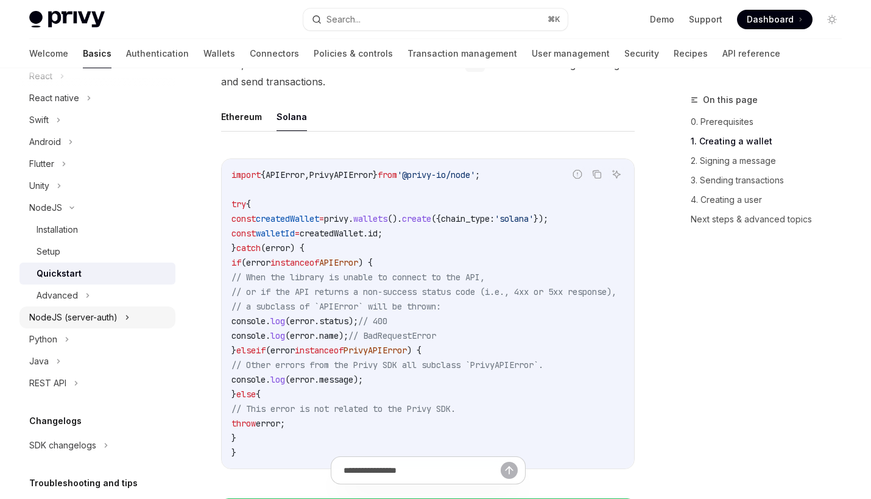
click at [141, 321] on div "NodeJS (server-auth)" at bounding box center [97, 317] width 156 height 22
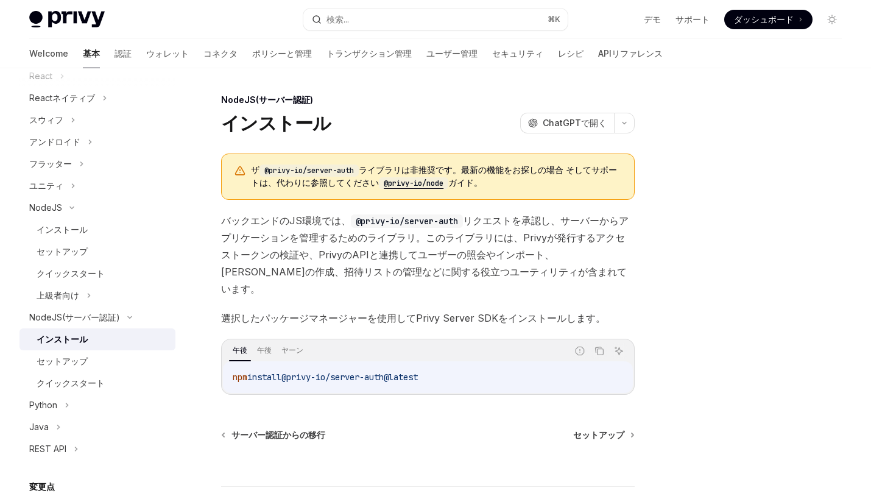
click at [408, 183] on code "@privy-io/node" at bounding box center [413, 183] width 69 height 12
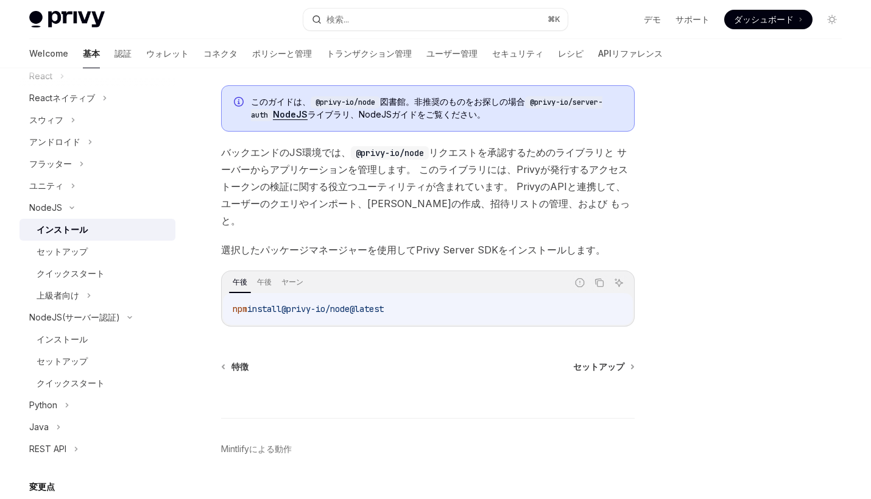
scroll to position [76, 0]
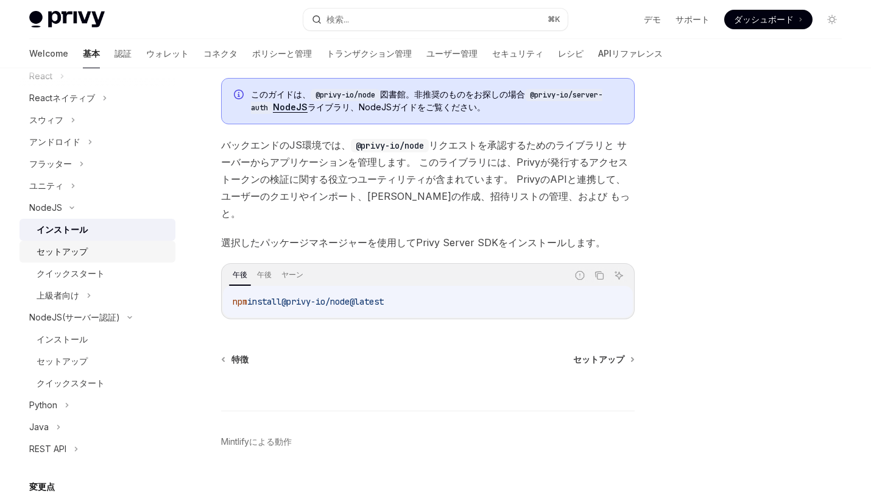
click at [63, 258] on link "セットアップ" at bounding box center [97, 252] width 156 height 22
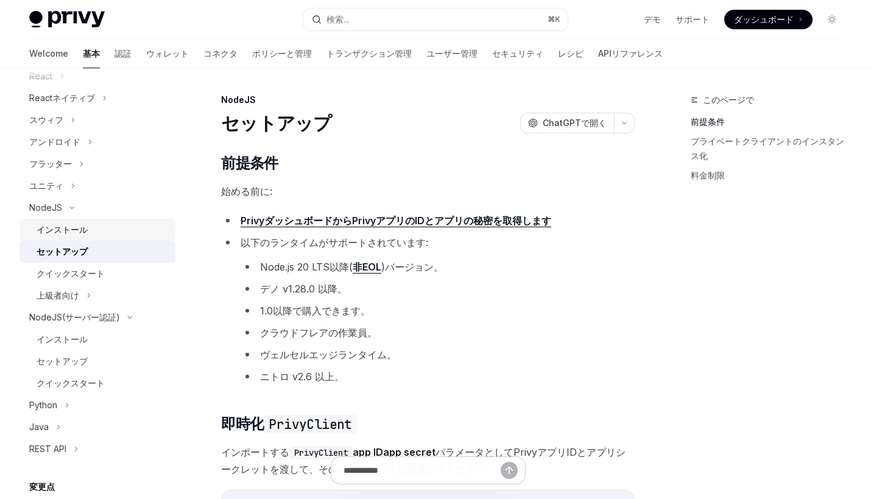
click at [93, 236] on div "インストール" at bounding box center [103, 229] width 132 height 15
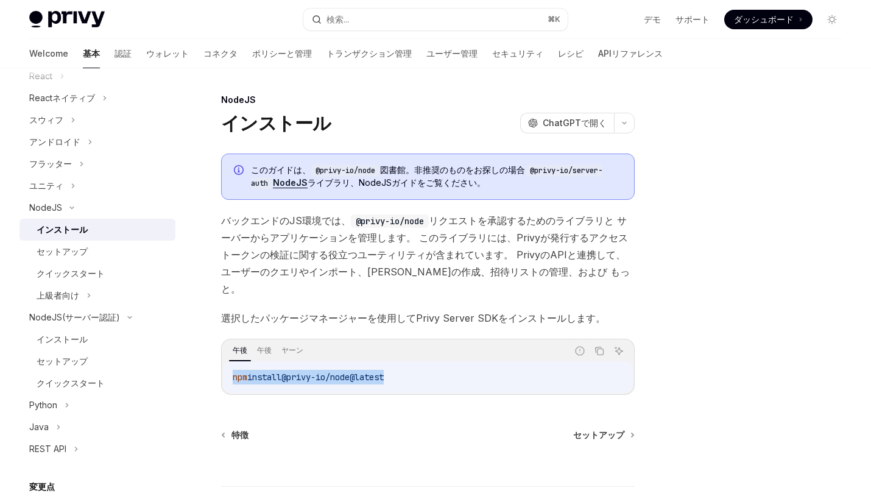
drag, startPoint x: 228, startPoint y: 360, endPoint x: 414, endPoint y: 360, distance: 185.8
click at [414, 361] on div "npm install @privy-io/node@latest" at bounding box center [428, 377] width 410 height 32
copy span "npm install @privy-io/node@latest"
click at [71, 245] on div "セットアップ" at bounding box center [62, 251] width 51 height 15
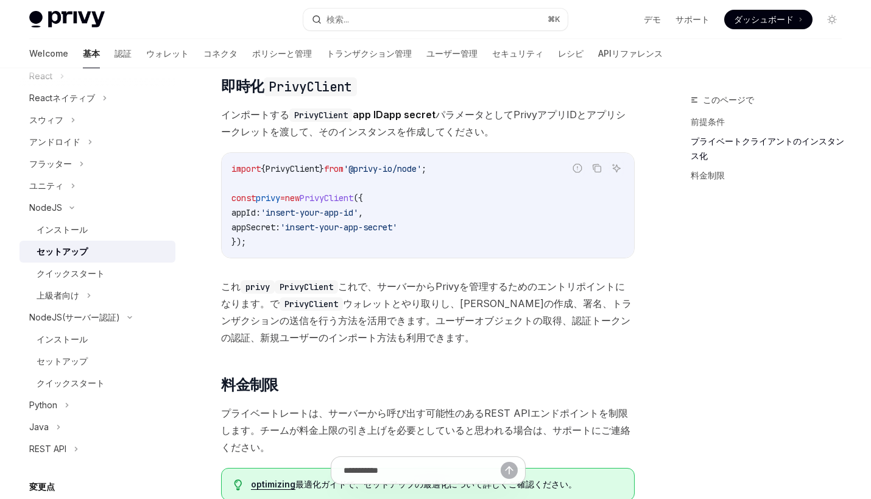
scroll to position [336, 0]
click at [422, 172] on span "'@privy-io/node'" at bounding box center [383, 170] width 78 height 11
copy span "node"
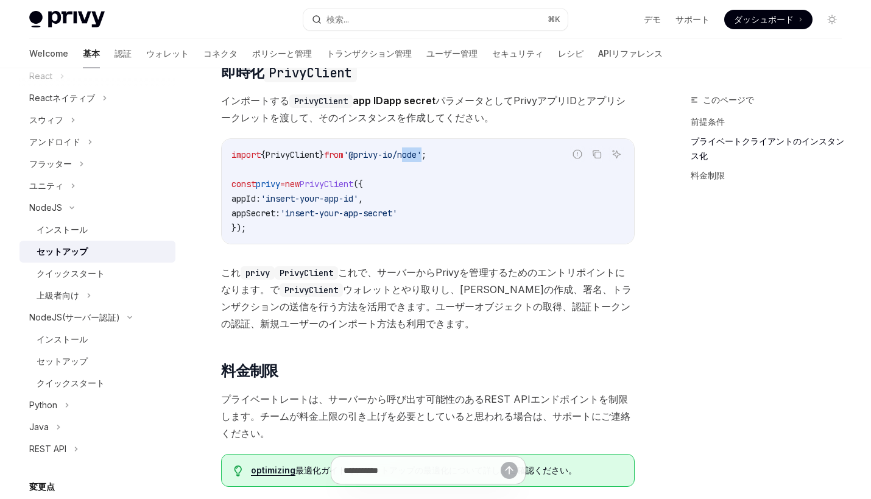
scroll to position [360, 0]
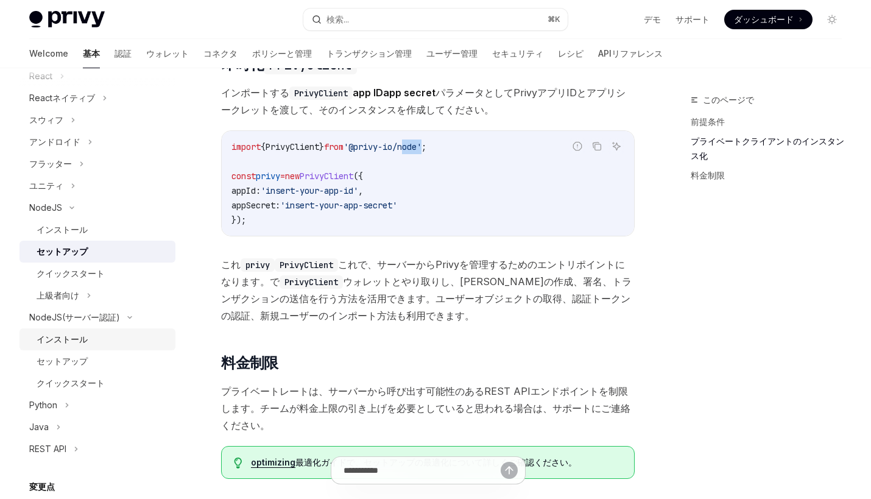
click at [115, 341] on div "インストール" at bounding box center [103, 339] width 132 height 15
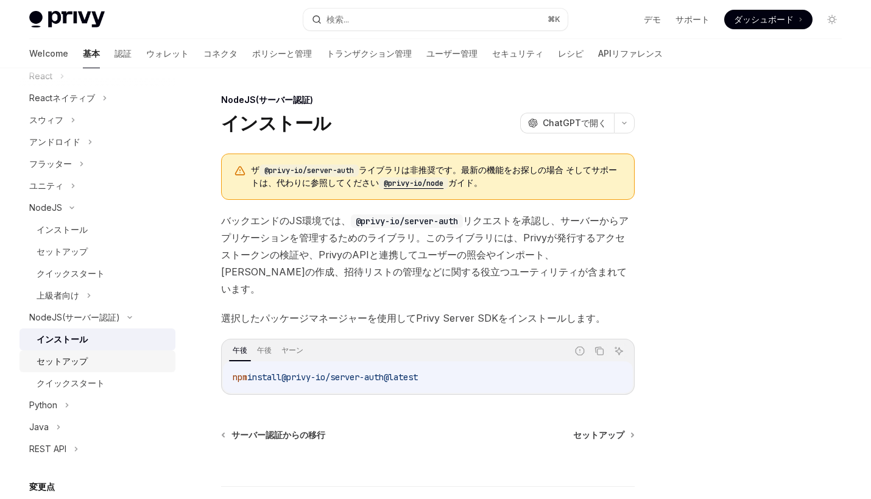
click at [112, 369] on link "セットアップ" at bounding box center [97, 361] width 156 height 22
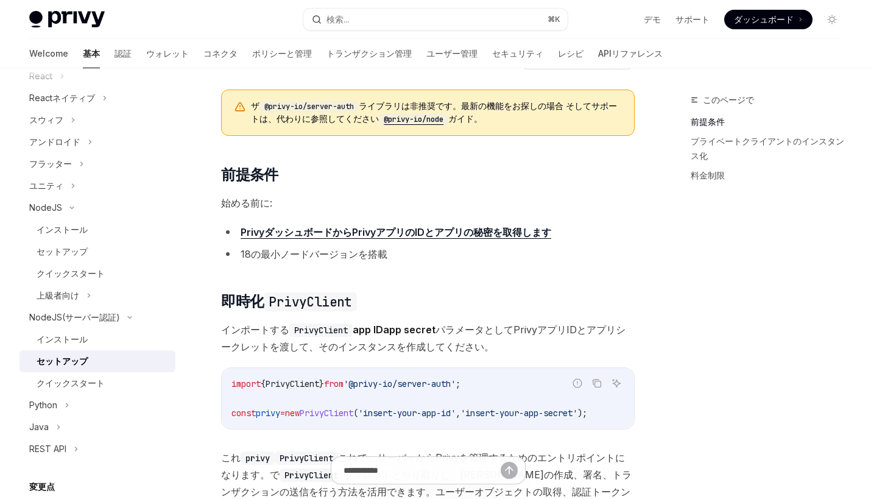
scroll to position [134, 0]
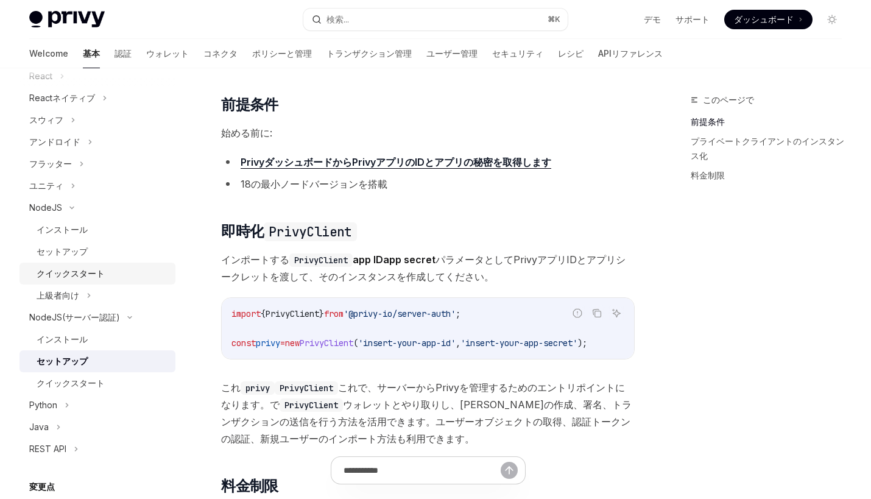
click at [98, 270] on div "クイックスタート" at bounding box center [71, 273] width 68 height 15
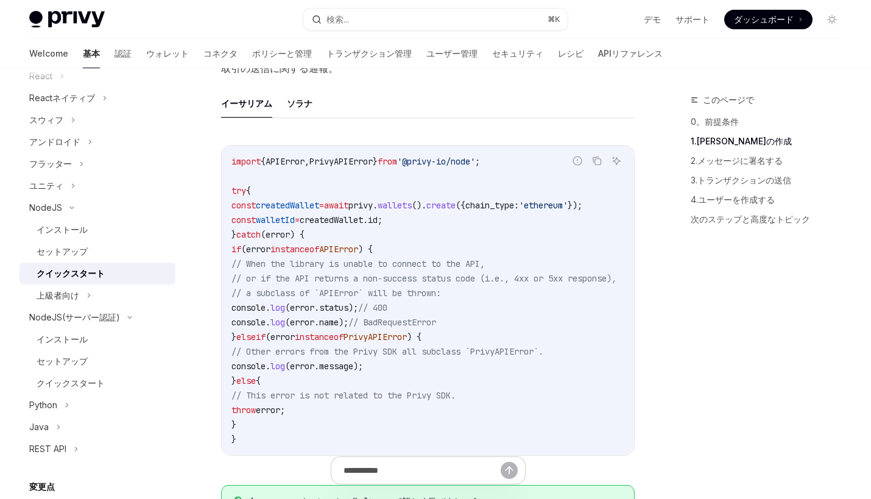
scroll to position [274, 0]
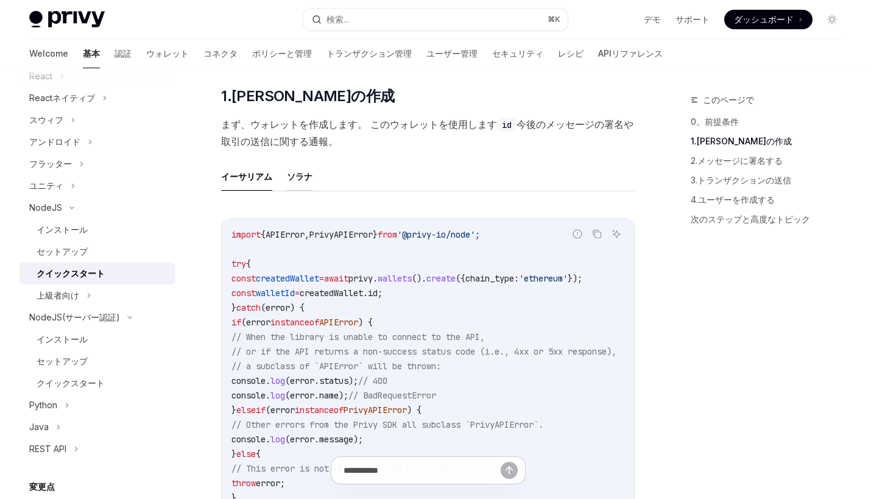
click at [302, 179] on button "ソラナ" at bounding box center [300, 176] width 26 height 29
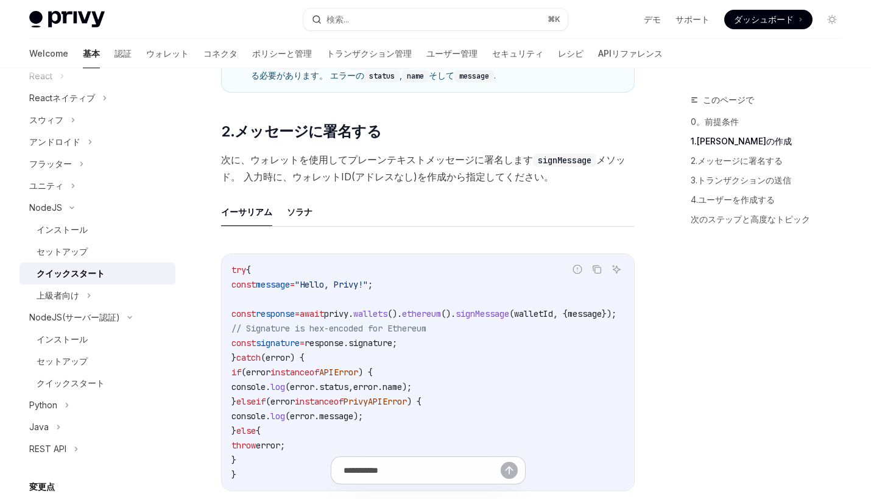
scroll to position [859, 0]
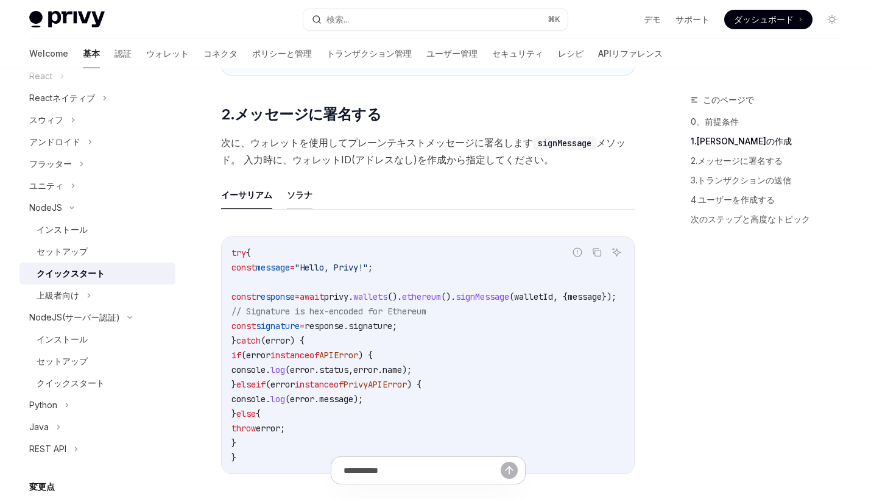
click at [295, 198] on button "ソラナ" at bounding box center [300, 194] width 26 height 29
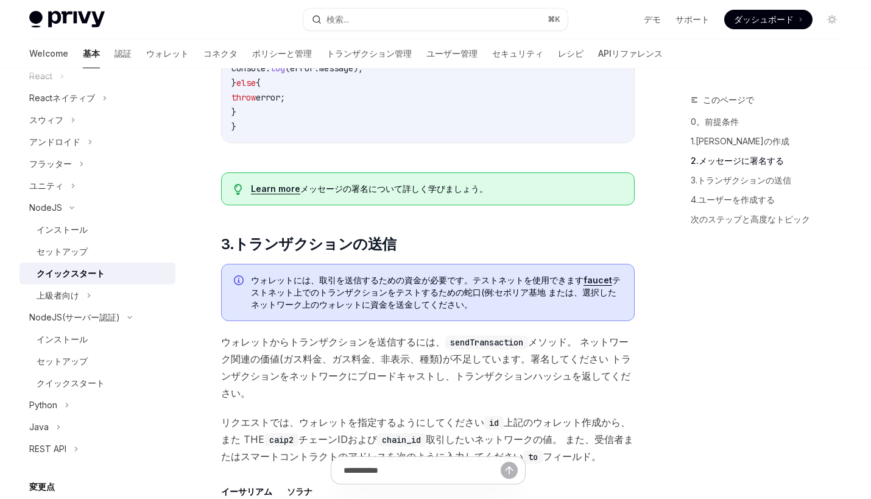
scroll to position [1219, 0]
click at [721, 180] on link "3.トランザクションの送信" at bounding box center [771, 180] width 161 height 19
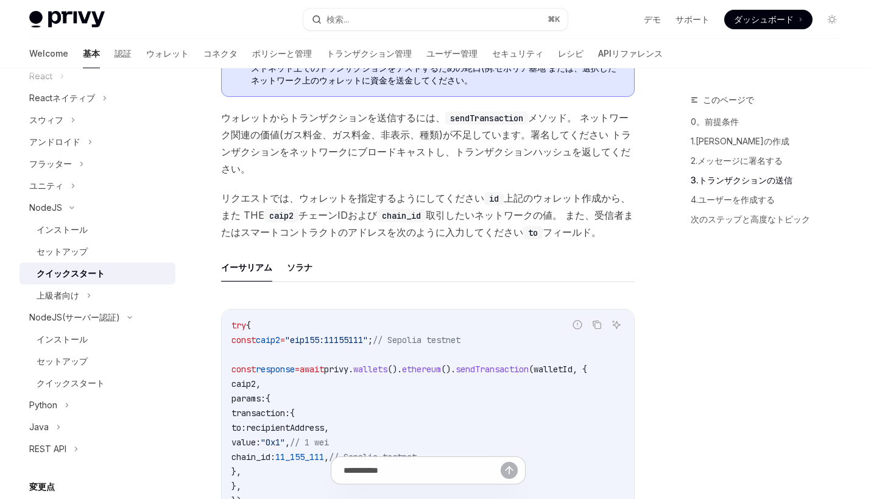
scroll to position [1463, 0]
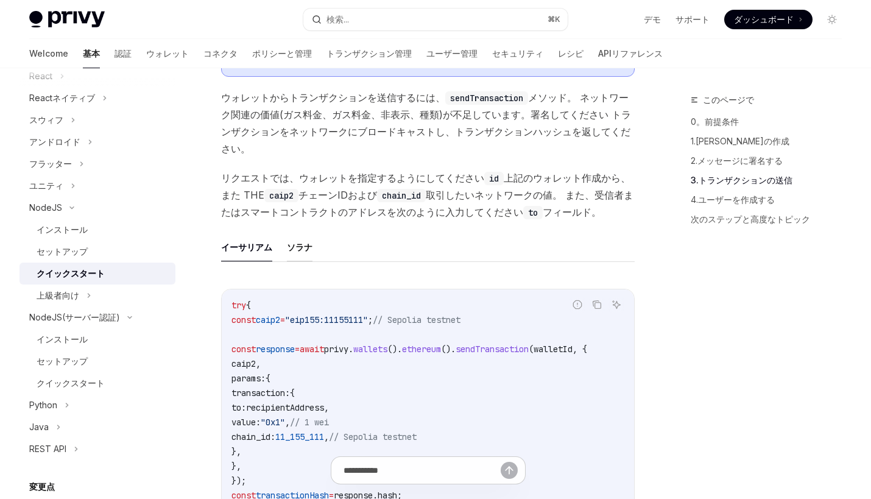
click at [289, 252] on button "ソラナ" at bounding box center [300, 247] width 26 height 29
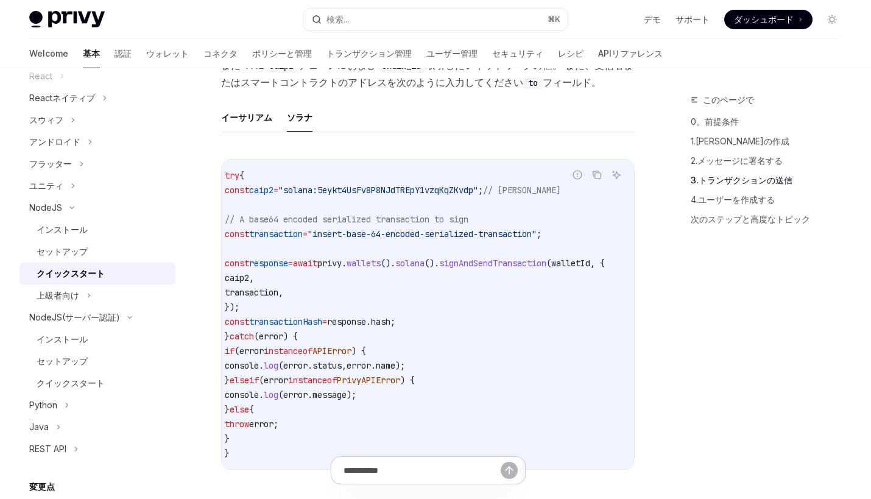
scroll to position [0, 66]
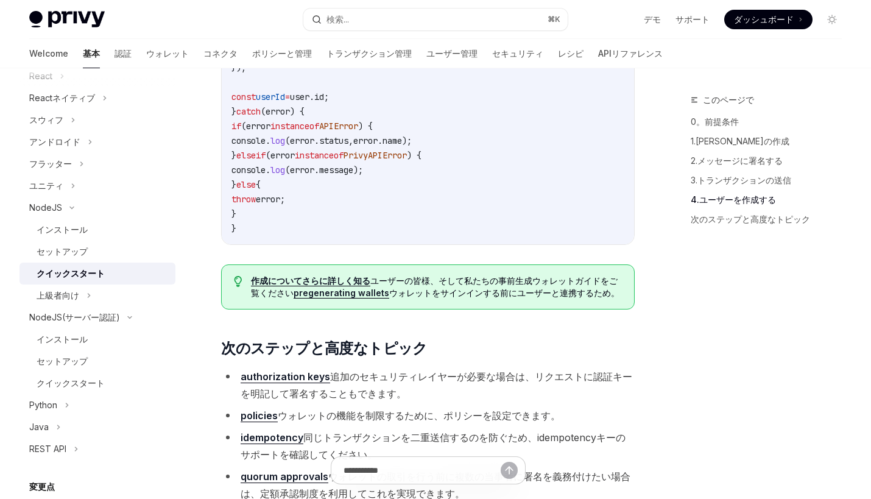
scroll to position [2360, 0]
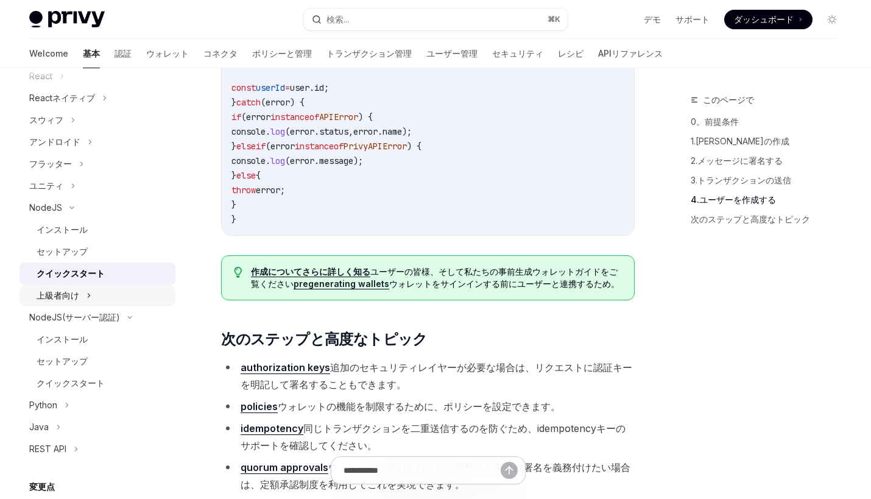
click at [102, 303] on div "上級者向け" at bounding box center [97, 296] width 156 height 22
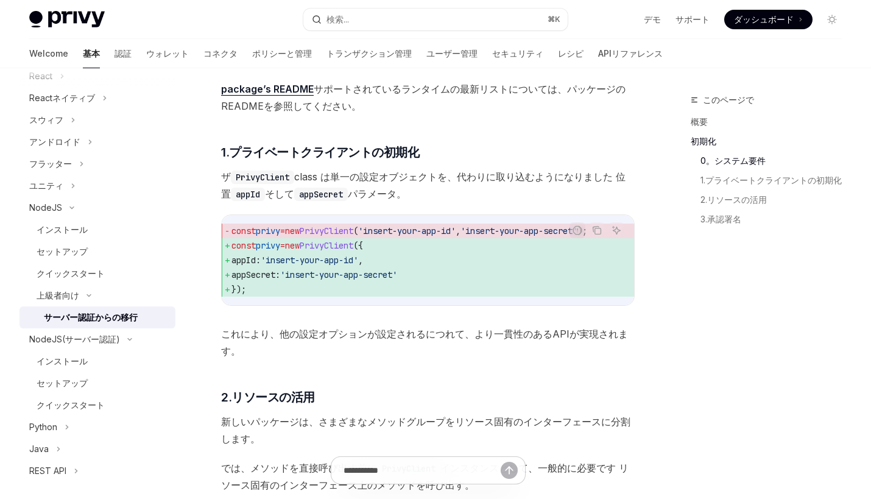
drag, startPoint x: 385, startPoint y: 245, endPoint x: 398, endPoint y: 245, distance: 13.4
click at [398, 245] on span "const privy = new PrivyClient ({" at bounding box center [428, 245] width 393 height 15
copy span "{"
drag, startPoint x: 243, startPoint y: 260, endPoint x: 277, endPoint y: 260, distance: 34.7
click at [277, 260] on span "appId: 'insert-your-app-id' ," at bounding box center [428, 260] width 393 height 15
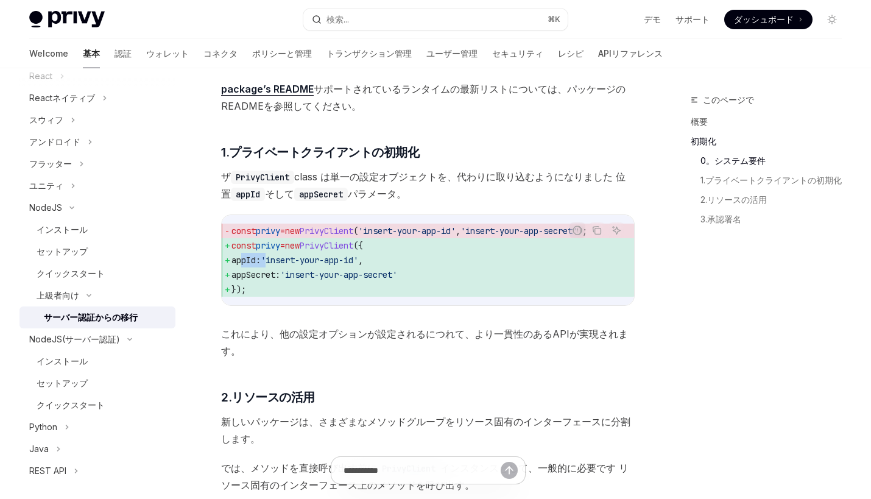
copy span "appId:"
drag, startPoint x: 243, startPoint y: 274, endPoint x: 299, endPoint y: 274, distance: 55.4
click at [299, 274] on span "appSecret: 'insert-your-app-secret'" at bounding box center [428, 274] width 393 height 15
copy span "appSecret:"
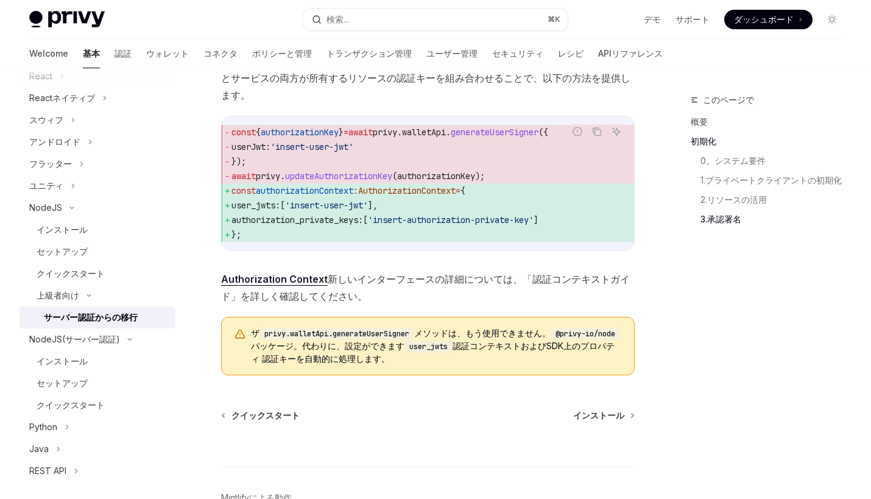
scroll to position [1751, 0]
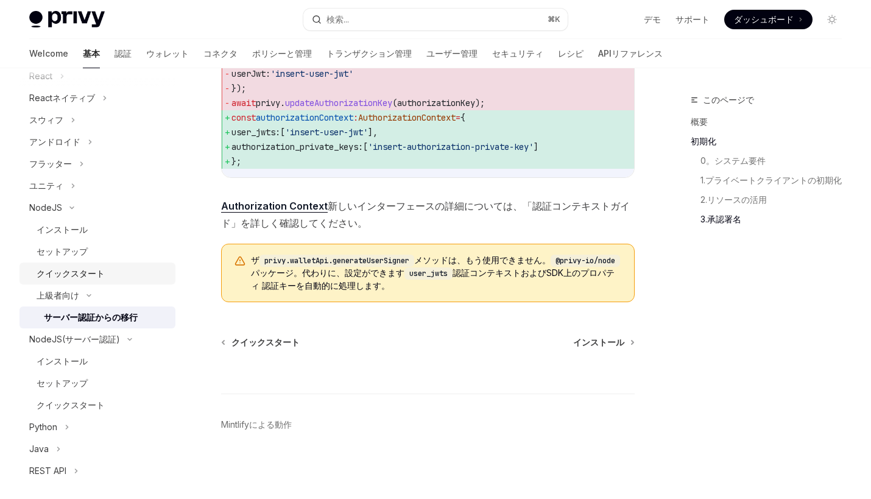
click at [121, 272] on div "クイックスタート" at bounding box center [103, 273] width 132 height 15
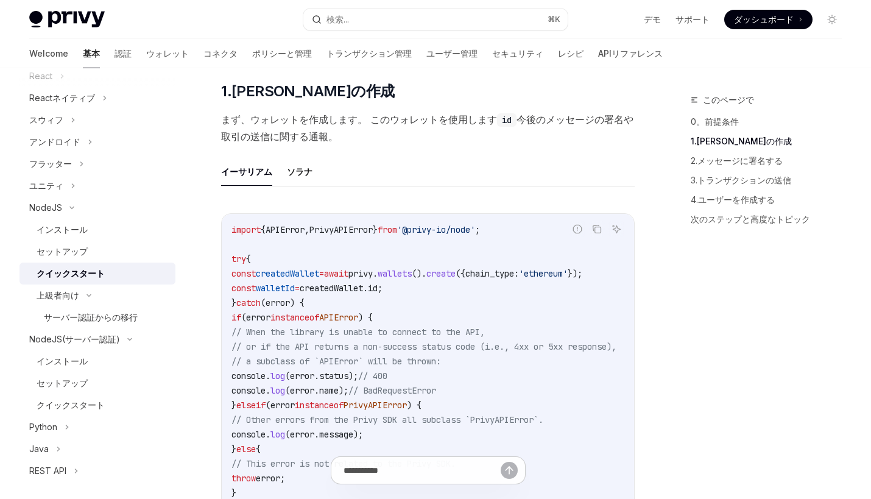
scroll to position [281, 0]
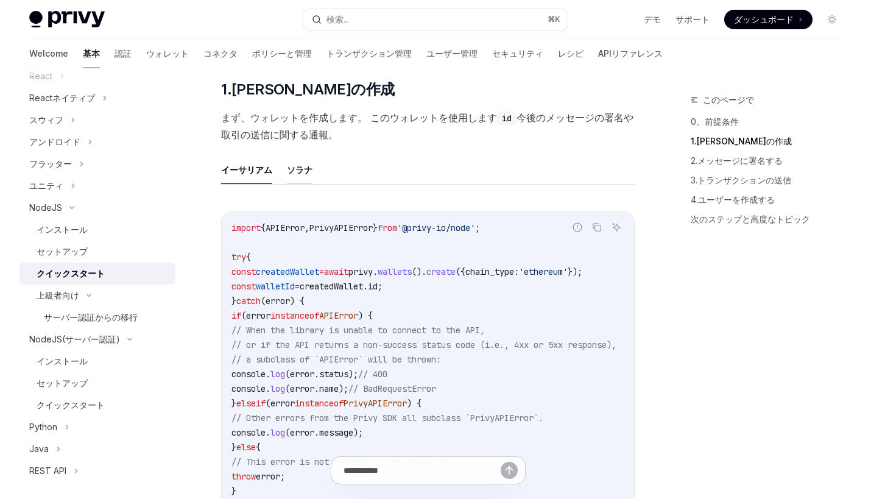
click at [305, 179] on button "ソラナ" at bounding box center [300, 169] width 26 height 29
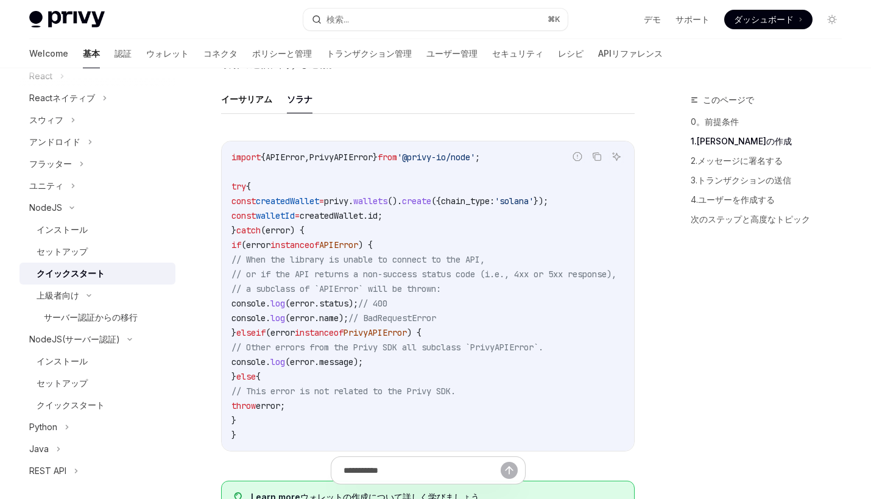
scroll to position [396, 0]
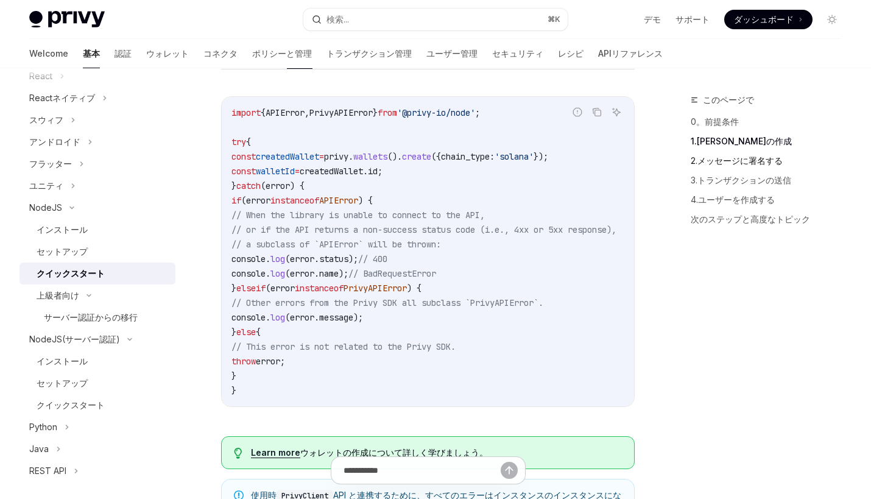
click at [771, 161] on link "2.メッセージに署名する" at bounding box center [771, 160] width 161 height 19
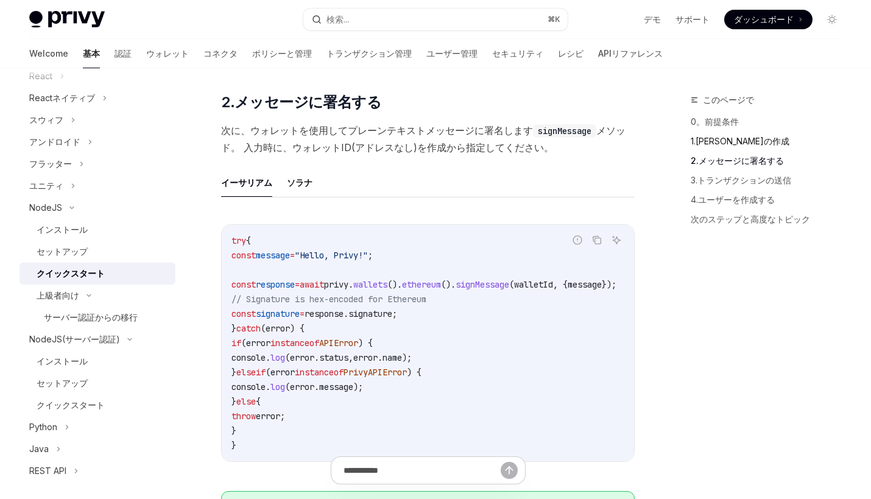
click at [731, 146] on link "1.ウォレットの作成" at bounding box center [771, 141] width 161 height 19
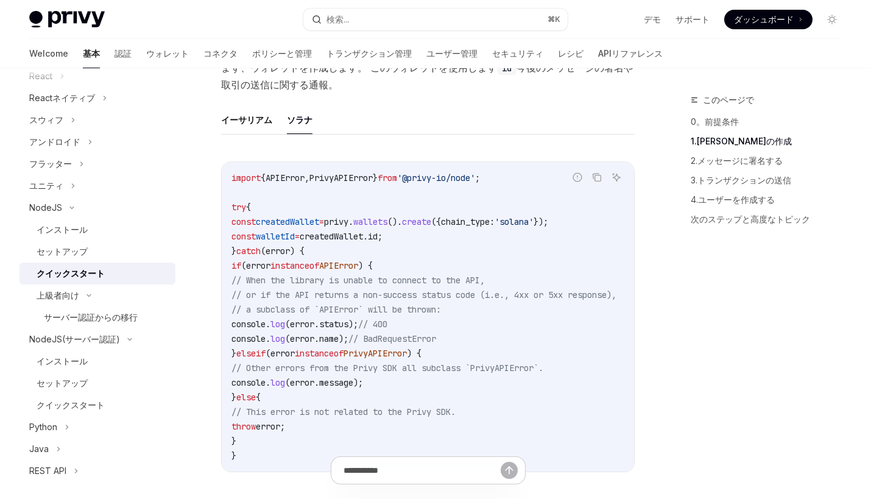
scroll to position [332, 0]
click at [733, 163] on link "2.メッセージに署名する" at bounding box center [771, 160] width 161 height 19
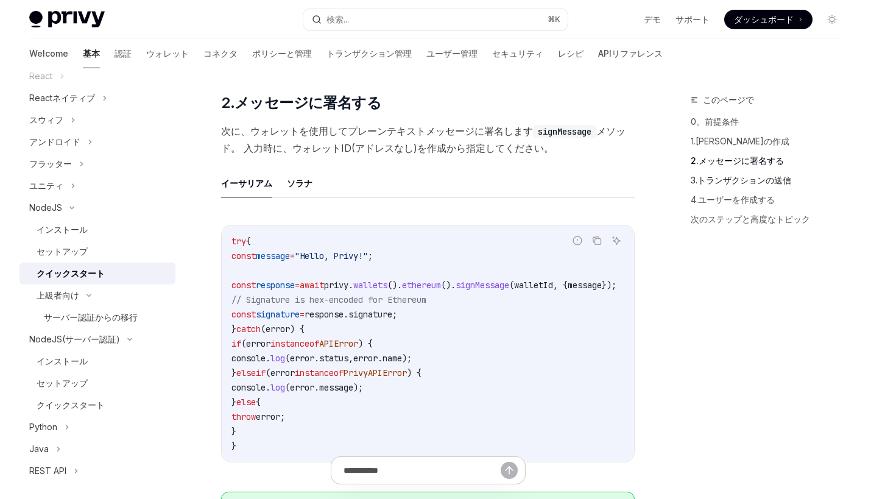
scroll to position [871, 0]
click at [739, 178] on link "3.トランザクションの送信" at bounding box center [771, 180] width 161 height 19
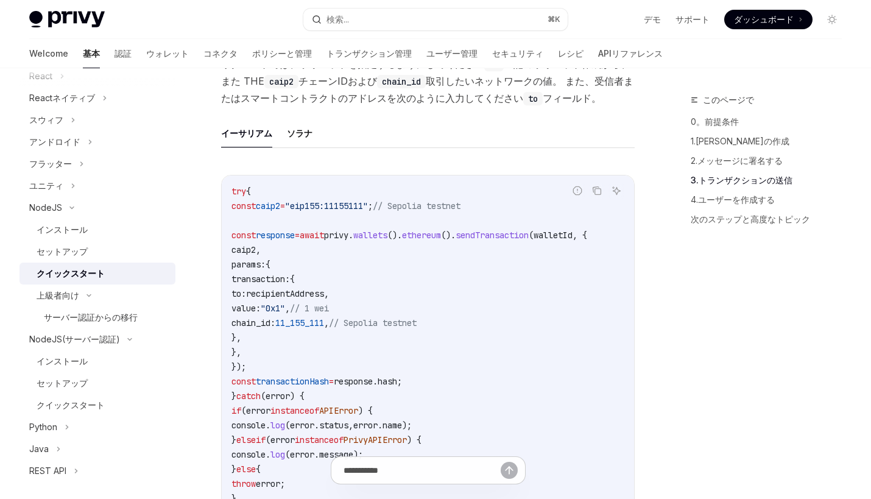
scroll to position [1597, 0]
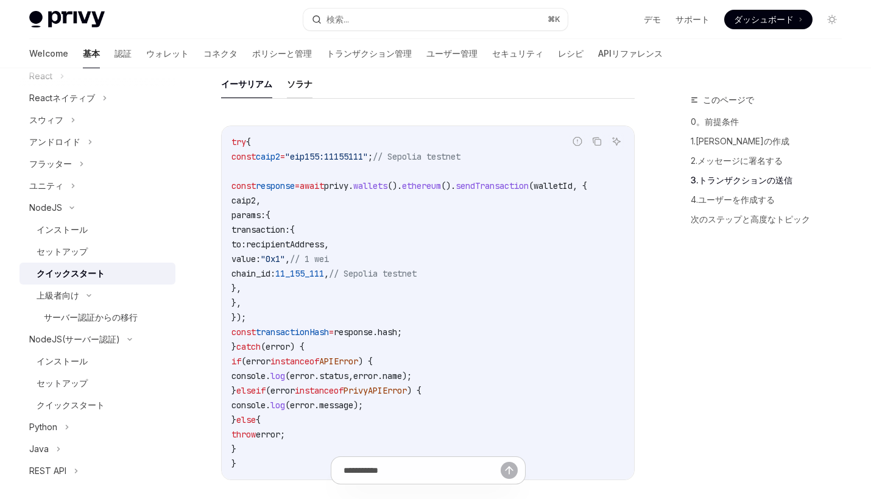
click at [308, 78] on button "ソラナ" at bounding box center [300, 83] width 26 height 29
type textarea "*"
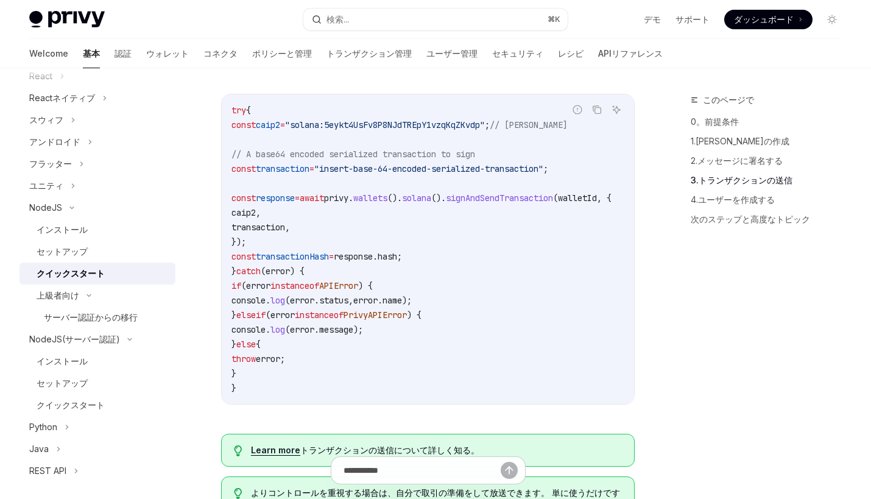
scroll to position [1630, 0]
click at [310, 171] on span "transaction" at bounding box center [283, 167] width 54 height 11
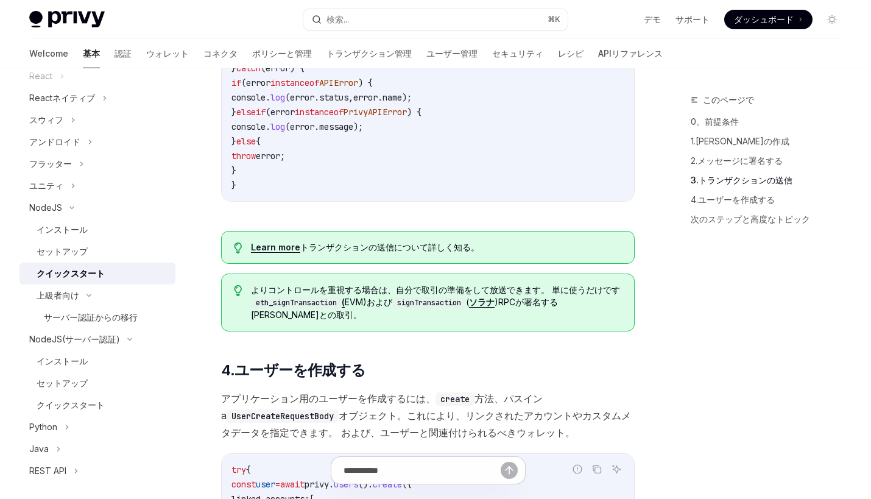
scroll to position [1834, 0]
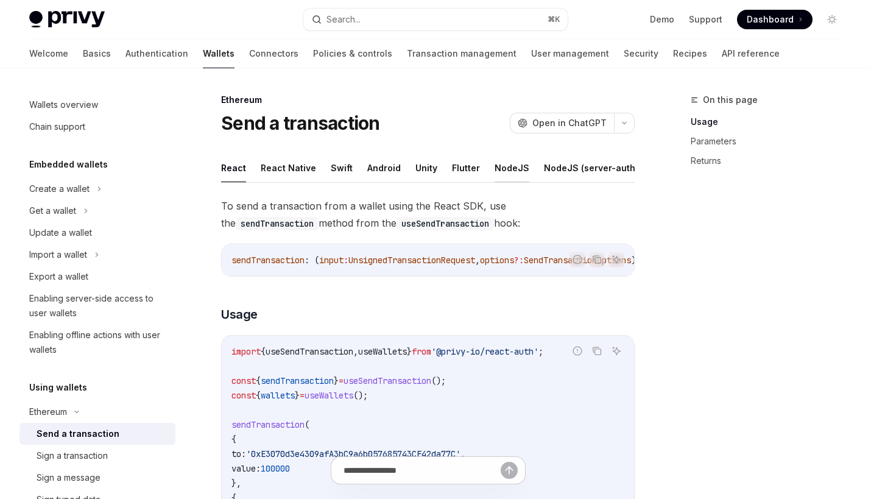
scroll to position [20, 0]
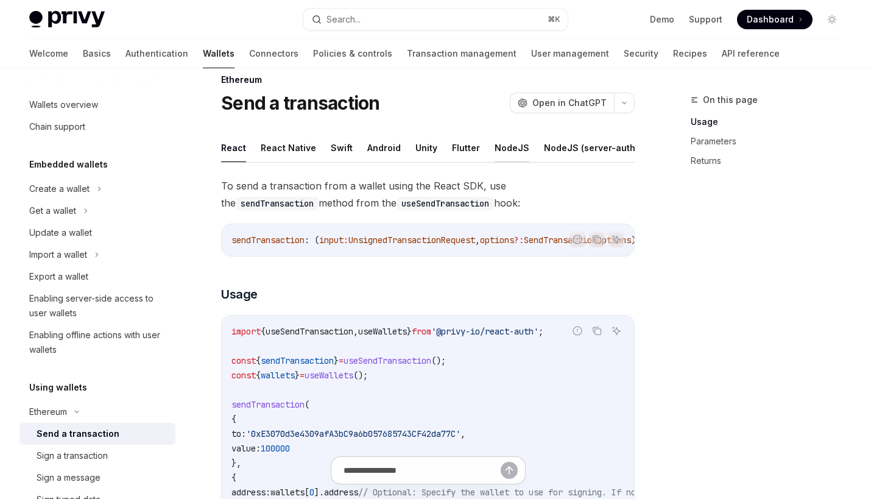
click at [517, 152] on button "NodeJS" at bounding box center [512, 147] width 35 height 29
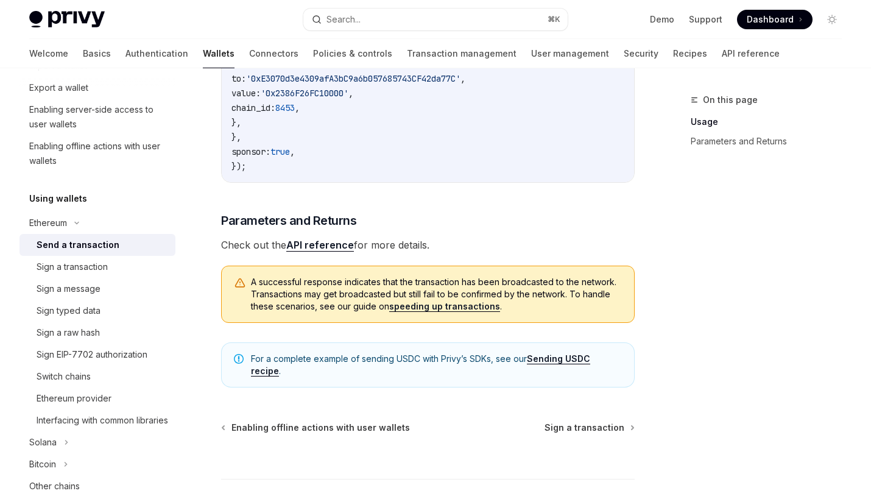
scroll to position [191, 0]
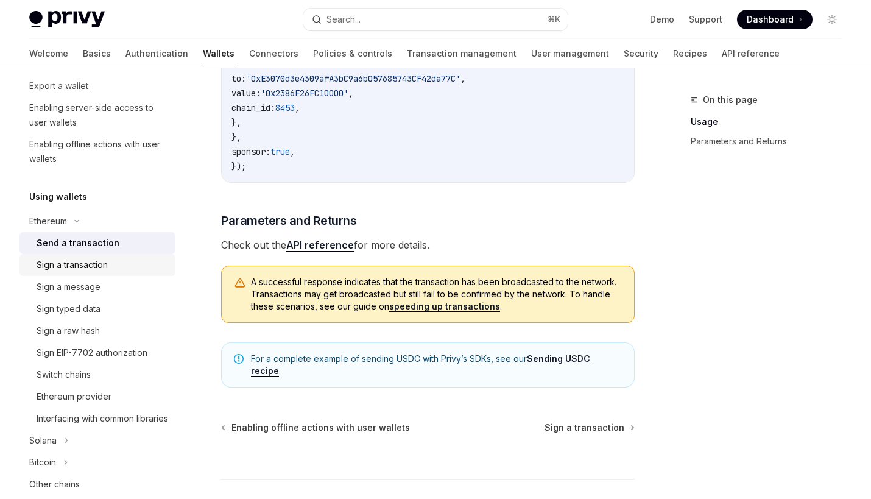
click at [147, 267] on div "Sign a transaction" at bounding box center [103, 265] width 132 height 15
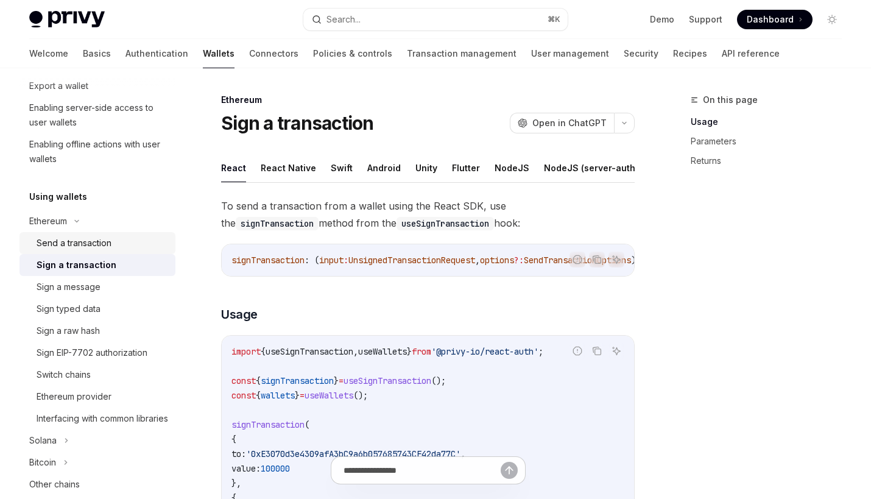
click at [132, 245] on div "Send a transaction" at bounding box center [103, 243] width 132 height 15
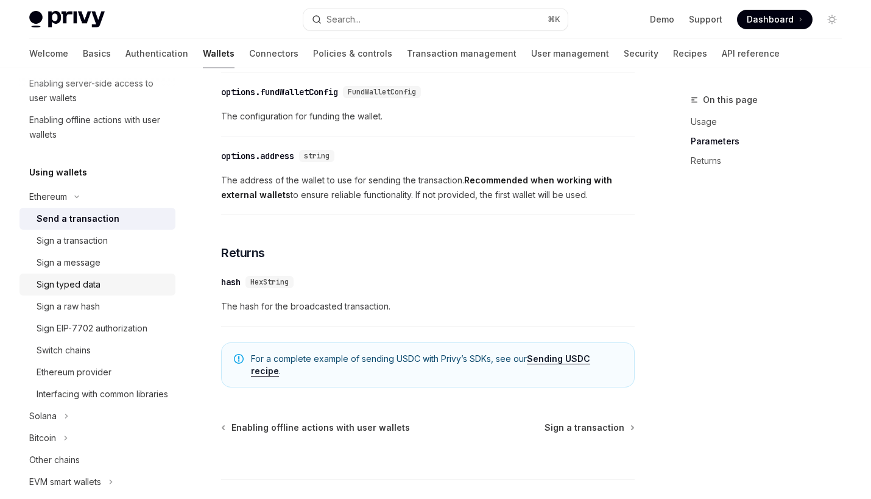
scroll to position [216, 0]
click at [118, 427] on div "Solana" at bounding box center [97, 416] width 156 height 22
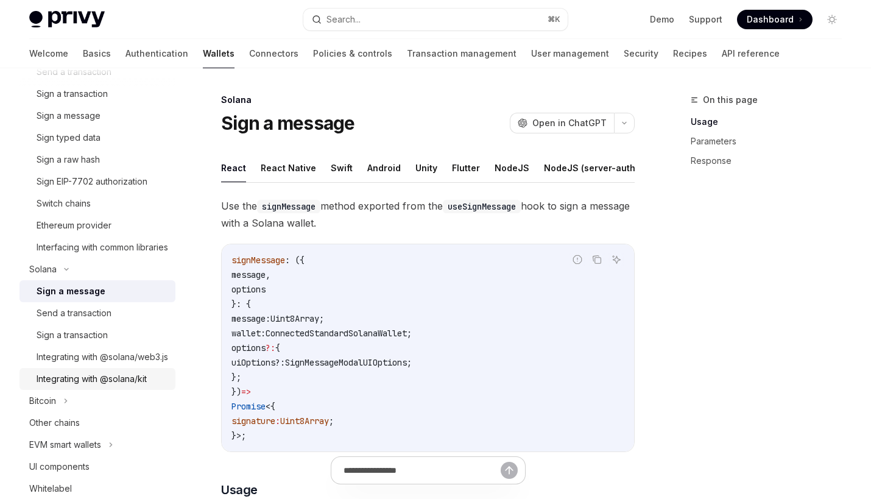
scroll to position [363, 0]
click at [119, 320] on div "Send a transaction" at bounding box center [103, 312] width 132 height 15
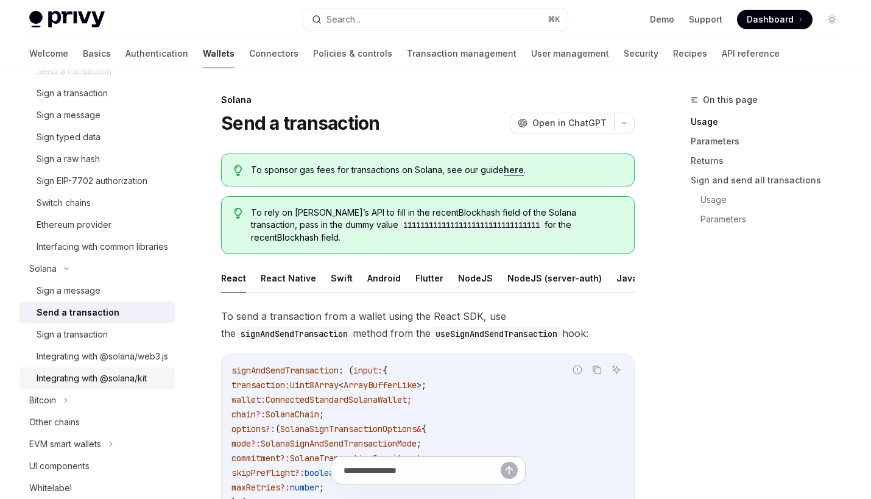
click at [128, 386] on div "Integrating with @solana/kit" at bounding box center [92, 378] width 110 height 15
type textarea "*"
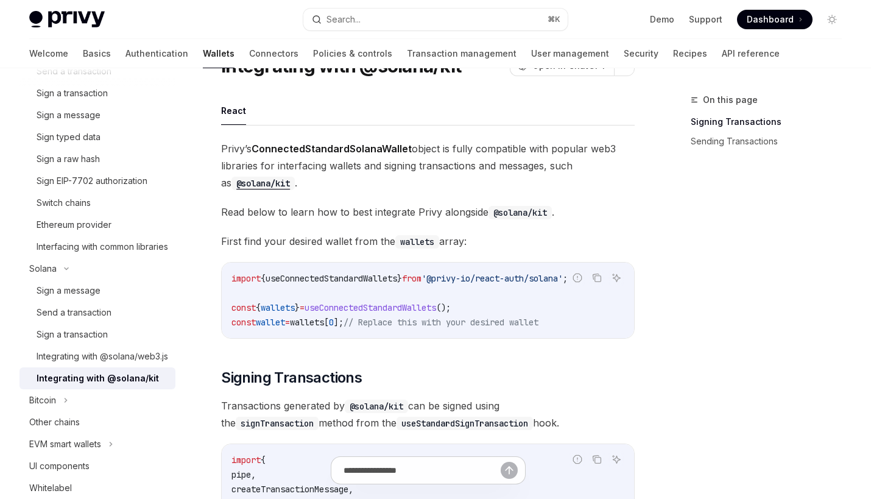
scroll to position [74, 0]
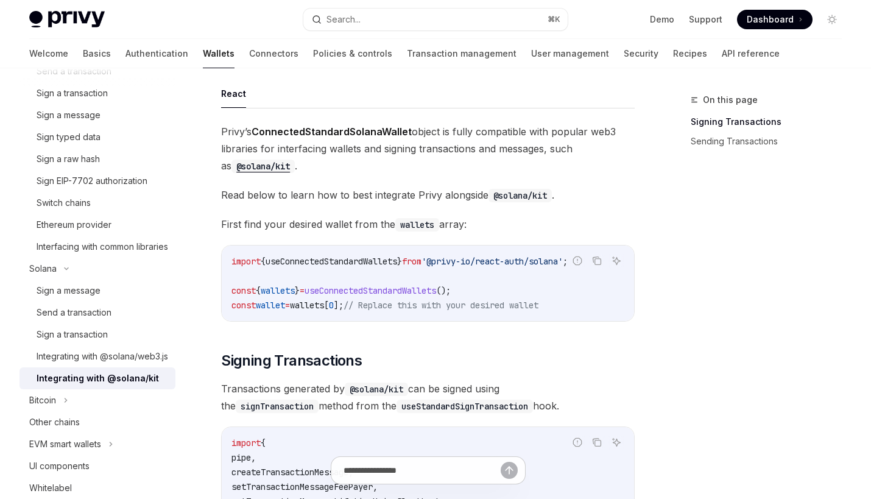
click at [380, 262] on span "useConnectedStandardWallets" at bounding box center [332, 261] width 132 height 11
copy span "useConnectedStandardWallets"
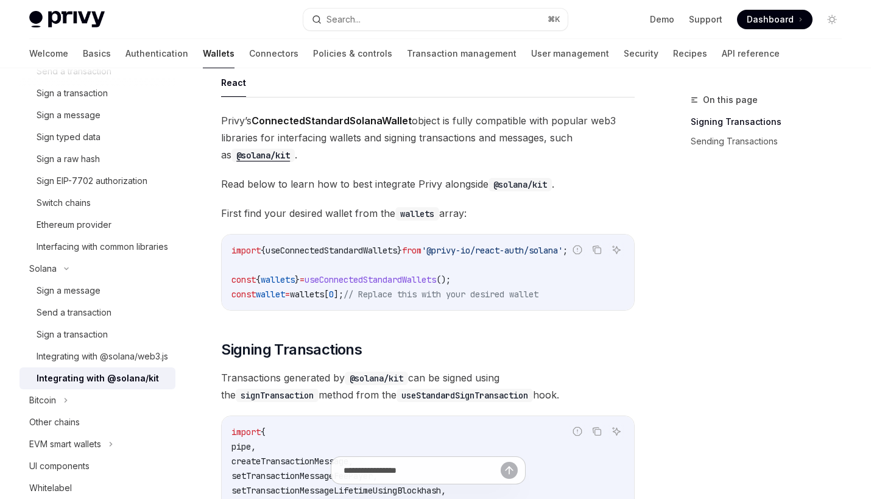
scroll to position [88, 0]
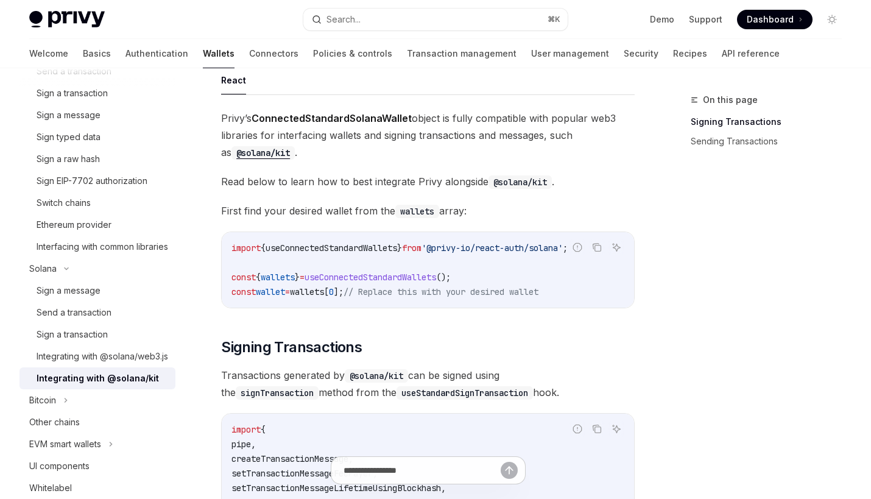
copy span "useConnectedStandardWallets"
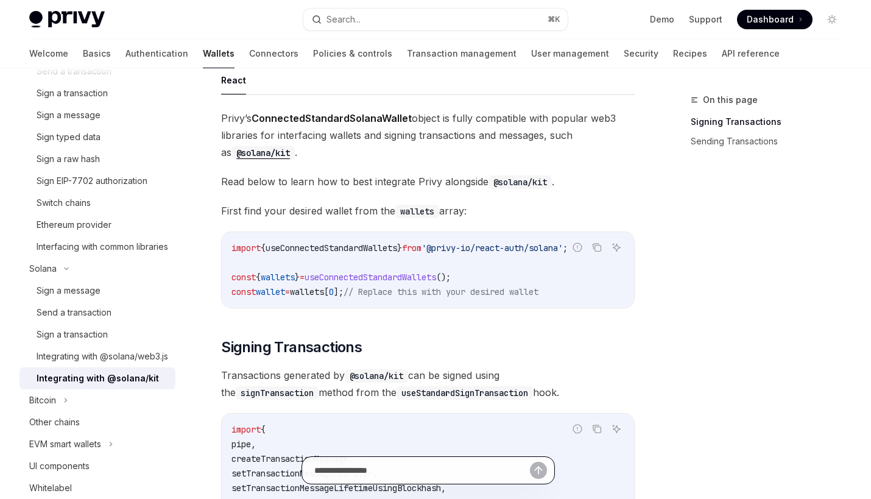
click at [397, 466] on input "text" at bounding box center [422, 470] width 216 height 27
paste input "**********"
type input "**********"
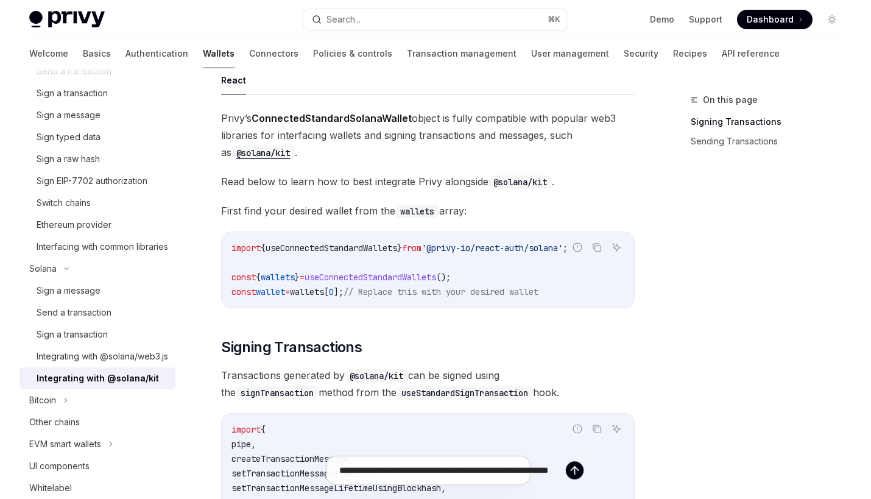
type textarea "*"
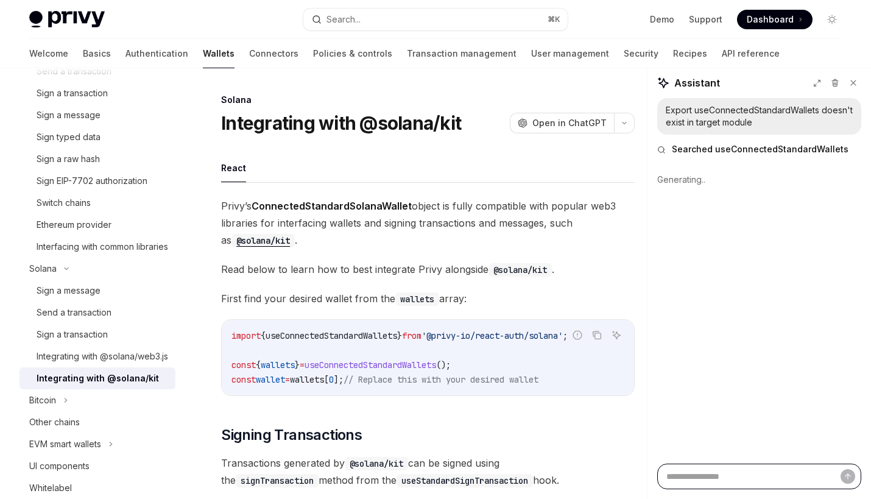
scroll to position [13, 0]
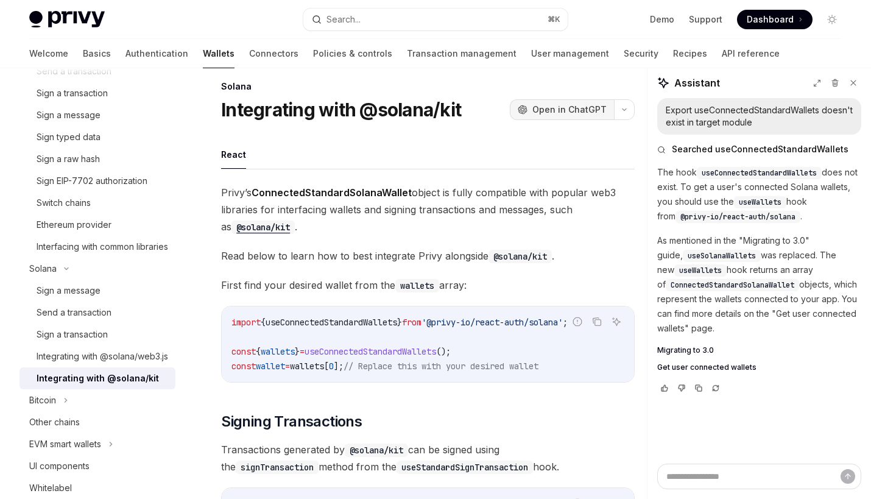
click at [593, 116] on button "OpenAI Open in ChatGPT" at bounding box center [562, 109] width 104 height 21
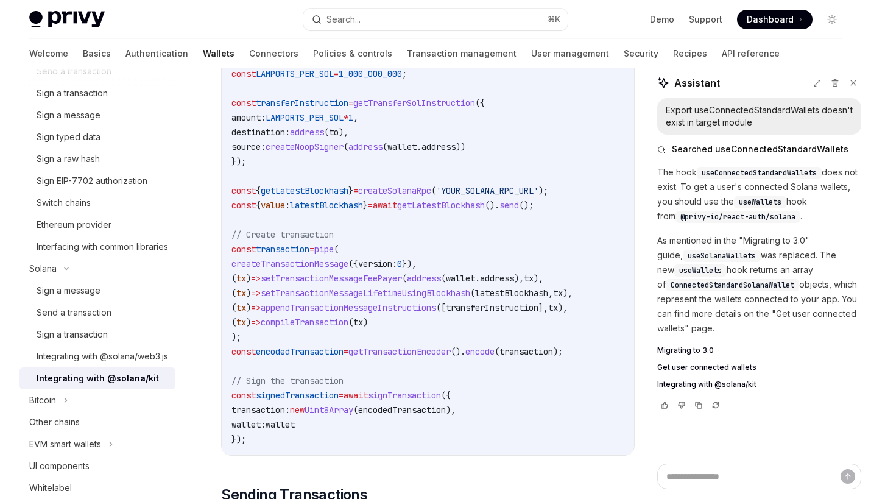
scroll to position [670, 0]
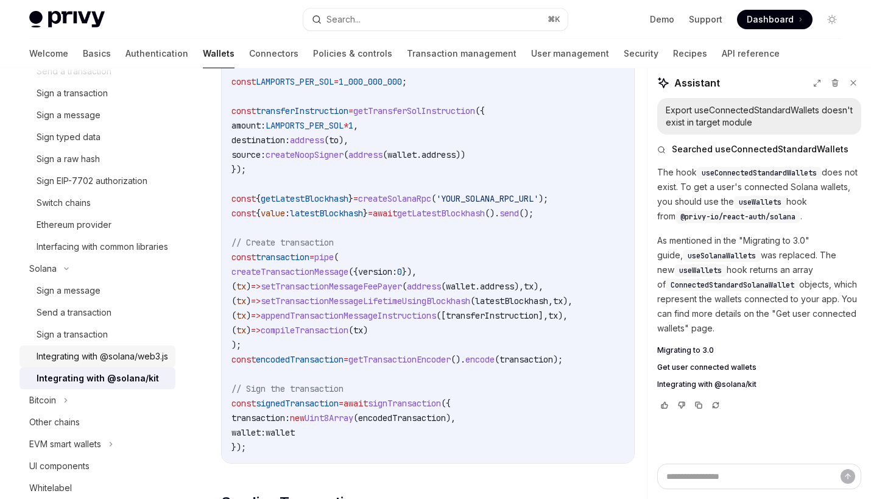
click at [142, 363] on link "Integrating with @solana/web3.js" at bounding box center [97, 356] width 156 height 22
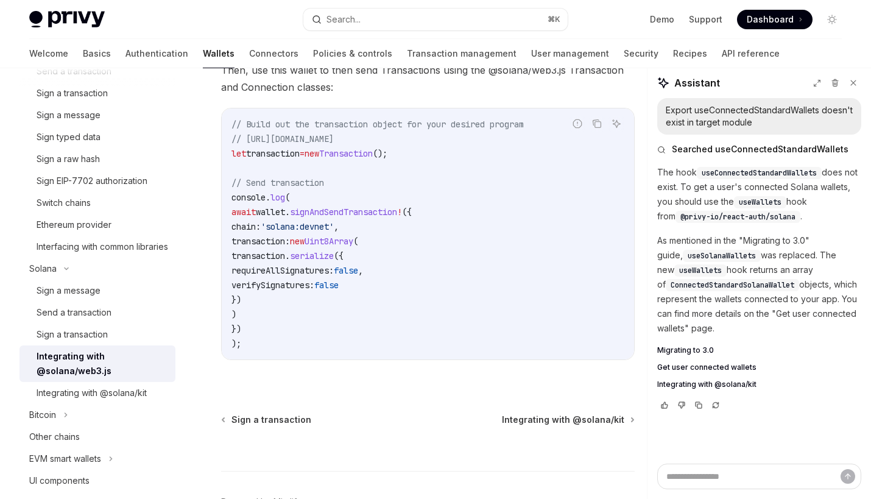
scroll to position [362, 0]
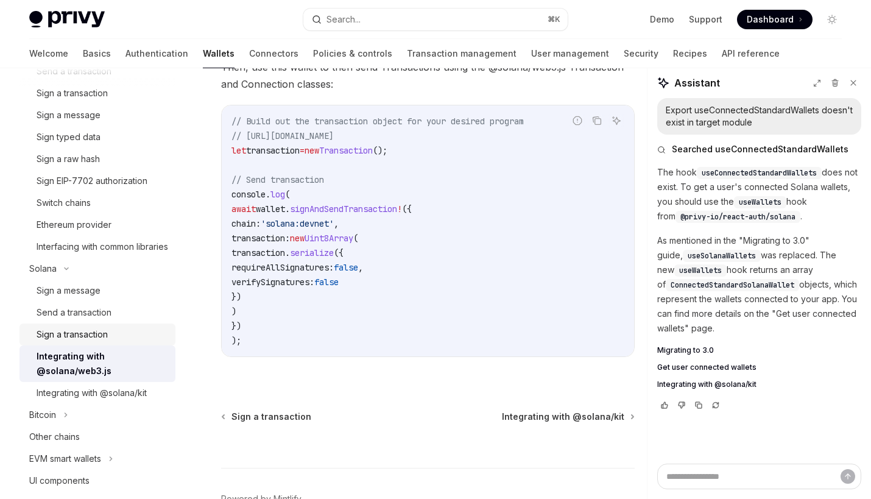
click at [84, 342] on div "Sign a transaction" at bounding box center [72, 334] width 71 height 15
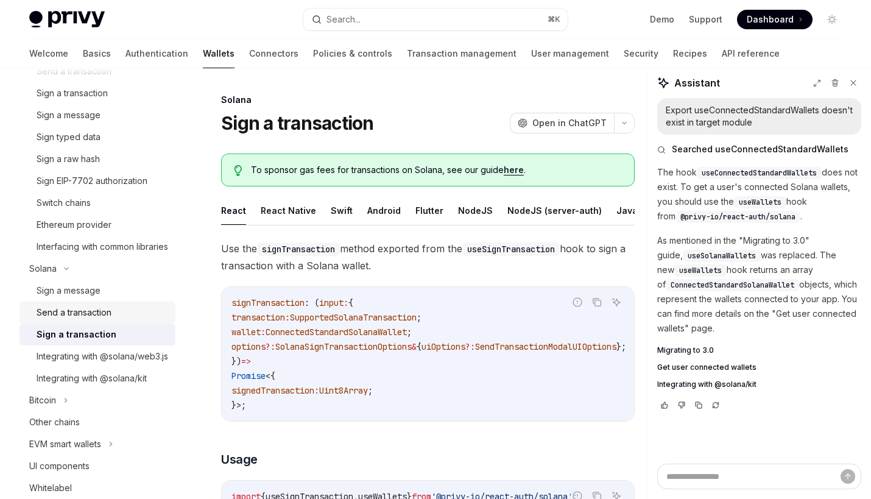
click at [121, 320] on div "Send a transaction" at bounding box center [103, 312] width 132 height 15
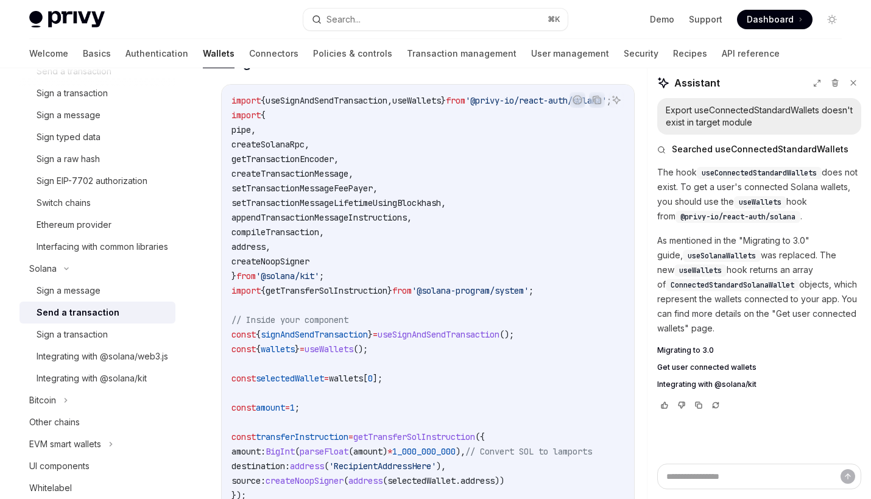
scroll to position [489, 0]
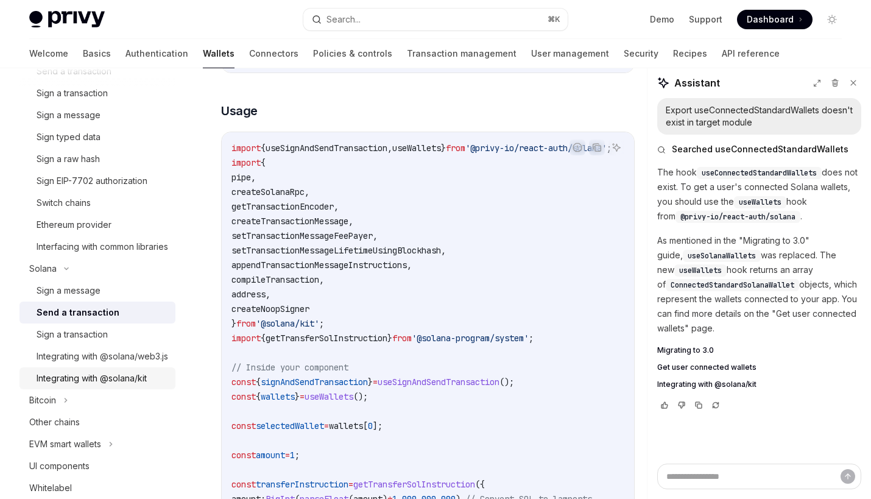
click at [85, 386] on div "Integrating with @solana/kit" at bounding box center [92, 378] width 110 height 15
type textarea "*"
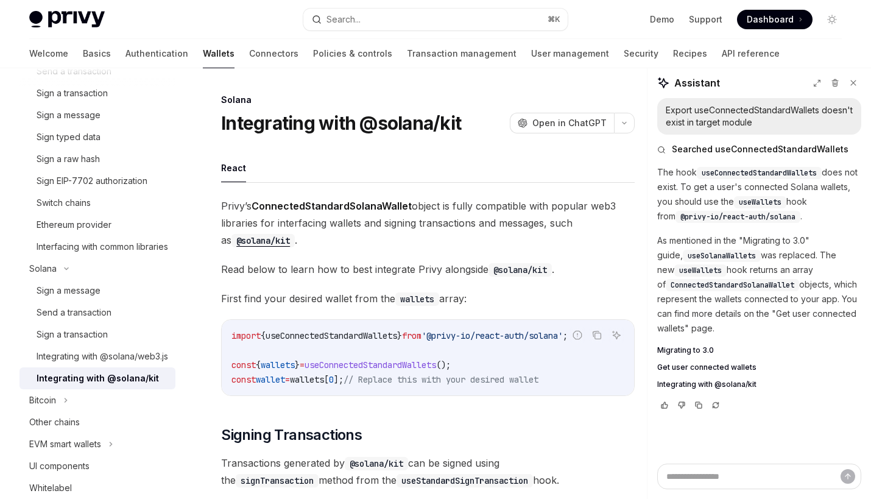
scroll to position [55, 0]
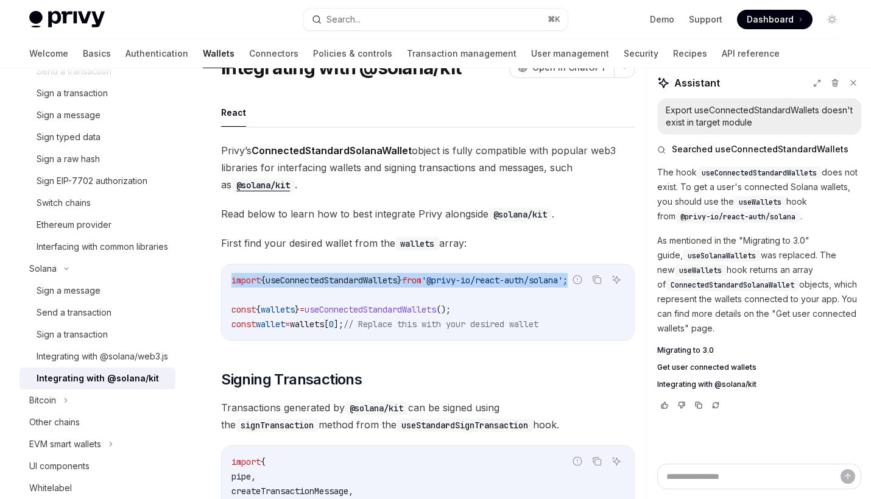
drag, startPoint x: 228, startPoint y: 280, endPoint x: 638, endPoint y: 285, distance: 409.5
click at [634, 285] on div "import { useConnectedStandardWallets } from '@privy-io/react-auth/solana' ; con…" at bounding box center [428, 302] width 413 height 76
copy span "import { useConnectedStandardWallets } from '@privy-io/react-auth/solana' ;"
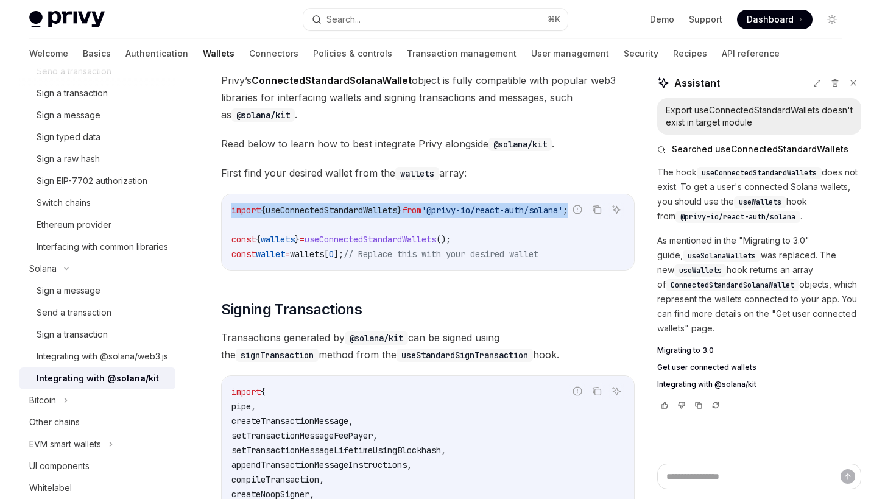
scroll to position [131, 0]
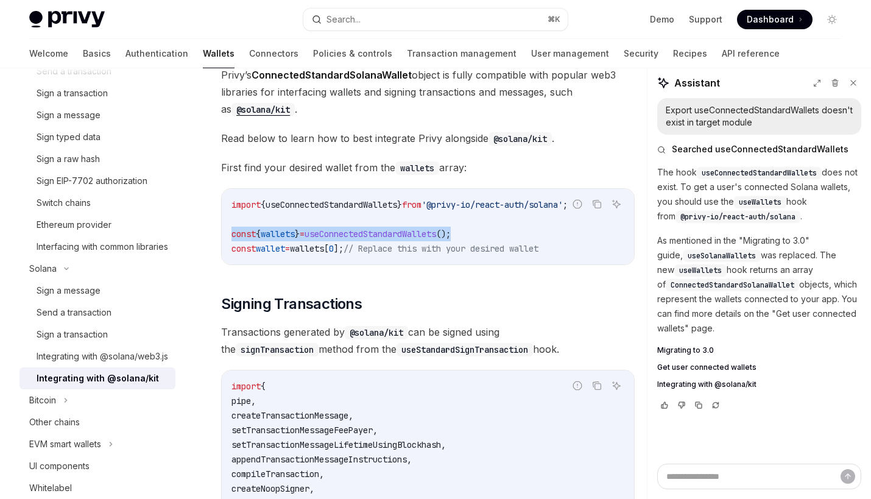
drag, startPoint x: 481, startPoint y: 232, endPoint x: 224, endPoint y: 236, distance: 257.2
click at [224, 236] on div "import { useConnectedStandardWallets } from '@privy-io/react-auth/solana' ; con…" at bounding box center [428, 227] width 413 height 76
click at [229, 236] on div "import { useConnectedStandardWallets } from '@privy-io/react-auth/solana' ; con…" at bounding box center [428, 227] width 413 height 76
drag, startPoint x: 228, startPoint y: 236, endPoint x: 364, endPoint y: 246, distance: 136.8
click at [364, 246] on div "import { useConnectedStandardWallets } from '@privy-io/react-auth/solana' ; con…" at bounding box center [428, 227] width 413 height 76
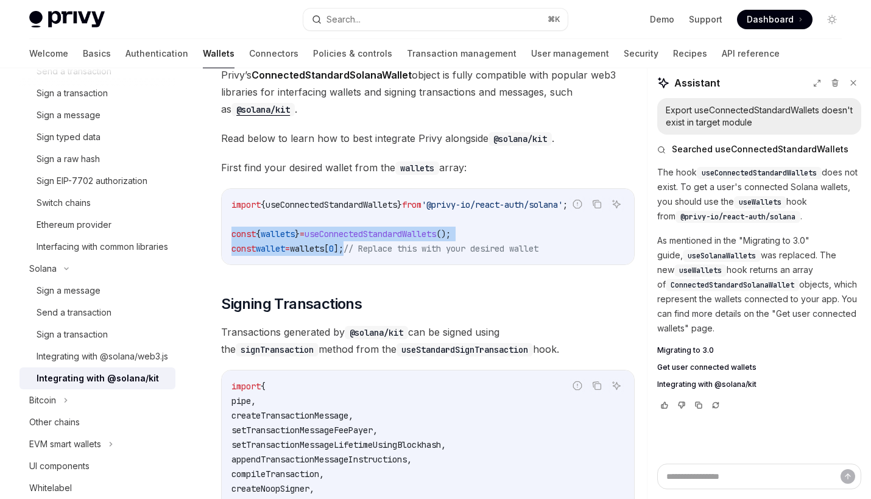
copy code "const { wallets } = useConnectedStandardWallets (); const wallet = wallets [ 0 …"
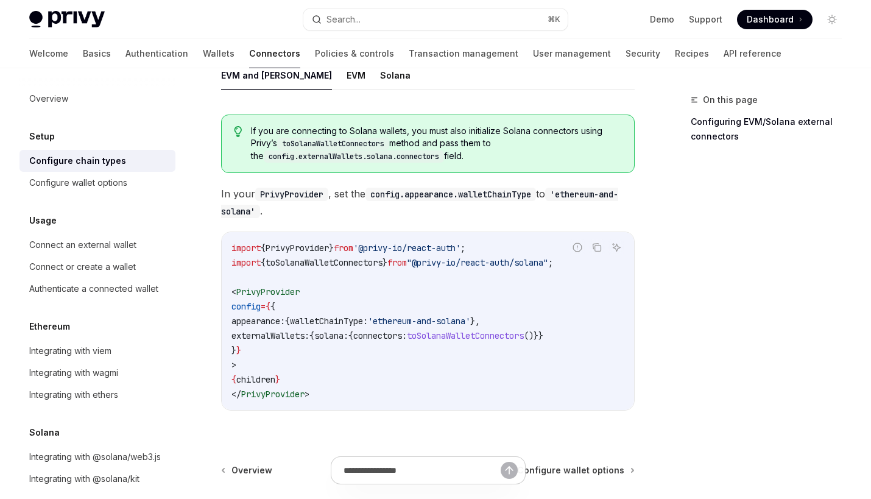
scroll to position [201, 0]
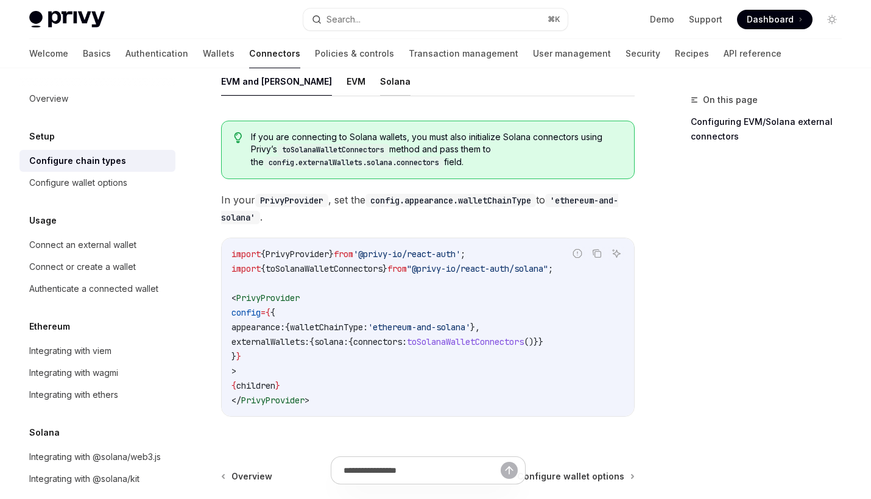
click at [380, 80] on button "Solana" at bounding box center [395, 81] width 30 height 29
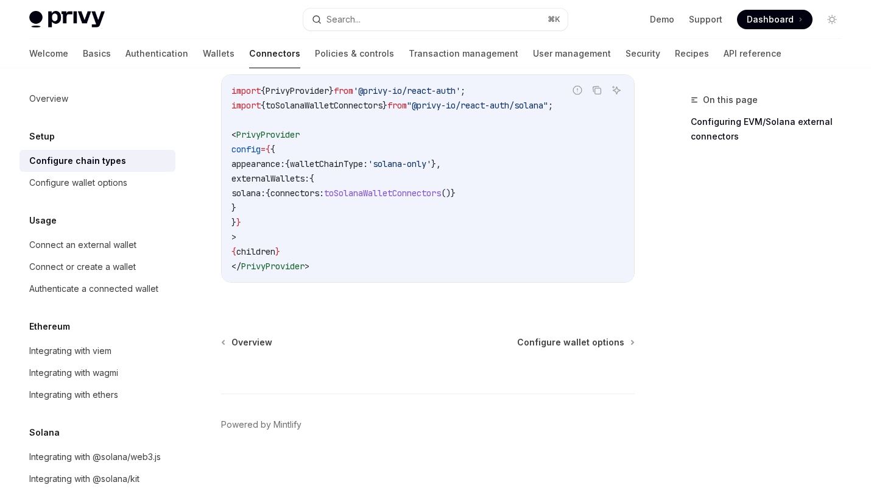
scroll to position [364, 0]
click at [139, 179] on div "Configure wallet options" at bounding box center [98, 182] width 139 height 15
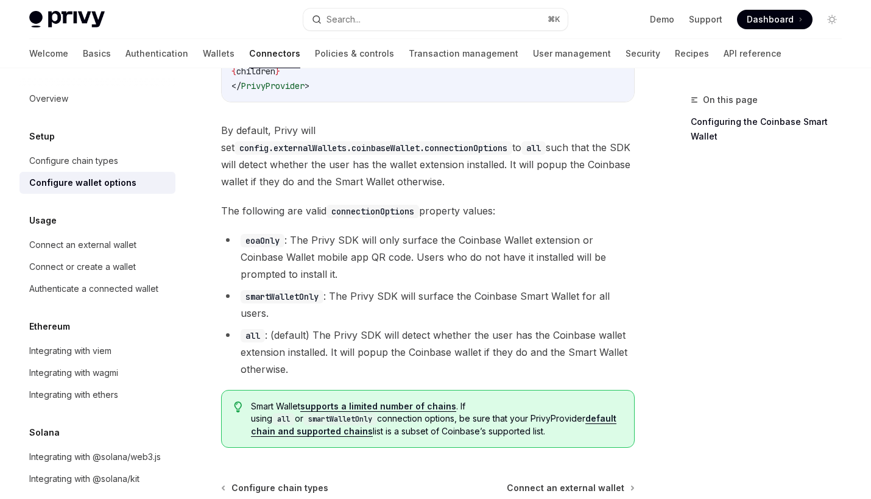
scroll to position [1880, 0]
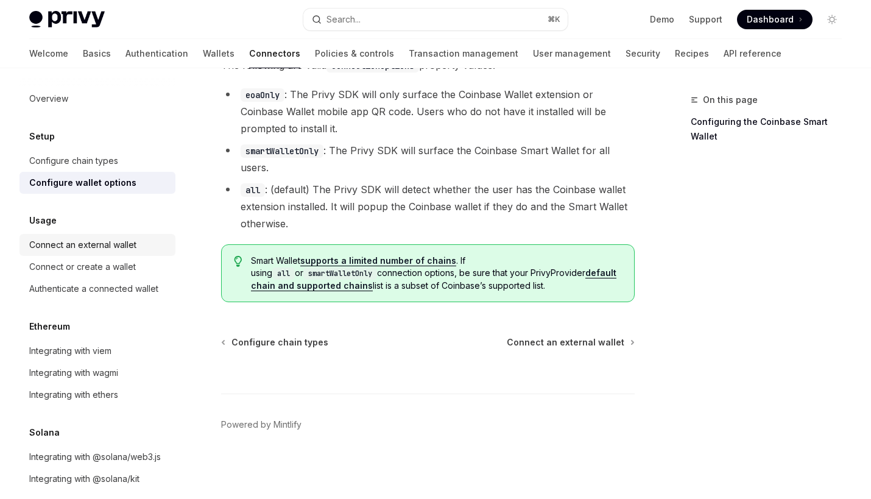
click at [115, 246] on div "Connect an external wallet" at bounding box center [82, 245] width 107 height 15
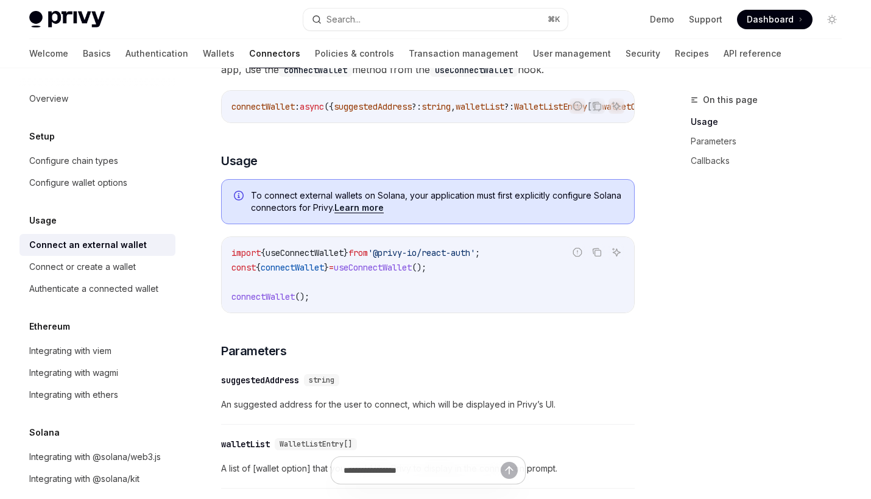
scroll to position [219, 0]
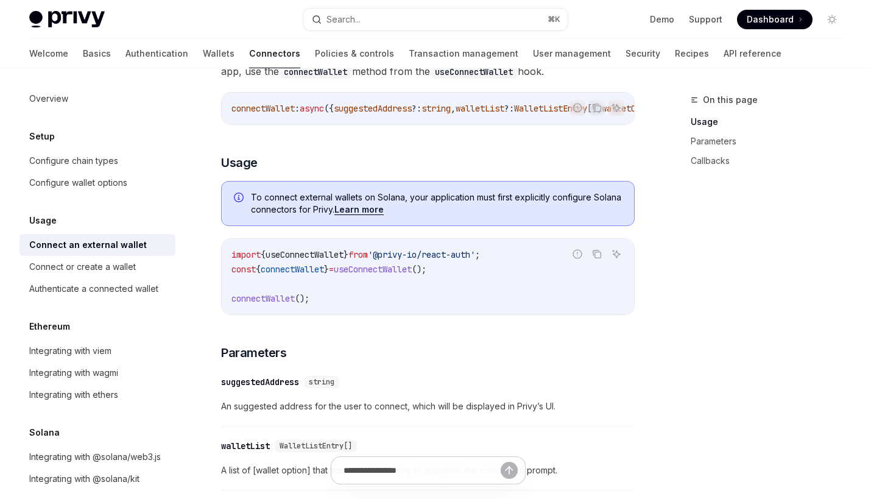
click at [352, 212] on link "Learn more" at bounding box center [359, 209] width 49 height 11
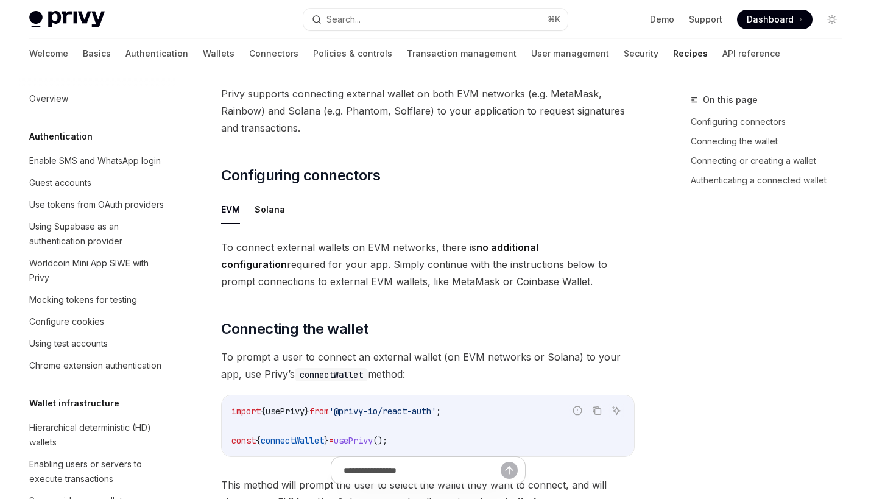
scroll to position [1831, 0]
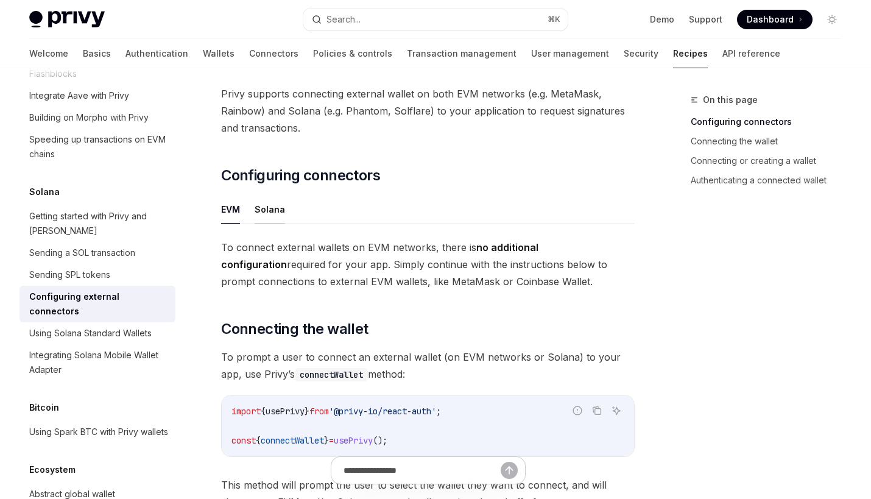
click at [274, 214] on button "Solana" at bounding box center [270, 209] width 30 height 29
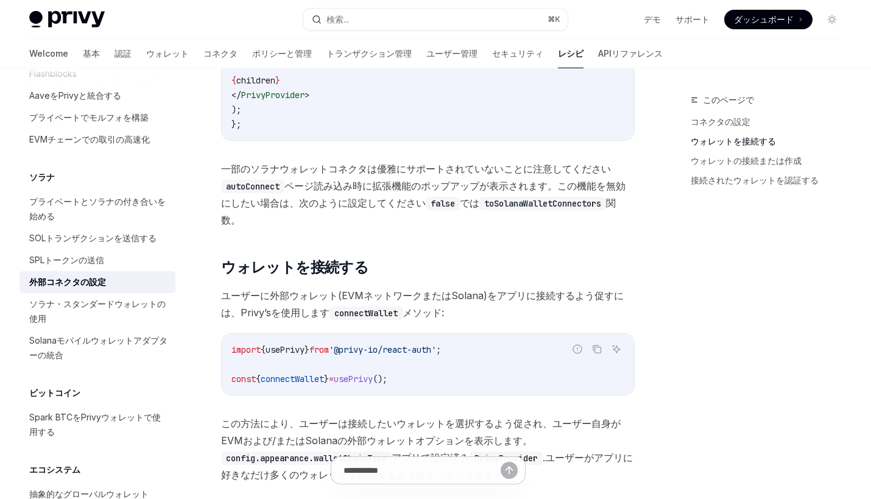
scroll to position [946, 0]
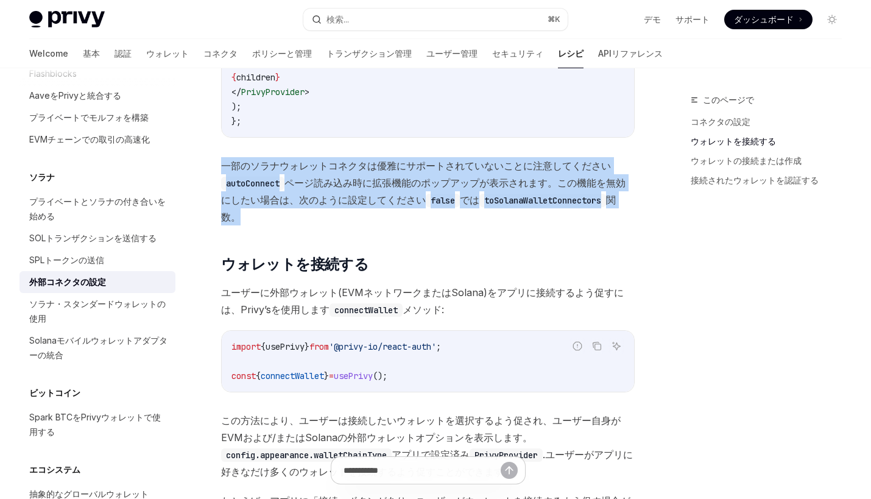
drag, startPoint x: 463, startPoint y: 143, endPoint x: 499, endPoint y: 220, distance: 85.3
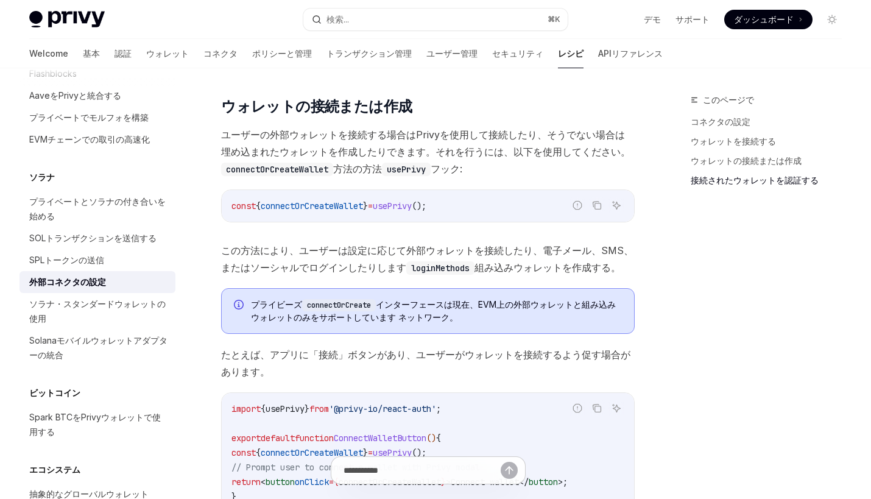
scroll to position [1930, 0]
click at [144, 306] on div "ソラナ・スタンダードウォレットの使用" at bounding box center [98, 311] width 139 height 29
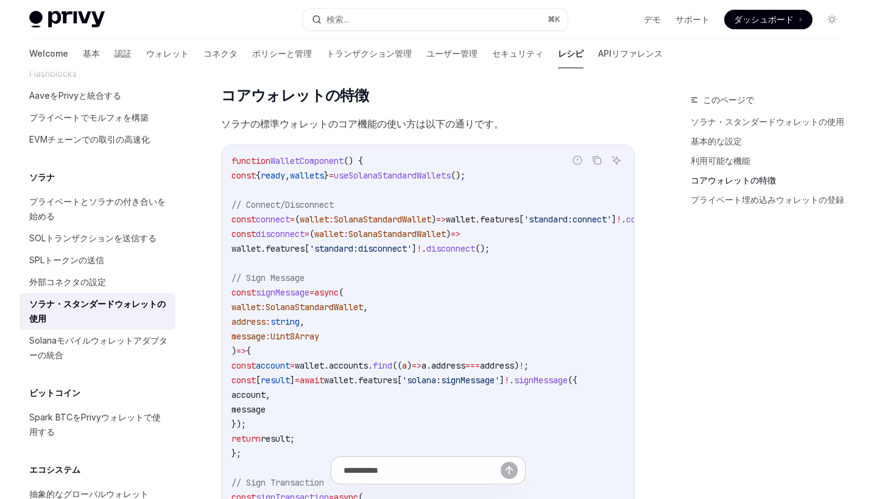
scroll to position [636, 0]
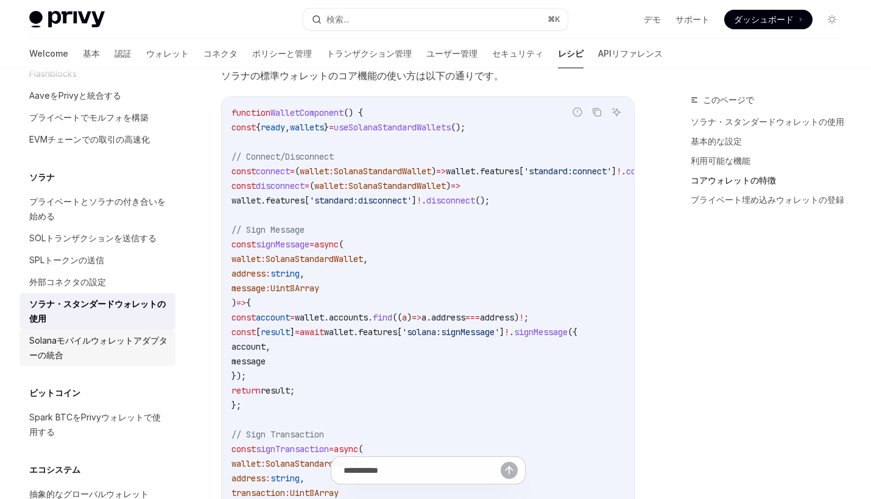
click at [113, 333] on div "Solanaモバイルウォレットアダプターの統合" at bounding box center [98, 347] width 139 height 29
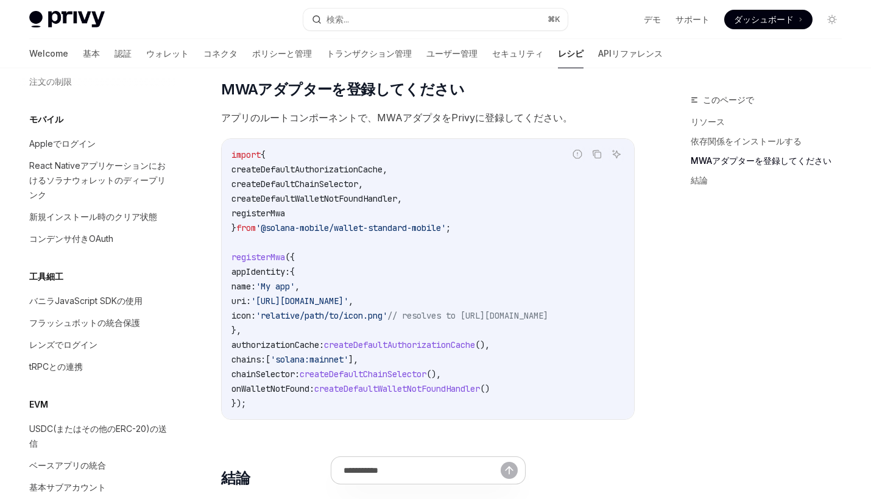
scroll to position [1420, 0]
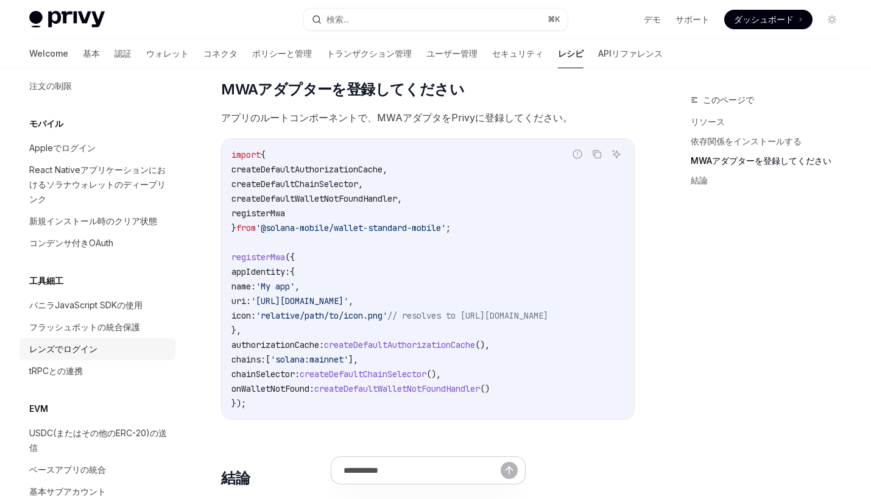
click at [112, 342] on div "レンズでログイン" at bounding box center [98, 349] width 139 height 15
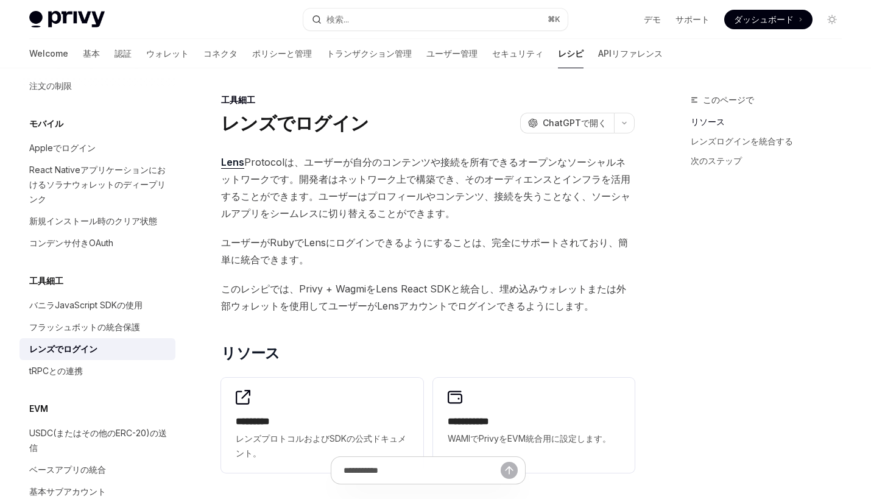
click at [112, 342] on div "レンズでログイン" at bounding box center [98, 349] width 139 height 15
click at [110, 320] on div "フラッシュボットの統合保護" at bounding box center [84, 327] width 111 height 15
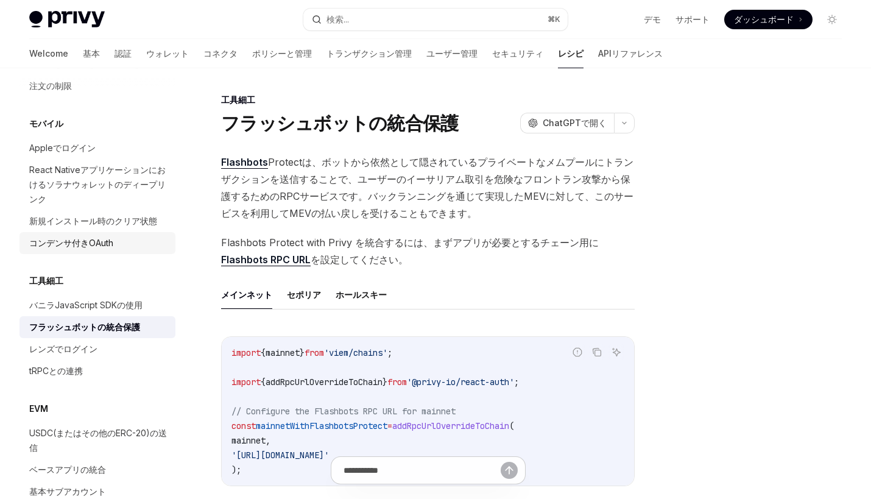
click at [68, 236] on div "コンデンサ付きOAuth" at bounding box center [71, 243] width 84 height 15
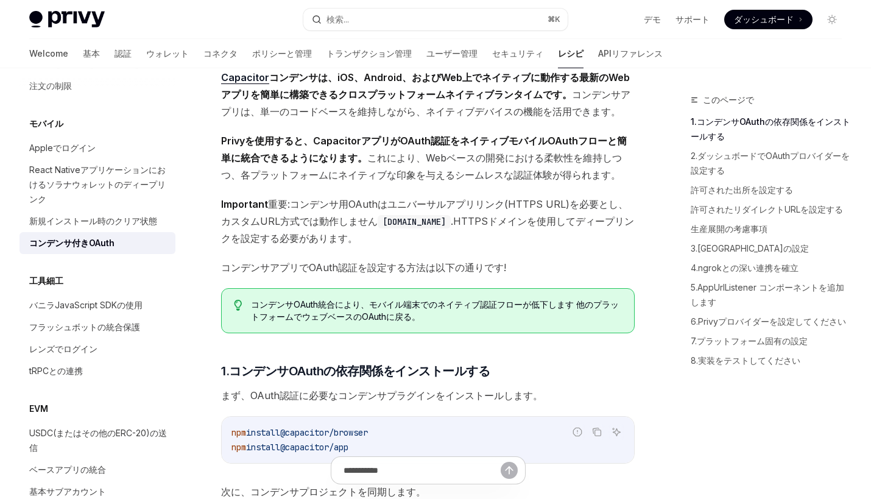
scroll to position [127, 0]
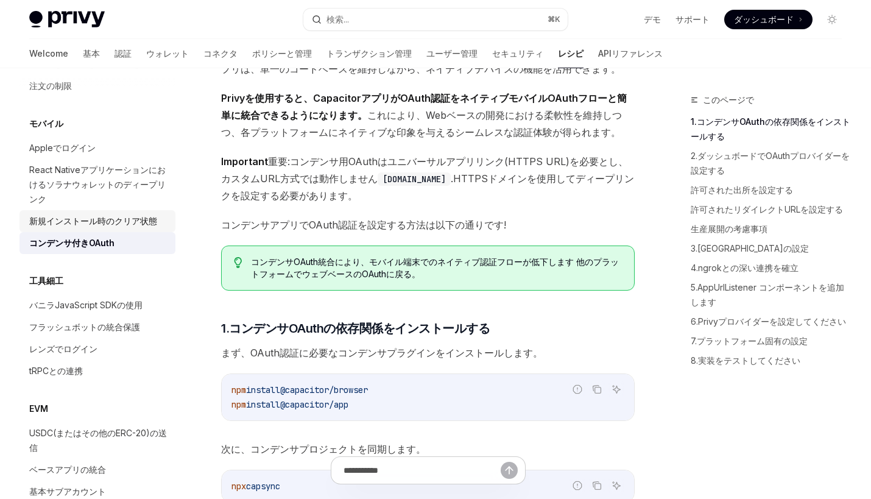
click at [168, 214] on link "新規インストール時のクリア状態" at bounding box center [97, 221] width 156 height 22
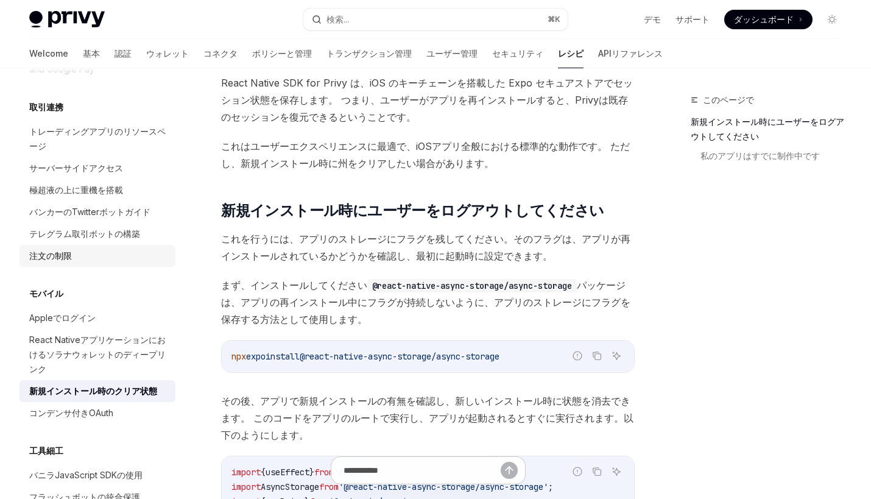
scroll to position [1251, 0]
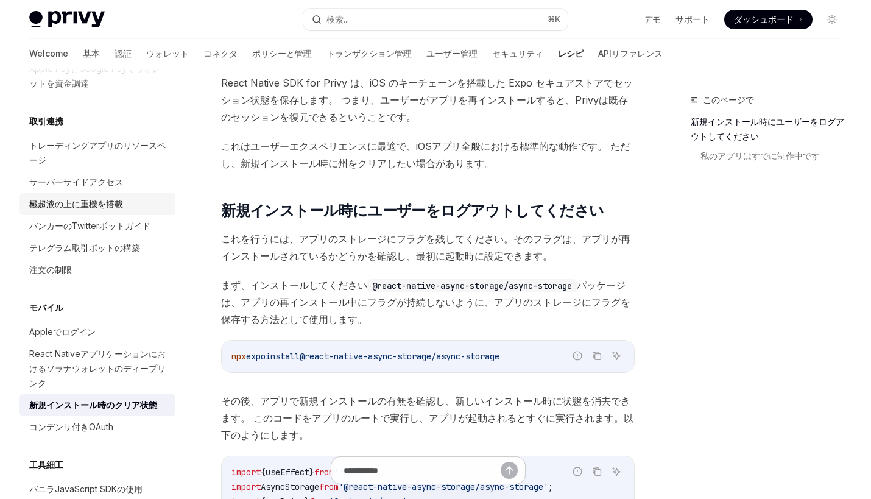
click at [108, 197] on div "極超液の上に重機を搭載" at bounding box center [76, 204] width 94 height 15
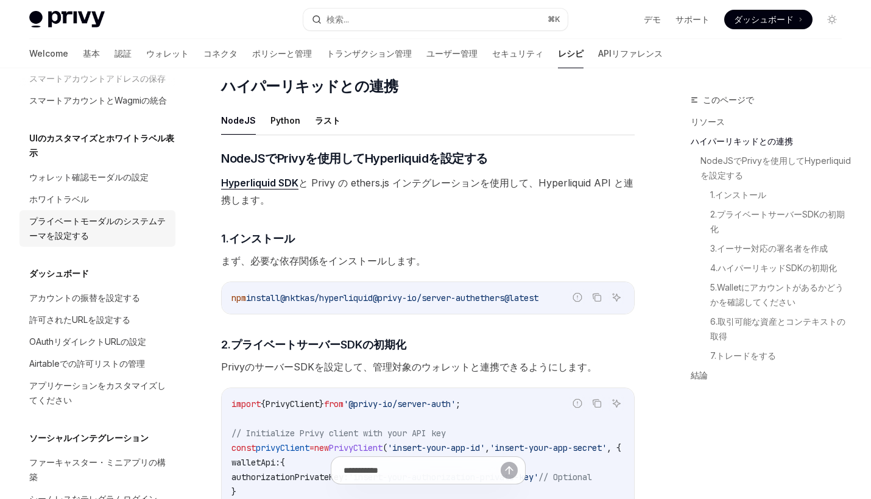
scroll to position [561, 0]
click at [71, 179] on div "ウォレット確認モーダルの設定" at bounding box center [88, 178] width 119 height 15
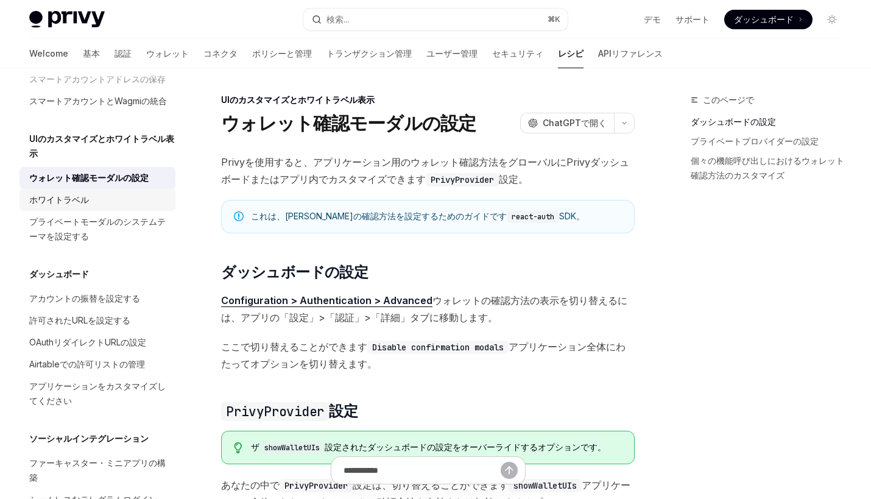
click at [118, 205] on div "ホワイトラベル" at bounding box center [98, 200] width 139 height 15
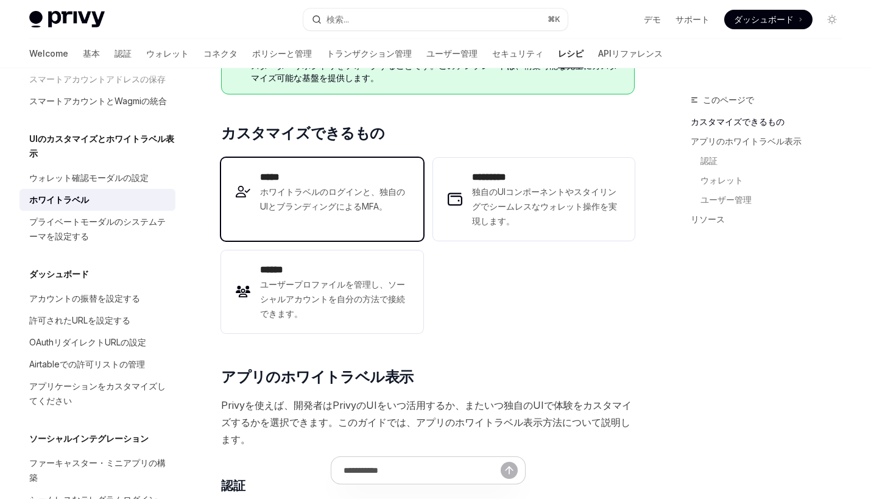
click at [316, 188] on span "ホワイトラベルのログインと、独自のUIとブランディングによるMFA。" at bounding box center [334, 199] width 148 height 29
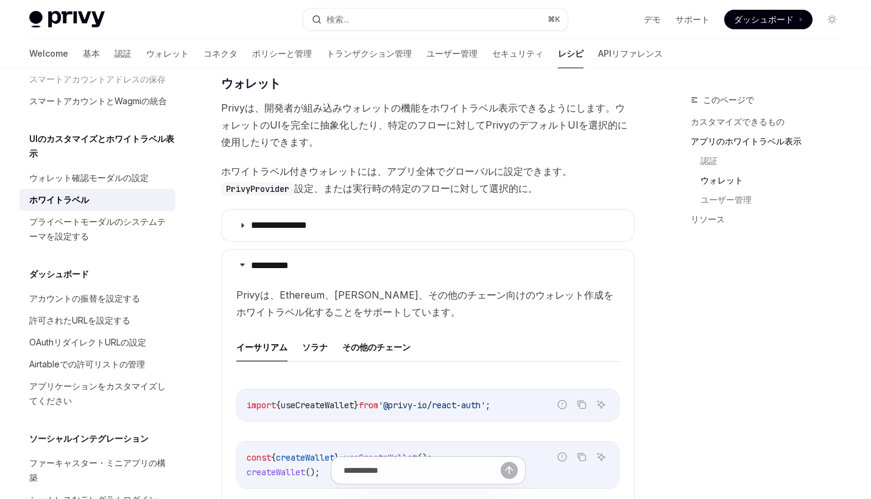
scroll to position [1189, 0]
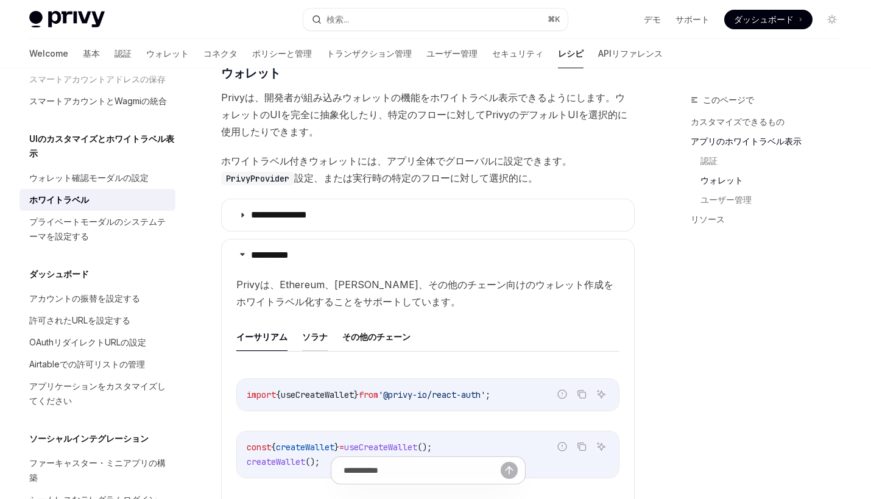
click at [316, 322] on button "ソラナ" at bounding box center [315, 336] width 26 height 29
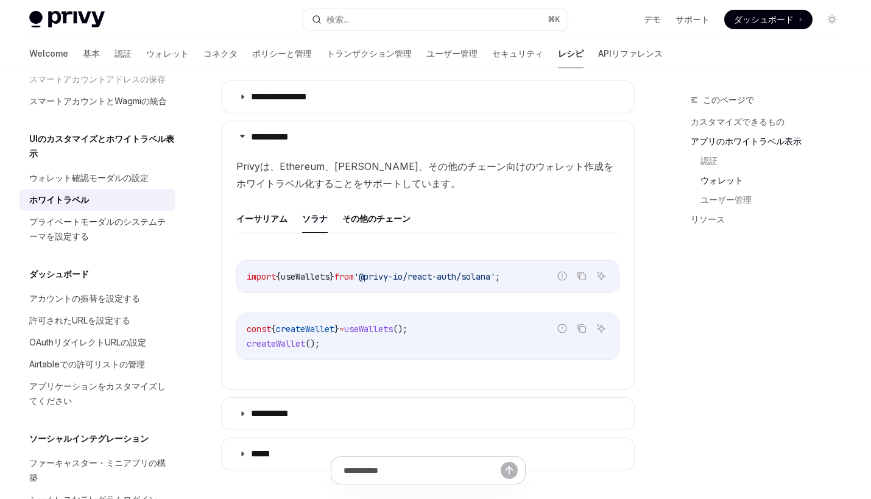
scroll to position [1309, 0]
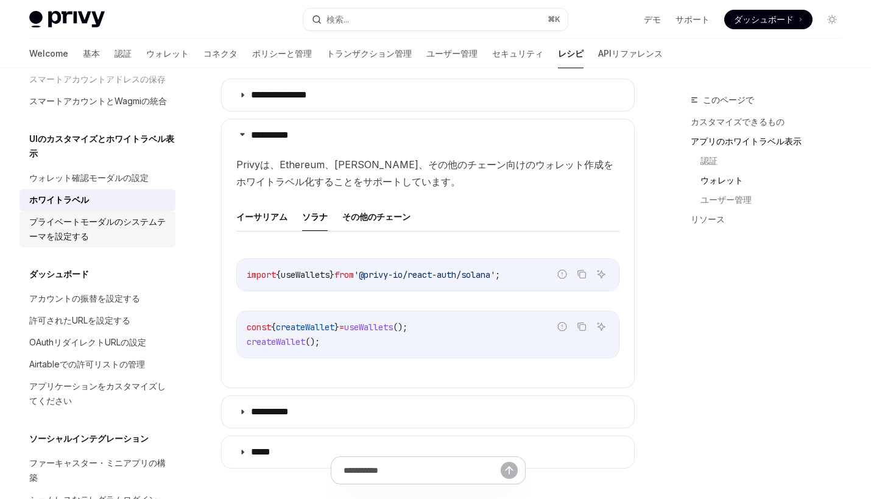
click at [123, 229] on div "プライベートモーダルのシステムテーマを設定する" at bounding box center [98, 228] width 139 height 29
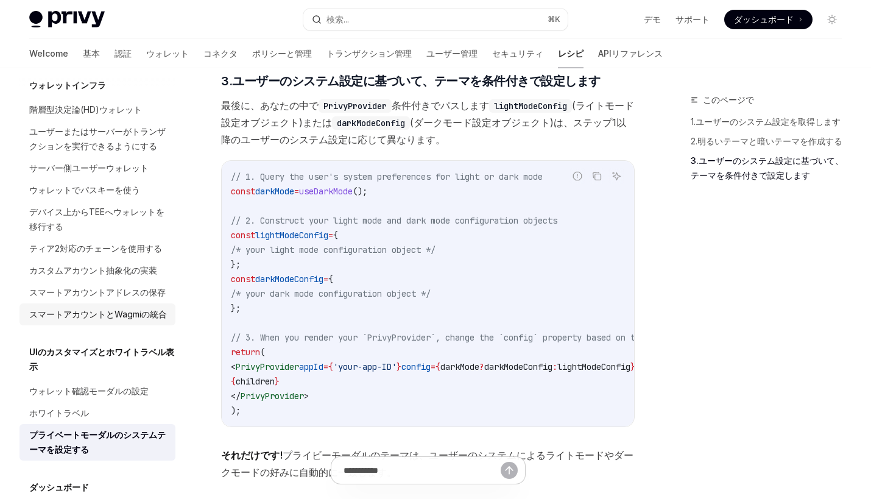
scroll to position [316, 0]
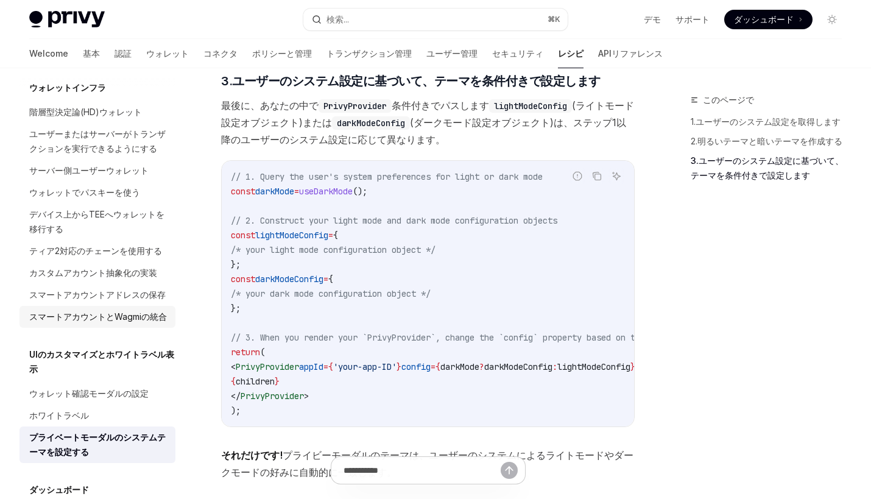
click at [138, 314] on div "スマートアカウントとWagmiの統合" at bounding box center [98, 317] width 138 height 15
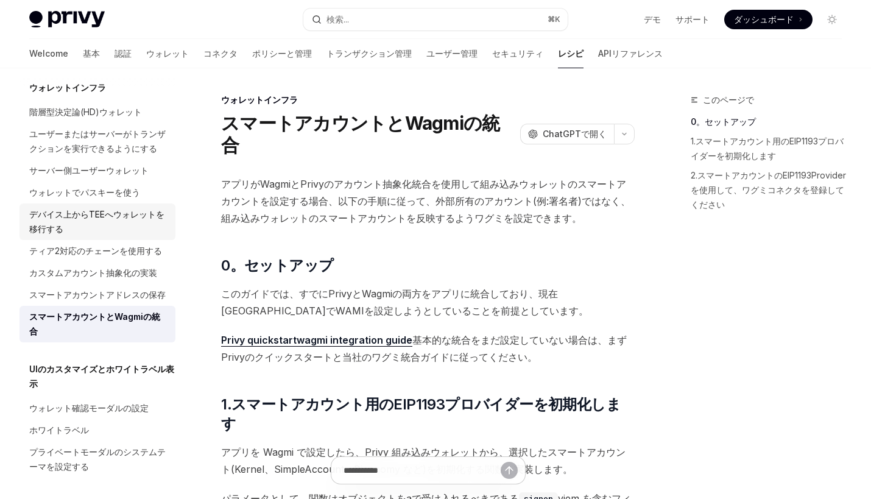
click at [157, 229] on div "デバイス上からTEEへウォレットを移行する" at bounding box center [98, 221] width 139 height 29
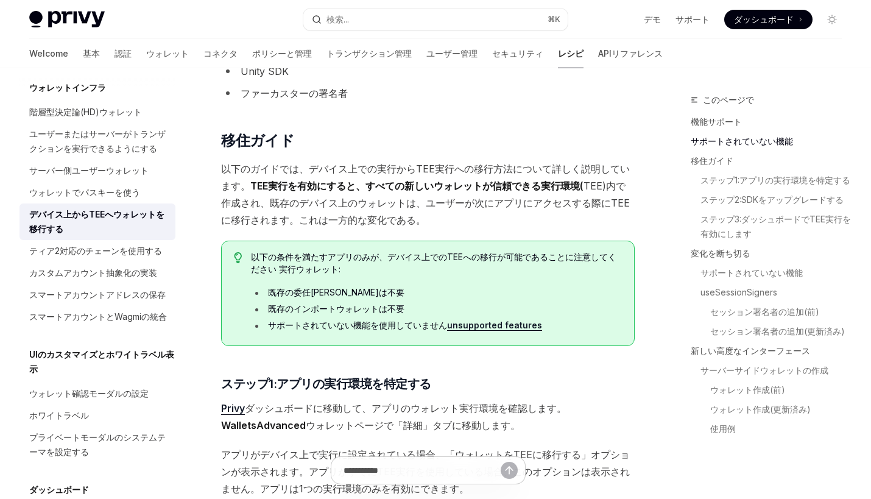
scroll to position [570, 0]
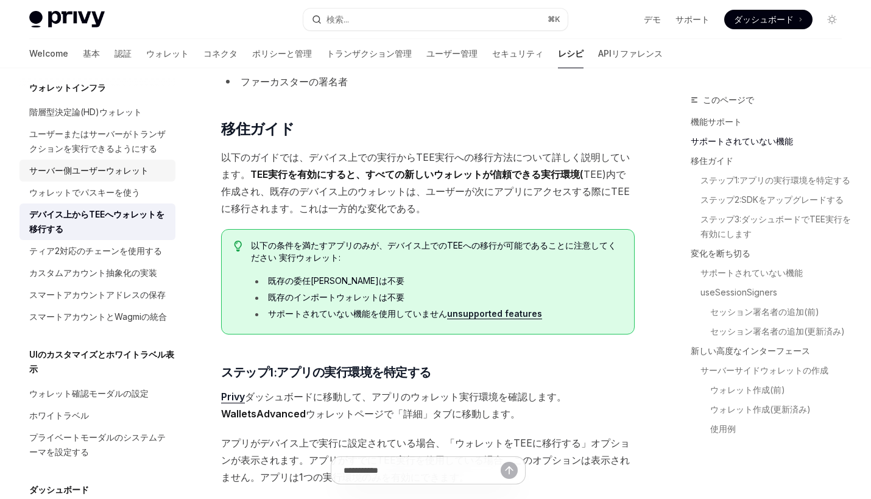
click at [130, 175] on div "サーバー側ユーザーウォレット" at bounding box center [88, 170] width 119 height 15
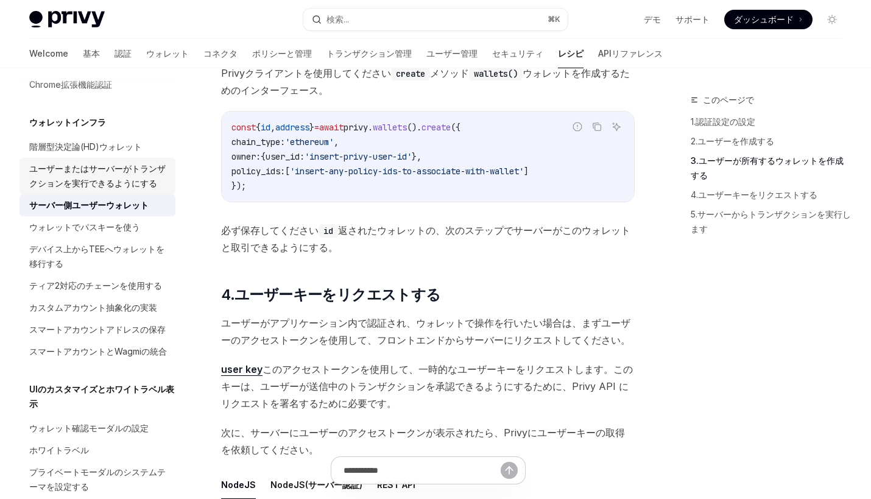
scroll to position [268, 0]
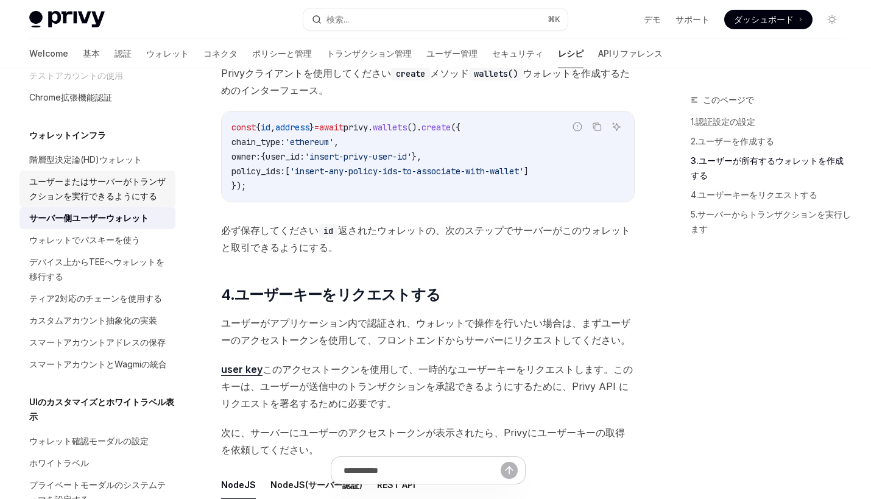
click at [124, 191] on div "ユーザーまたはサーバーがトランザクションを実行できるようにする" at bounding box center [98, 188] width 139 height 29
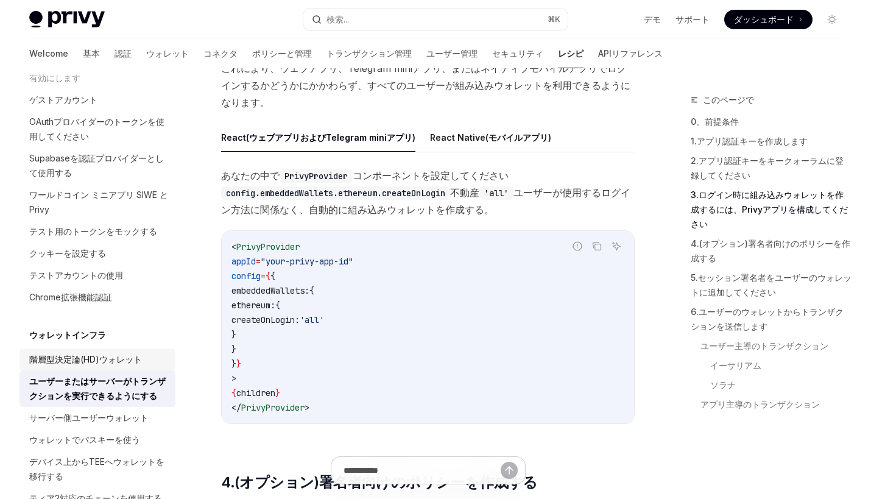
scroll to position [90, 0]
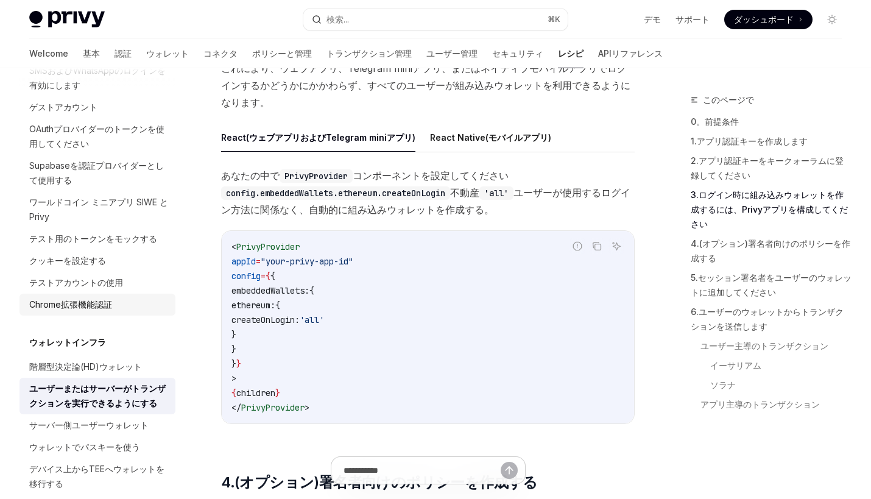
click at [55, 299] on div "Chrome拡張機能認証" at bounding box center [70, 304] width 83 height 15
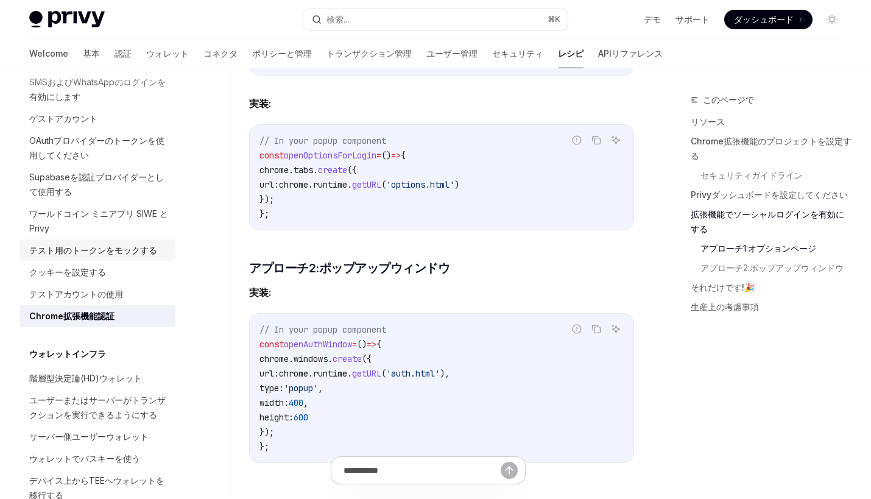
scroll to position [70, 0]
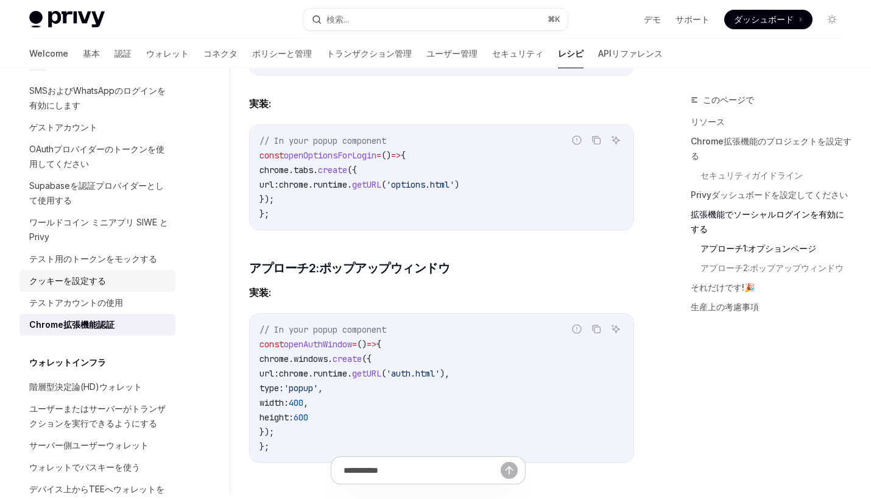
click at [140, 270] on link "クッキーを設定する" at bounding box center [97, 281] width 156 height 22
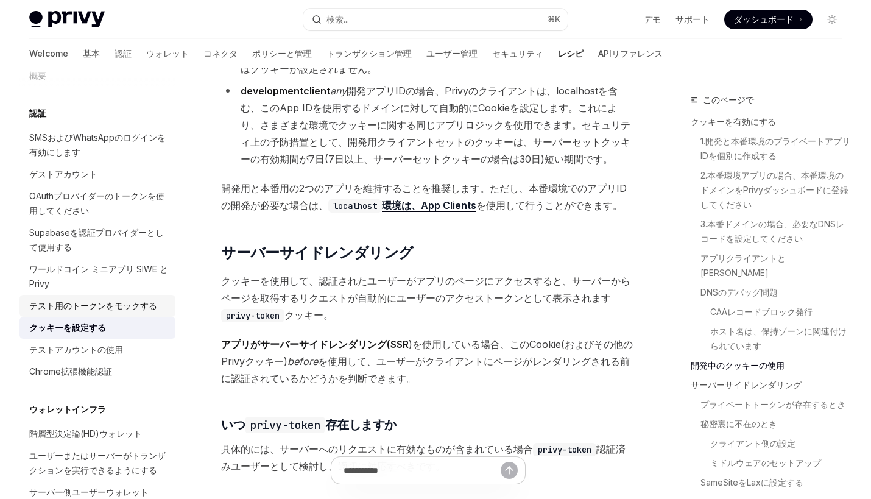
scroll to position [12, 0]
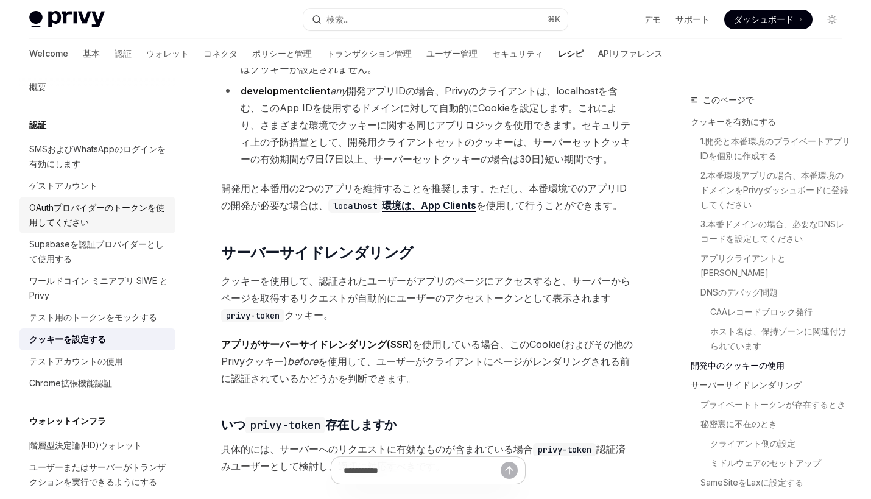
click at [115, 212] on div "OAuthプロバイダーのトークンを使用してください" at bounding box center [98, 214] width 139 height 29
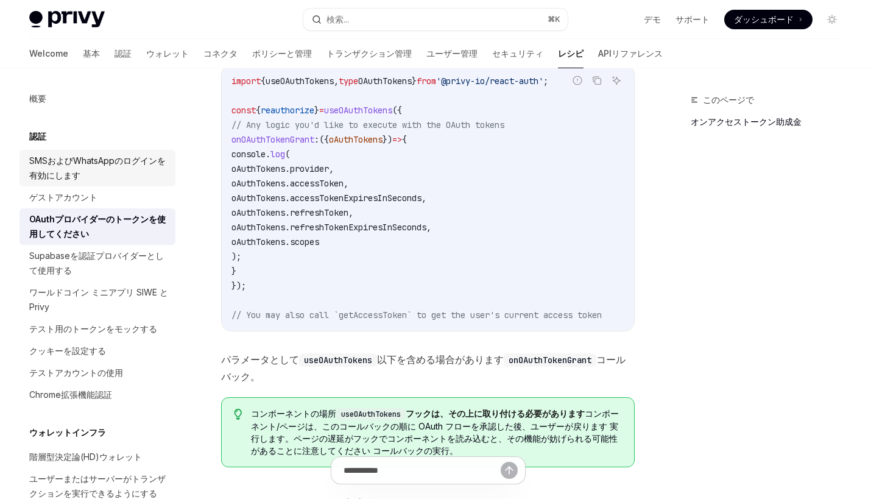
click at [114, 161] on div "SMSおよびWhatsAppのログインを有効にします" at bounding box center [98, 168] width 139 height 29
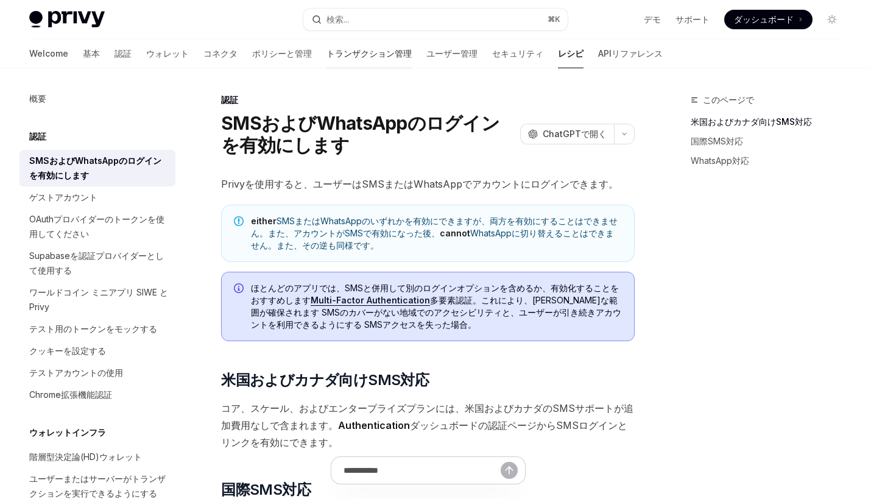
click at [327, 57] on link "トランザクション管理" at bounding box center [369, 53] width 85 height 29
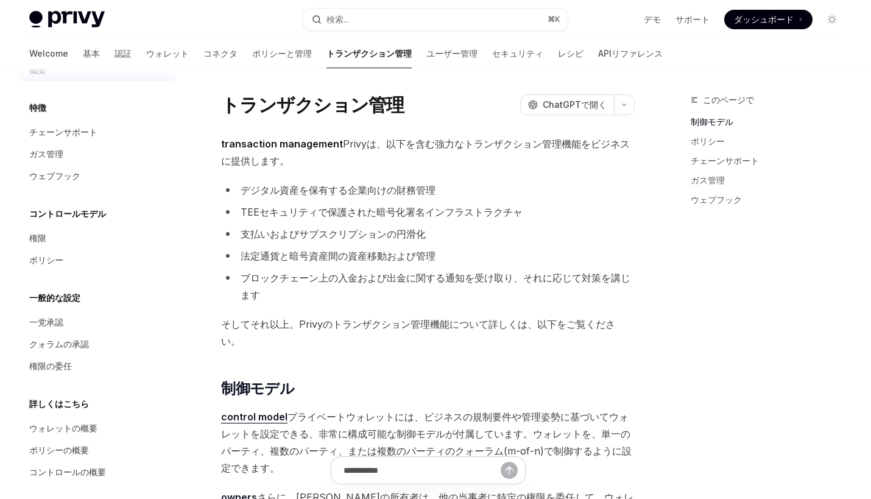
scroll to position [37, 0]
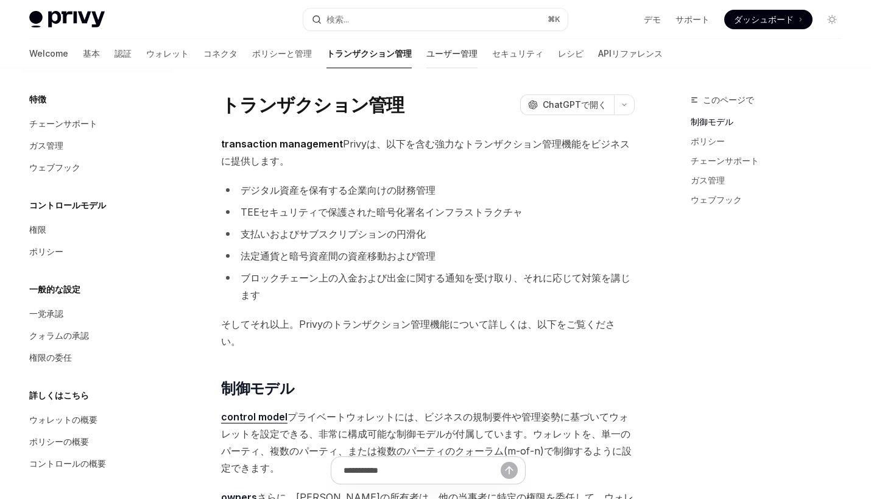
click at [427, 51] on link "ユーザー管理" at bounding box center [452, 53] width 51 height 29
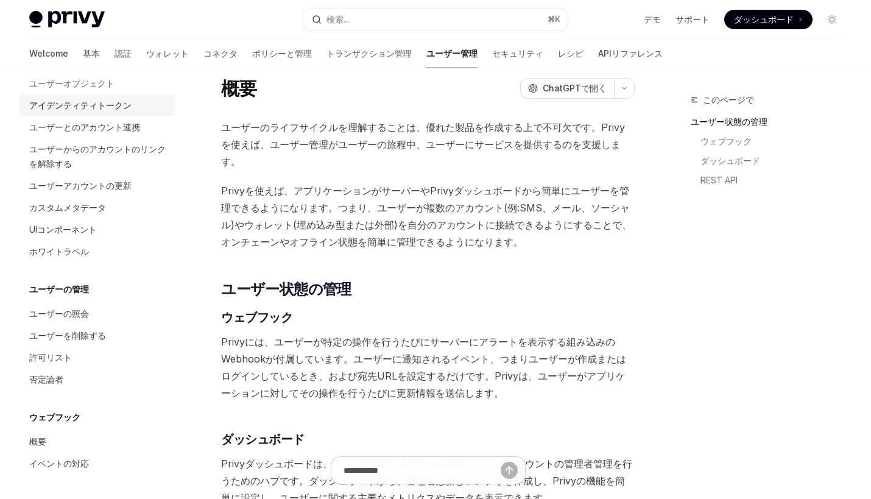
scroll to position [21, 0]
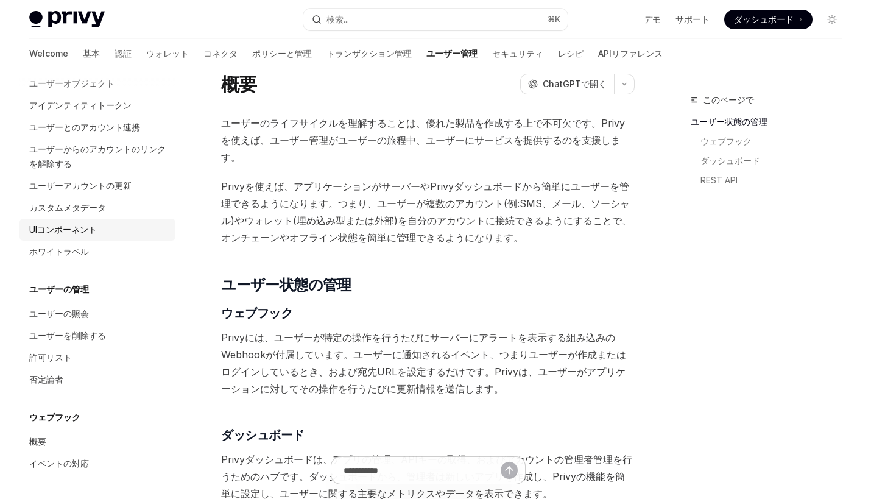
click at [97, 225] on div "UIコンポーネント" at bounding box center [63, 229] width 68 height 15
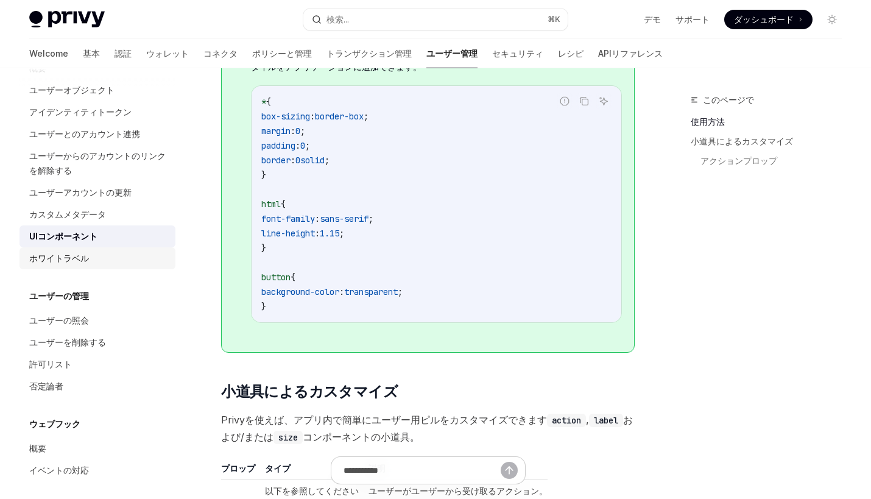
scroll to position [235, 0]
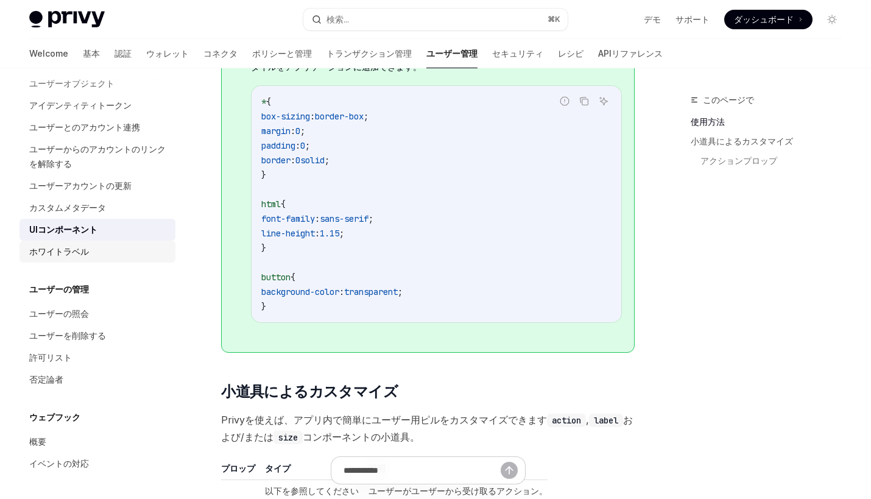
click at [111, 248] on div "ホワイトラベル" at bounding box center [98, 251] width 139 height 15
type textarea "*"
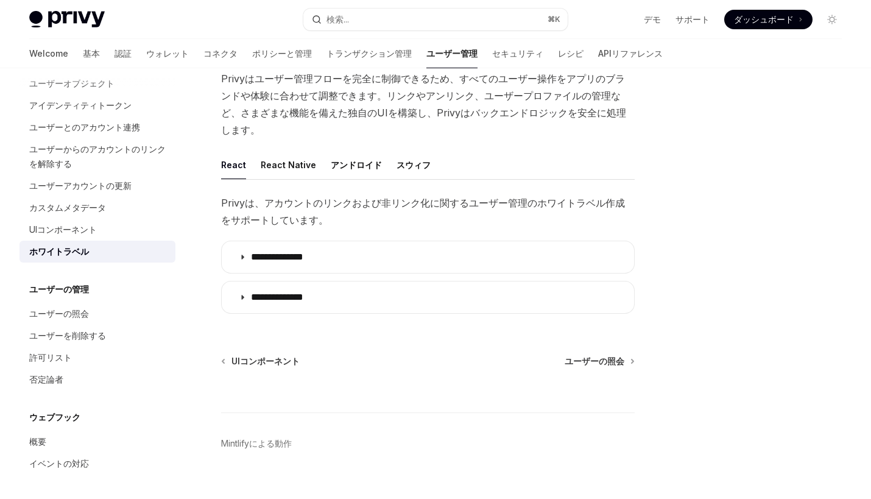
scroll to position [85, 0]
click at [325, 275] on div "**********" at bounding box center [428, 256] width 414 height 127
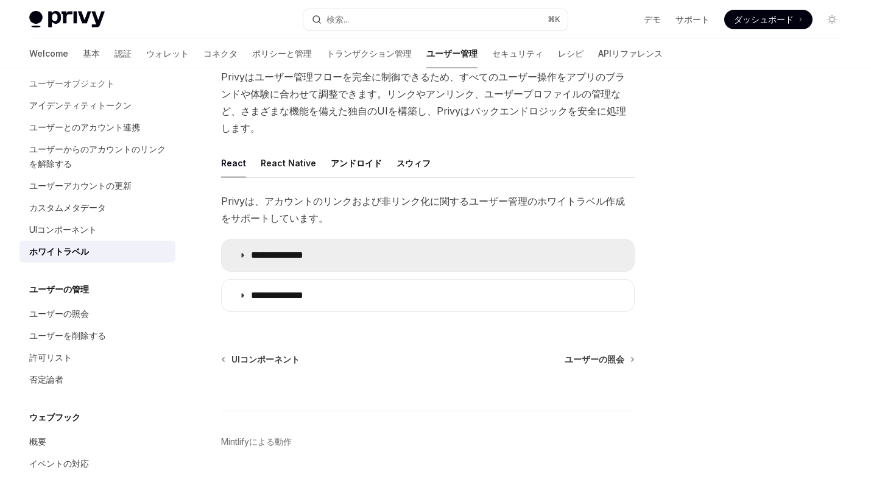
click at [325, 257] on p "**********" at bounding box center [319, 255] width 136 height 12
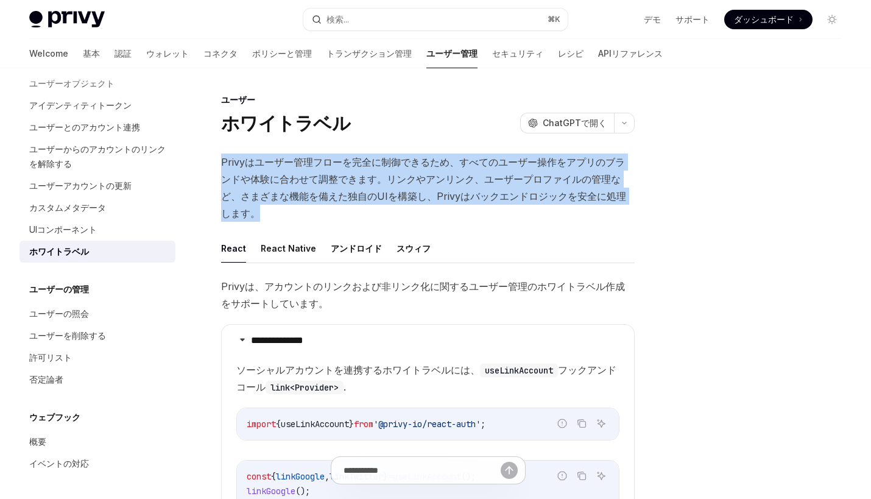
drag, startPoint x: 402, startPoint y: 147, endPoint x: 450, endPoint y: 219, distance: 86.9
click at [449, 219] on div "**********" at bounding box center [313, 445] width 647 height 704
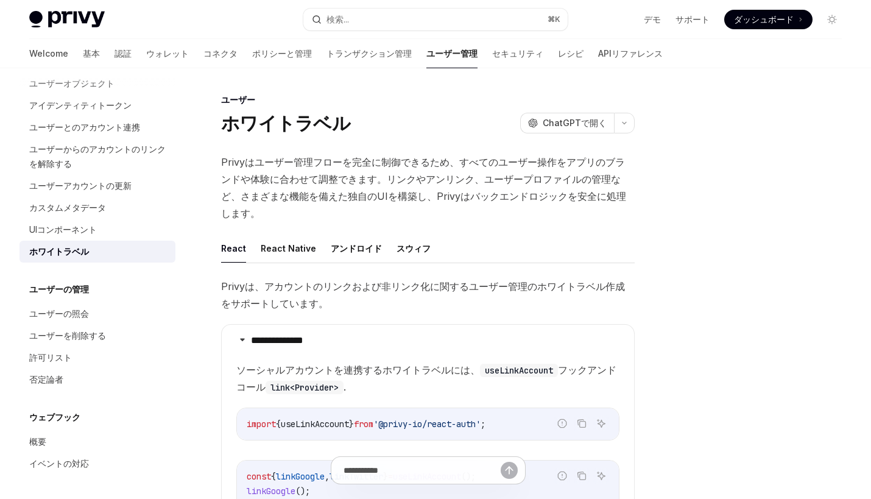
click at [450, 219] on span "Privyはユーザー管理フローを完全に制御できるため、すべてのユーザー操作をアプリのブランドや体験に合わせて調整できます。リンクやアンリンク、ユーザープロファ…" at bounding box center [428, 188] width 414 height 68
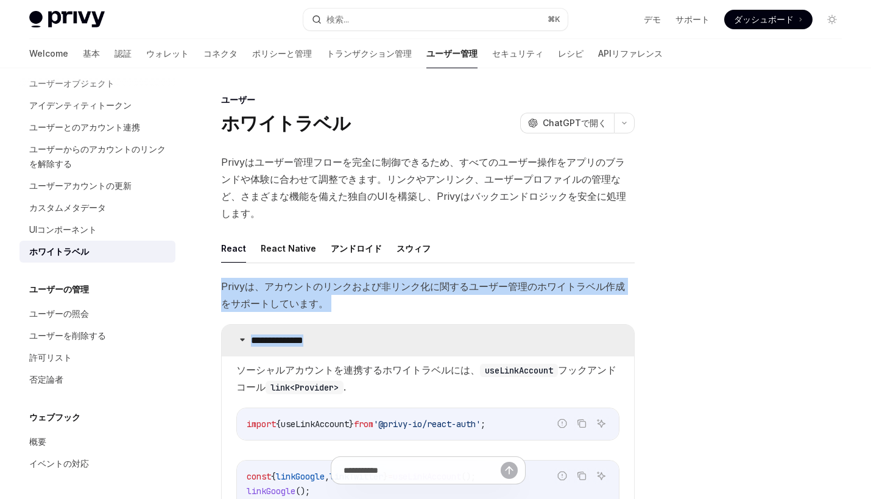
drag, startPoint x: 402, startPoint y: 219, endPoint x: 437, endPoint y: 341, distance: 127.6
click at [437, 341] on div "**********" at bounding box center [428, 377] width 414 height 446
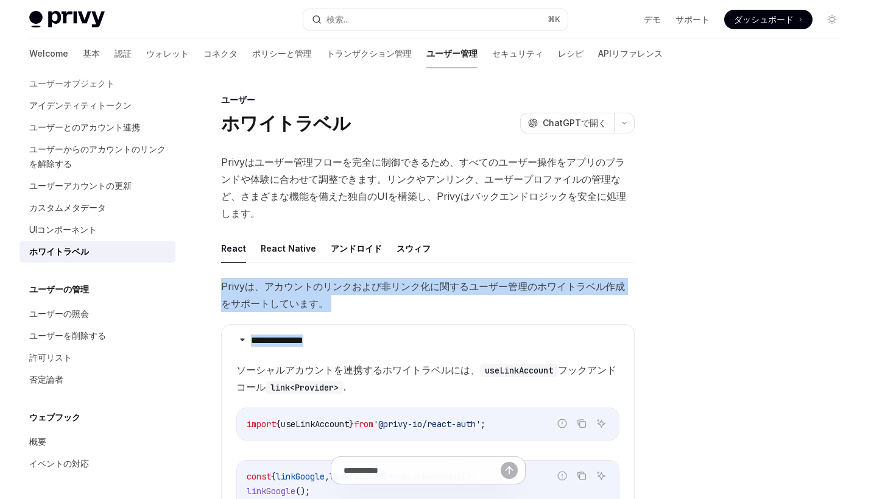
click at [453, 297] on span "Privyは、アカウントのリンクおよび非リンク化に関するユーザー管理のホワイトラベル作成をサポートしています。" at bounding box center [428, 295] width 414 height 34
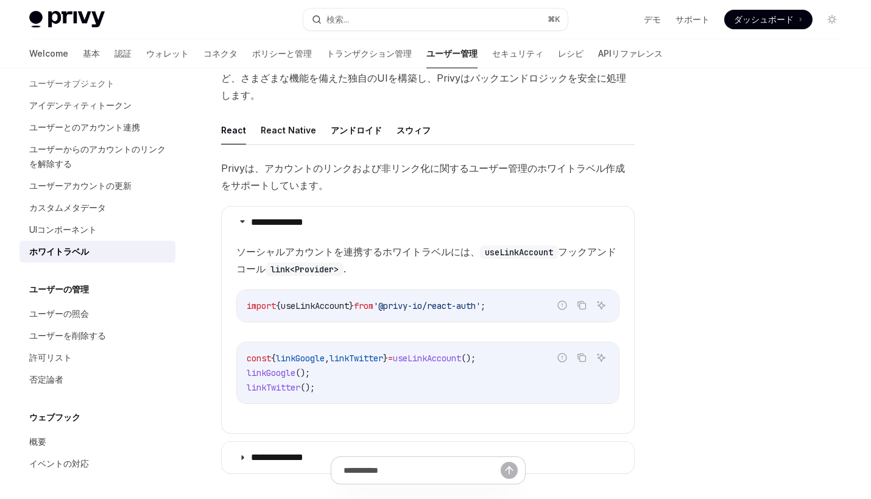
scroll to position [116, 0]
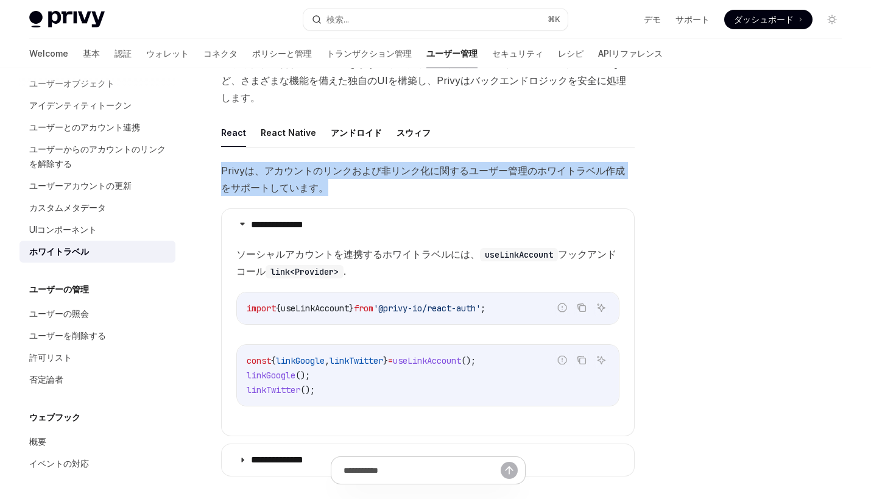
drag, startPoint x: 274, startPoint y: 157, endPoint x: 331, endPoint y: 180, distance: 61.0
click at [331, 180] on div "**********" at bounding box center [428, 301] width 414 height 366
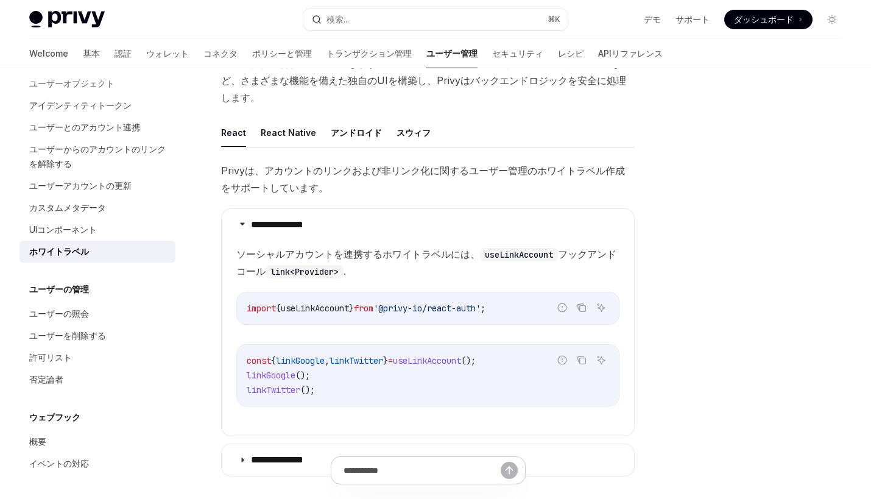
click at [331, 180] on span "Privyは、アカウントのリンクおよび非リンク化に関するユーザー管理のホワイトラベル作成をサポートしています。" at bounding box center [428, 179] width 414 height 34
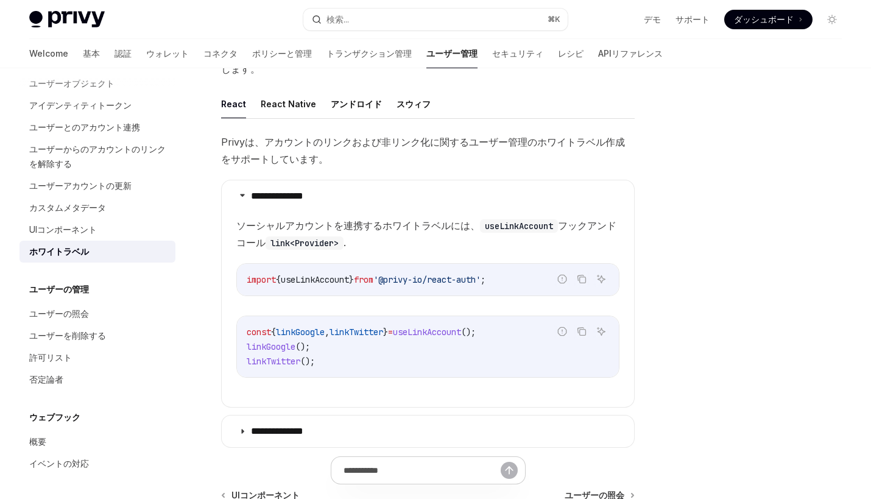
scroll to position [152, 0]
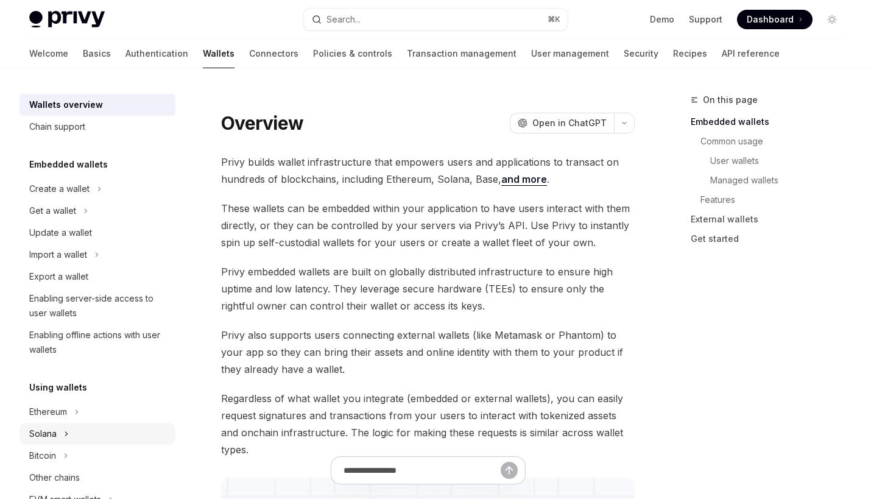
scroll to position [124, 0]
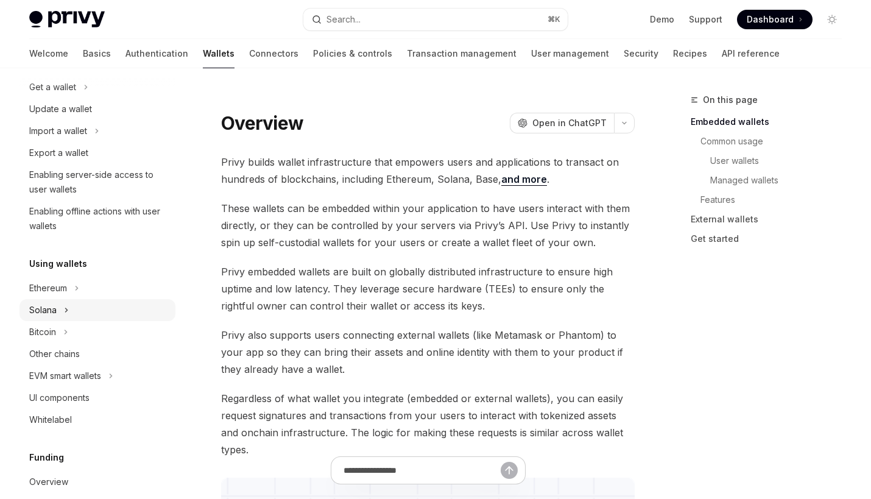
click at [66, 313] on icon at bounding box center [66, 310] width 5 height 15
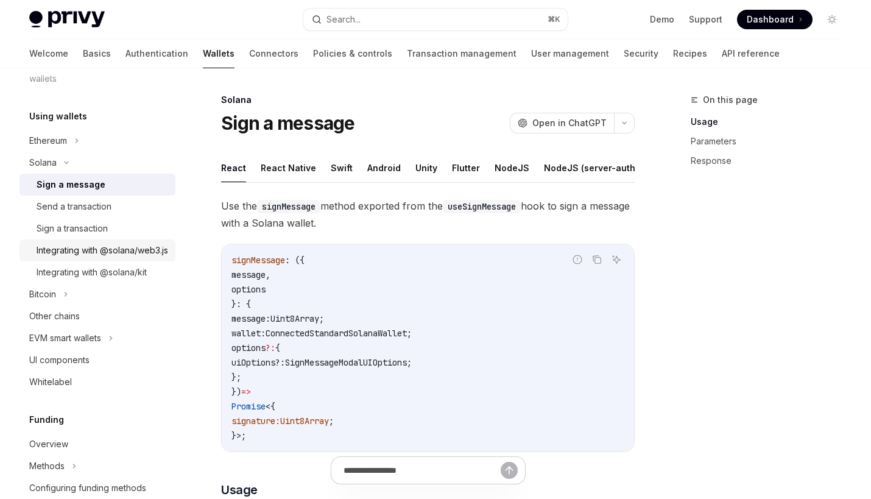
scroll to position [308, 0]
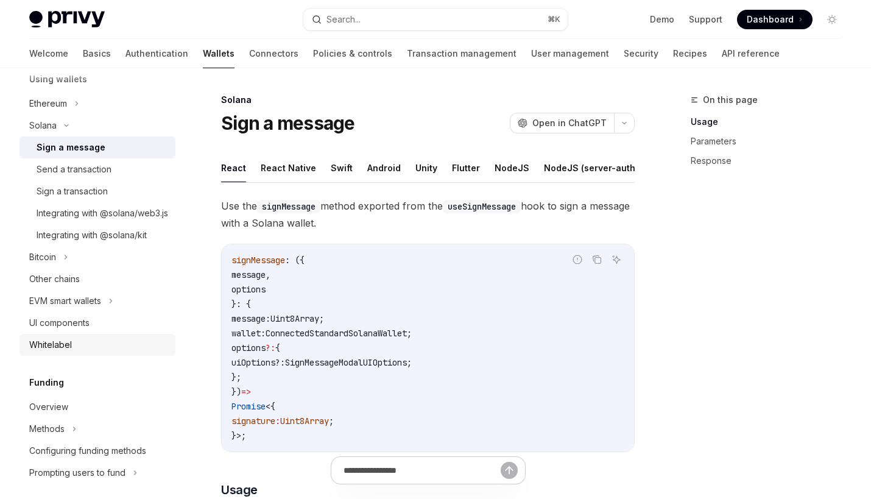
click at [63, 352] on div "Whitelabel" at bounding box center [50, 345] width 43 height 15
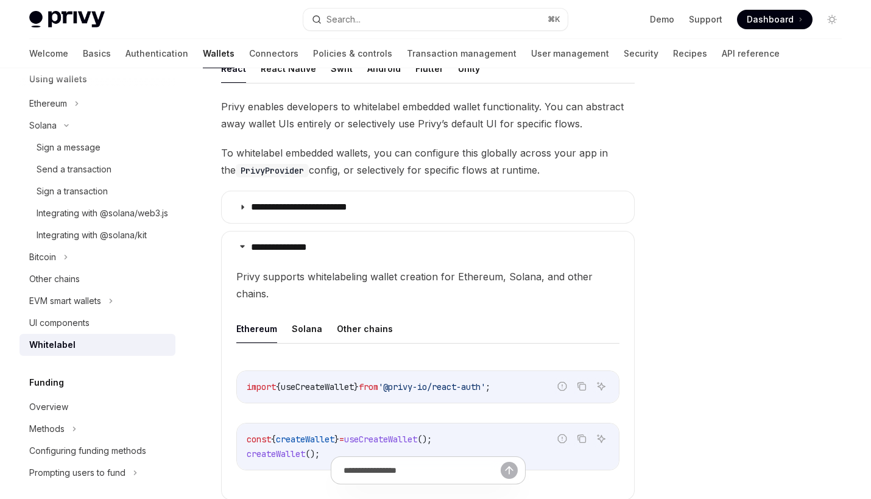
scroll to position [232, 0]
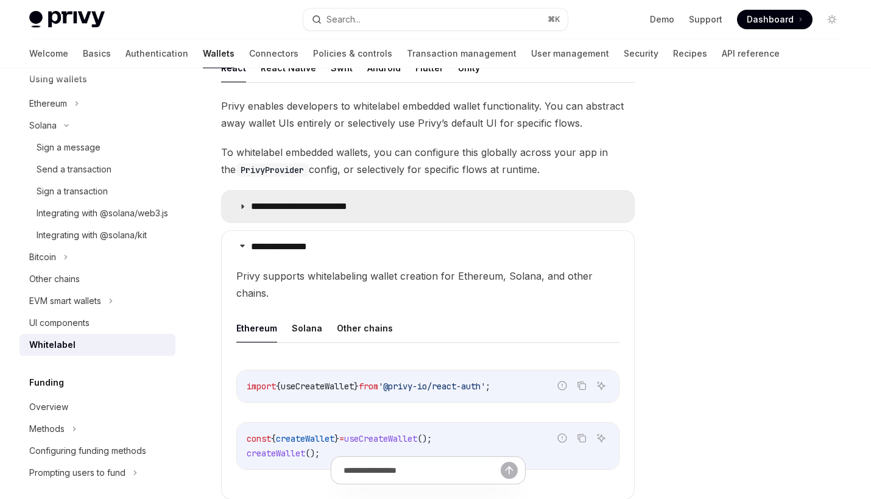
click at [343, 194] on summary "**********" at bounding box center [428, 207] width 413 height 32
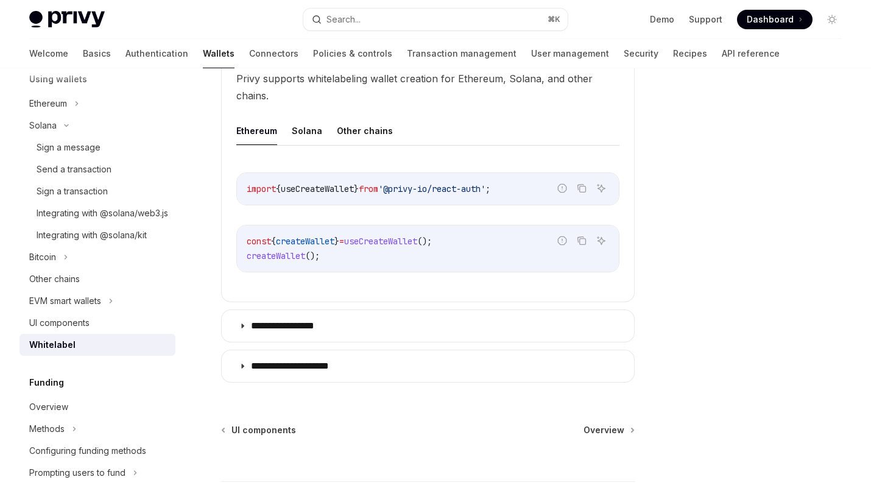
scroll to position [732, 0]
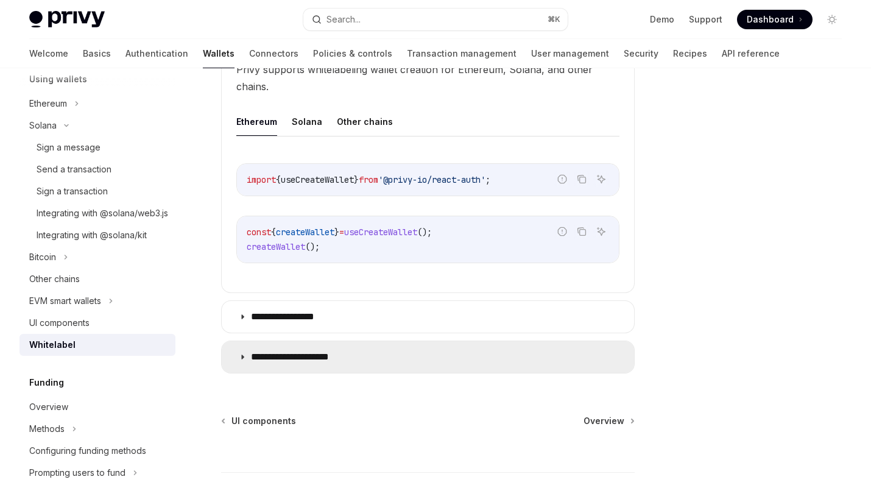
click at [336, 370] on summary "**********" at bounding box center [428, 357] width 413 height 32
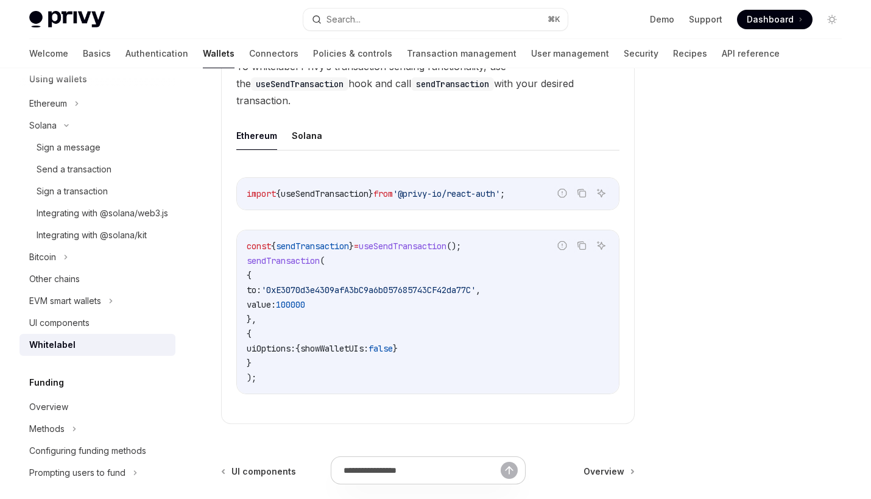
scroll to position [1052, 0]
click at [305, 135] on button "Solana" at bounding box center [307, 135] width 30 height 29
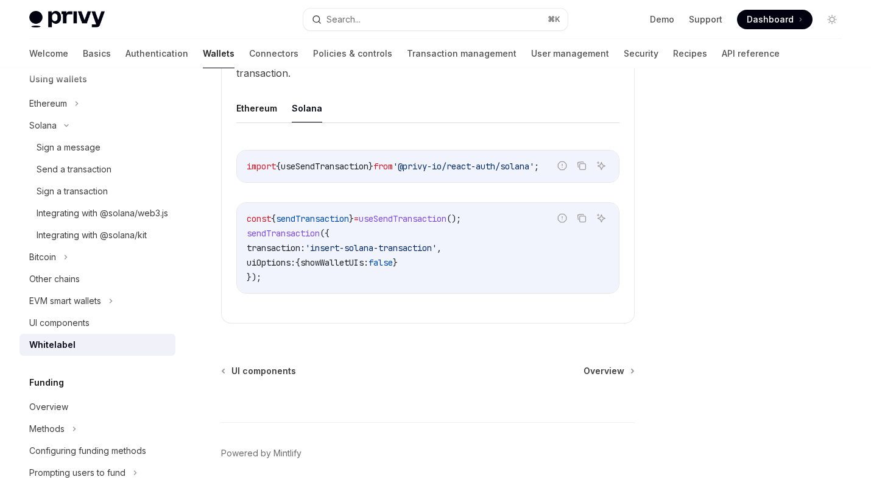
scroll to position [1038, 0]
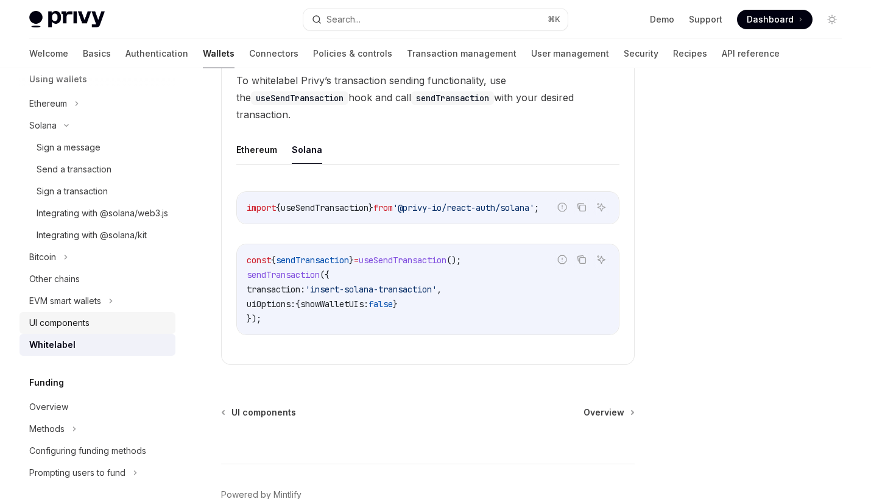
click at [69, 330] on div "UI components" at bounding box center [59, 323] width 60 height 15
type textarea "*"
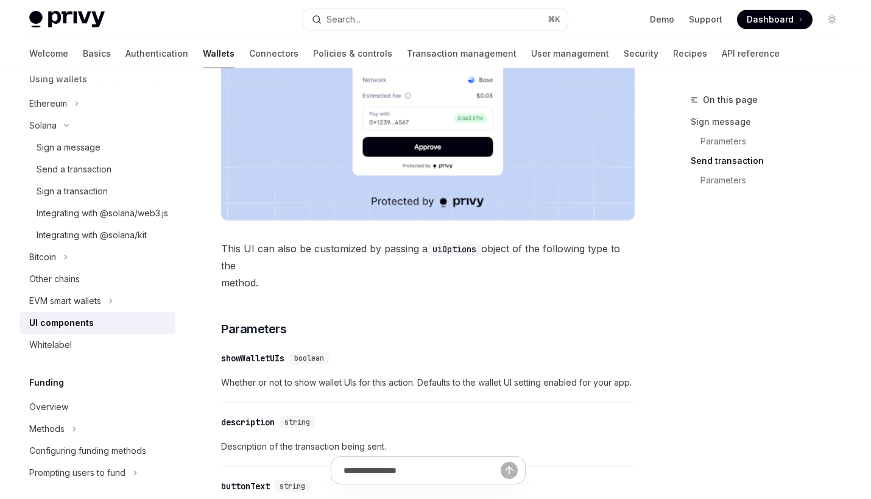
scroll to position [1227, 0]
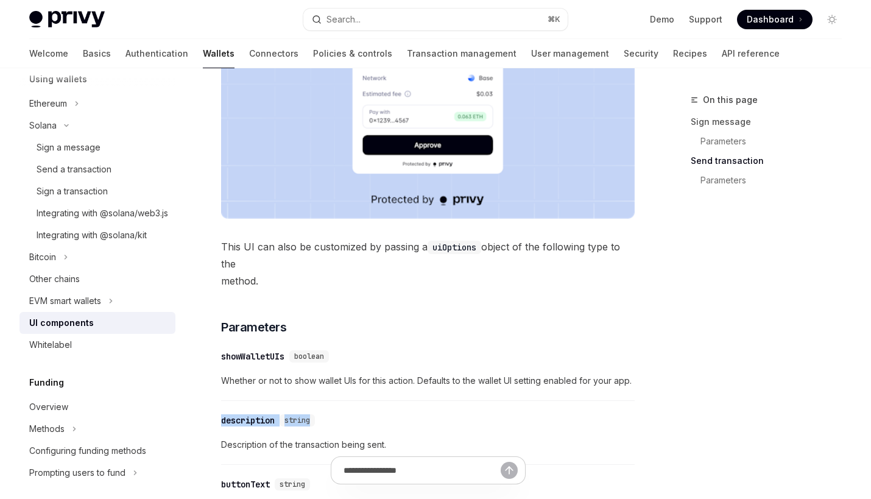
drag, startPoint x: 296, startPoint y: 289, endPoint x: 440, endPoint y: 417, distance: 192.1
click at [440, 417] on div "Privy comes with out-of-the-box UIs for signing messages and sending transactio…" at bounding box center [428, 155] width 414 height 2369
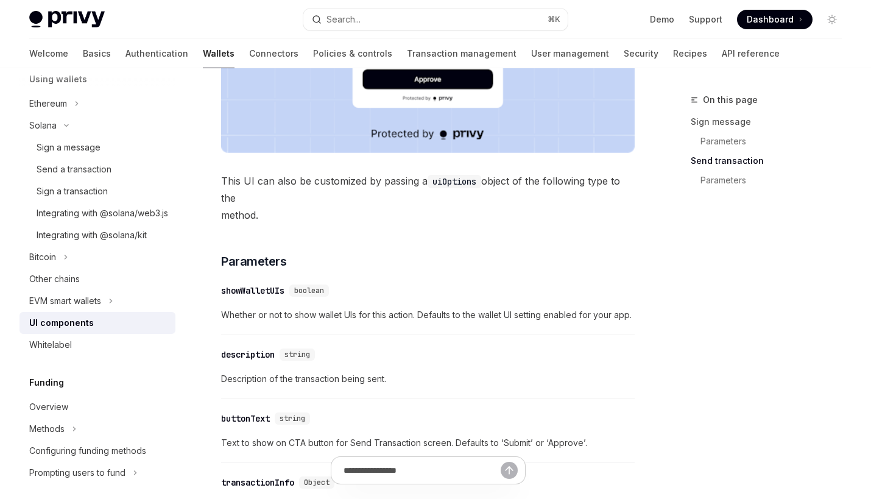
click at [439, 414] on div "​ buttonText string" at bounding box center [422, 418] width 402 height 15
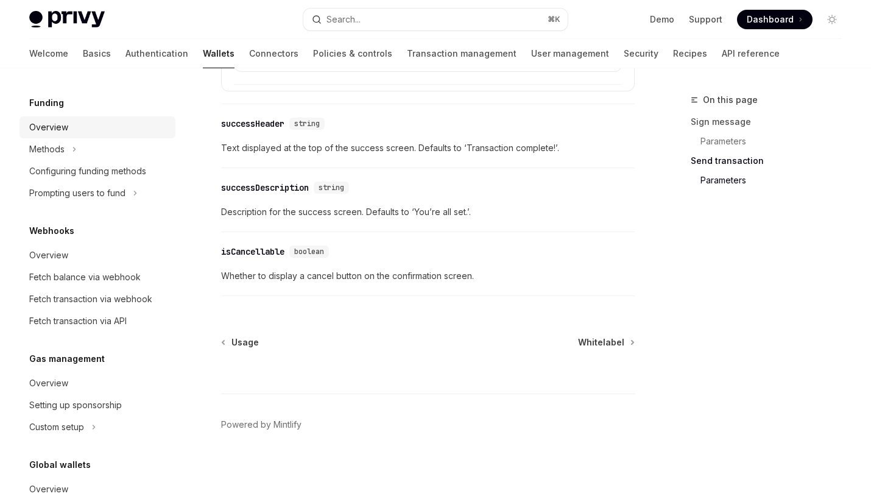
scroll to position [672, 0]
